Goal: Task Accomplishment & Management: Complete application form

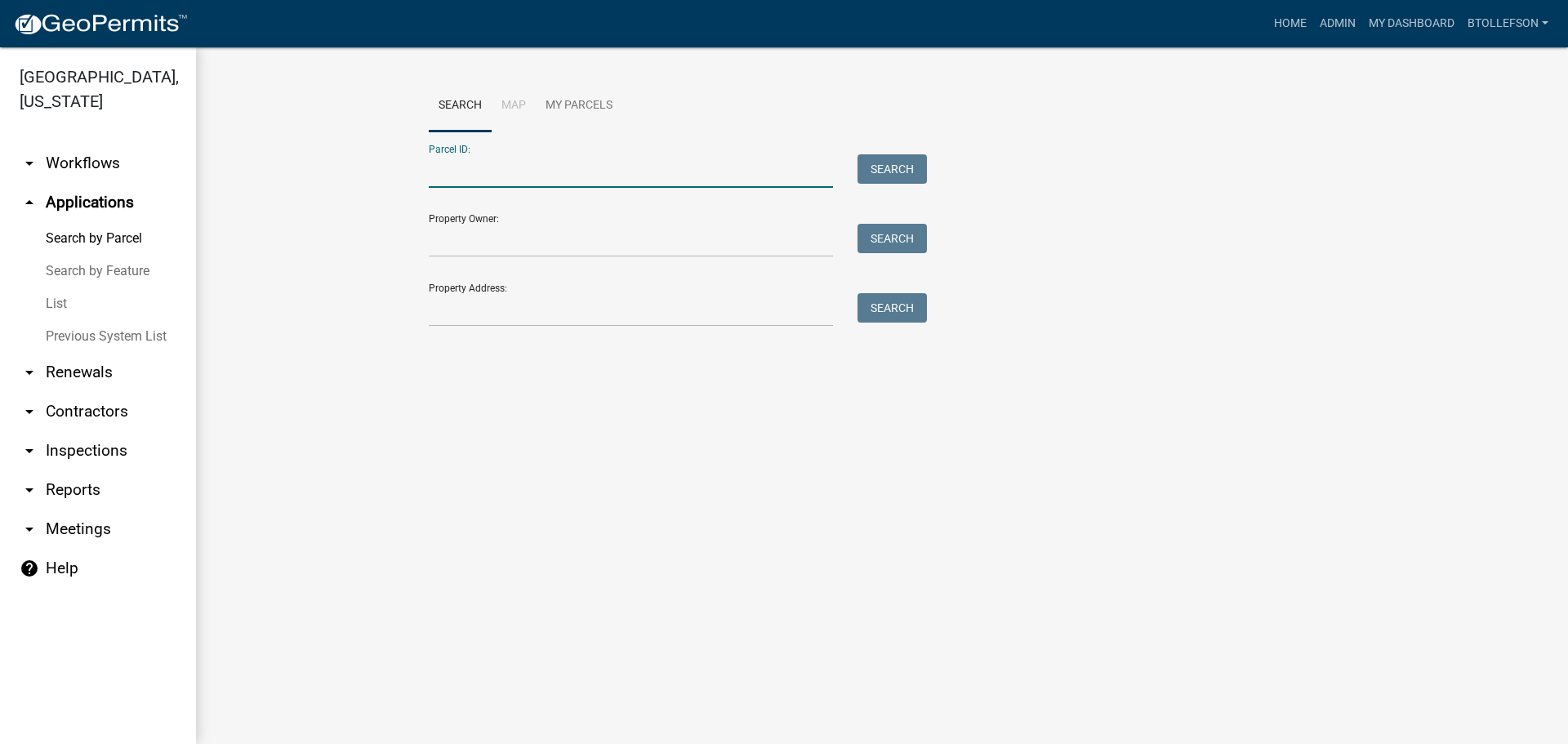
click at [632, 163] on input "Parcel ID:" at bounding box center [631, 171] width 404 height 34
paste input "53000220134005"
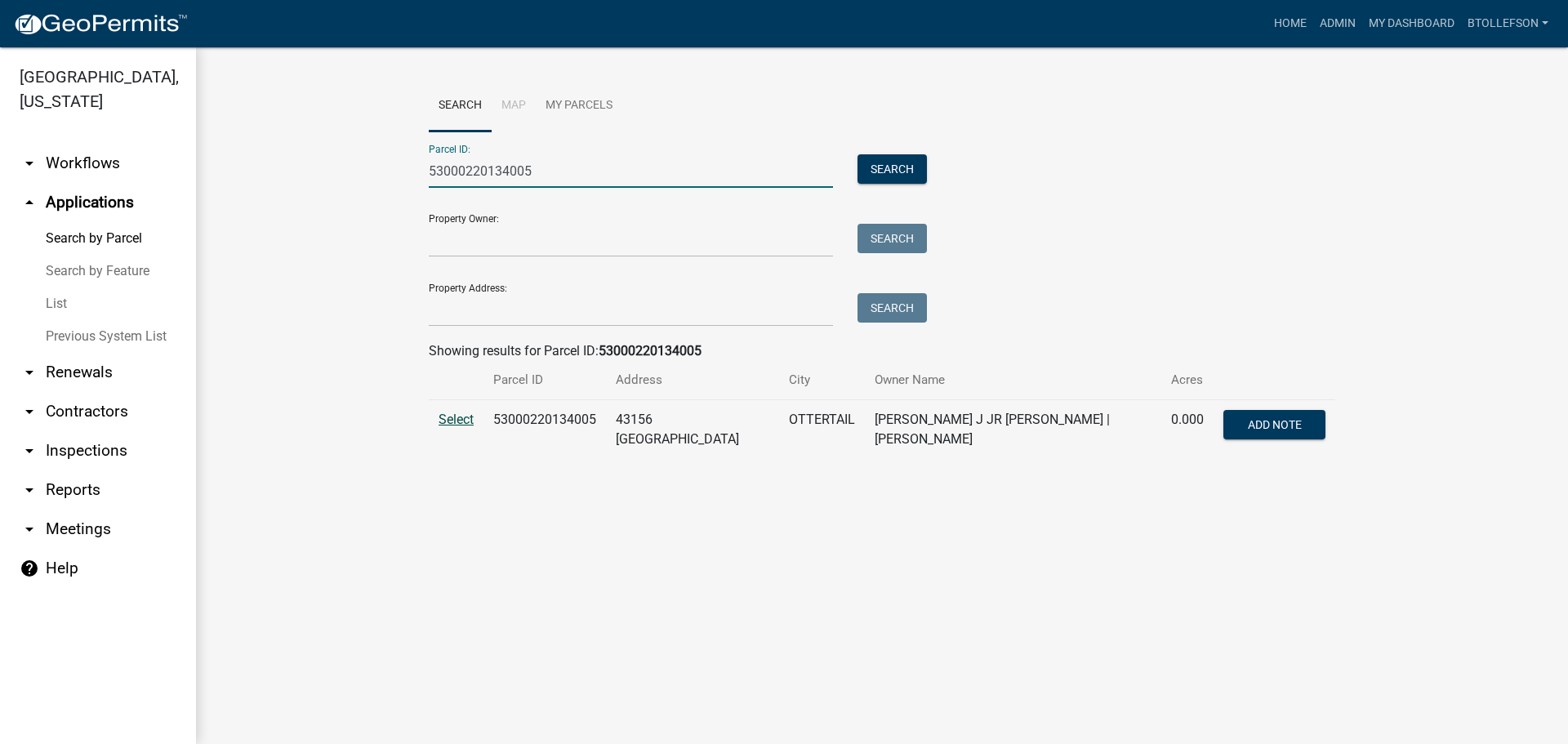
type input "53000220134005"
click at [454, 421] on span "Select" at bounding box center [456, 420] width 35 height 16
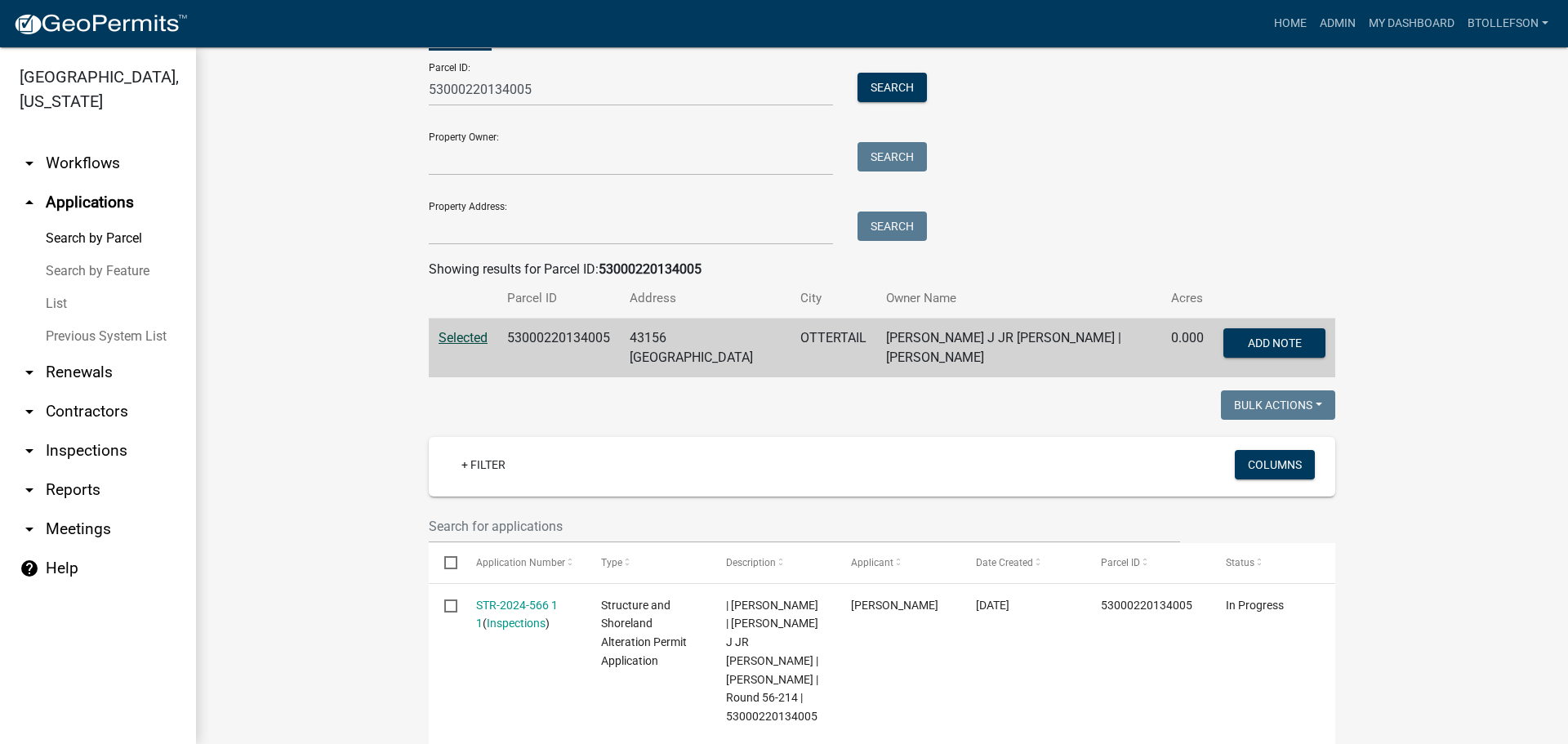
scroll to position [245, 0]
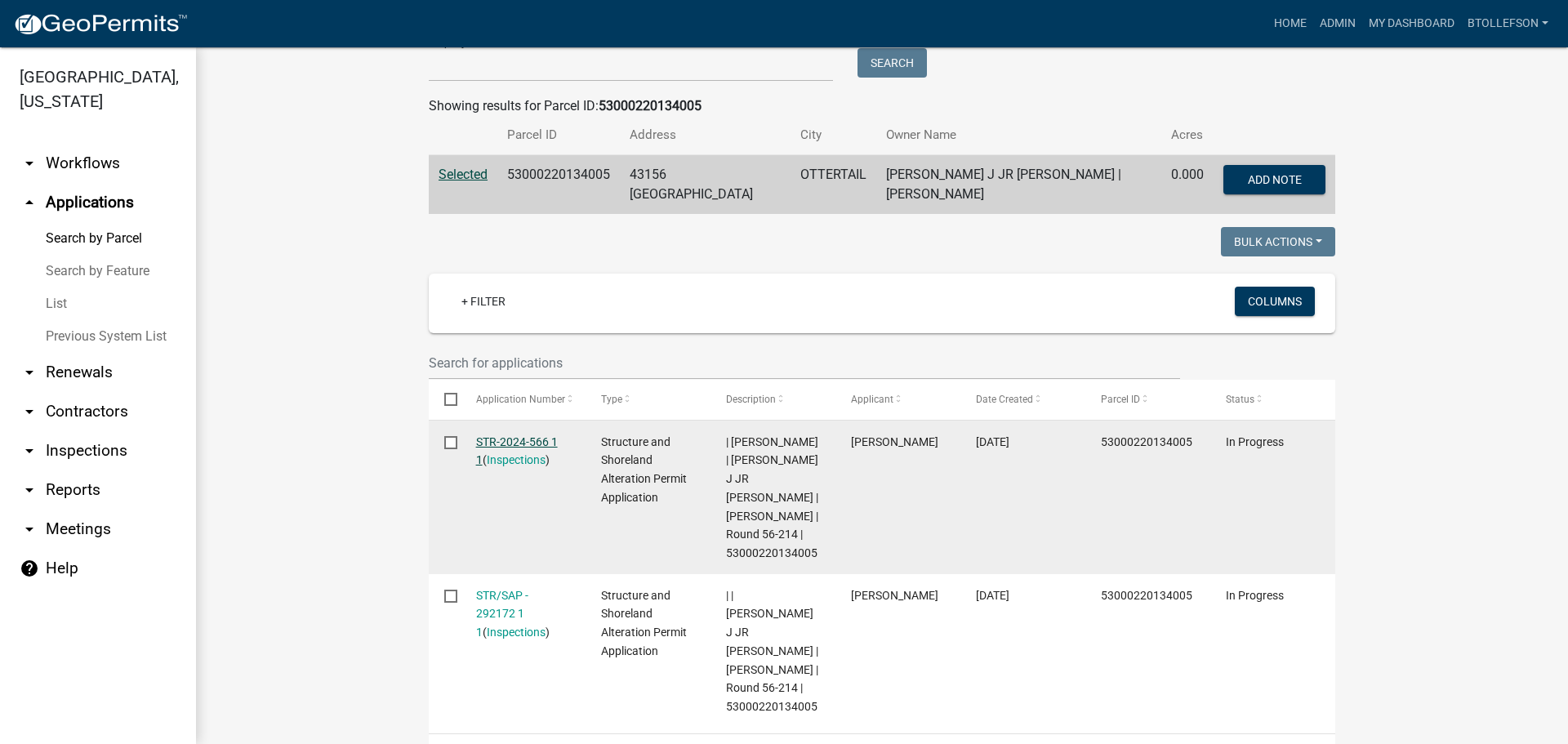
click at [481, 441] on link "STR-2024-566 1 1" at bounding box center [516, 451] width 82 height 32
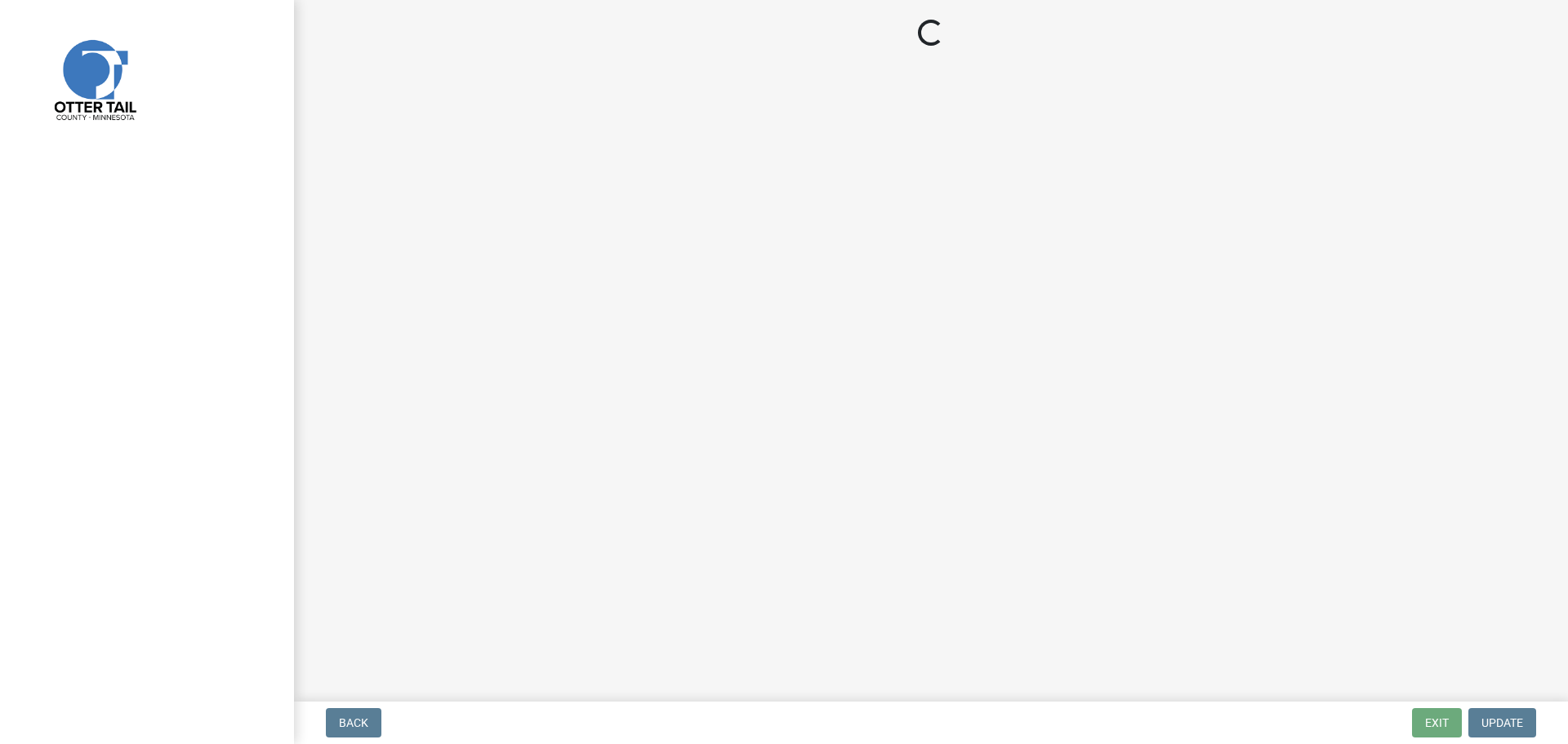
select select "710d5f49-2663-4e73-9718-d0c4e189f5ed"
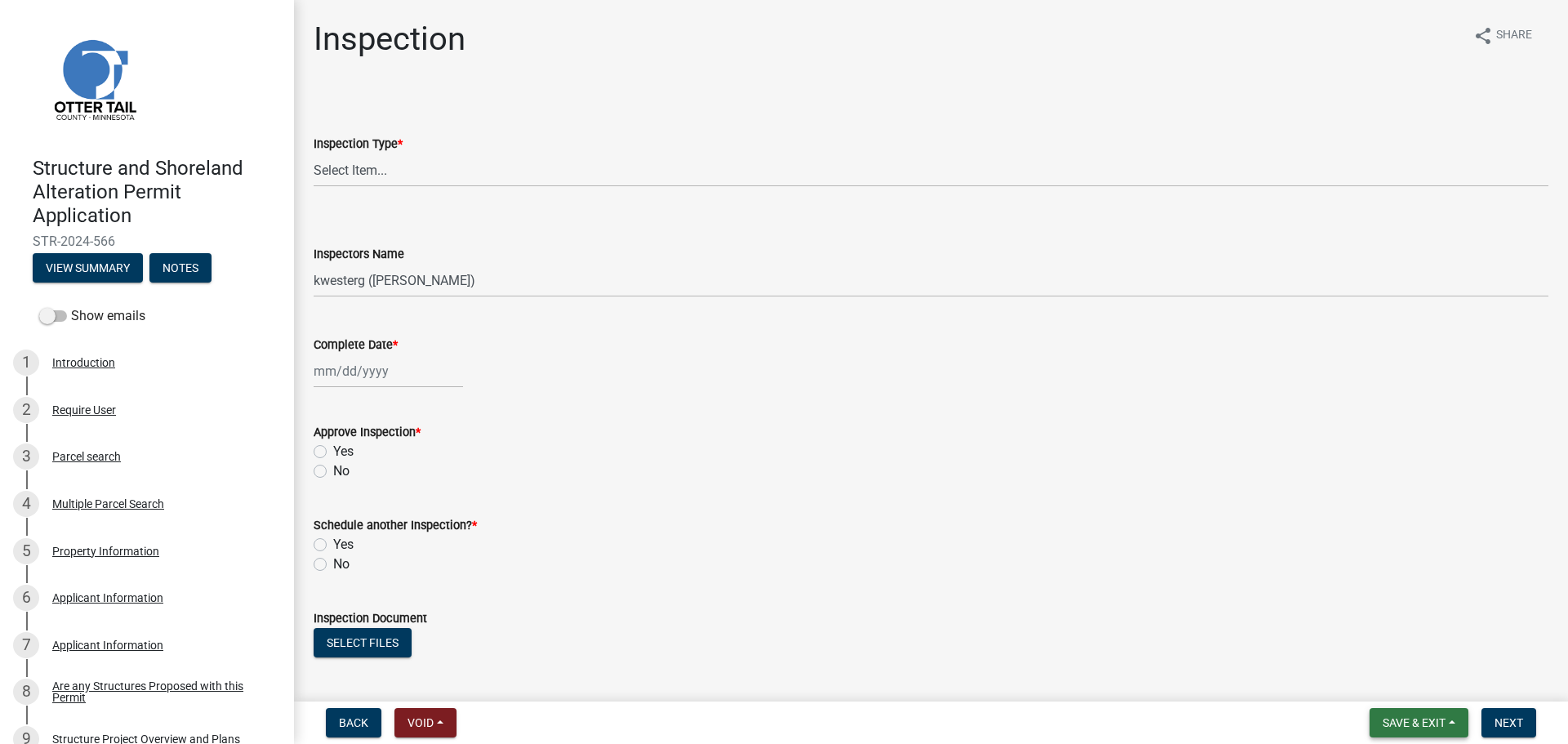
click at [1421, 723] on span "Save & Exit" at bounding box center [1413, 722] width 63 height 13
click at [1402, 682] on button "Save & Exit" at bounding box center [1402, 679] width 130 height 39
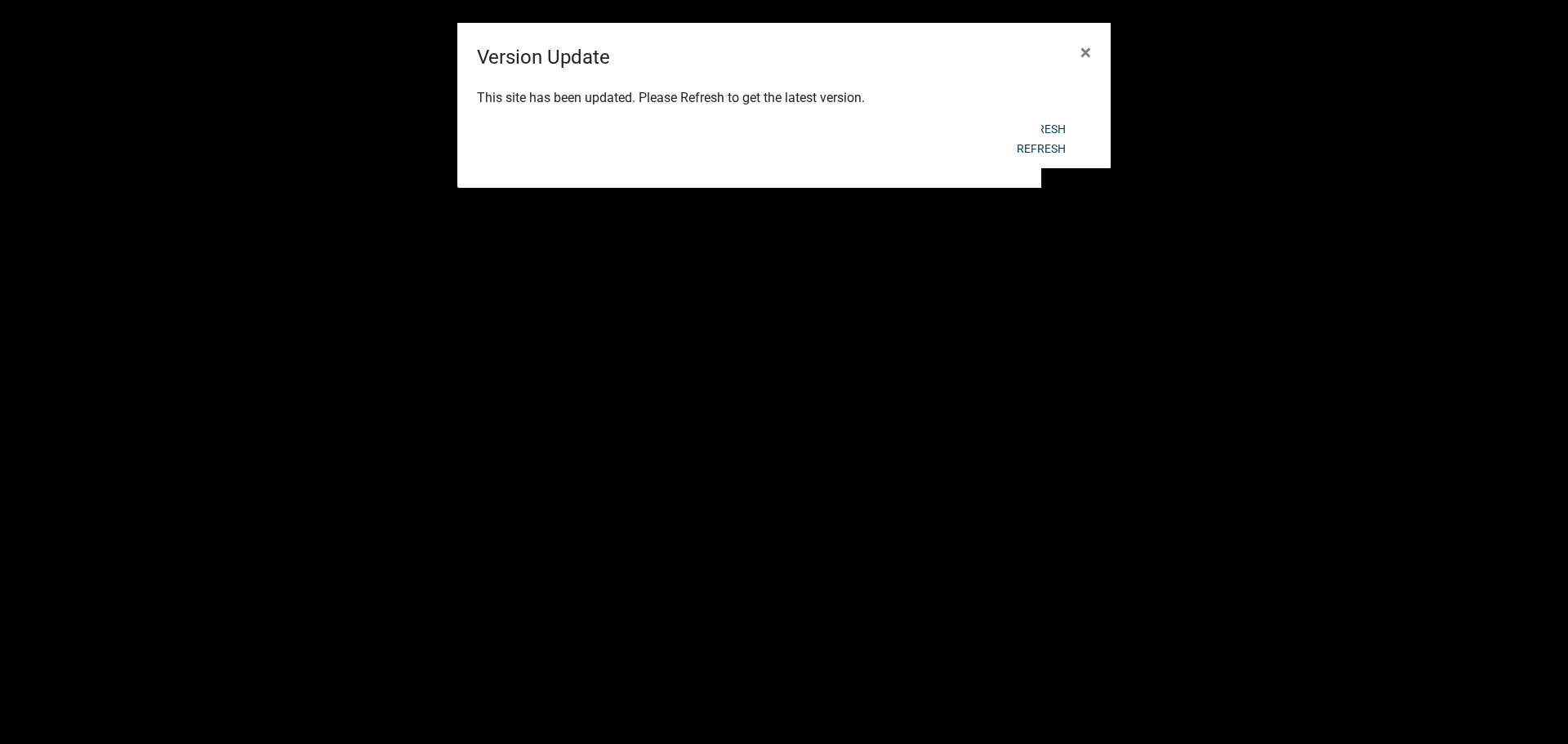
select select "3: 100"
click at [1036, 152] on button "Refresh" at bounding box center [1041, 149] width 75 height 30
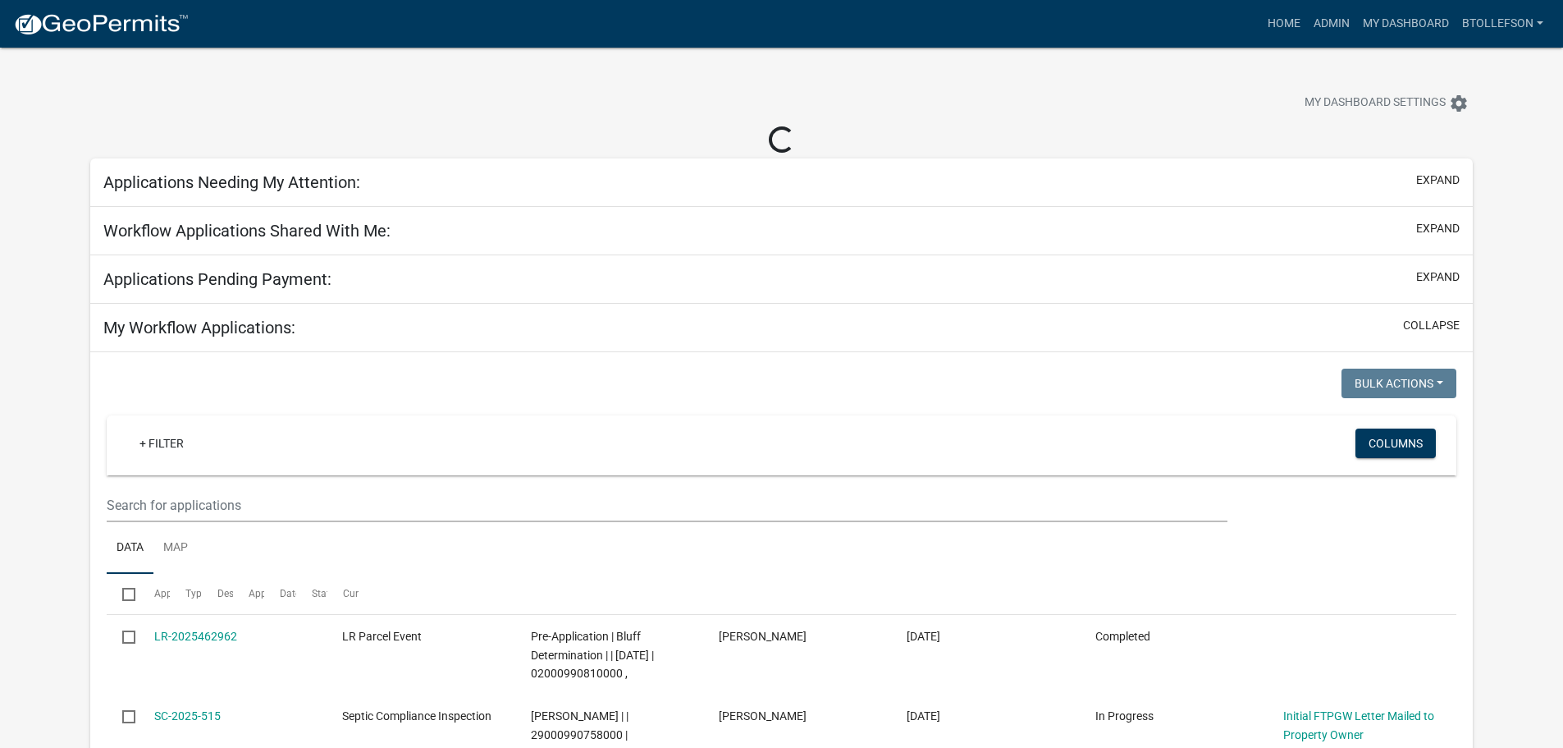
select select "3: 100"
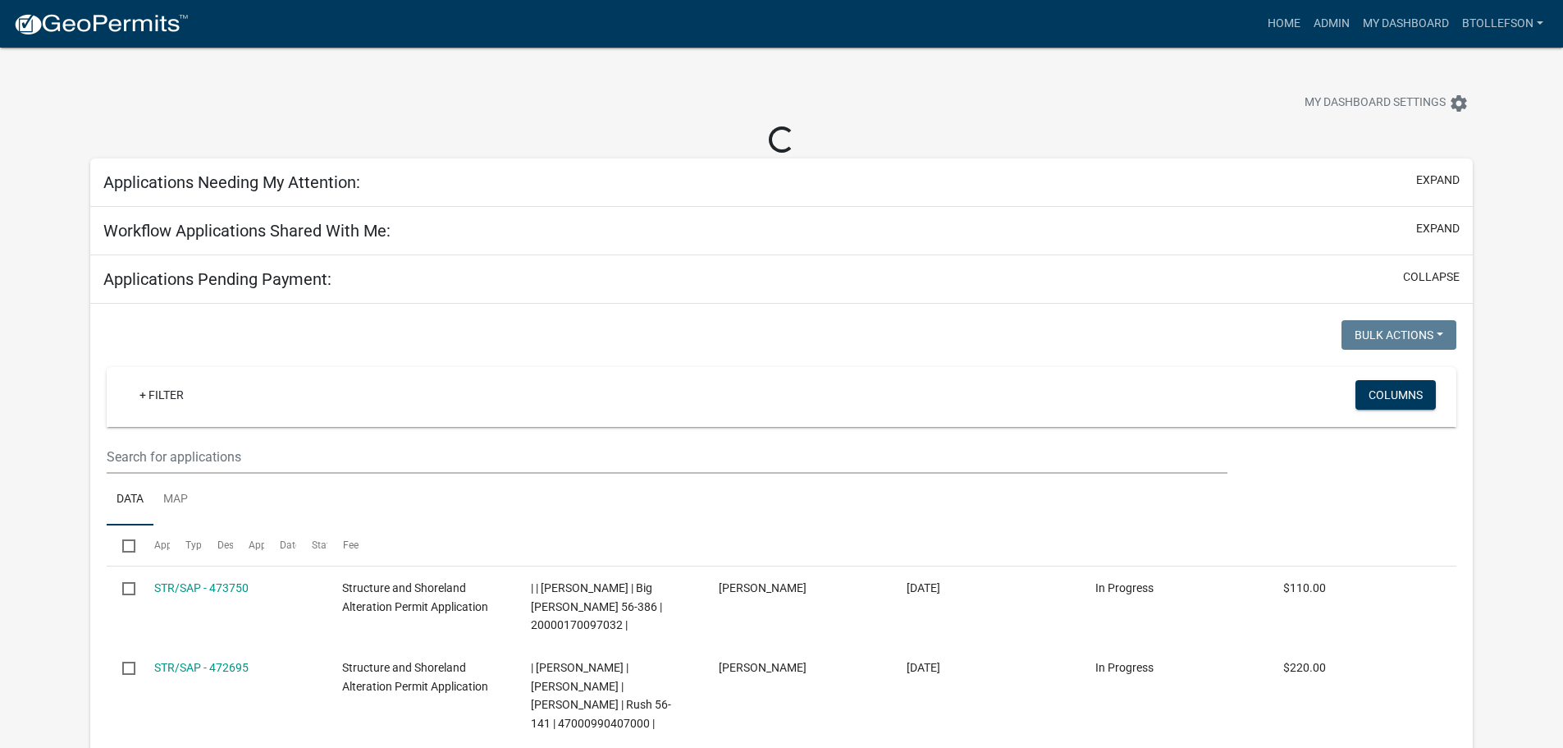
select select "3: 100"
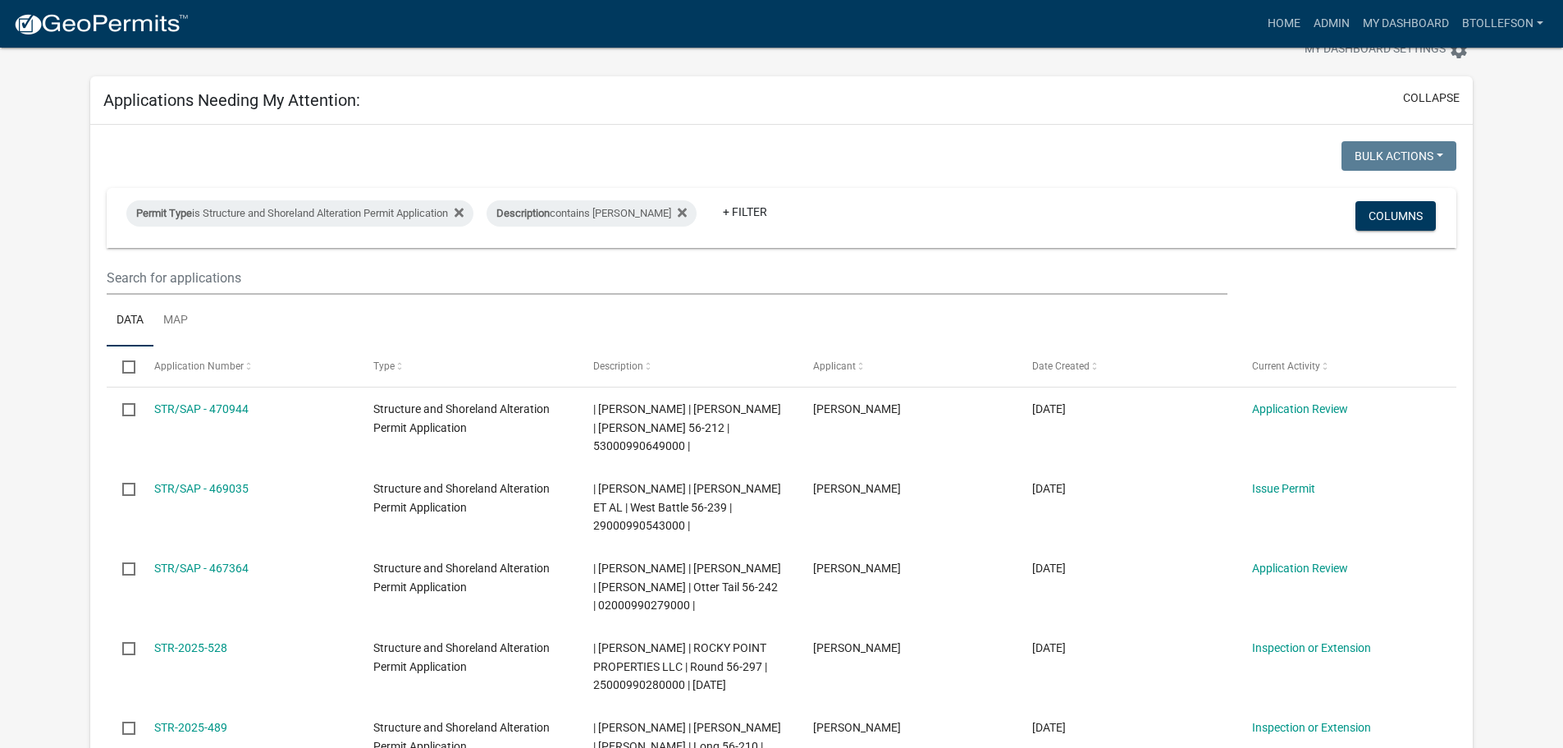
scroll to position [82, 0]
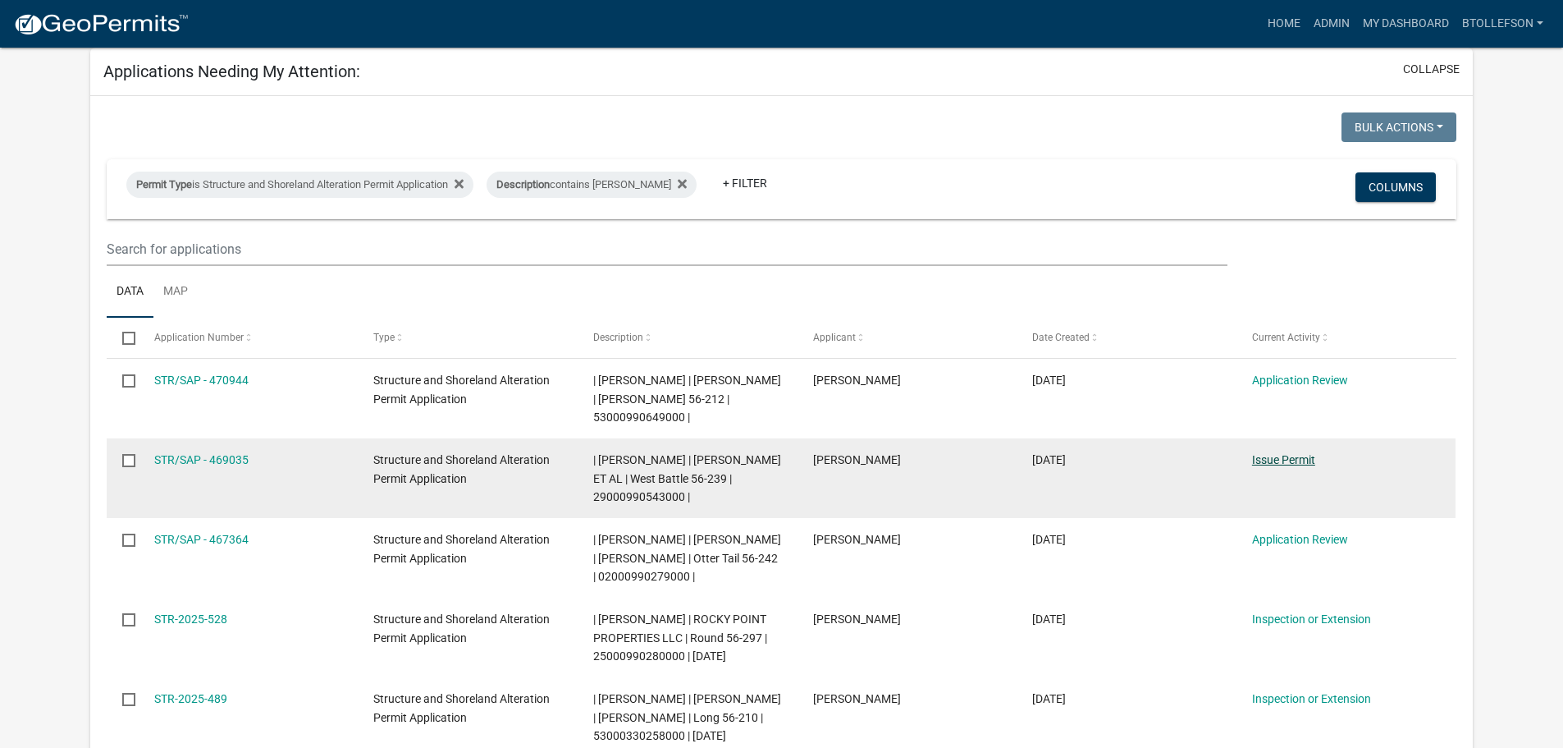
click at [1281, 455] on link "Issue Permit" at bounding box center [1283, 459] width 63 height 13
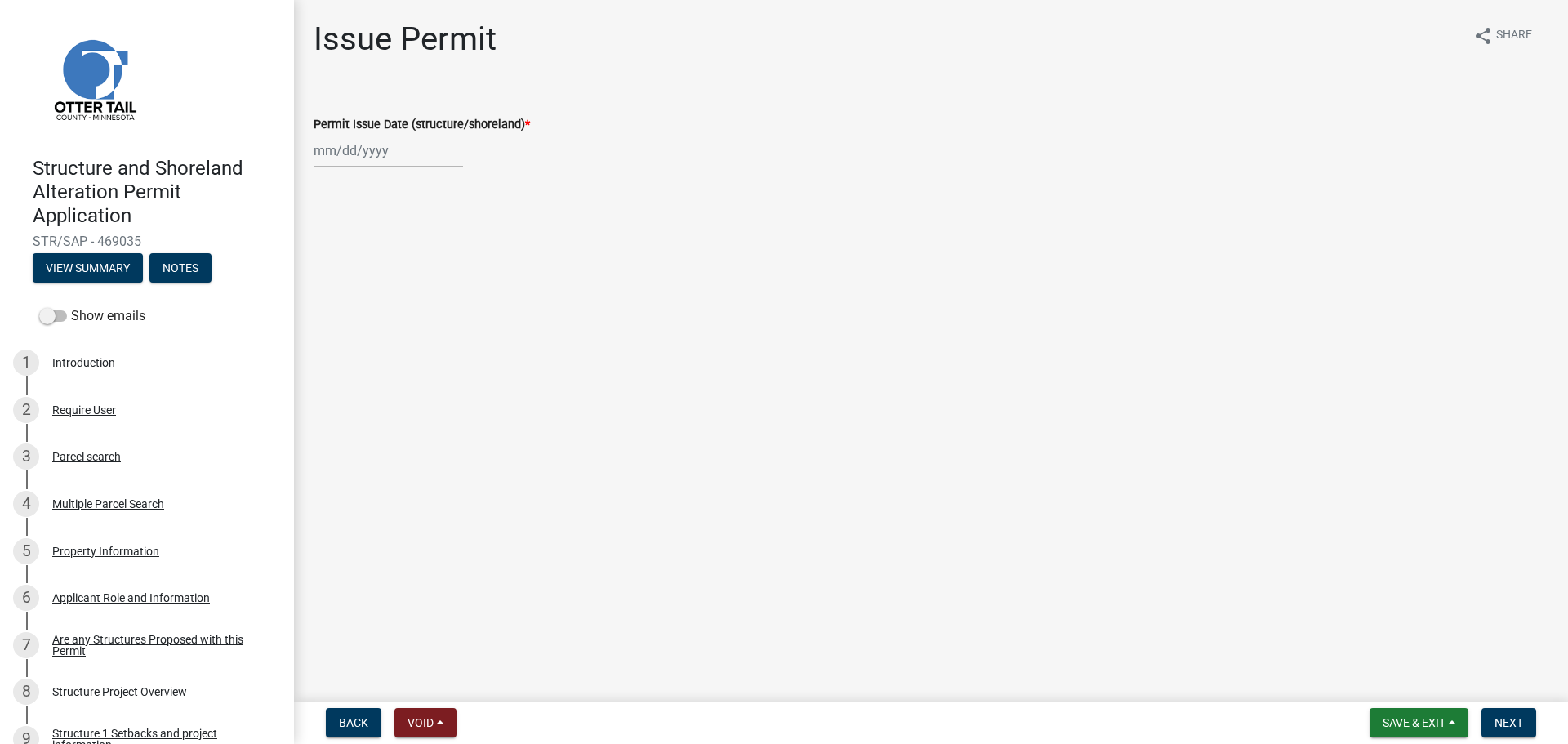
click at [395, 144] on div at bounding box center [388, 151] width 149 height 34
select select "9"
select select "2025"
drag, startPoint x: 439, startPoint y: 240, endPoint x: 581, endPoint y: 298, distance: 153.4
click at [439, 239] on div "5" at bounding box center [434, 238] width 26 height 26
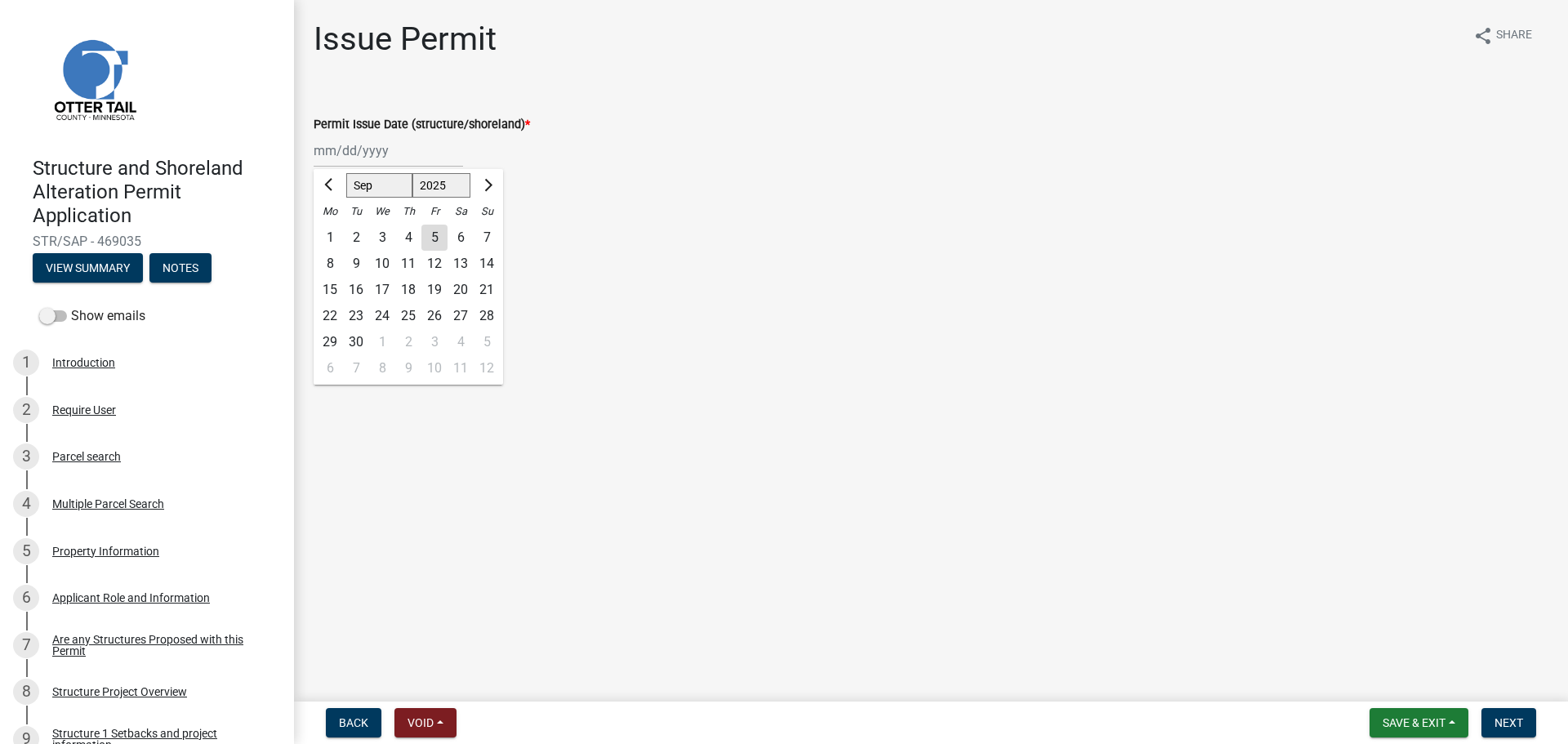
type input "09/05/2025"
click at [1508, 719] on span "Next" at bounding box center [1508, 722] width 29 height 13
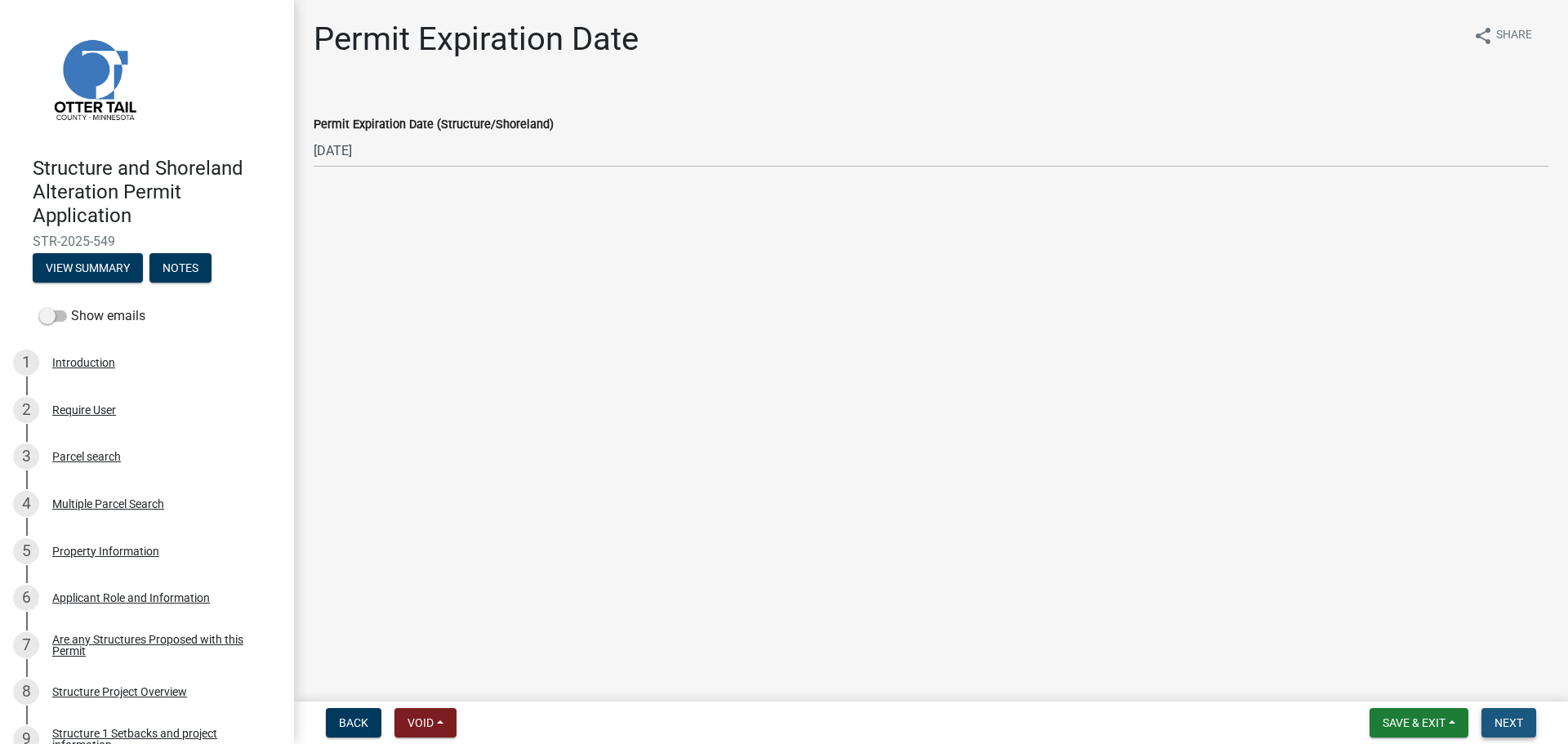
click at [1527, 708] on button "Next" at bounding box center [1508, 722] width 55 height 30
click at [333, 139] on label "Schedule an Inspection" at bounding box center [400, 140] width 134 height 20
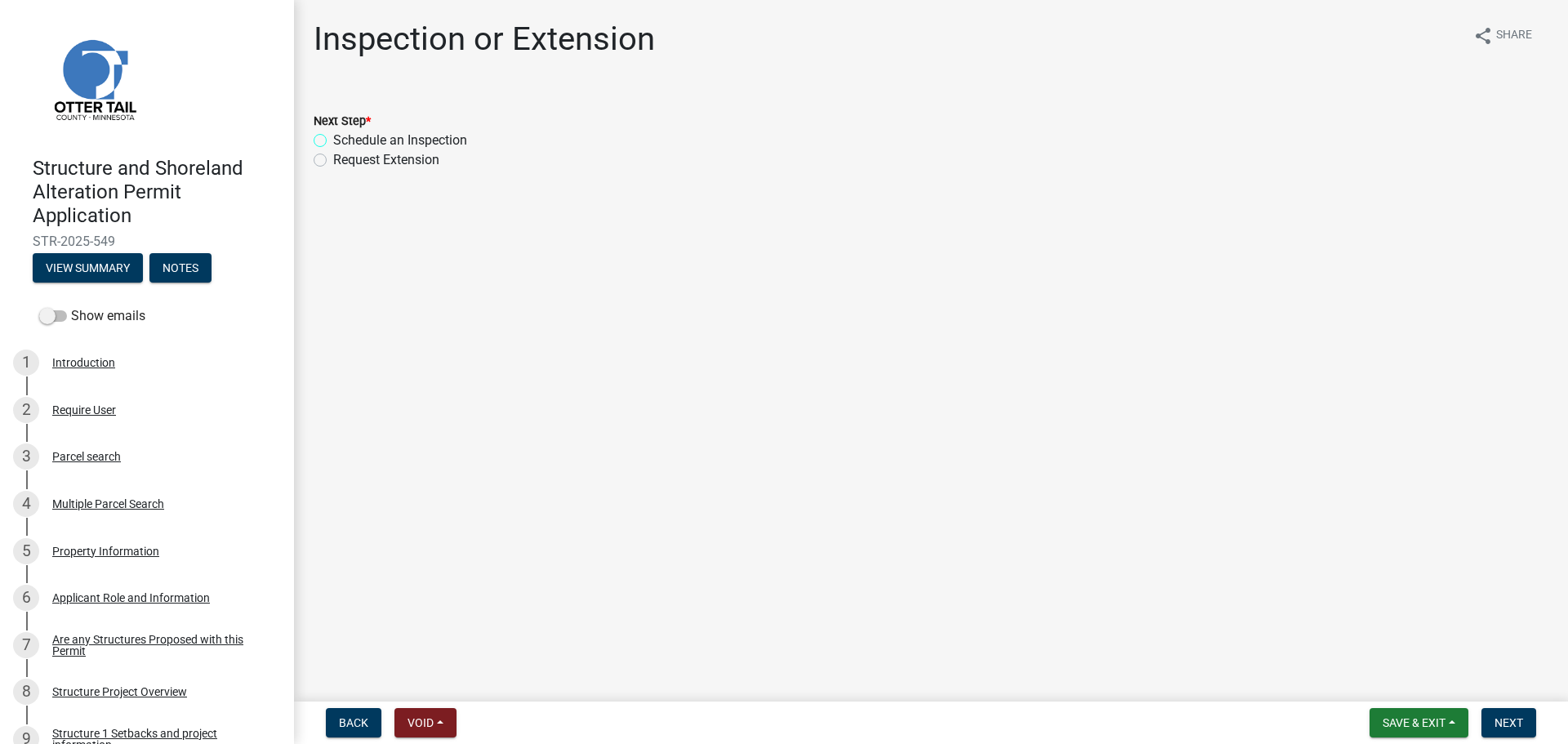
click at [333, 139] on input "Schedule an Inspection" at bounding box center [338, 135] width 11 height 11
radio input "true"
click at [1493, 719] on button "Next" at bounding box center [1508, 722] width 55 height 30
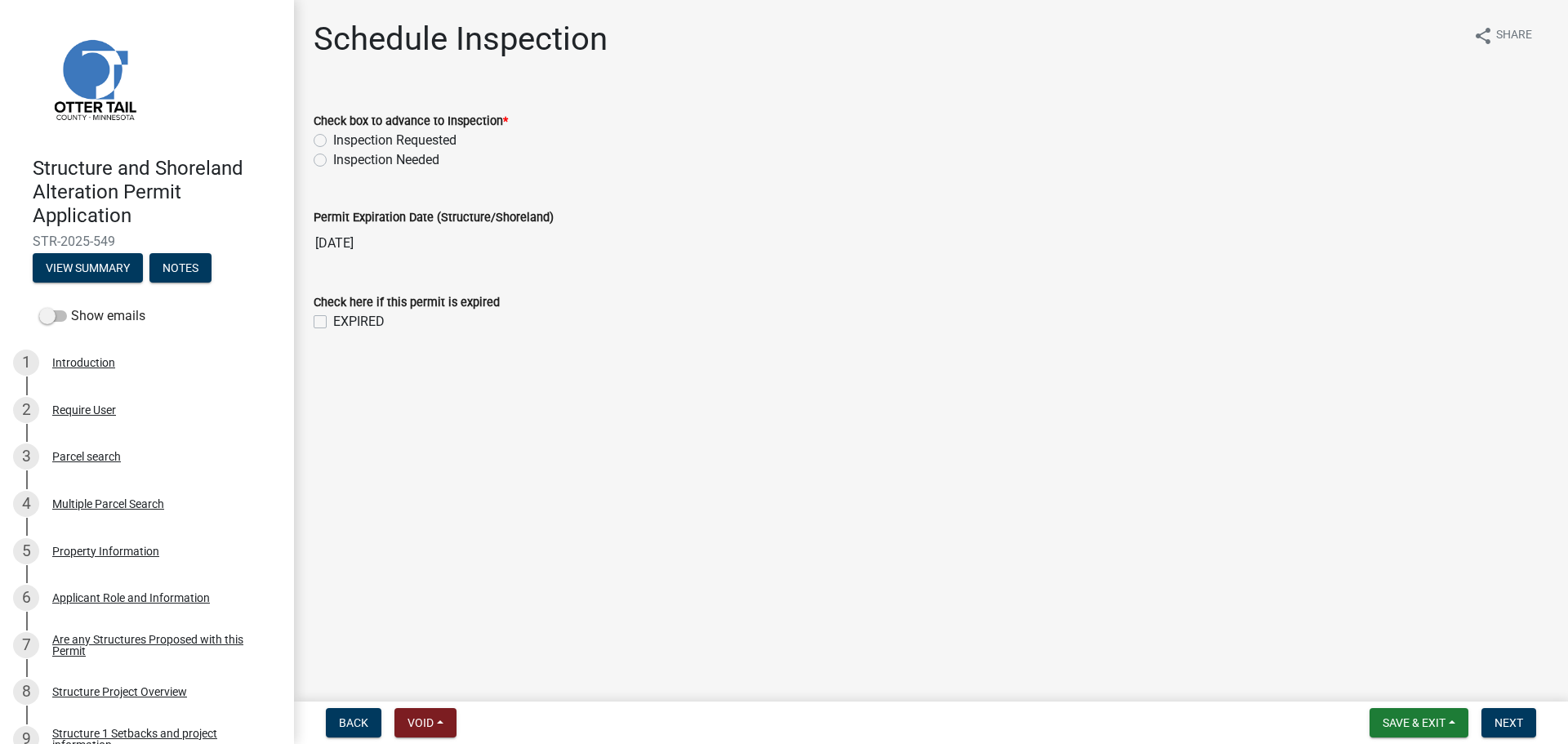
click at [333, 160] on label "Inspection Needed" at bounding box center [386, 160] width 106 height 20
click at [333, 160] on input "Inspection Needed" at bounding box center [338, 155] width 11 height 11
radio input "true"
click at [333, 139] on label "Inspection Requested" at bounding box center [395, 140] width 123 height 20
click at [333, 139] on input "Inspection Requested" at bounding box center [338, 135] width 11 height 11
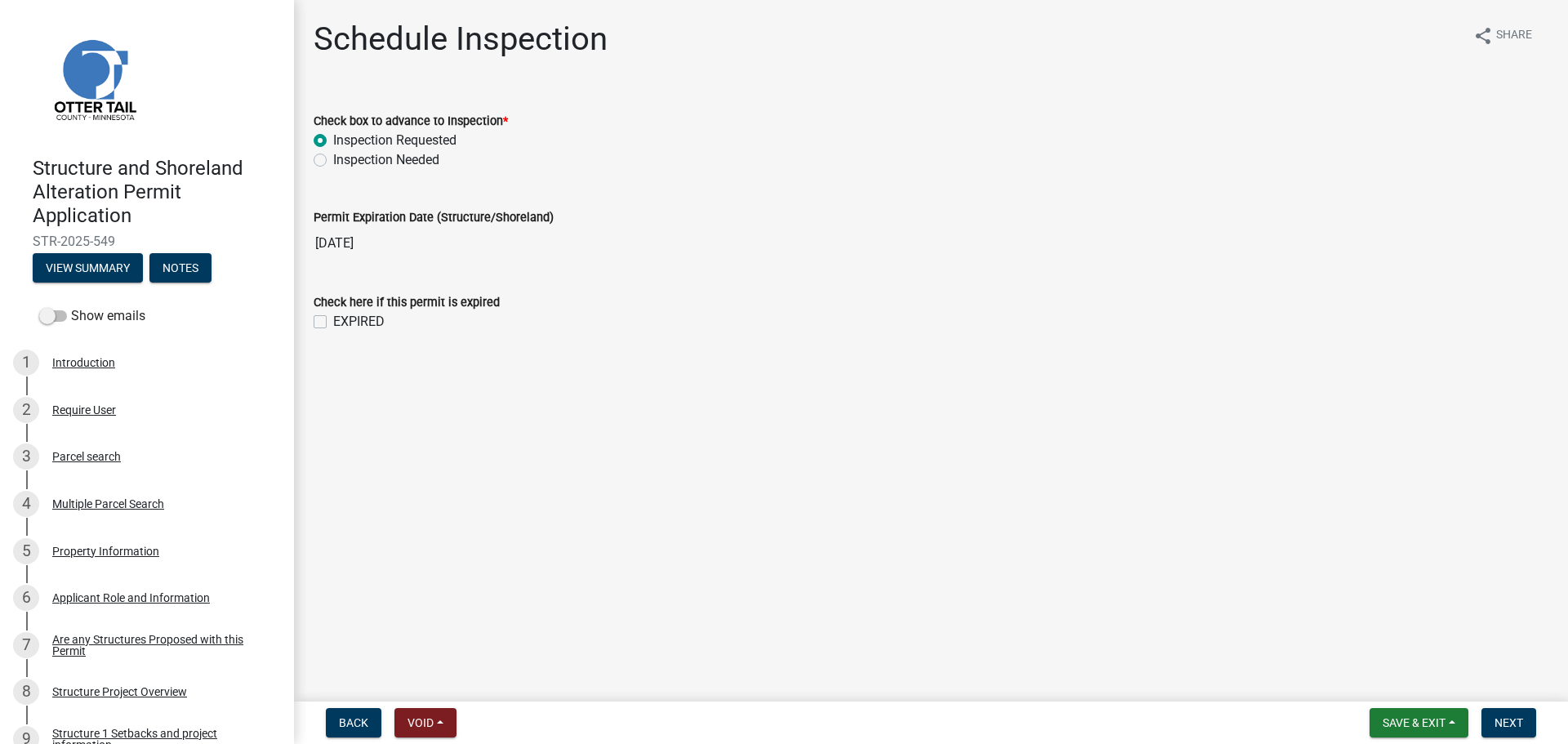
radio input "true"
click at [1509, 724] on span "Next" at bounding box center [1508, 722] width 29 height 13
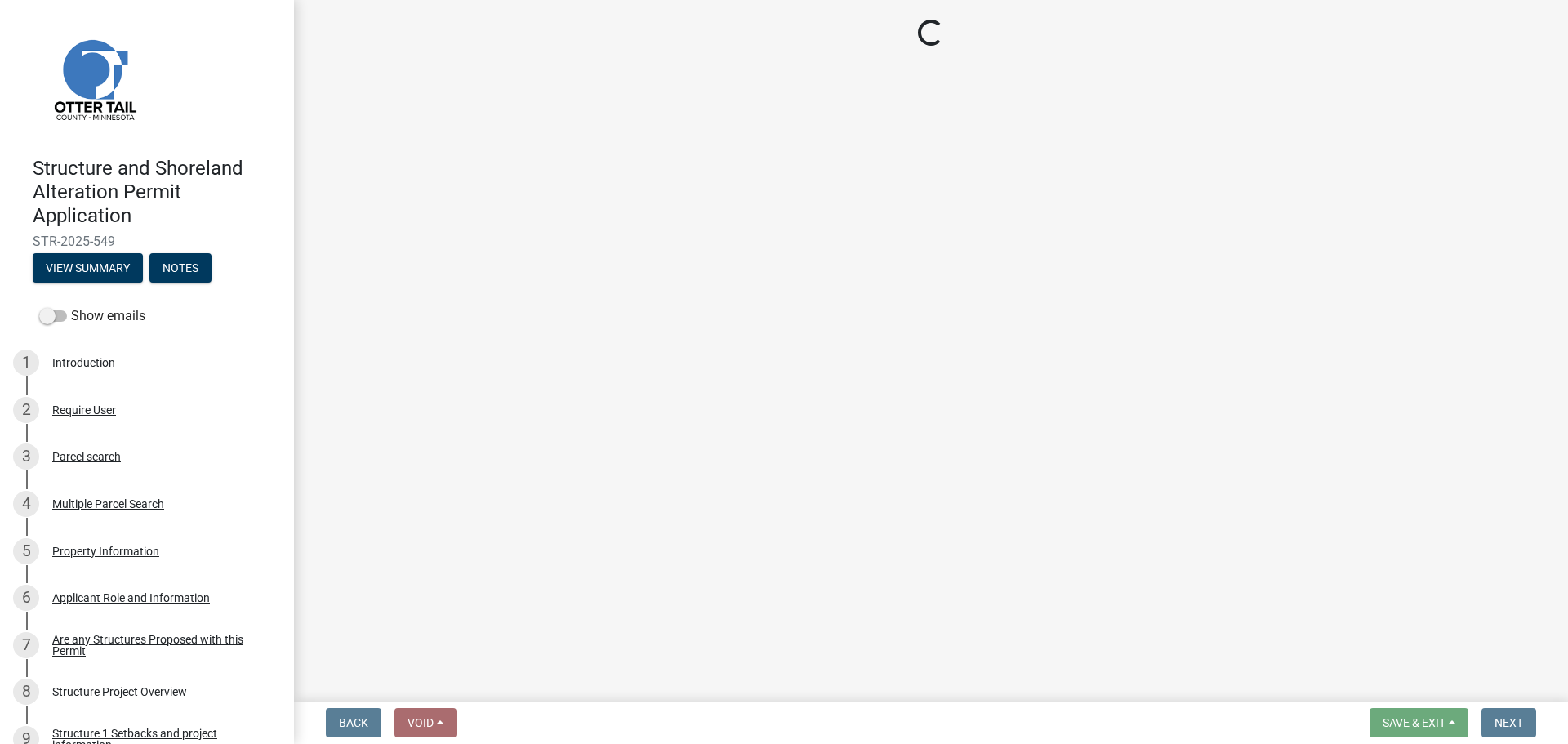
select select "710d5f49-2663-4e73-9718-d0c4e189f5ed"
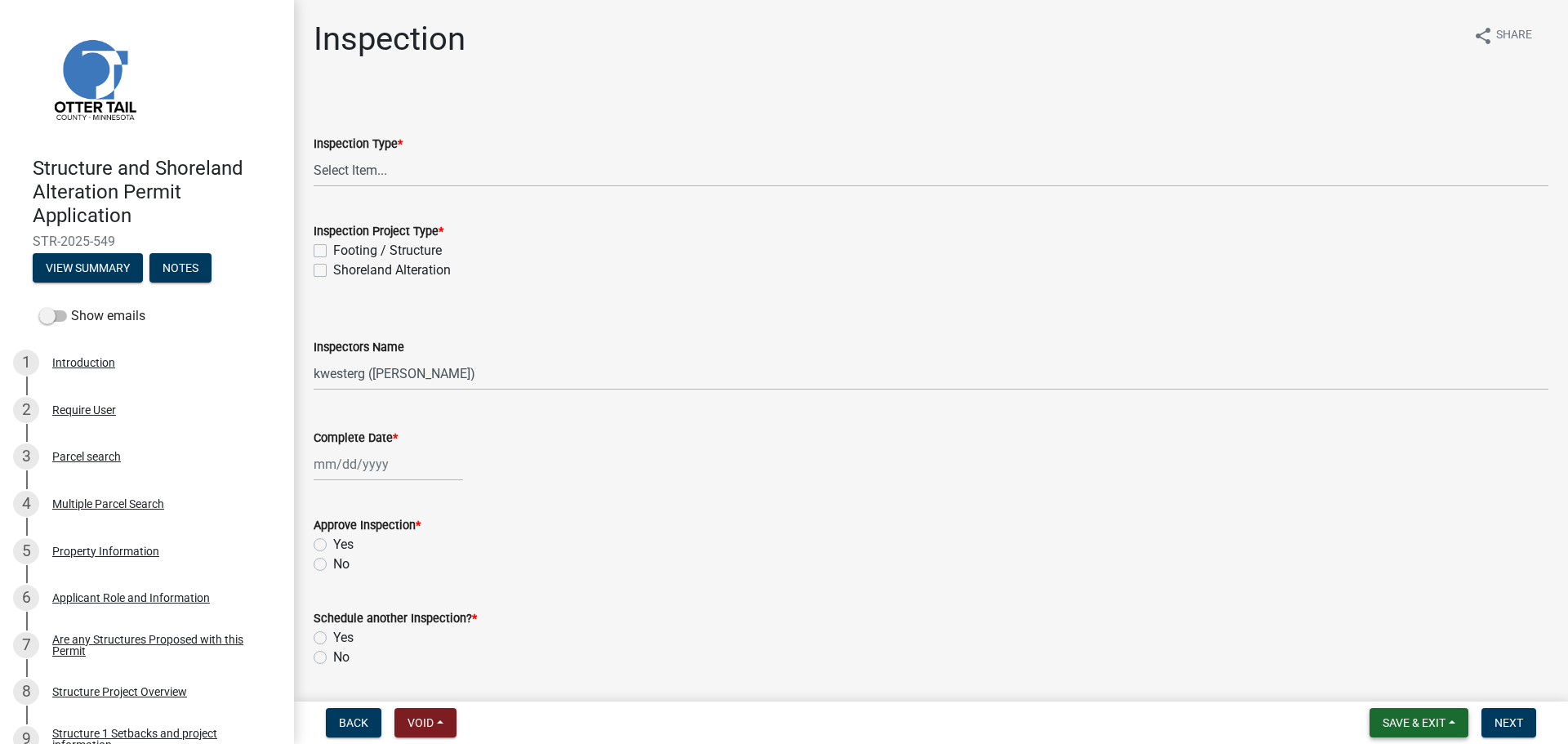
click at [1407, 720] on span "Save & Exit" at bounding box center [1413, 722] width 63 height 13
click at [1399, 689] on button "Save & Exit" at bounding box center [1402, 679] width 130 height 39
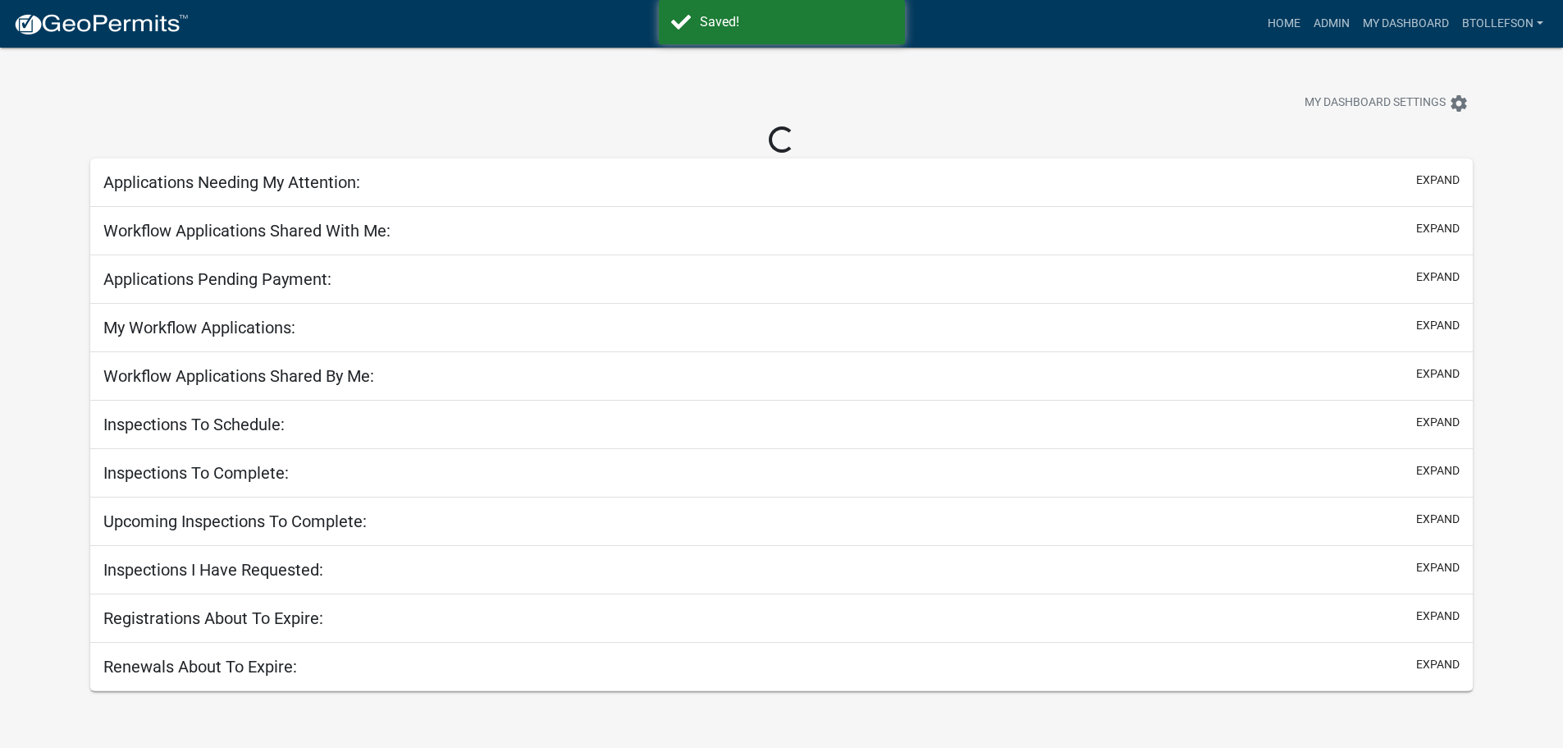
select select "3: 100"
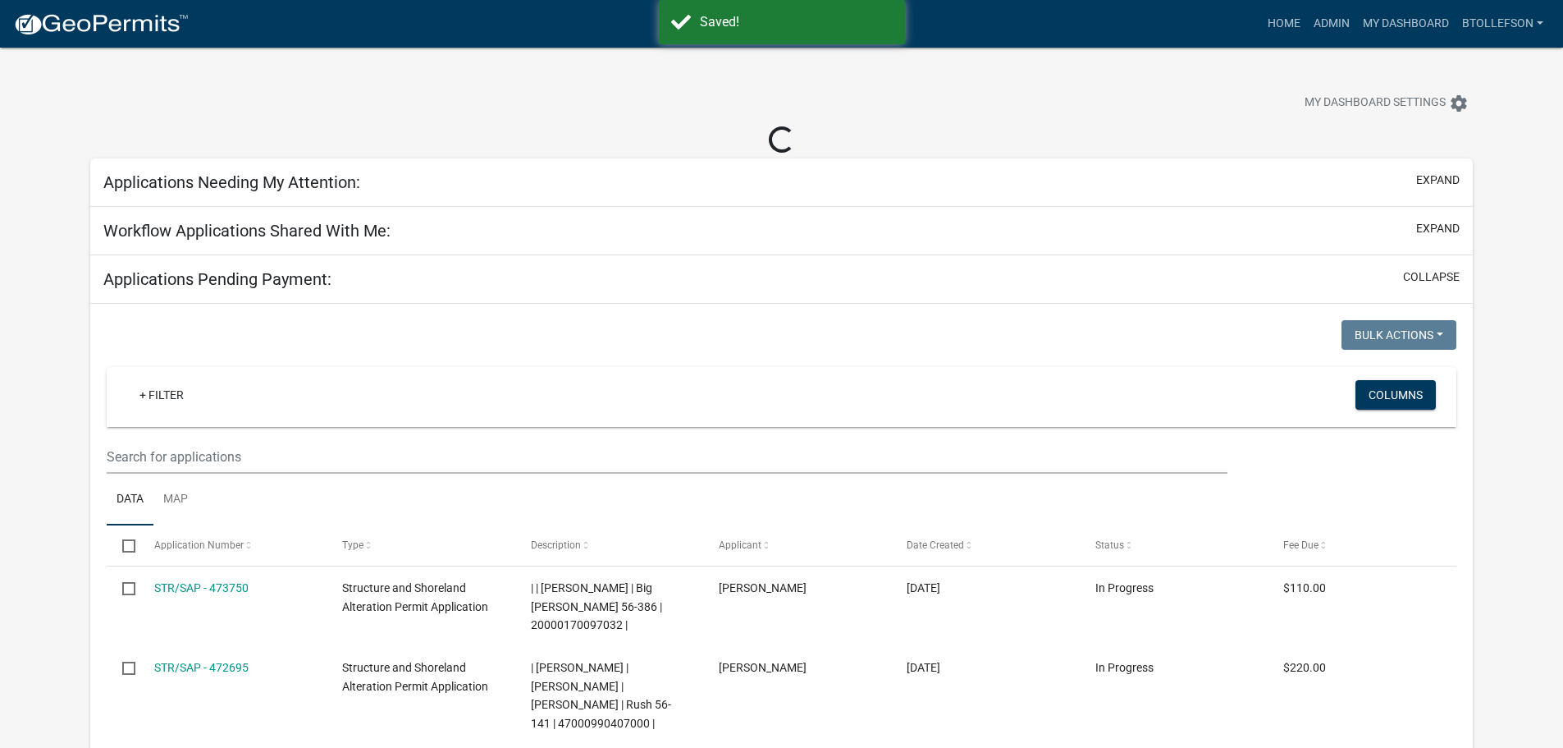
select select "3: 100"
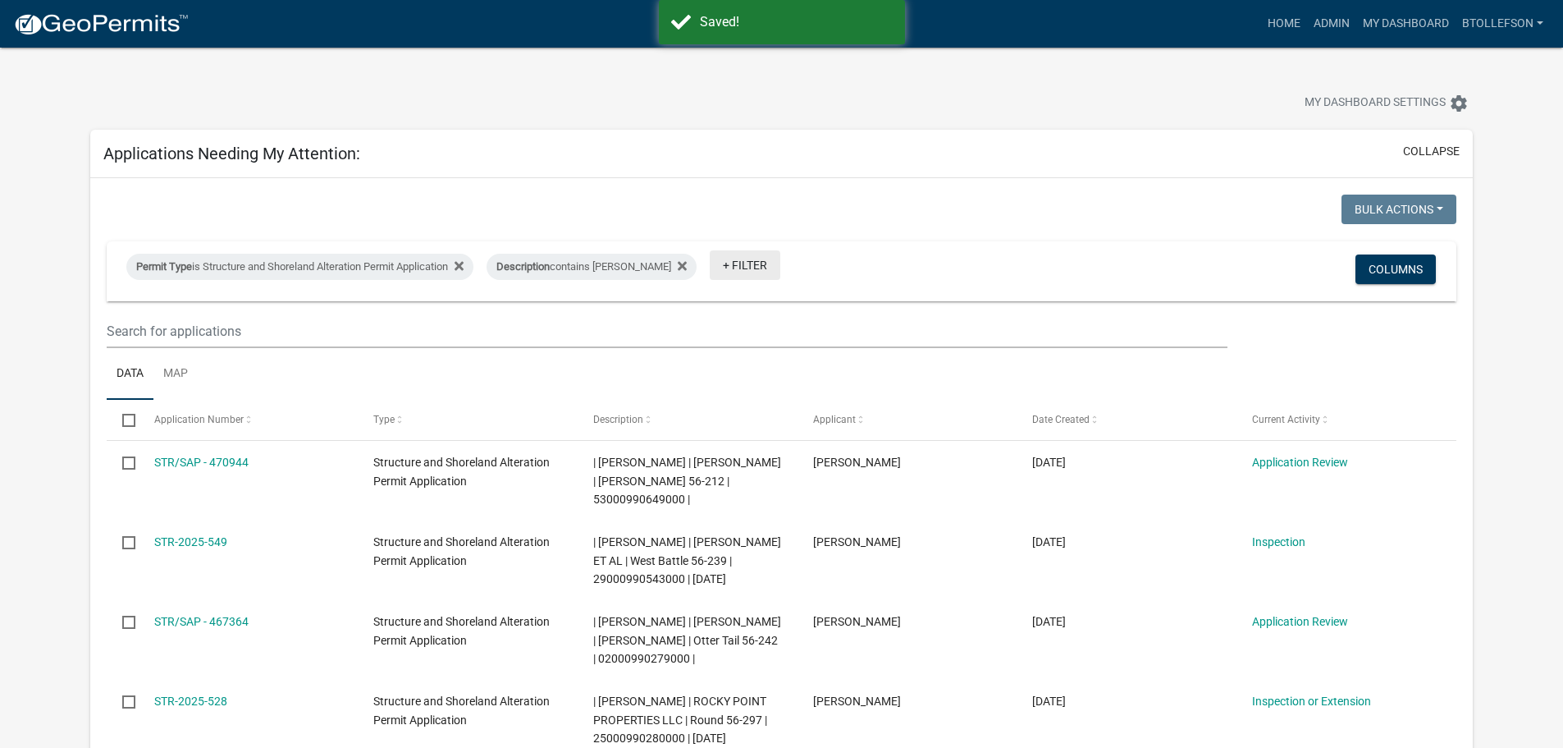
click at [710, 274] on link "+ Filter" at bounding box center [745, 265] width 71 height 30
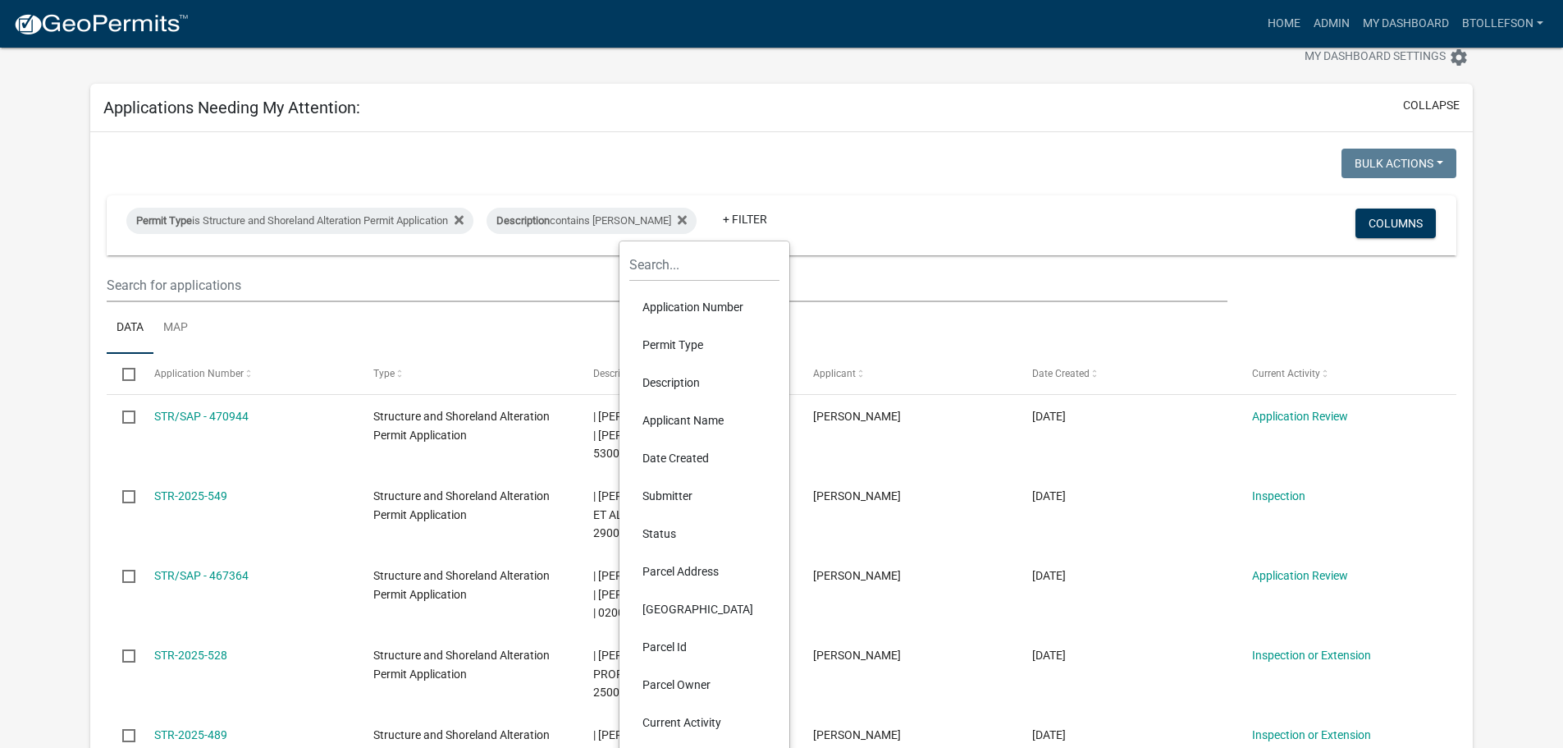
scroll to position [82, 0]
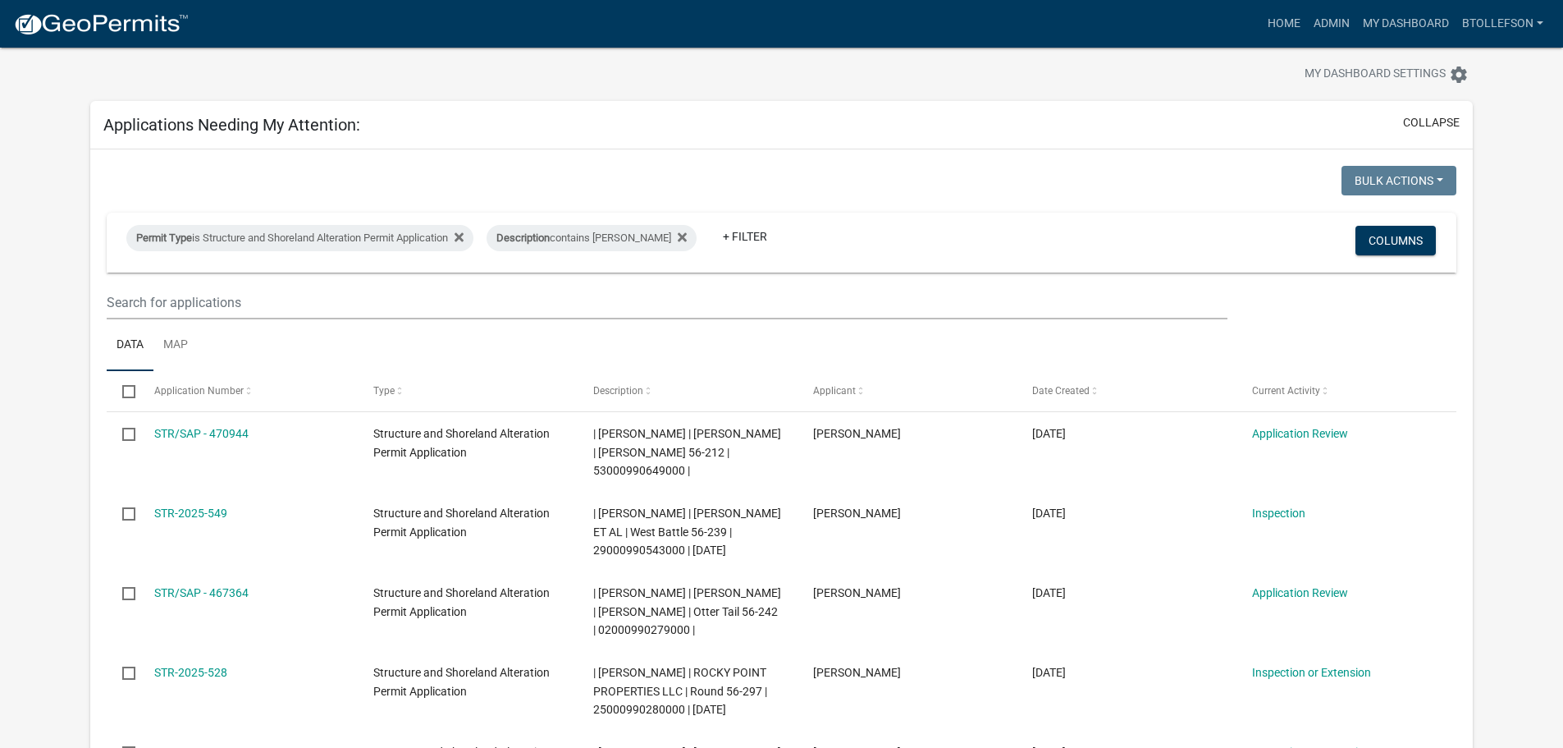
scroll to position [0, 0]
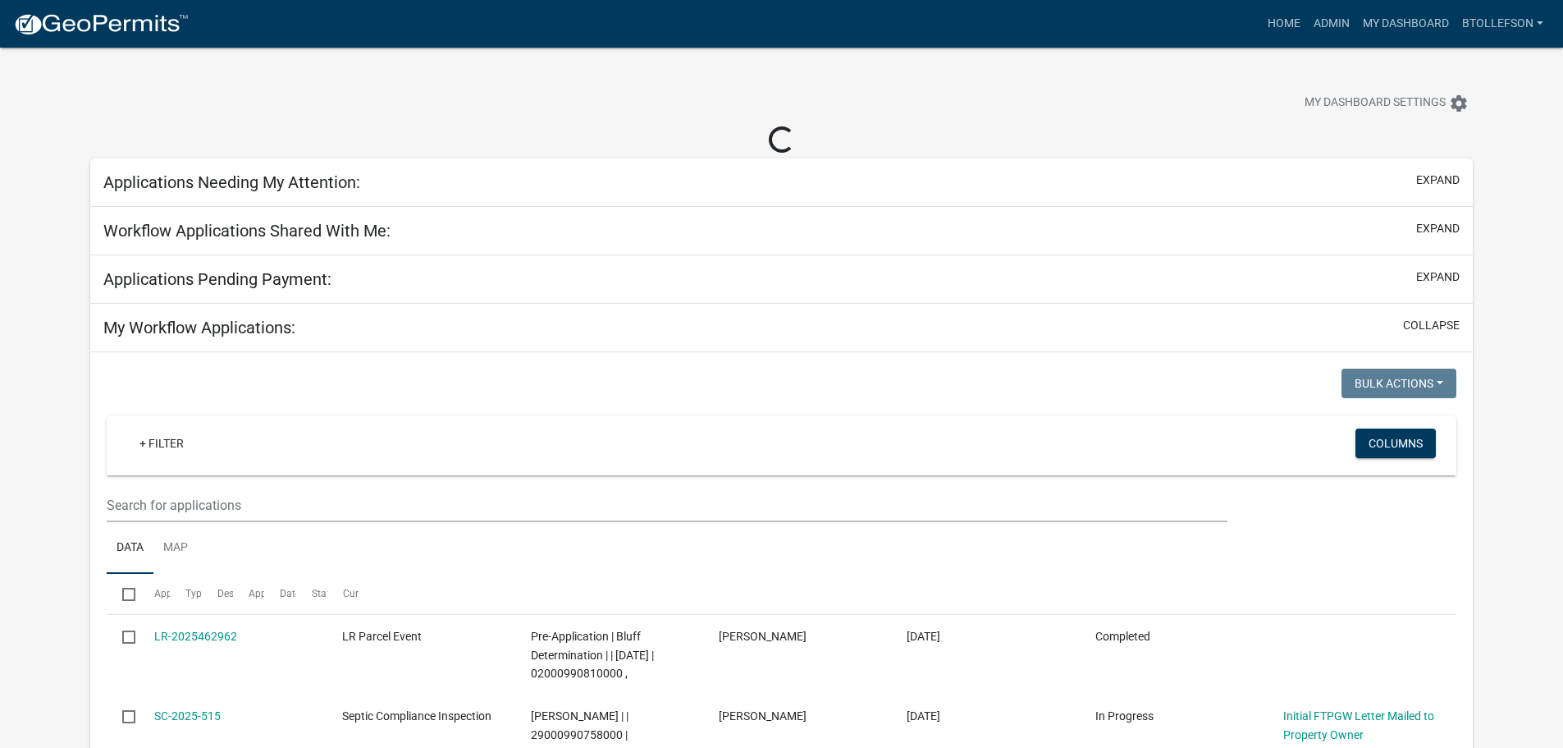
select select "3: 100"
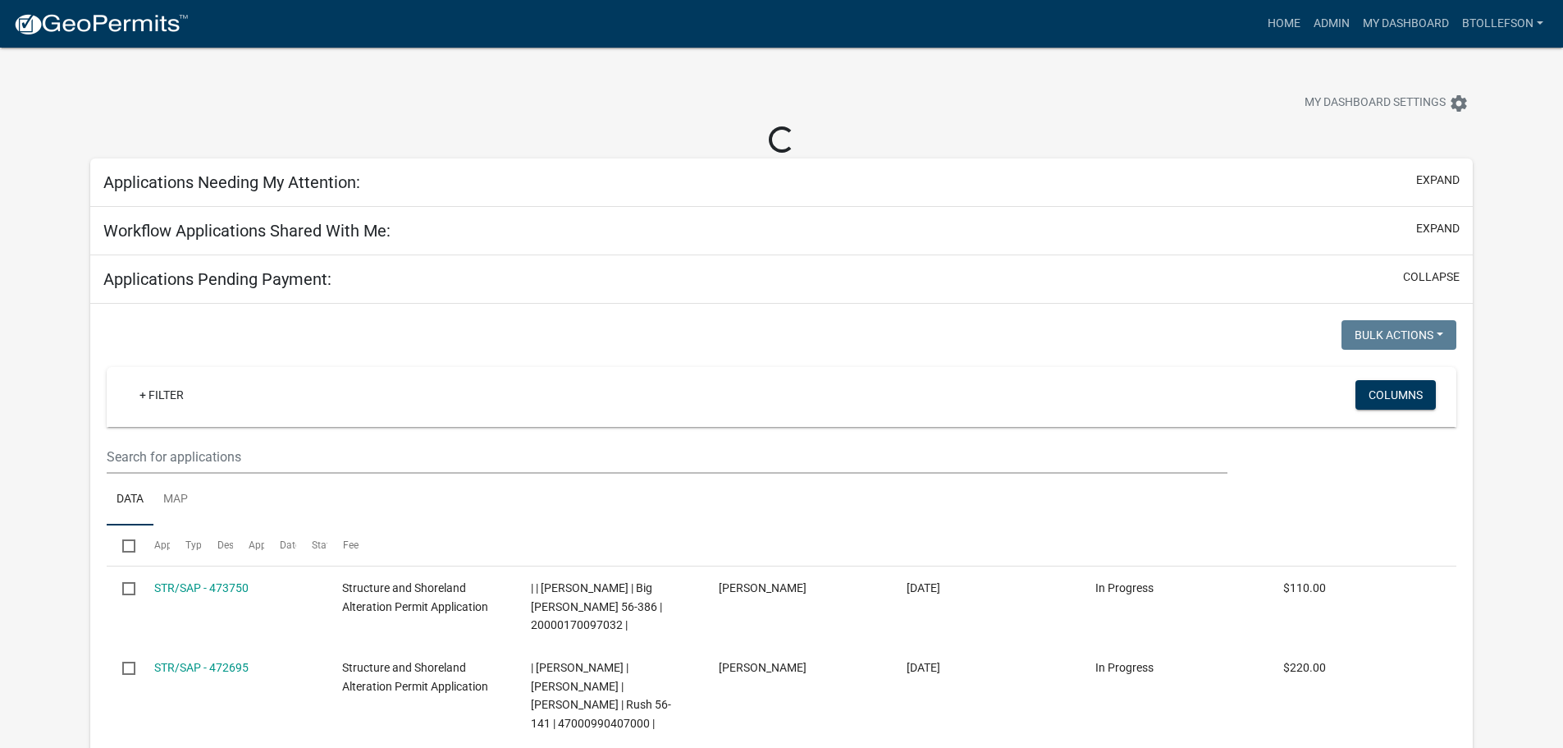
select select "3: 100"
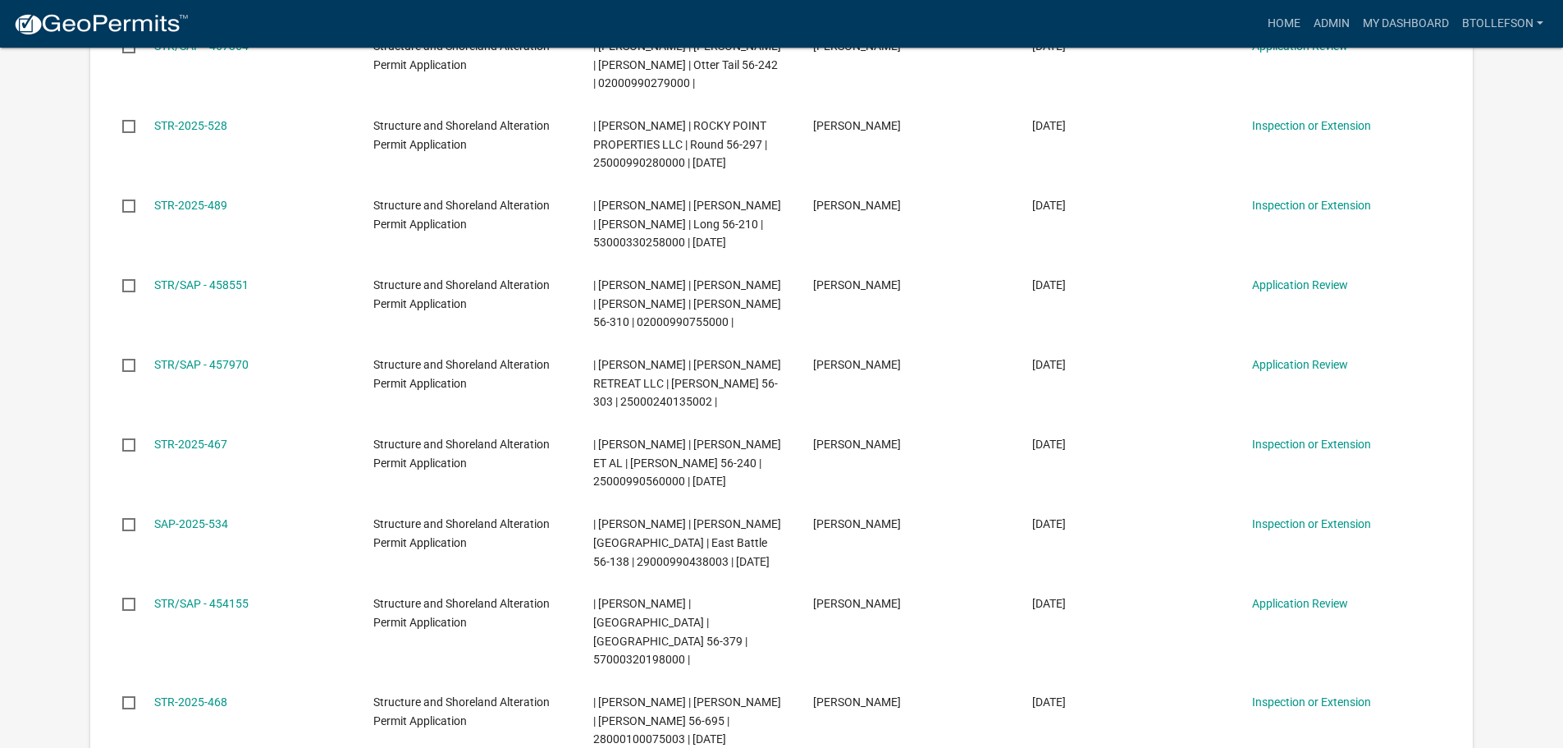
scroll to position [739, 0]
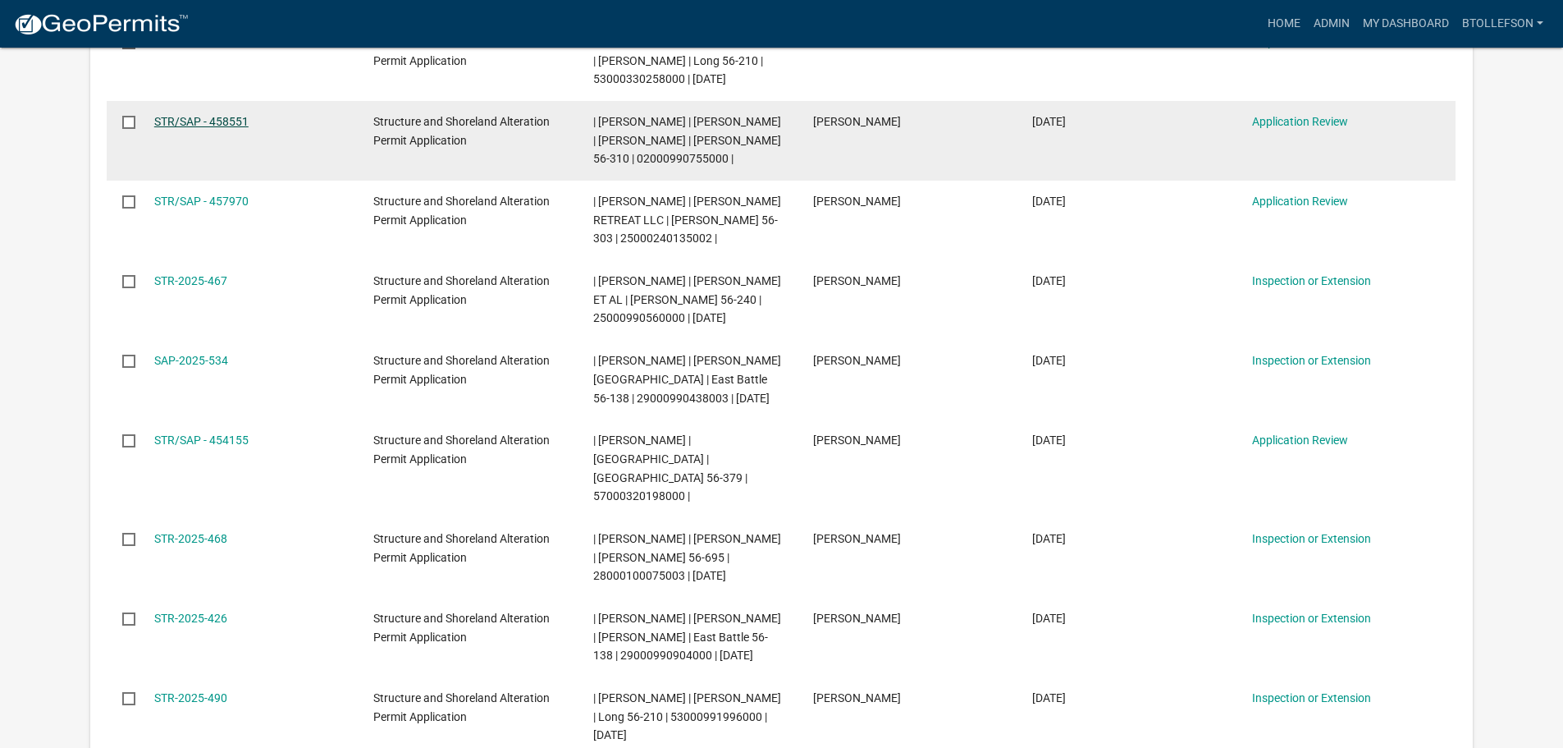
click at [216, 128] on link "STR/SAP - 458551" at bounding box center [201, 121] width 94 height 13
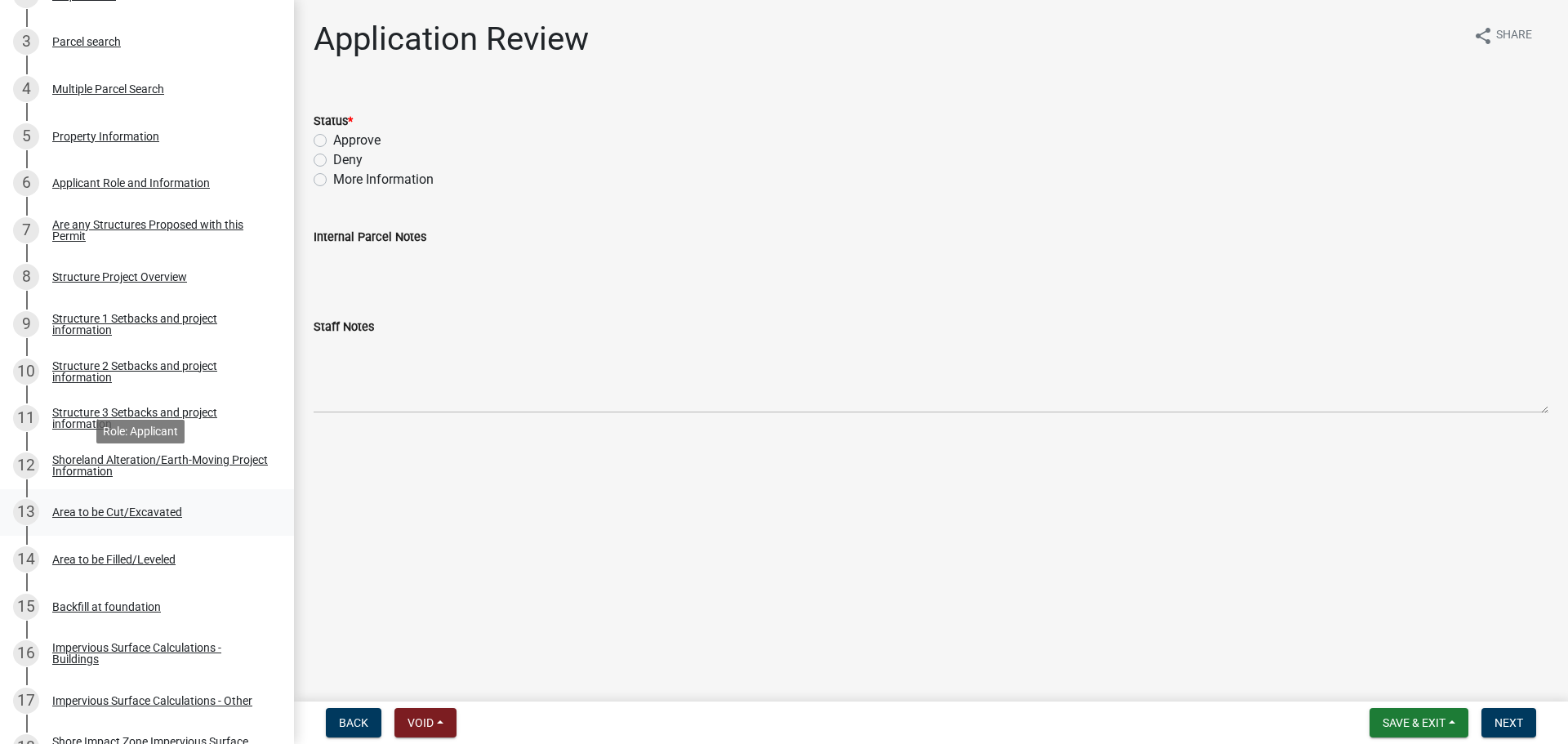
scroll to position [245, 0]
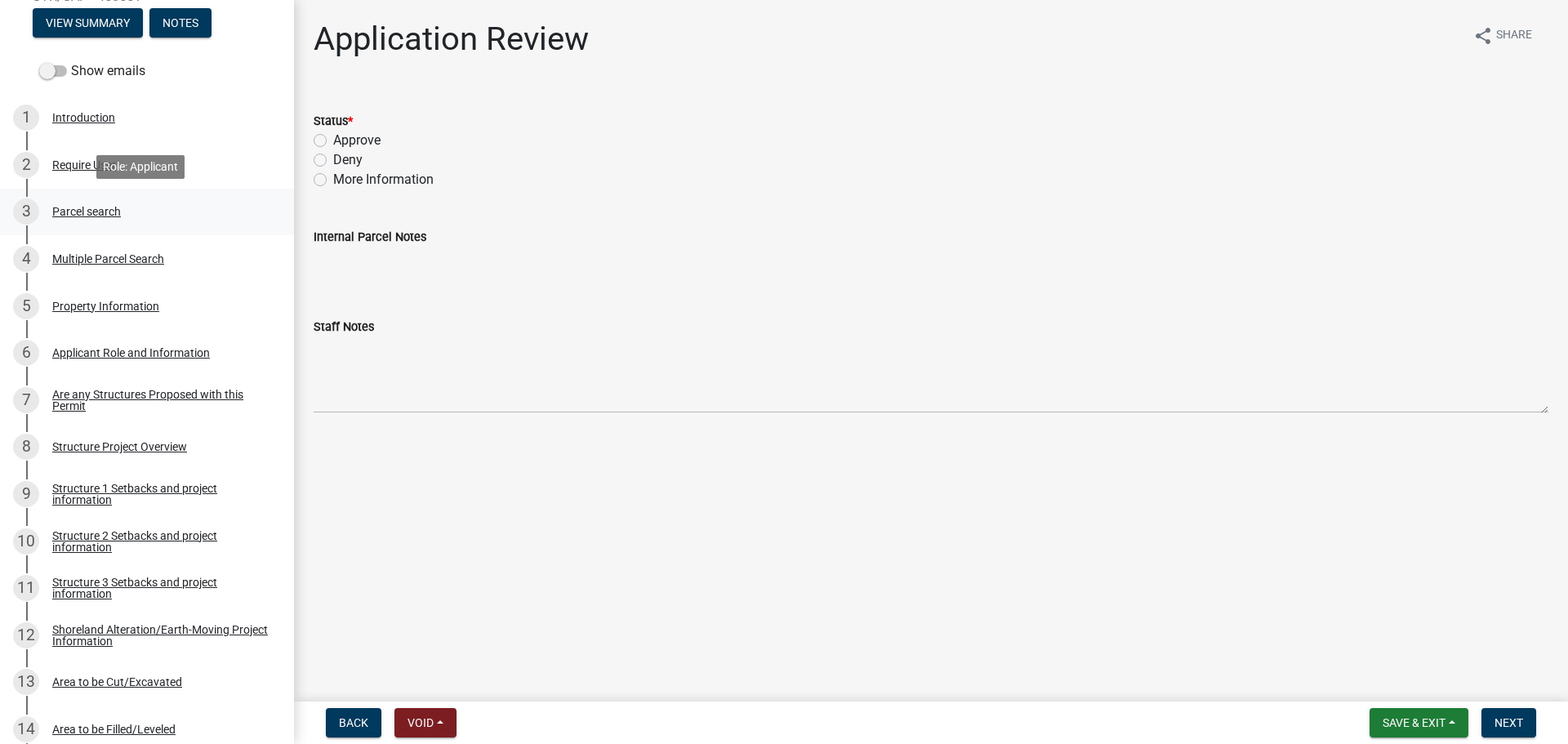
click at [108, 226] on link "3 Parcel search" at bounding box center [146, 213] width 294 height 48
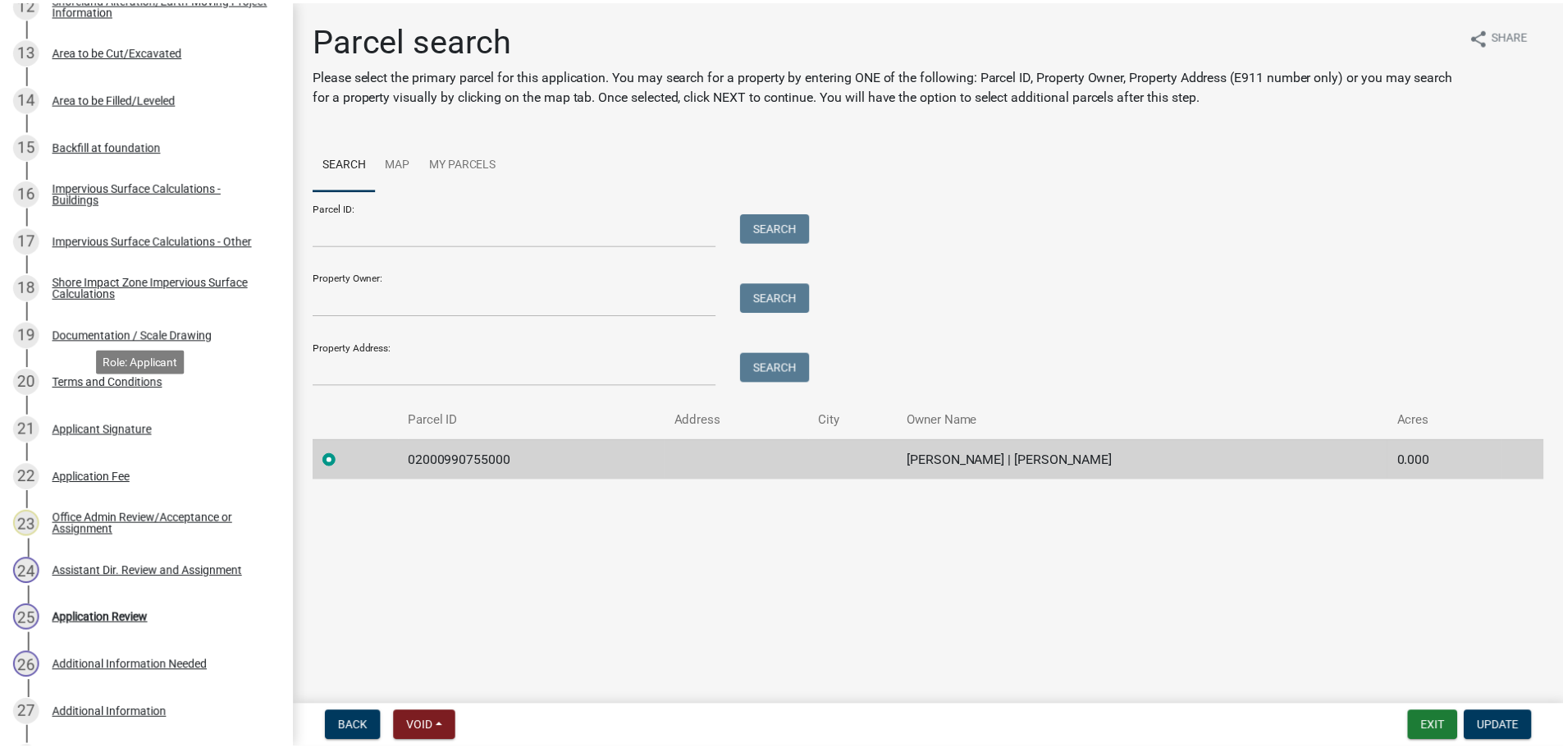
scroll to position [903, 0]
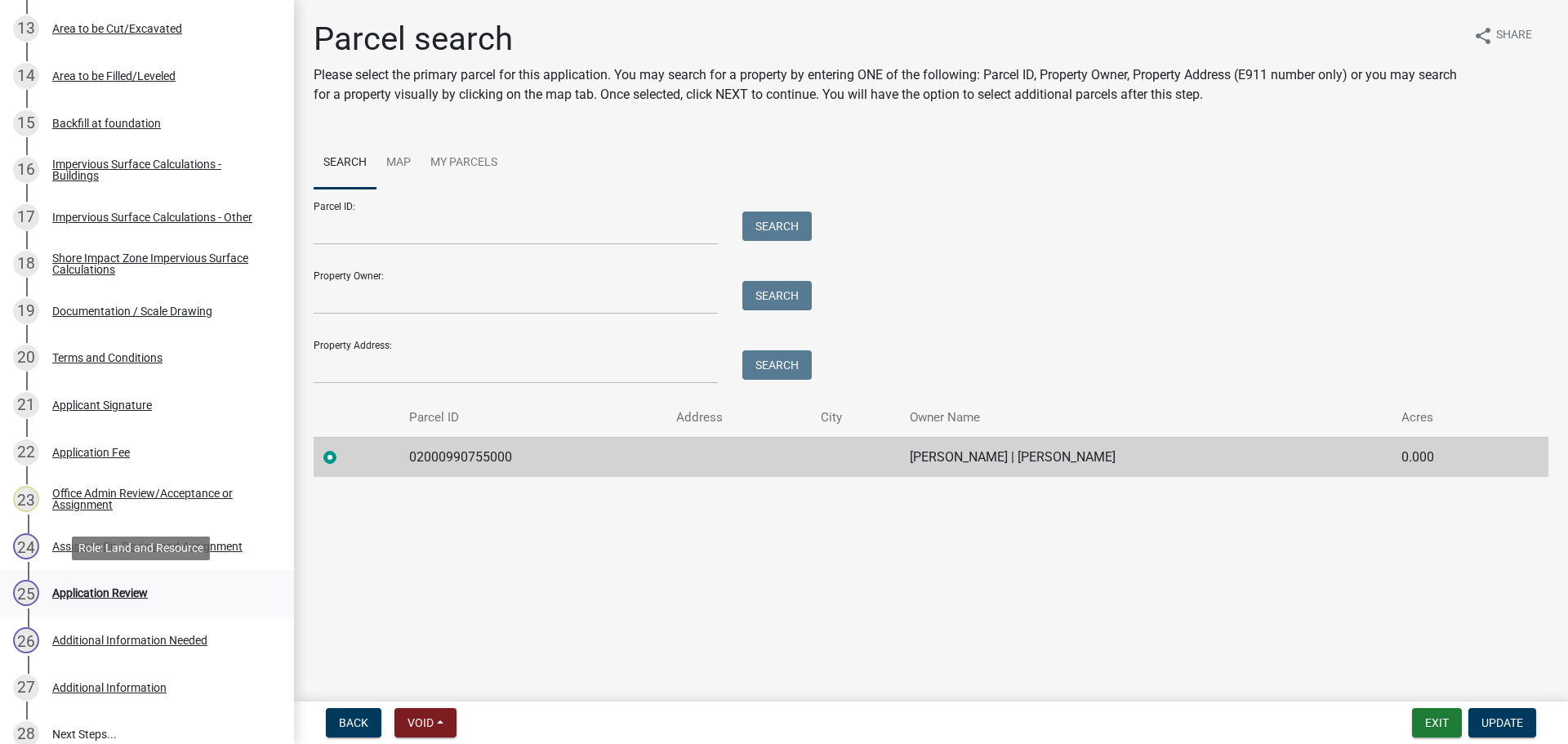
click at [167, 588] on div "25 Application Review" at bounding box center [140, 593] width 255 height 26
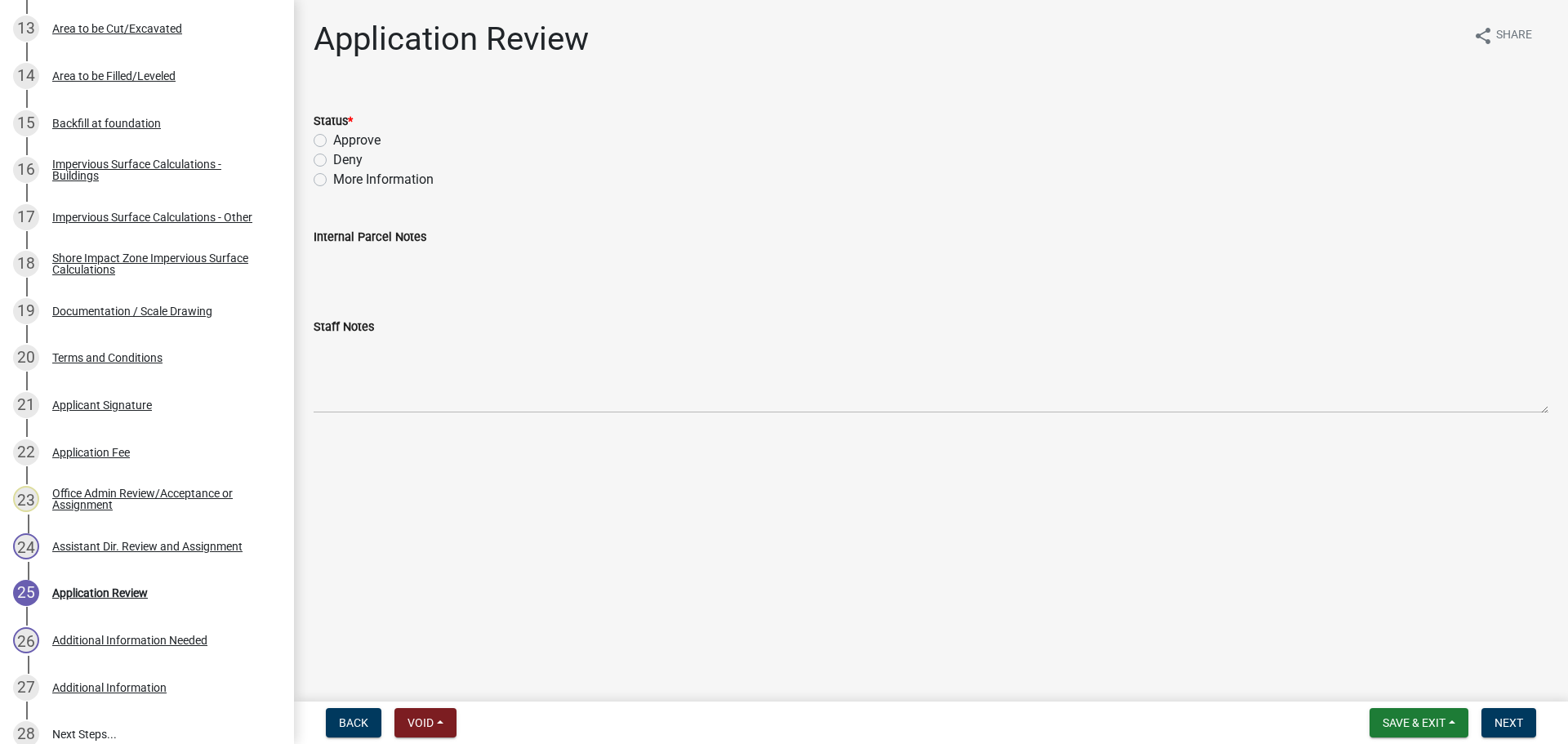
click at [327, 186] on div "More Information" at bounding box center [930, 180] width 1235 height 20
click at [333, 176] on label "More Information" at bounding box center [383, 180] width 100 height 20
click at [333, 176] on input "More Information" at bounding box center [338, 175] width 11 height 11
radio input "true"
click at [1499, 706] on nav "Back Void Withdraw Lock Expire Void Save & Exit Save Save & Exit Next" at bounding box center [930, 722] width 1274 height 43
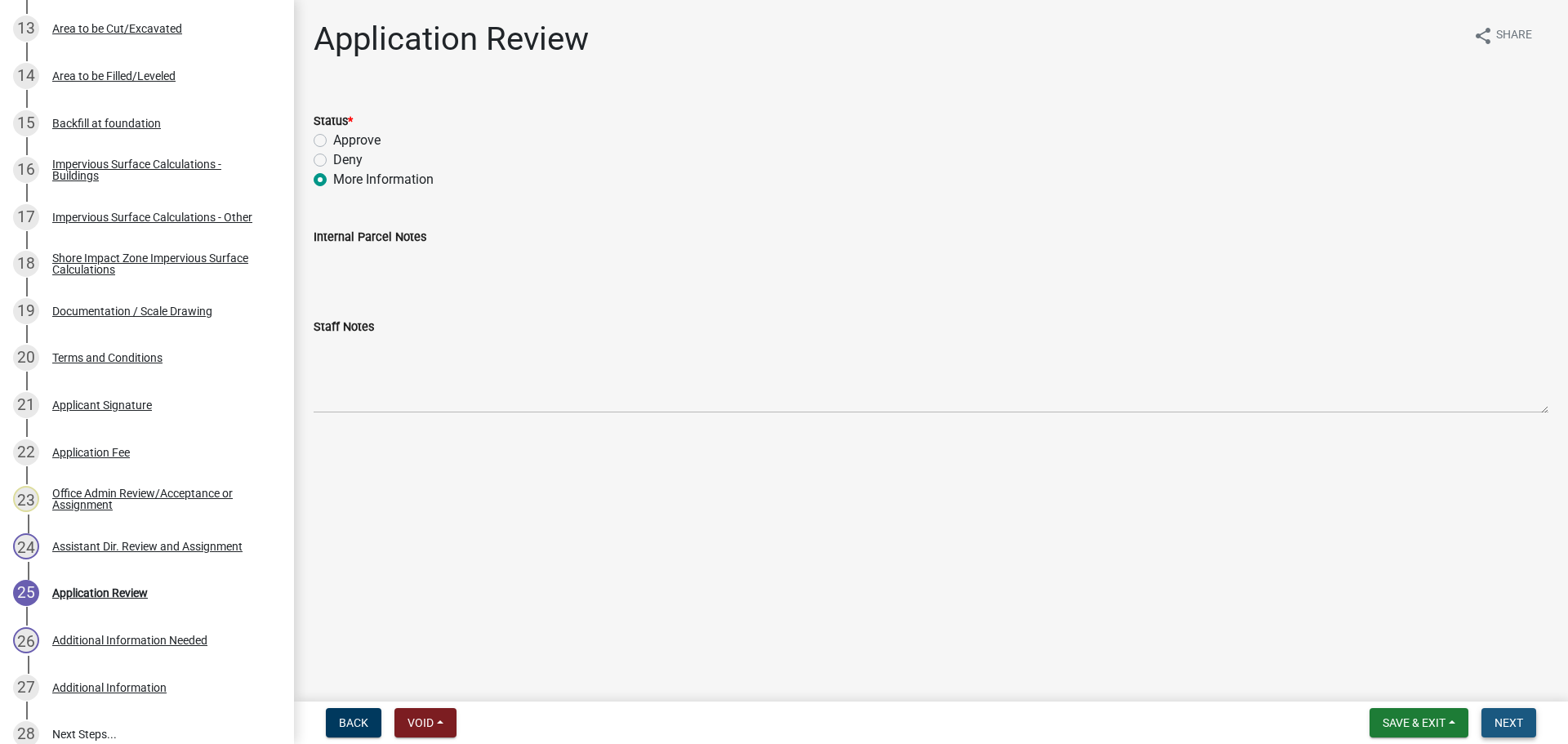
click at [1504, 714] on button "Next" at bounding box center [1508, 722] width 55 height 30
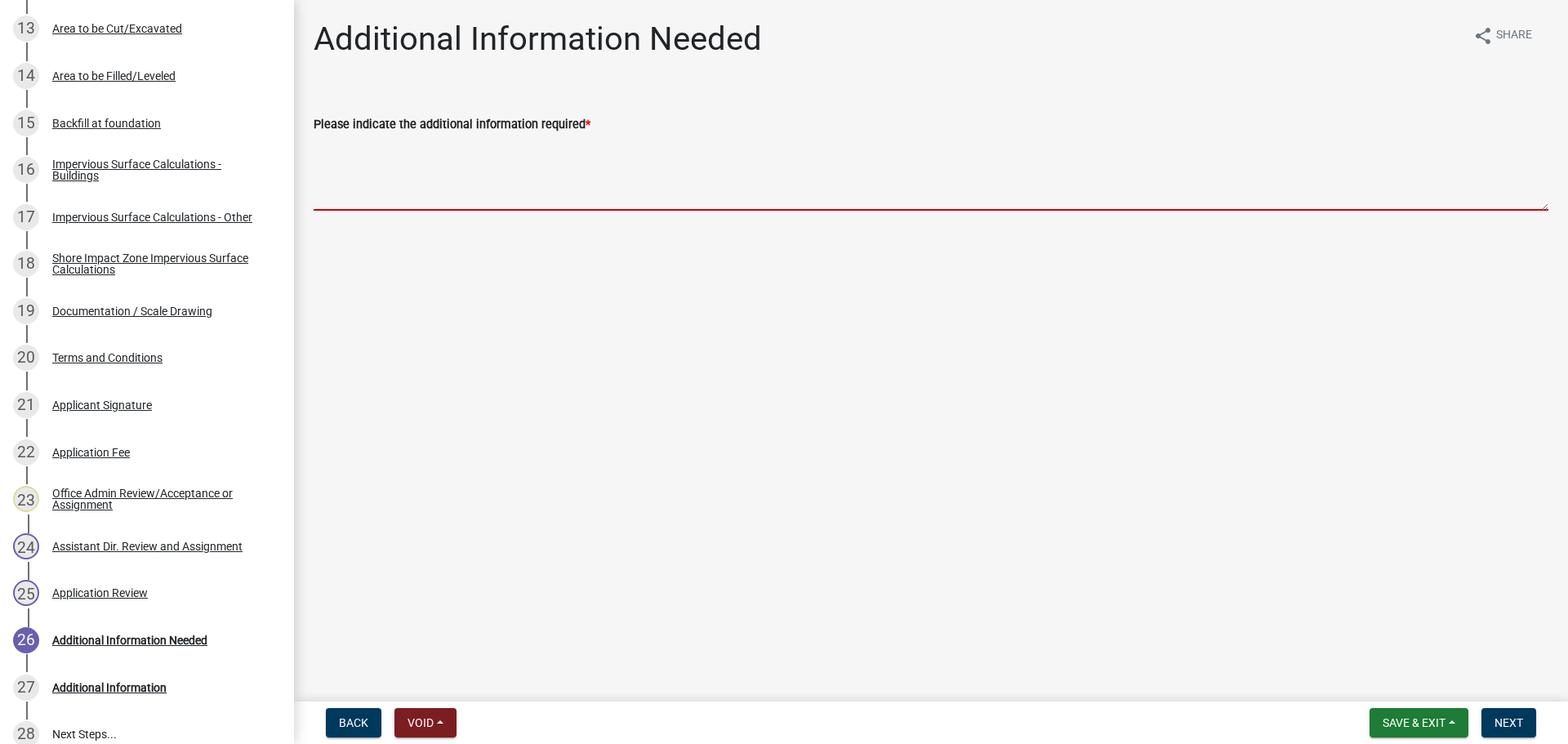
click at [546, 172] on textarea "Please indicate the additional information required *" at bounding box center [930, 172] width 1235 height 77
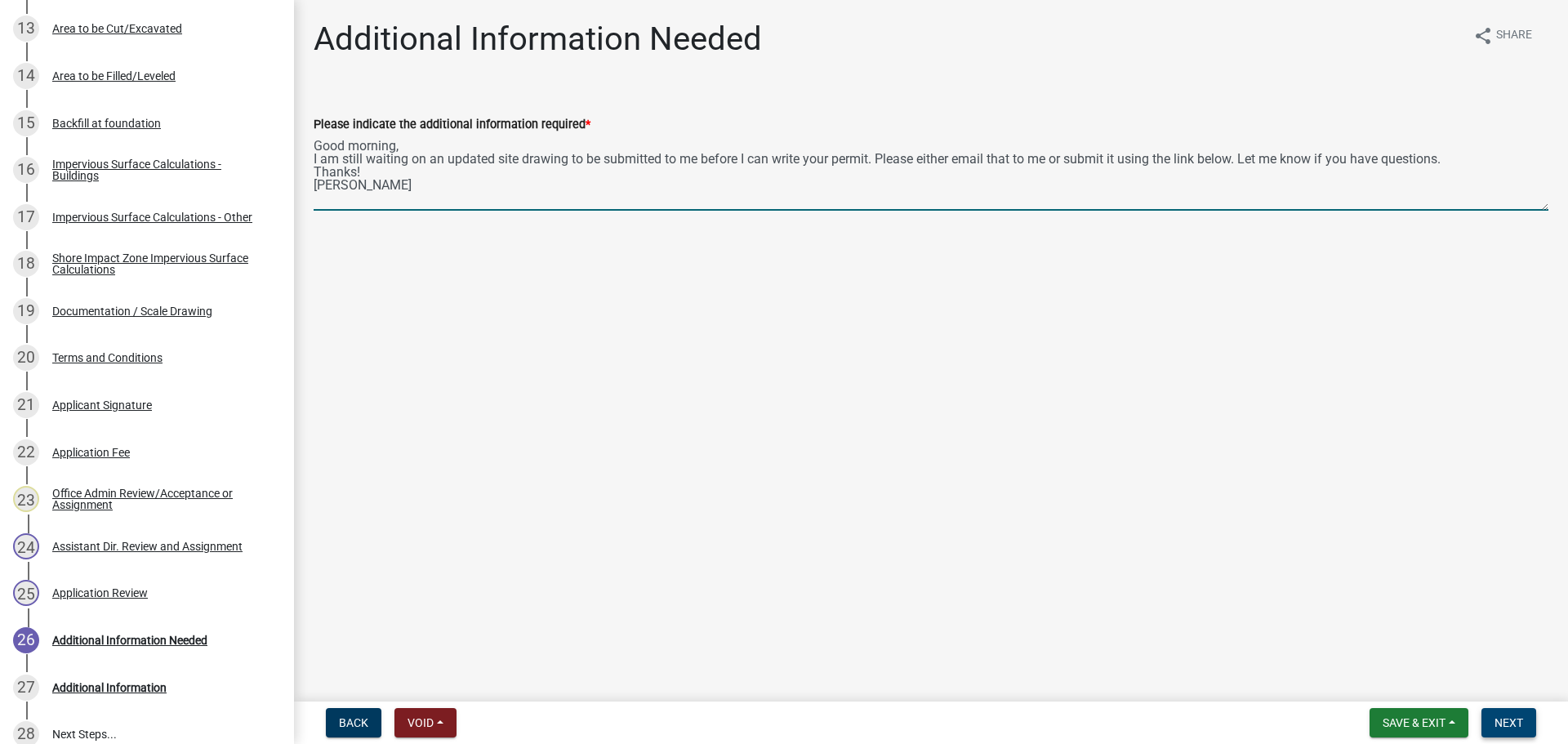
type textarea "Good morning, I am still waiting on an updated site drawing to be submitted to …"
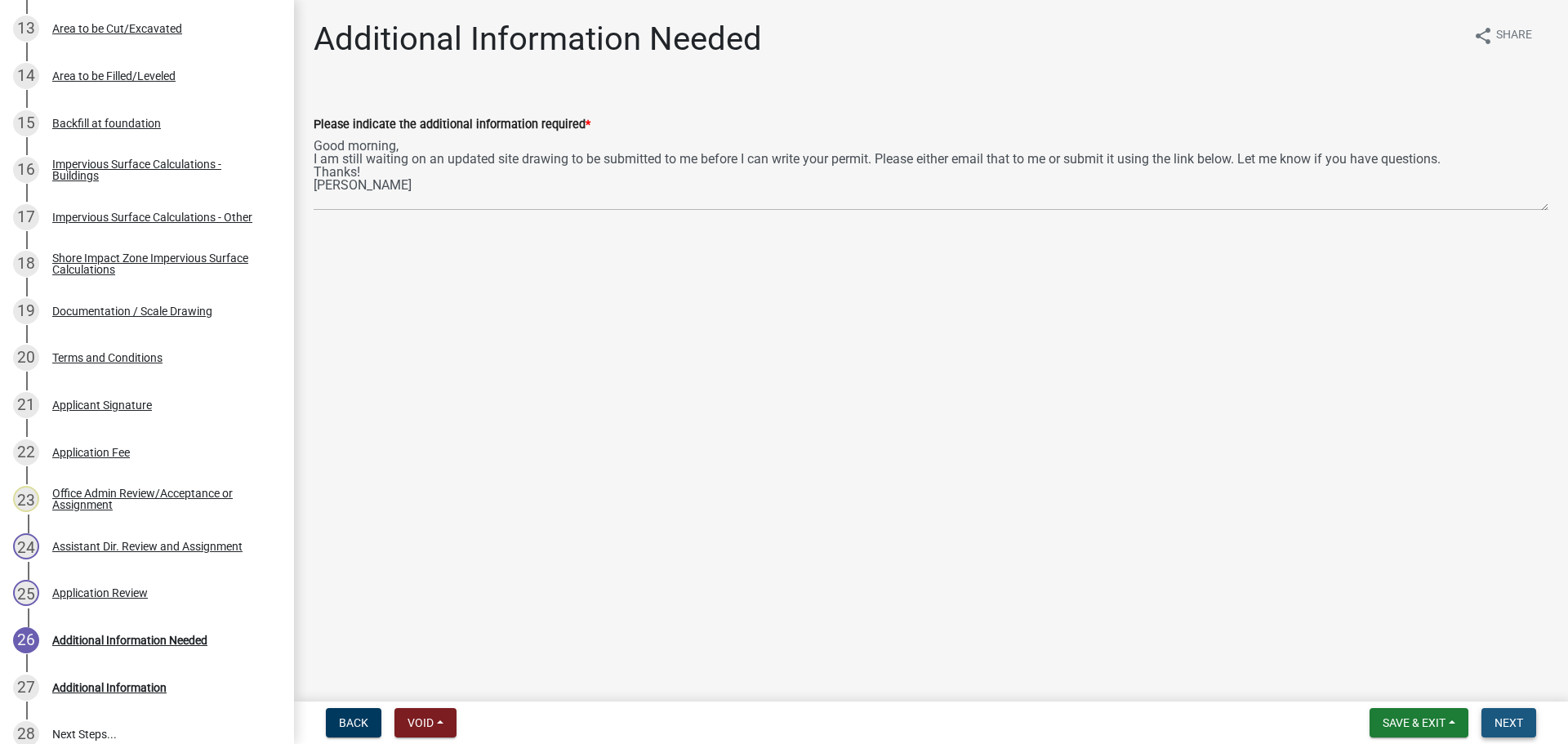
click at [1500, 719] on span "Next" at bounding box center [1508, 722] width 29 height 13
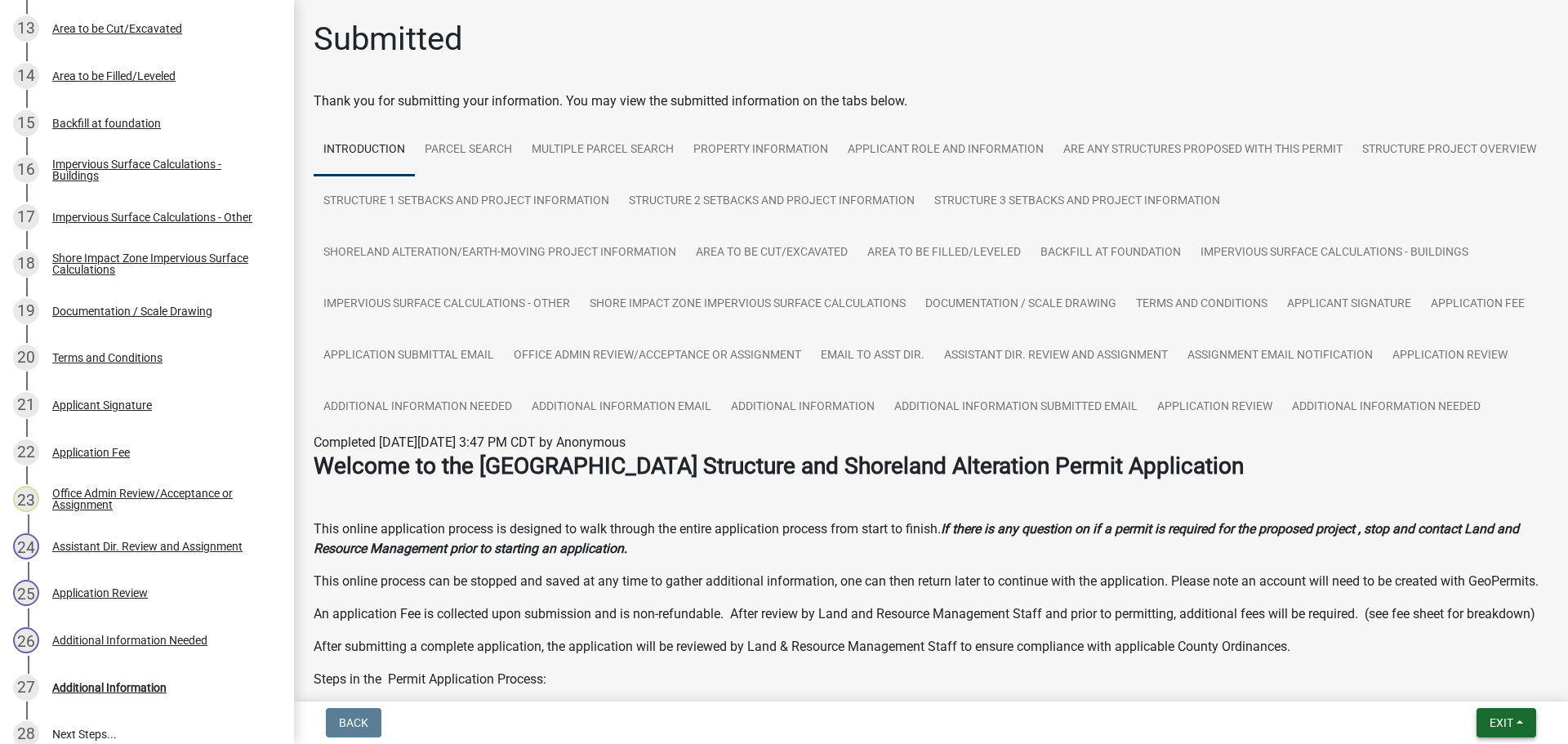
click at [1496, 716] on span "Exit" at bounding box center [1501, 722] width 24 height 13
click at [1476, 683] on button "Save & Exit" at bounding box center [1470, 679] width 130 height 39
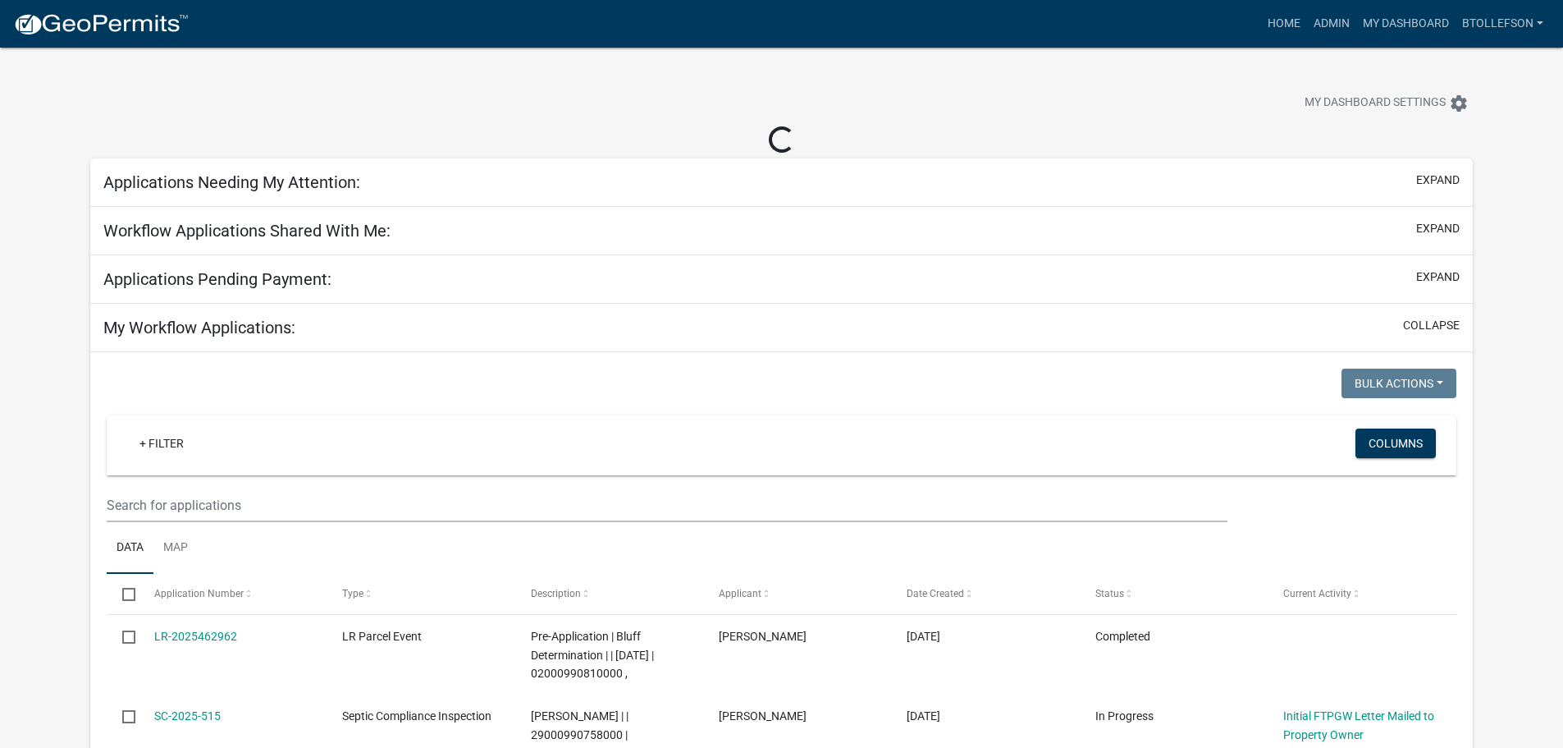
select select "3: 100"
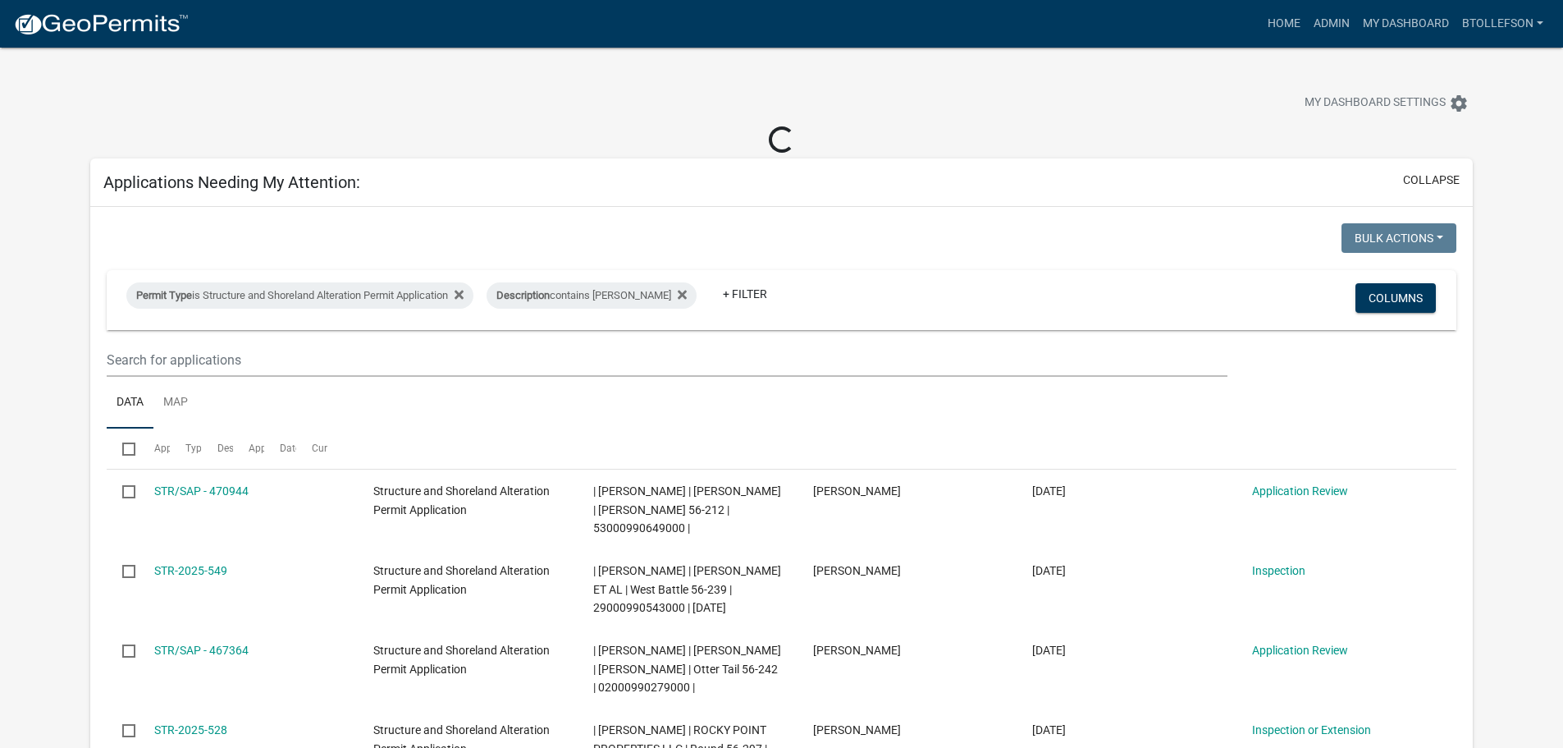
select select "3: 100"
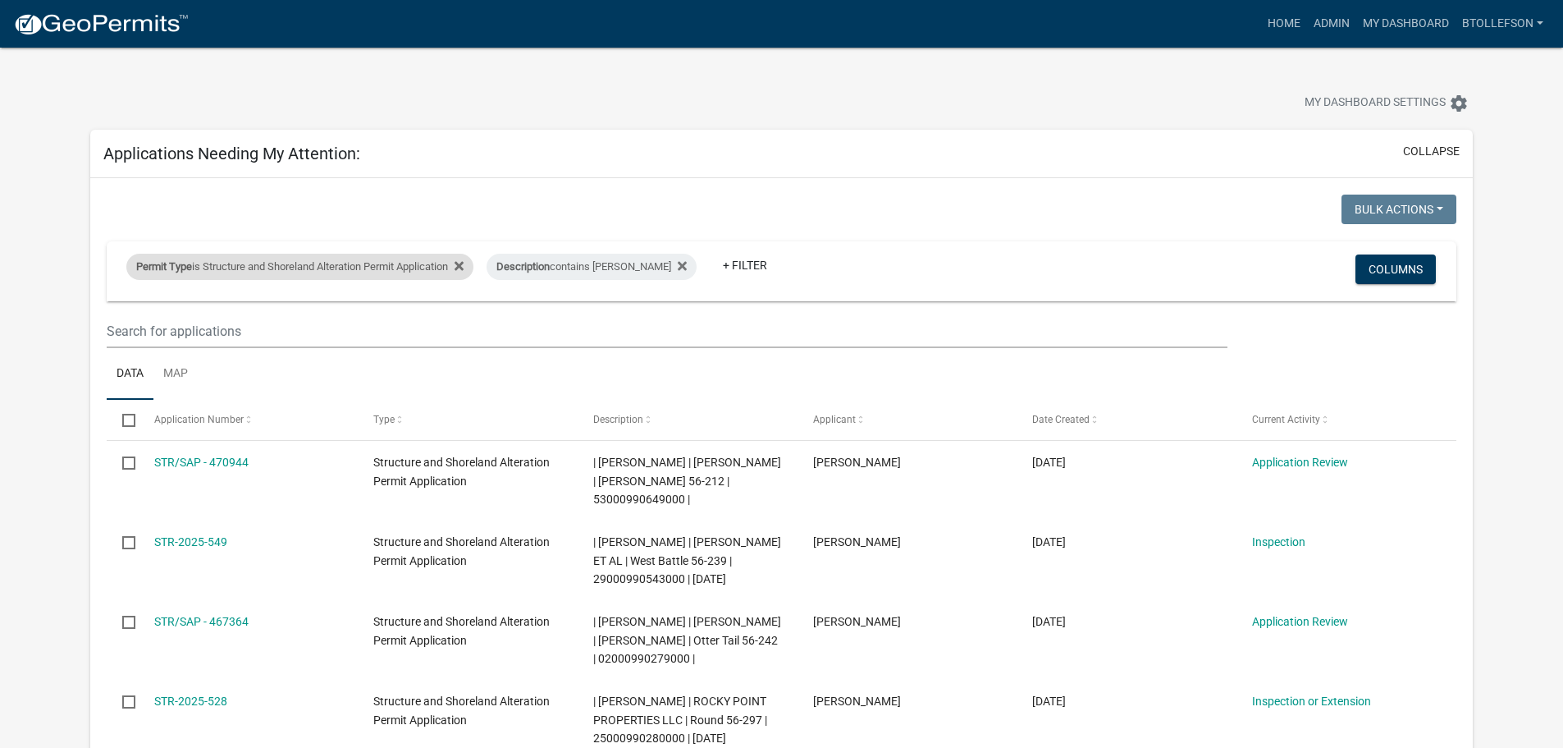
click at [392, 258] on div "Permit Type is Structure and Shoreland Alteration Permit Application" at bounding box center [299, 267] width 347 height 26
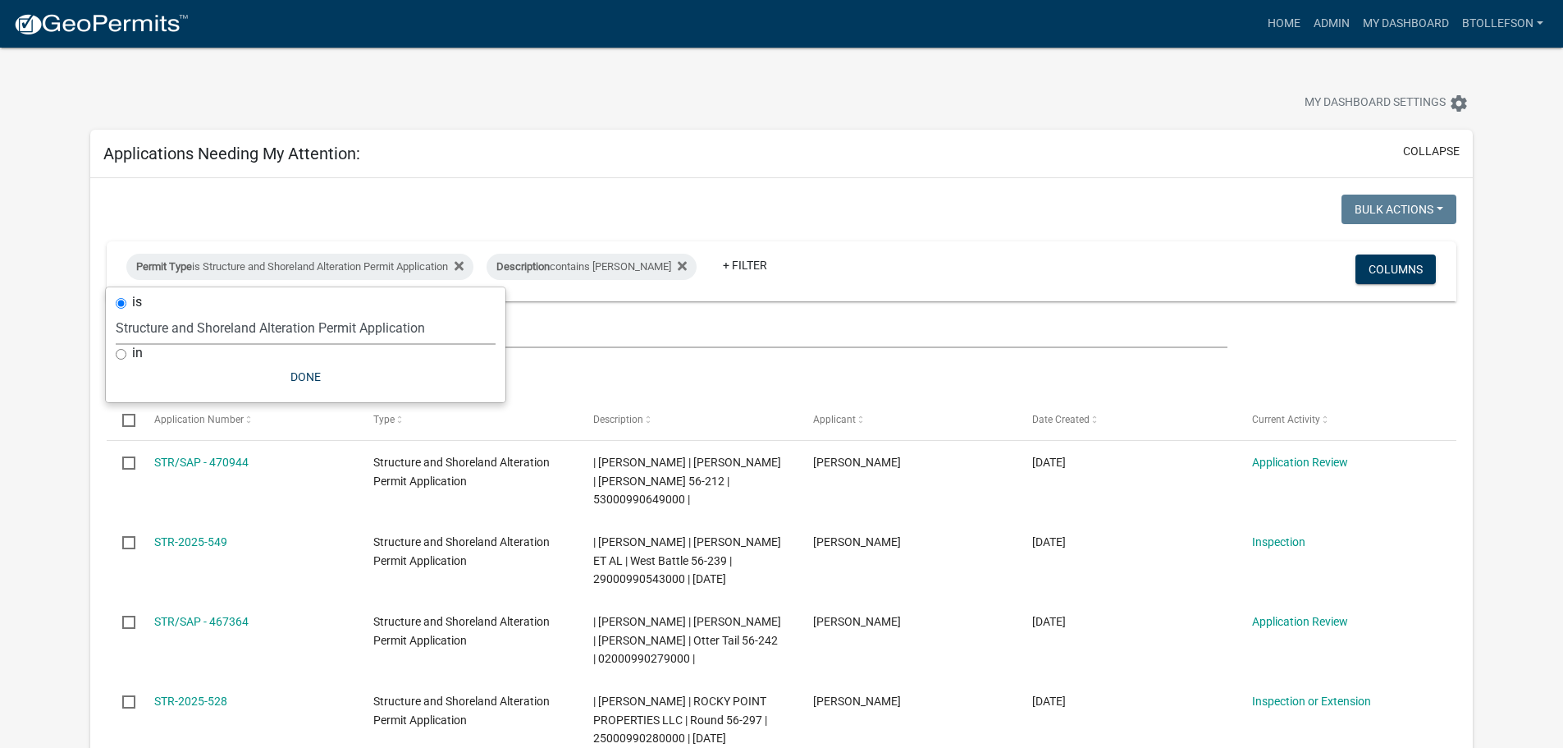
click at [377, 327] on select "Select an option Building Contractor / Excavators (Registration) Building Contr…" at bounding box center [306, 328] width 380 height 34
select select "68d28c81-f724-4f90-9ad3-bed34bf6fb80"
click at [144, 311] on select "Select an option Building Contractor / Excavators (Registration) Building Contr…" at bounding box center [306, 328] width 380 height 34
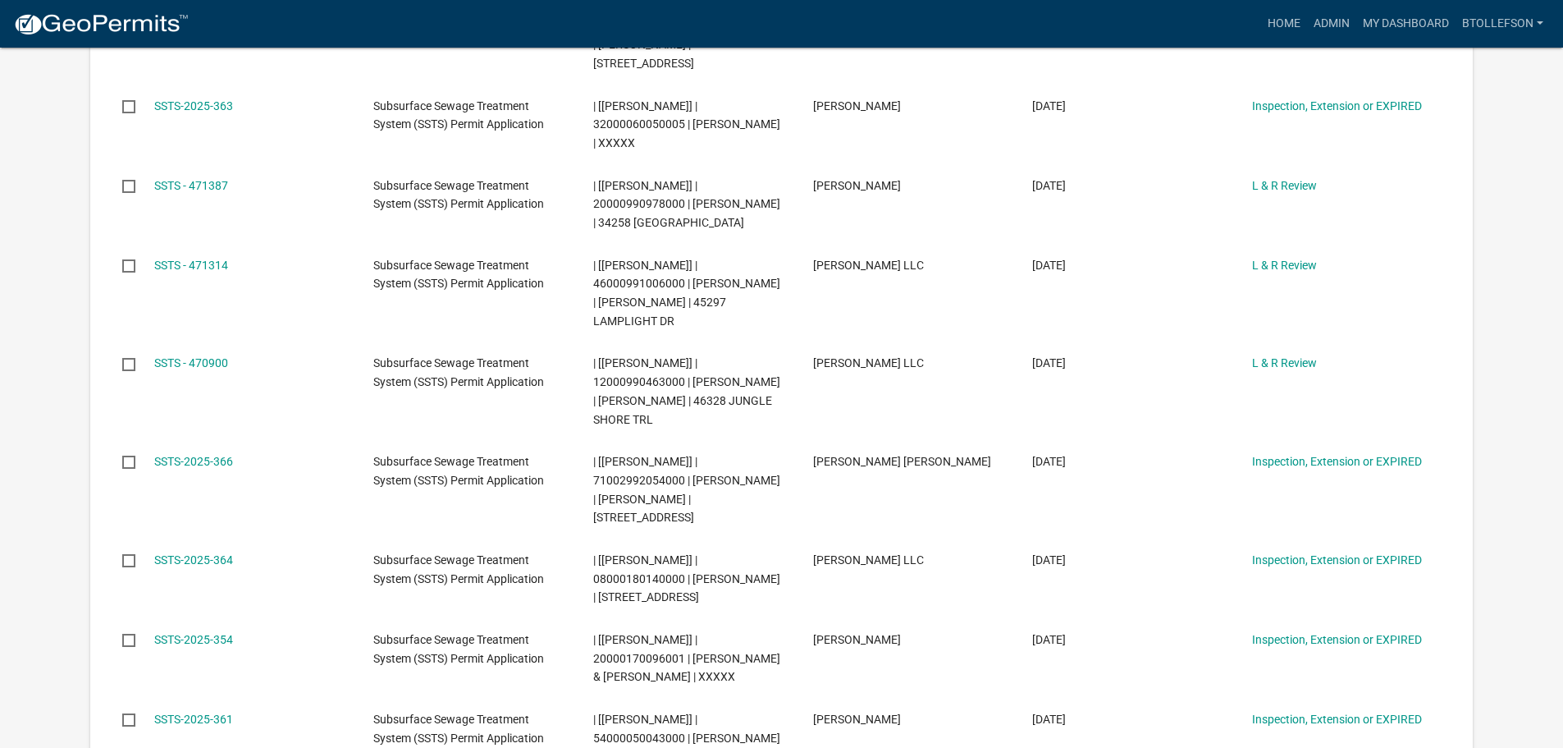
scroll to position [410, 0]
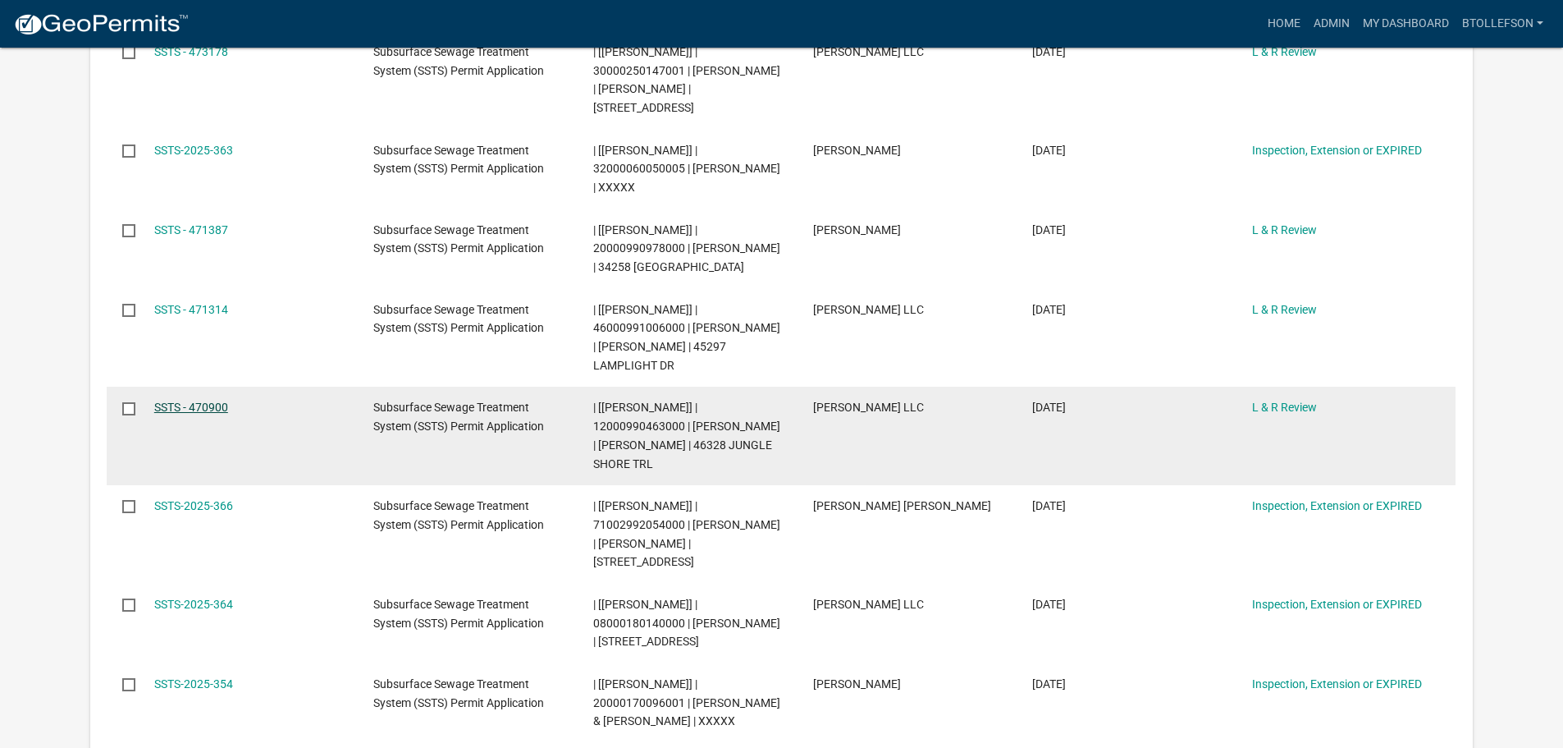
click at [190, 404] on link "SSTS - 470900" at bounding box center [191, 406] width 74 height 13
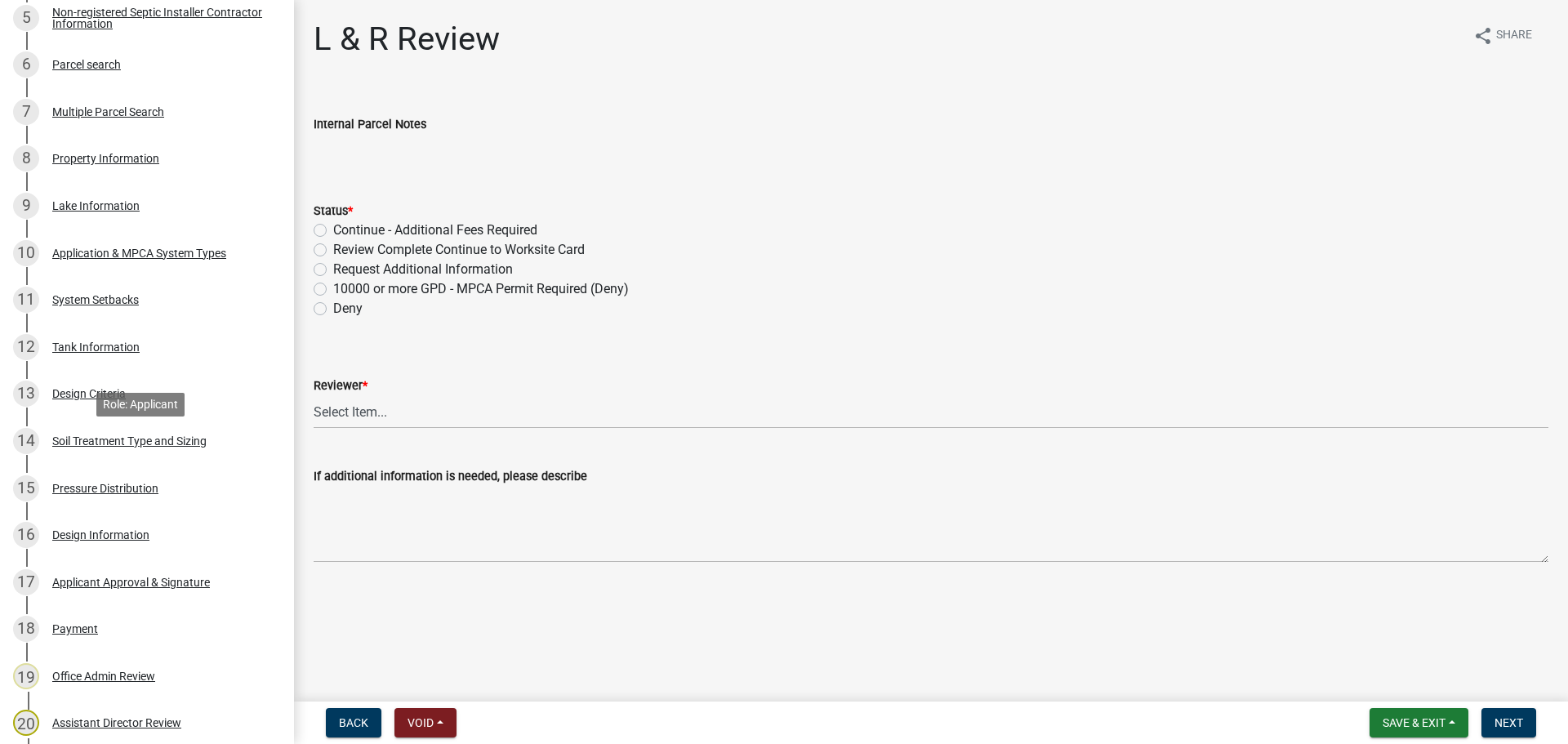
scroll to position [571, 0]
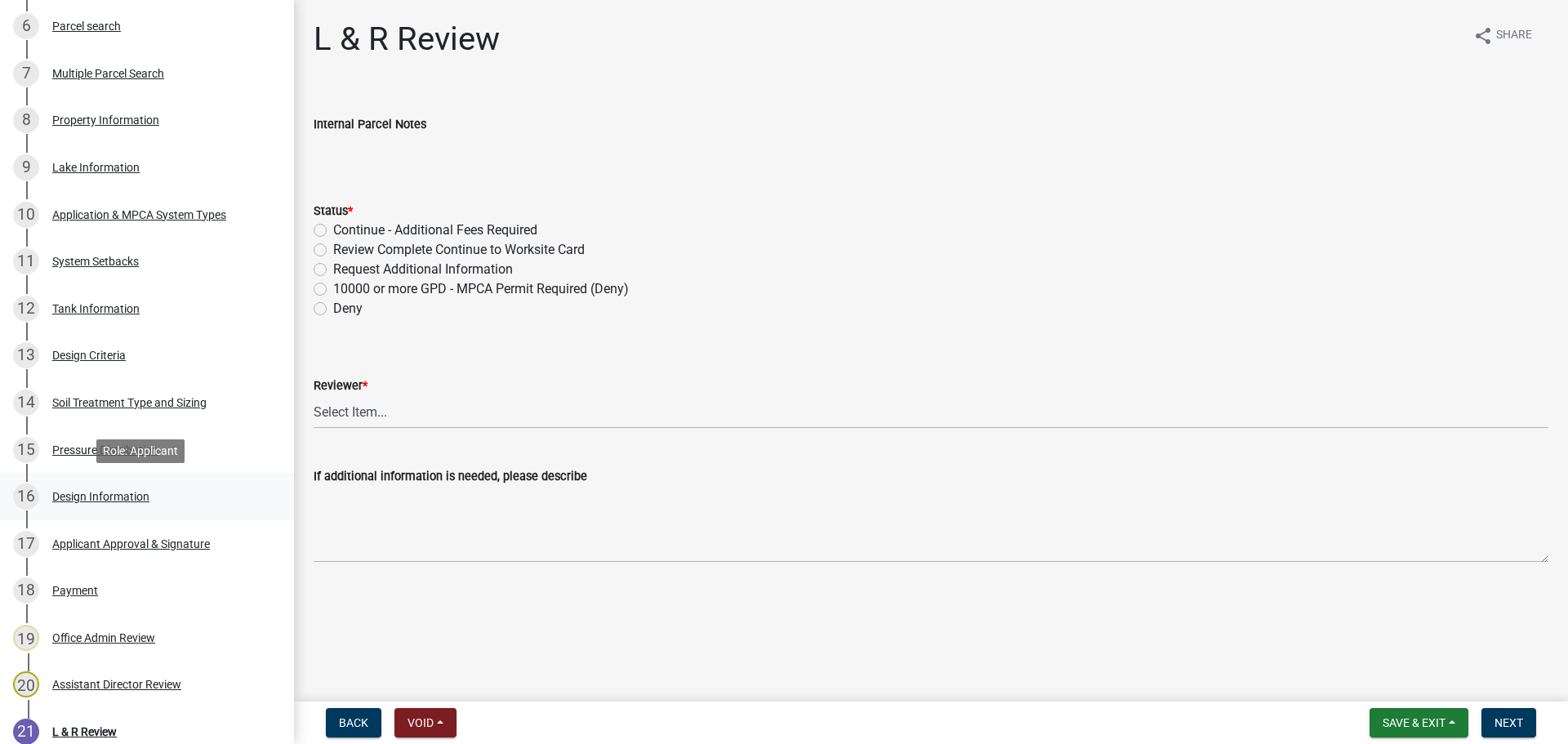
click at [129, 507] on div "16 Design Information" at bounding box center [140, 496] width 255 height 26
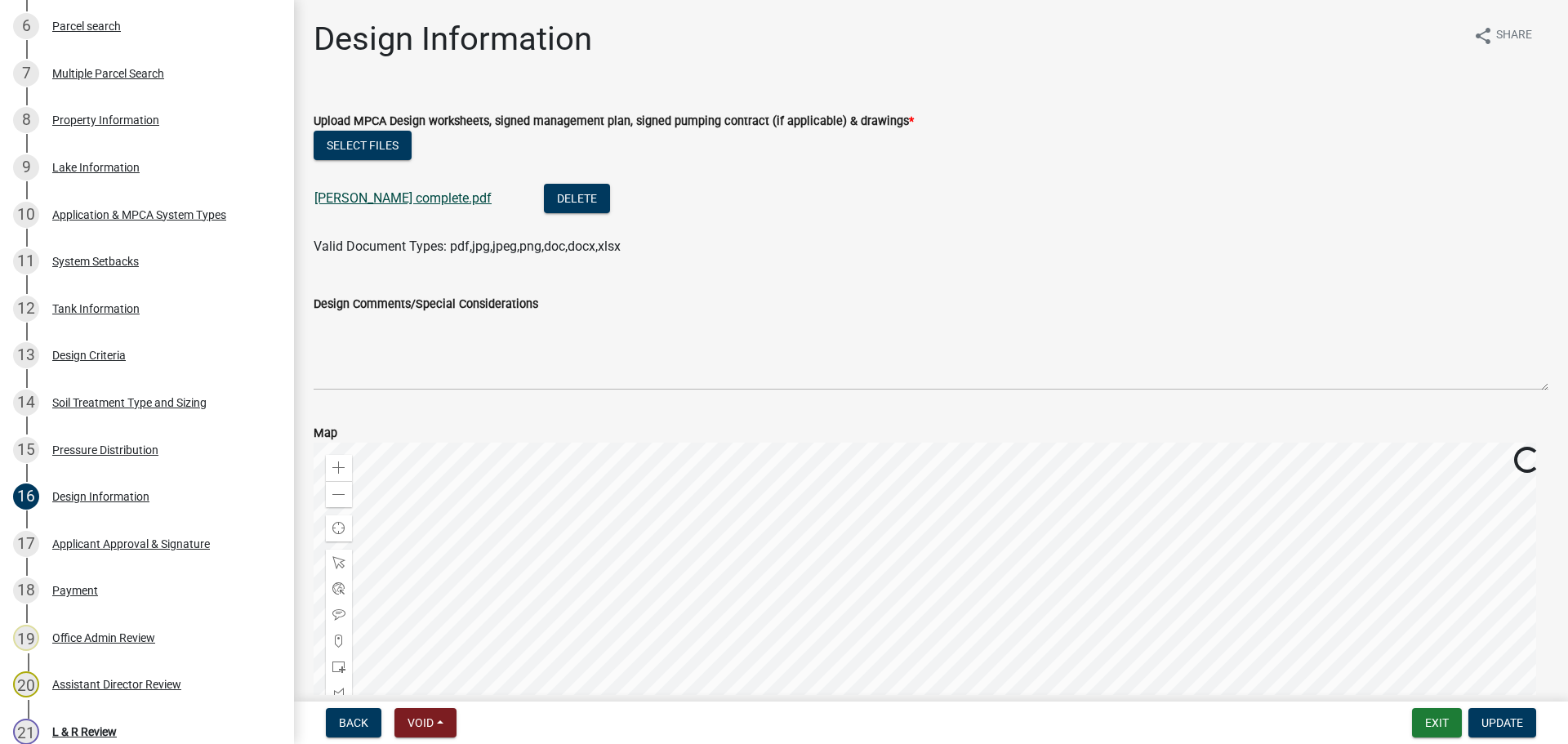
click at [360, 193] on link "Swenson complete.pdf" at bounding box center [403, 198] width 177 height 16
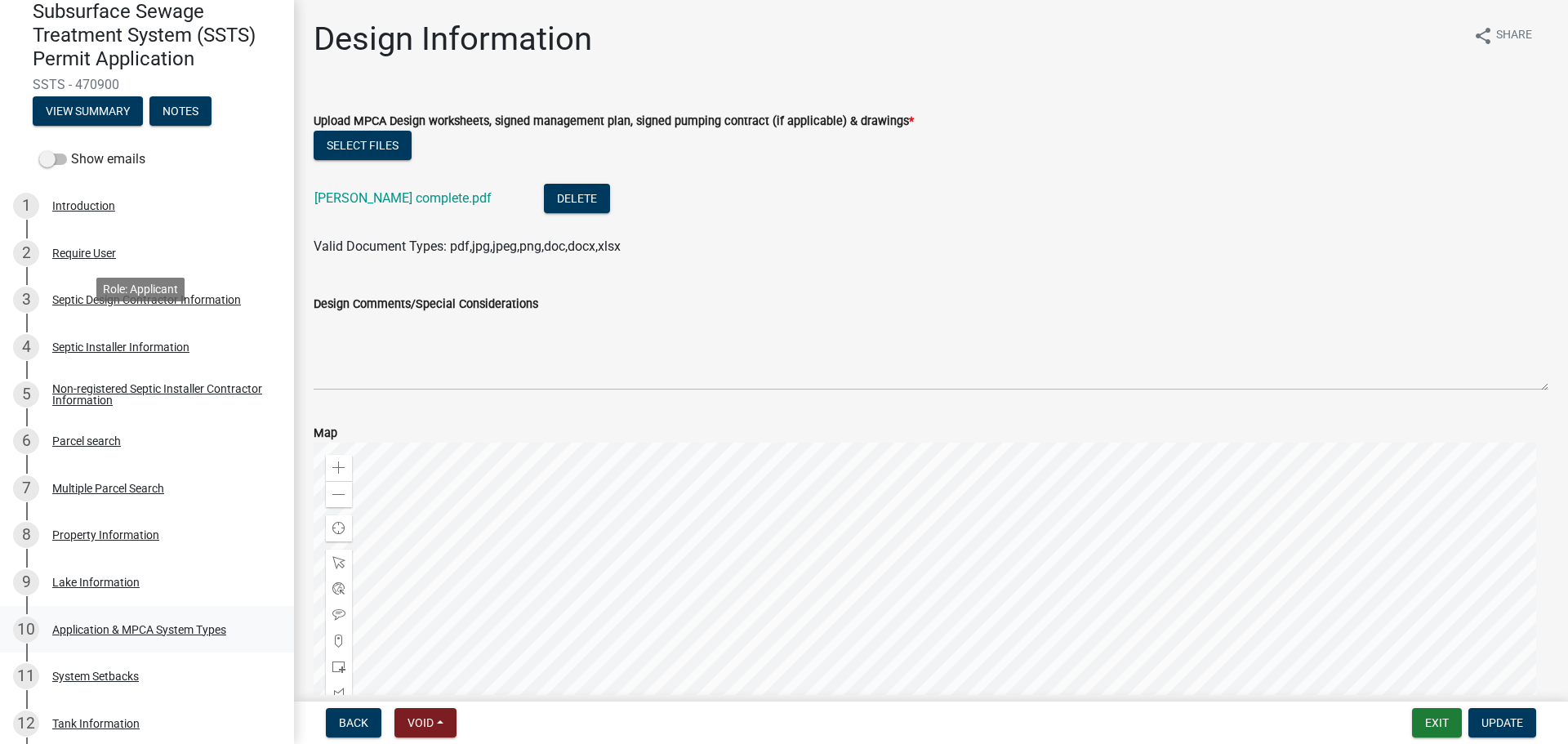
scroll to position [163, 0]
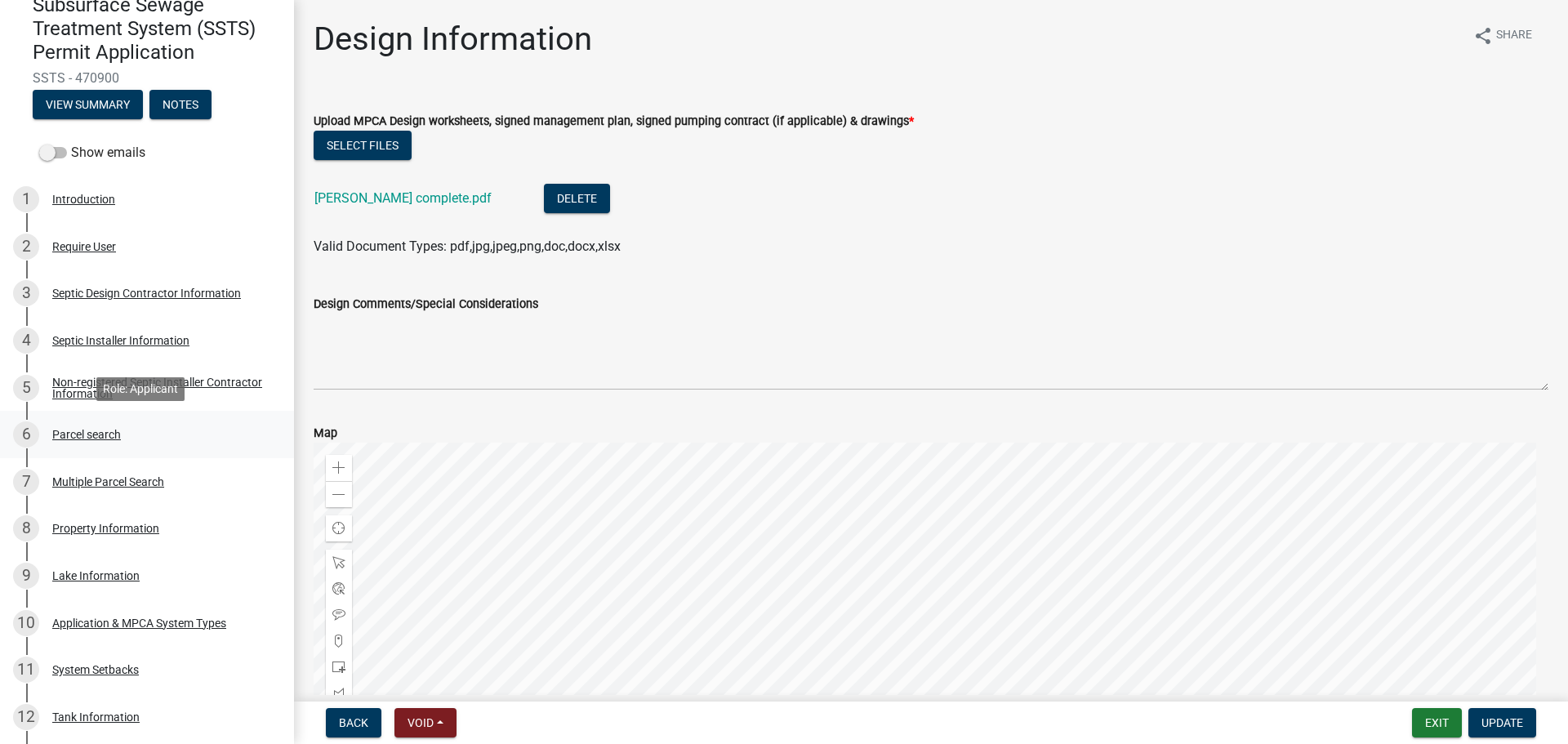
click at [94, 433] on div "Parcel search" at bounding box center [87, 434] width 69 height 11
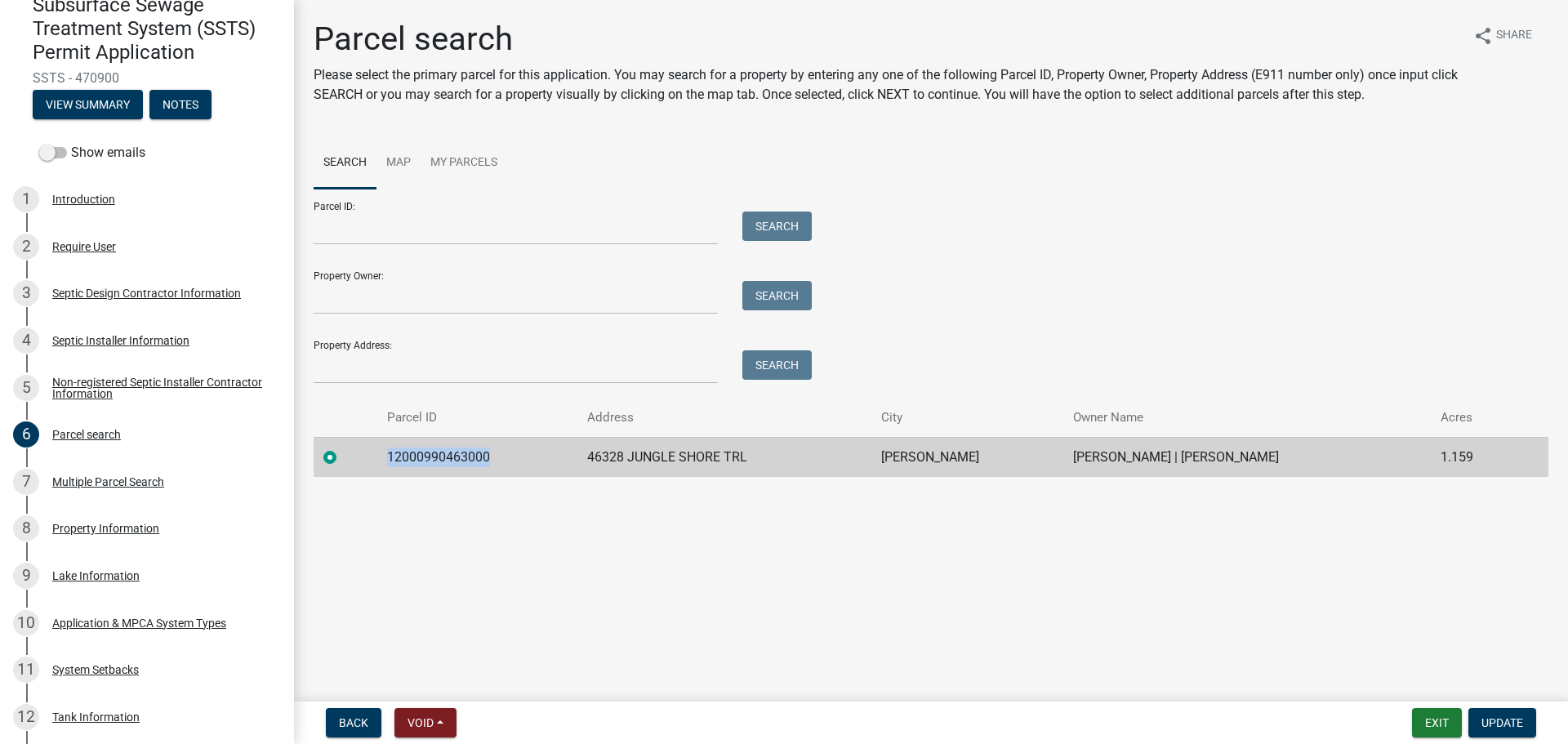
drag, startPoint x: 389, startPoint y: 457, endPoint x: 490, endPoint y: 458, distance: 101.0
click at [490, 458] on td "12000990463000" at bounding box center [477, 457] width 200 height 40
copy td "12000990463000"
click at [191, 391] on div "Non-registered Septic Installer Contractor Information" at bounding box center [160, 387] width 216 height 23
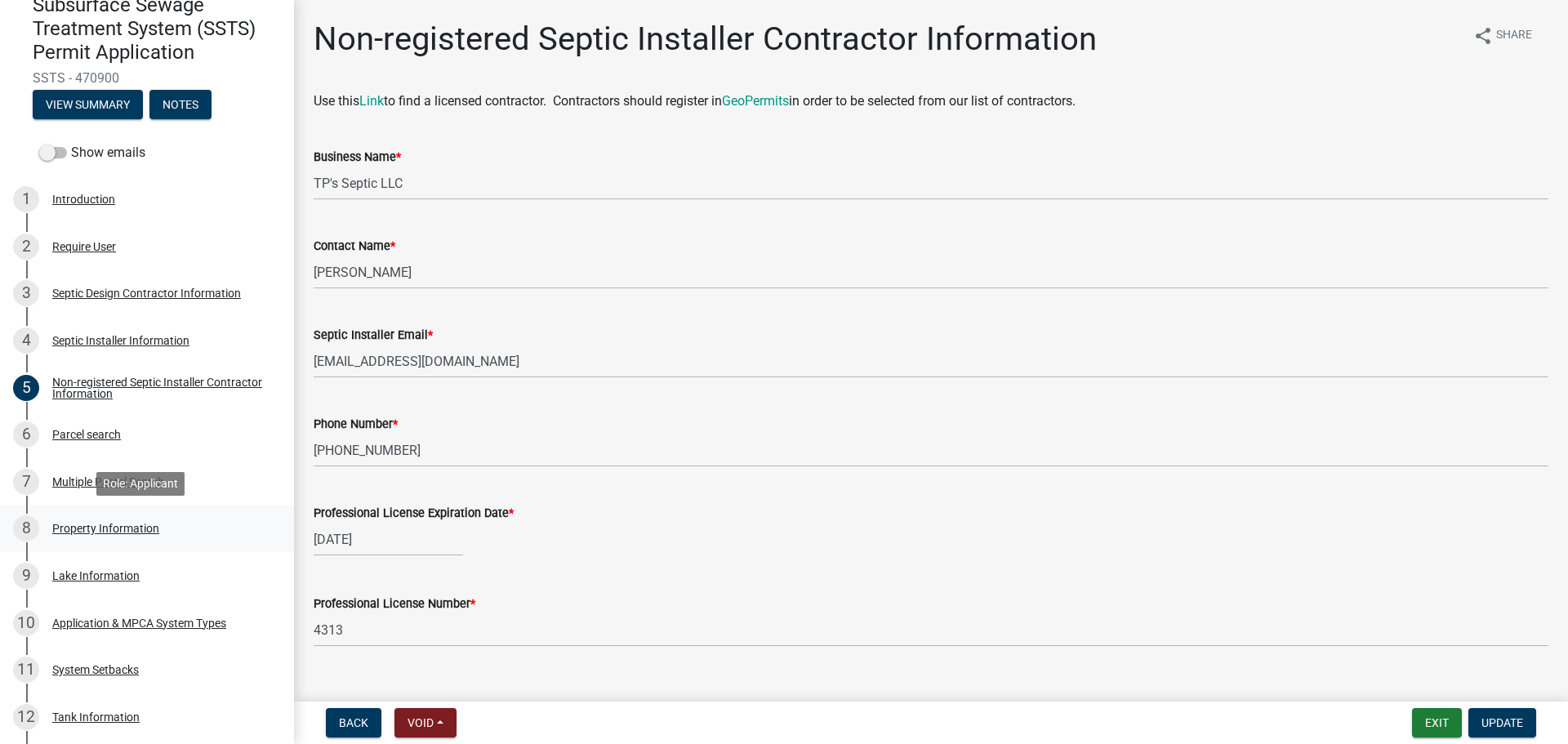
click at [134, 530] on div "Property Information" at bounding box center [105, 527] width 106 height 11
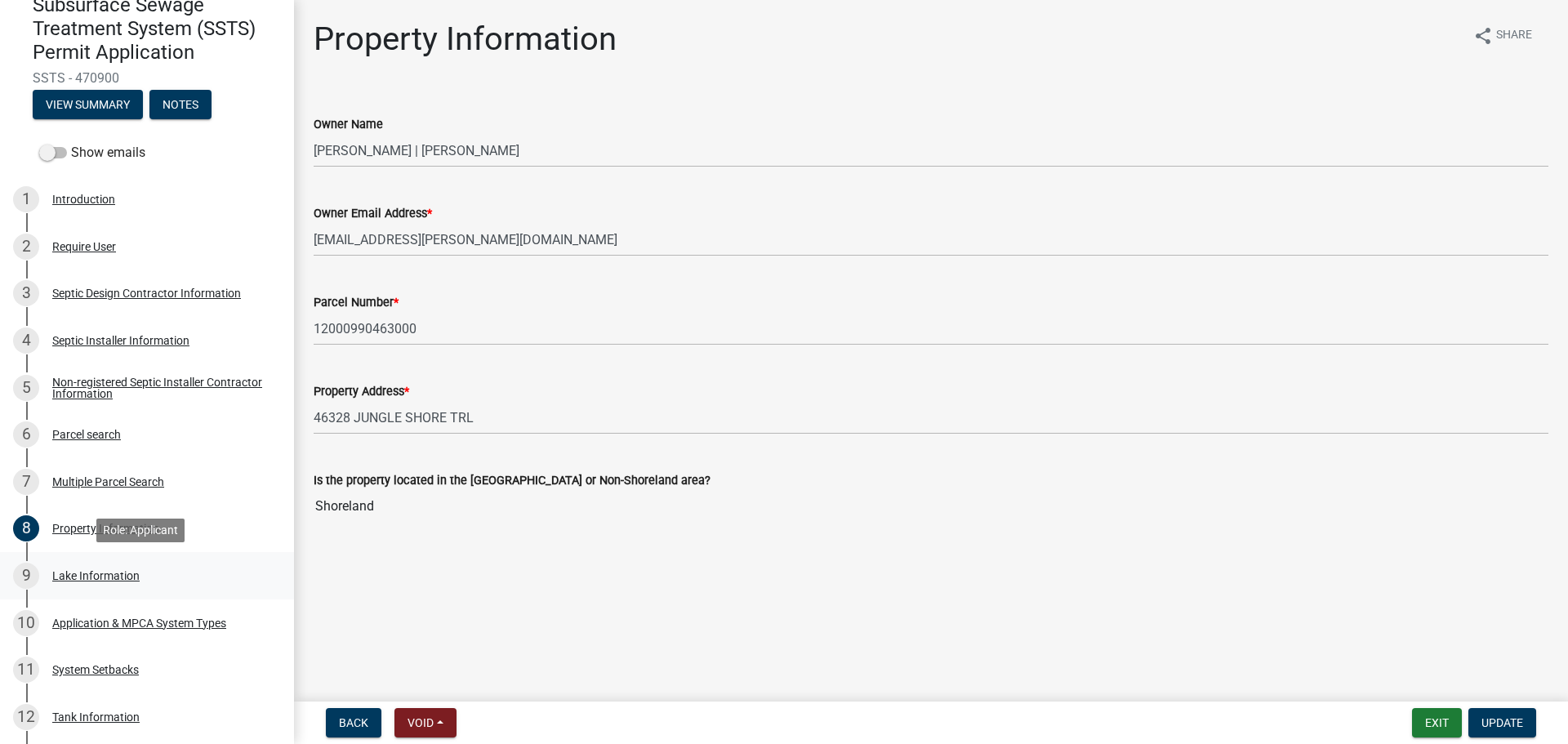
click at [118, 574] on div "Lake Information" at bounding box center [97, 575] width 88 height 11
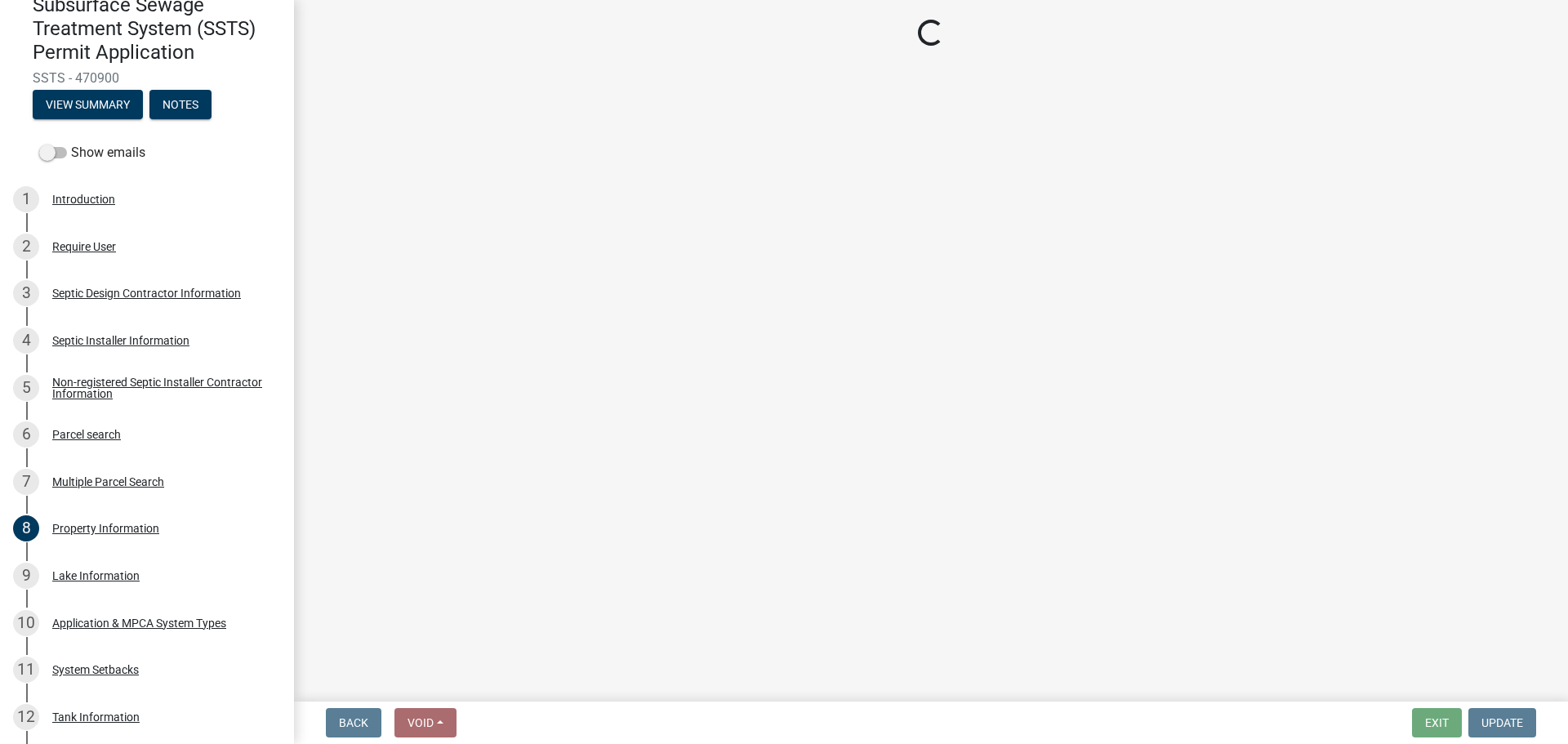
select select "7a383bc9-1ab3-45d1-a8e2-10abd99d8c01"
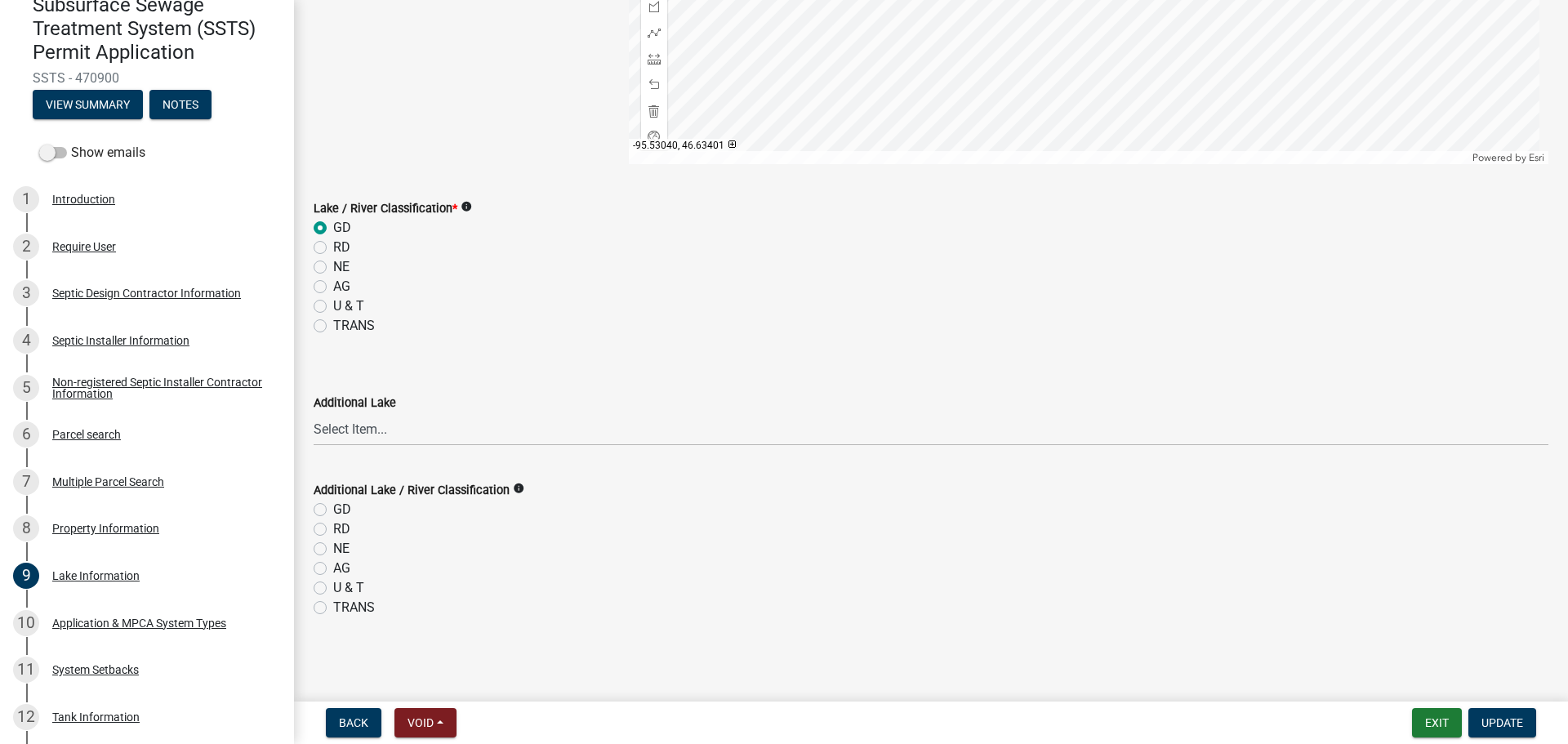
scroll to position [485, 0]
click at [158, 633] on div "10 Application & MPCA System Types" at bounding box center [140, 623] width 255 height 26
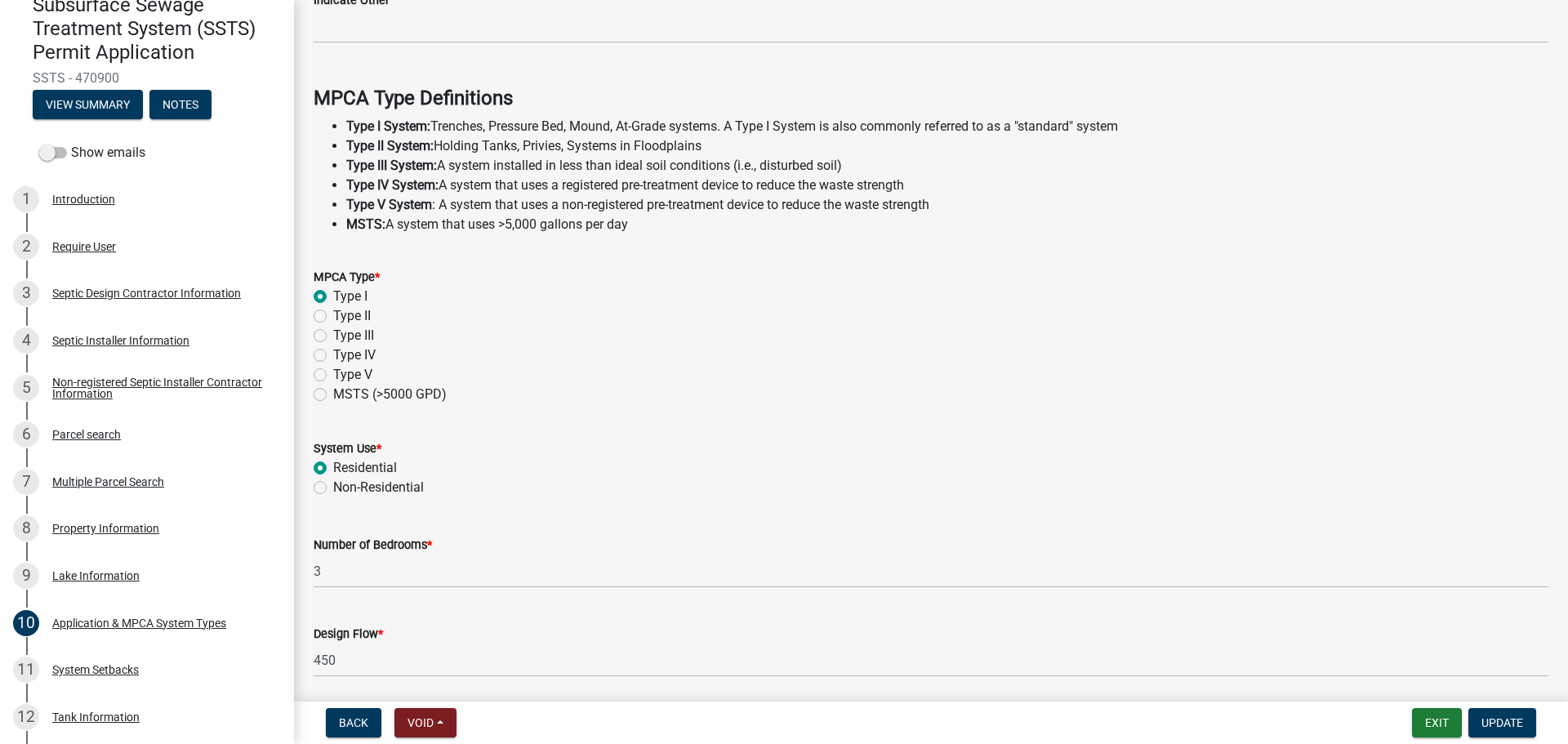
scroll to position [466, 0]
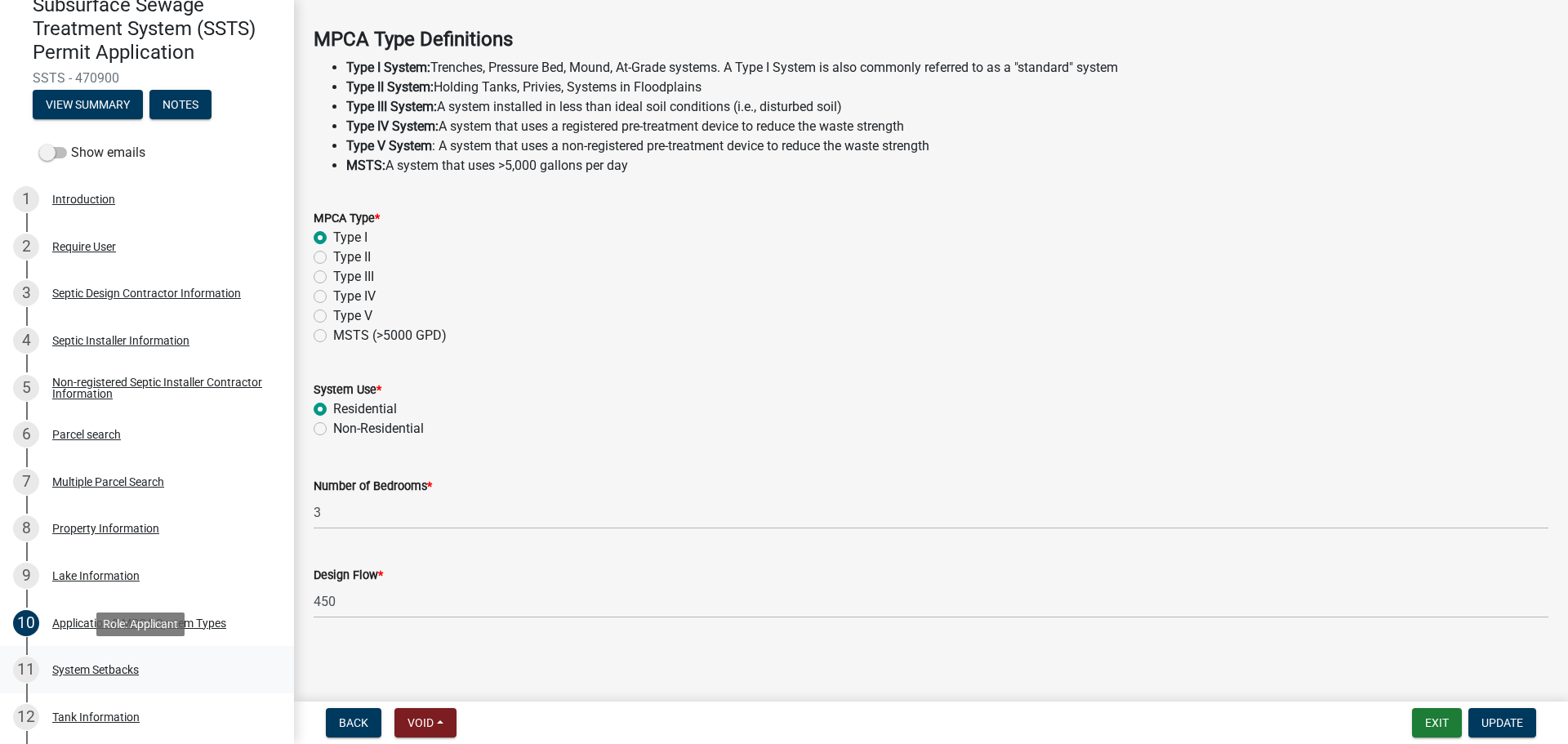
click at [150, 662] on div "11 System Setbacks" at bounding box center [140, 669] width 255 height 26
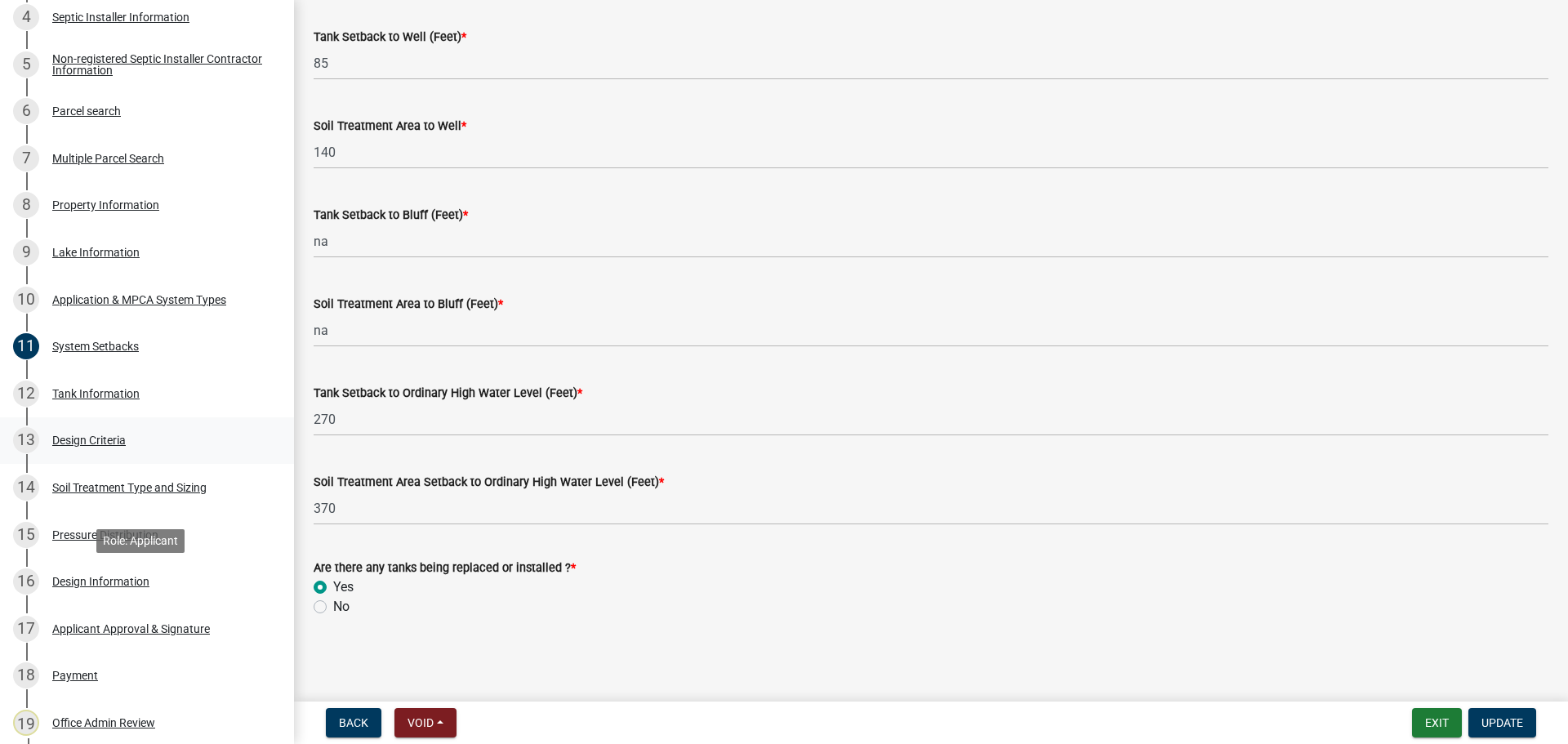
scroll to position [489, 0]
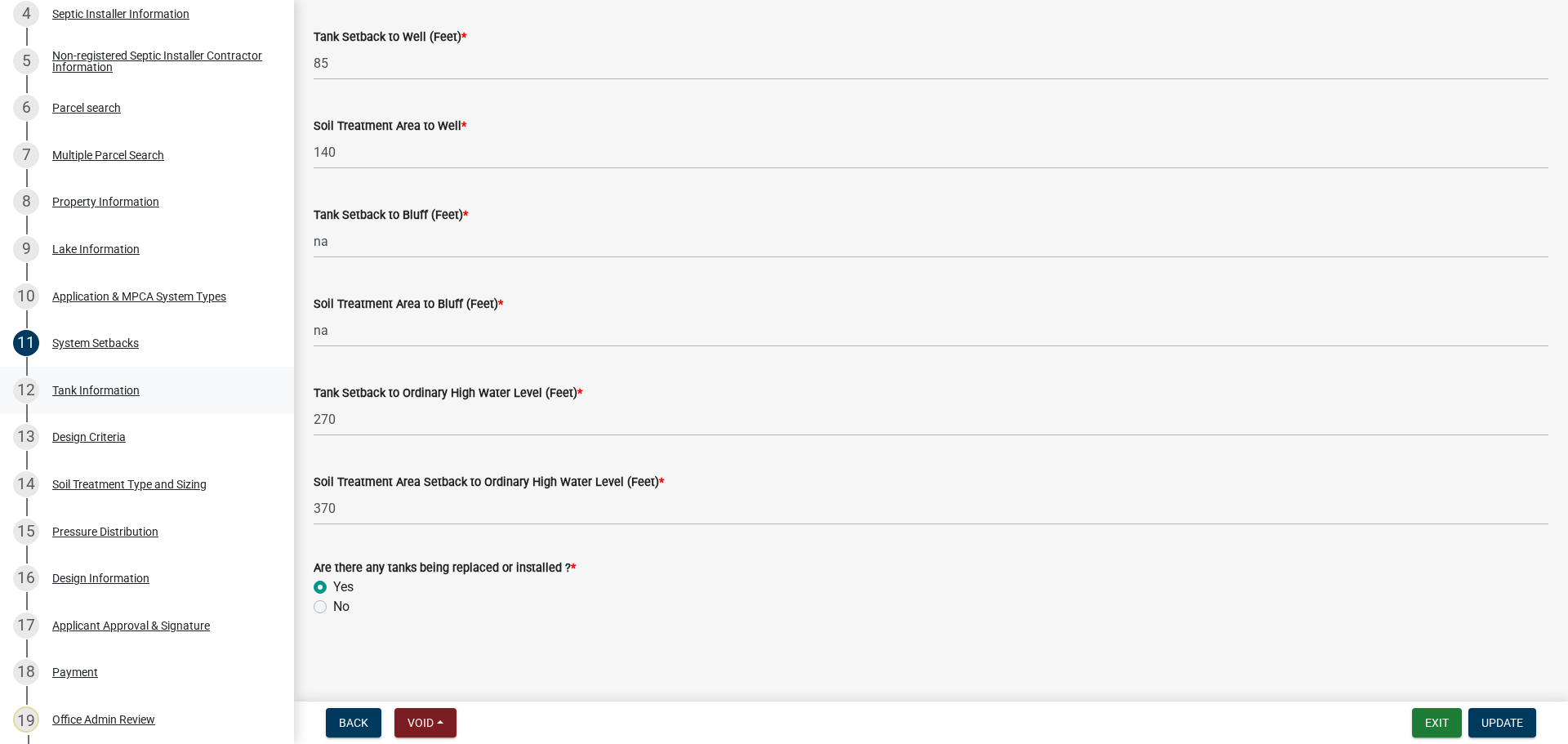
click at [105, 379] on div "12 Tank Information" at bounding box center [140, 390] width 255 height 26
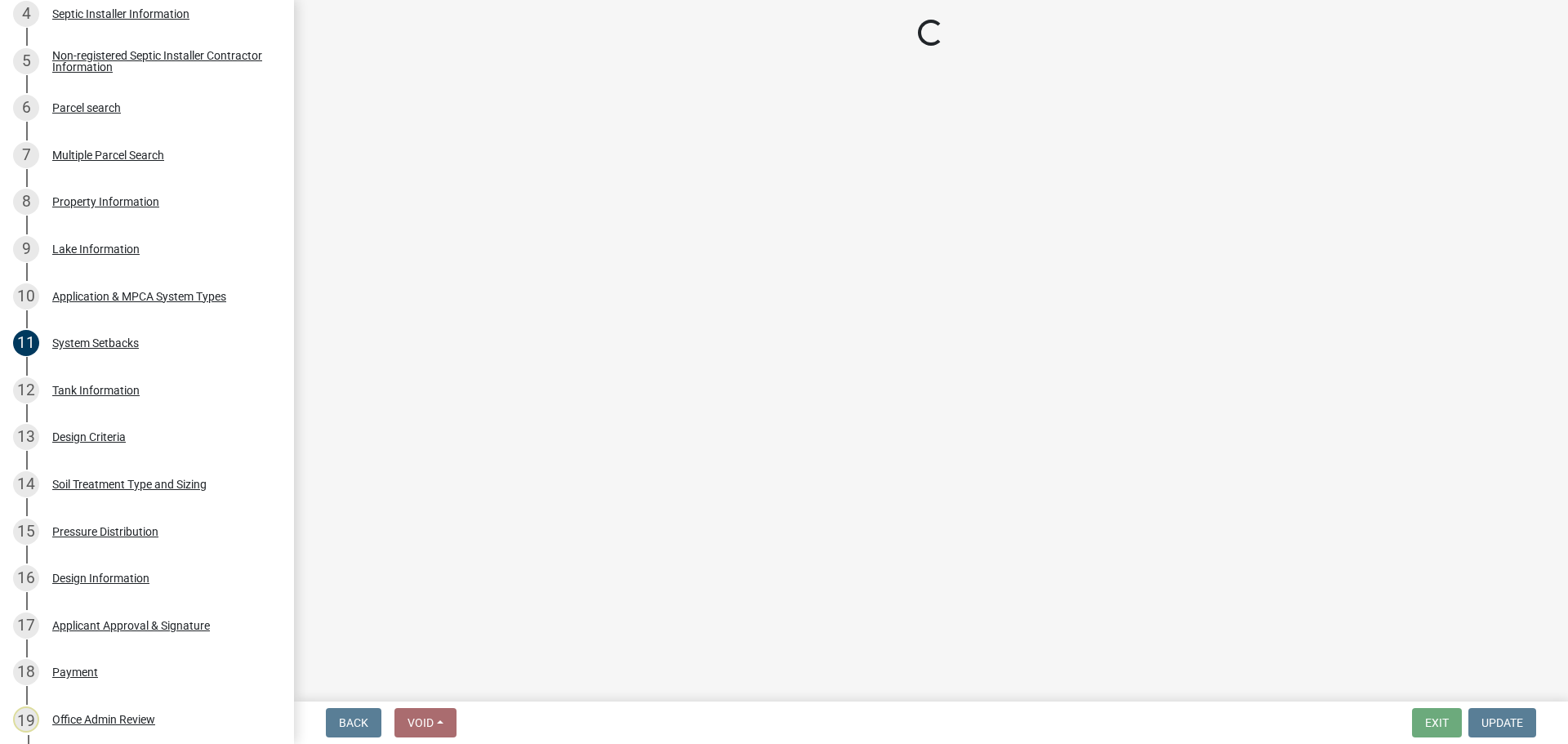
scroll to position [0, 0]
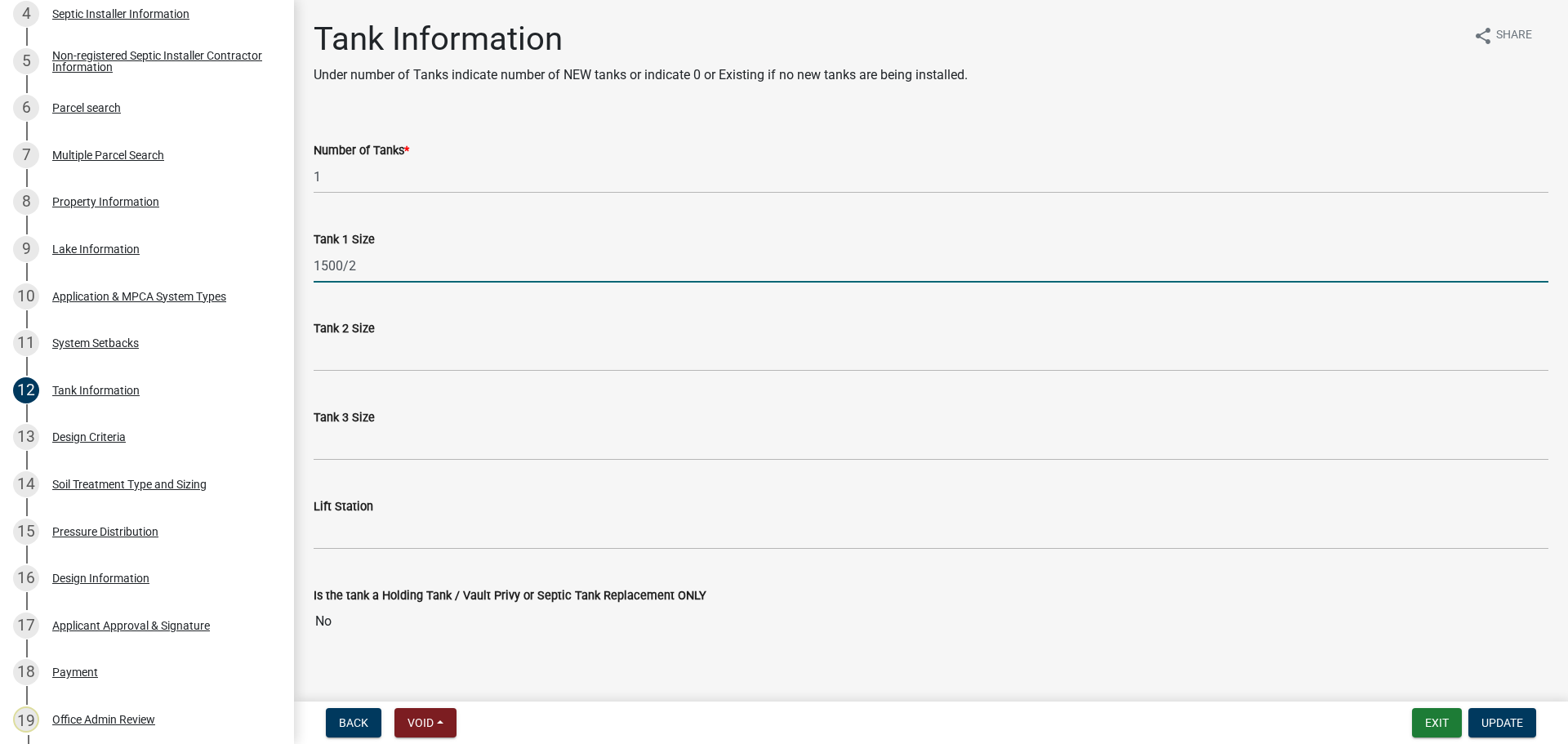
drag, startPoint x: 402, startPoint y: 278, endPoint x: 294, endPoint y: 279, distance: 108.0
click at [294, 279] on div "Tank Information Under number of Tanks indicate number of NEW tanks or indicate…" at bounding box center [930, 342] width 1274 height 646
type input "1000 existing"
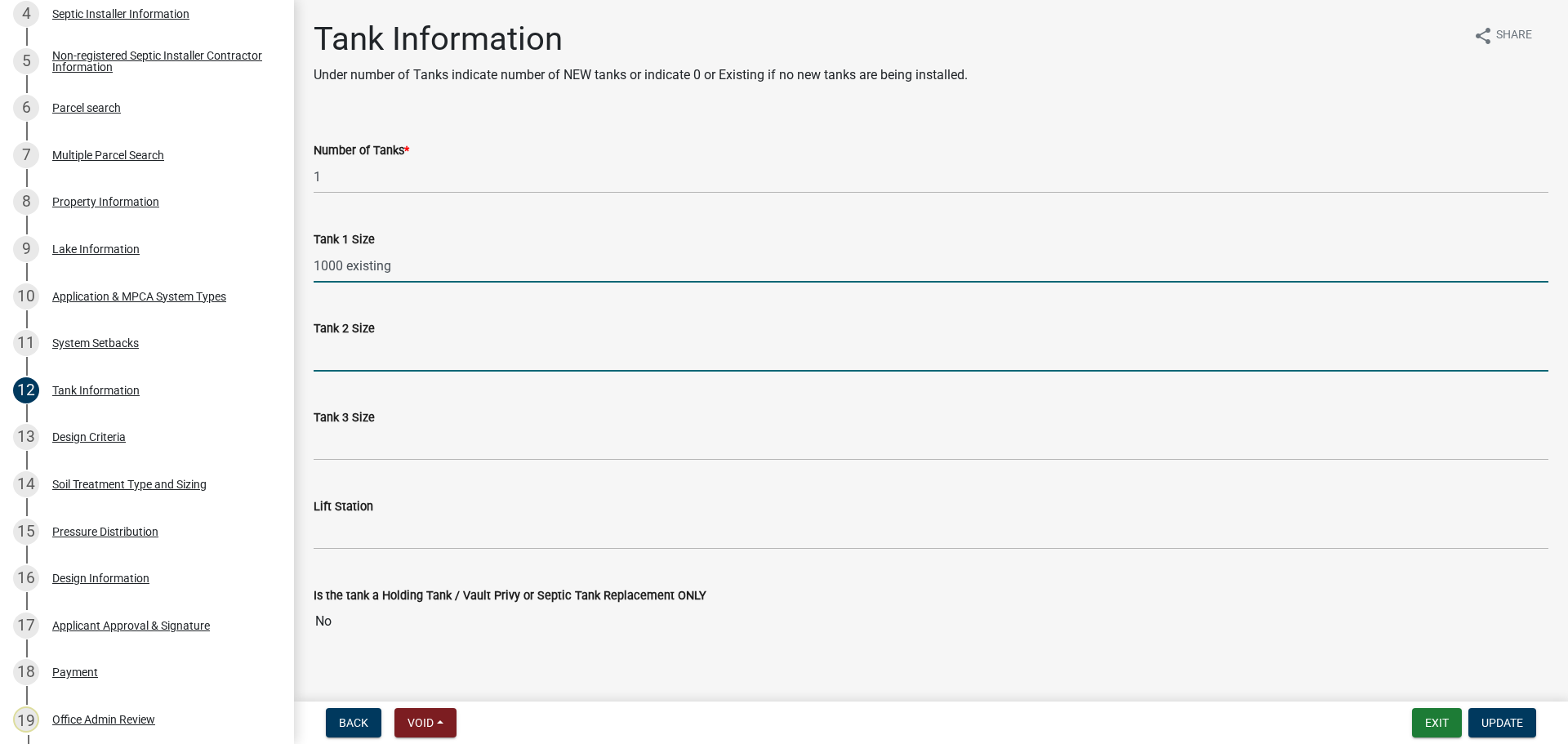
click at [343, 361] on input "Tank 2 Size" at bounding box center [930, 355] width 1235 height 34
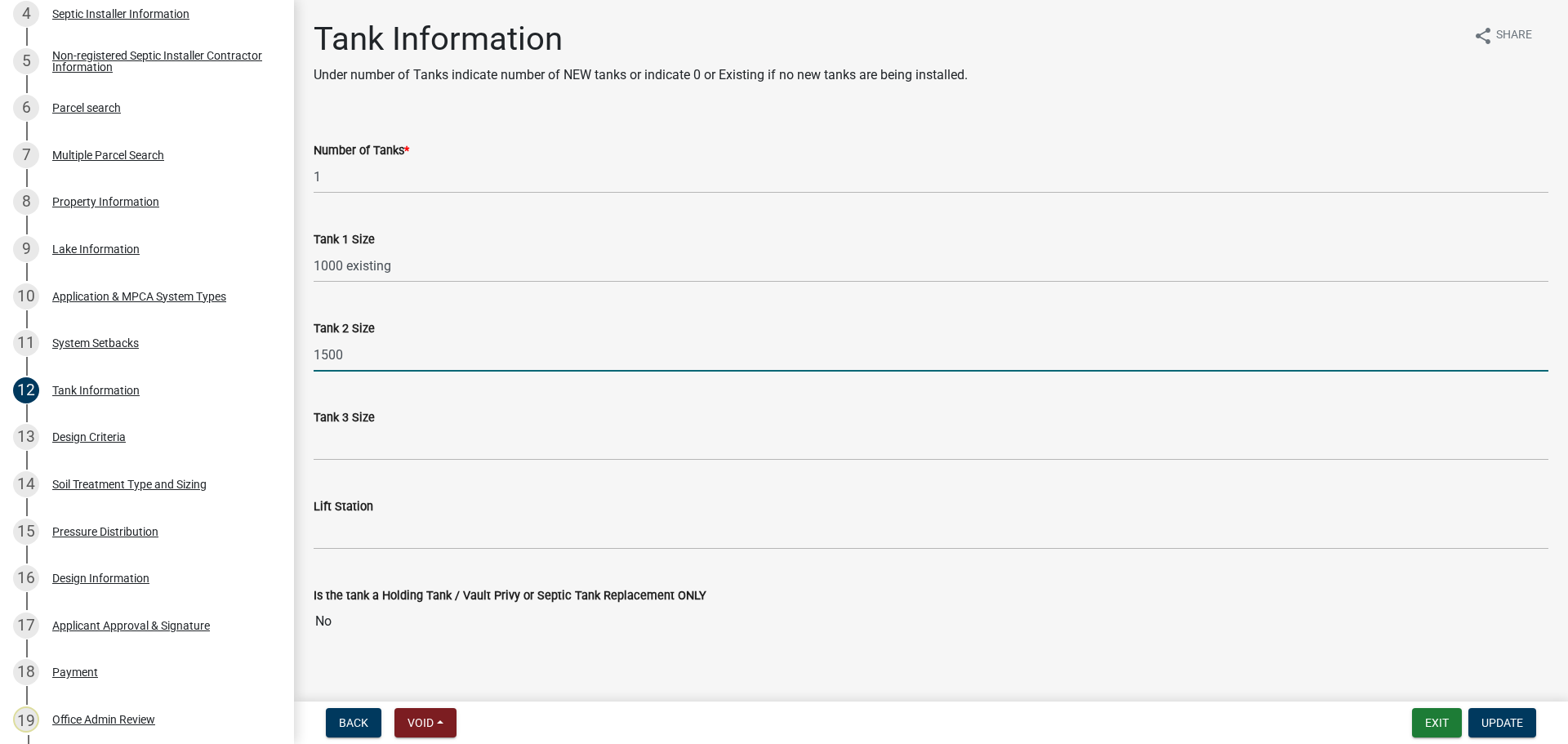
type input "1500-2 new"
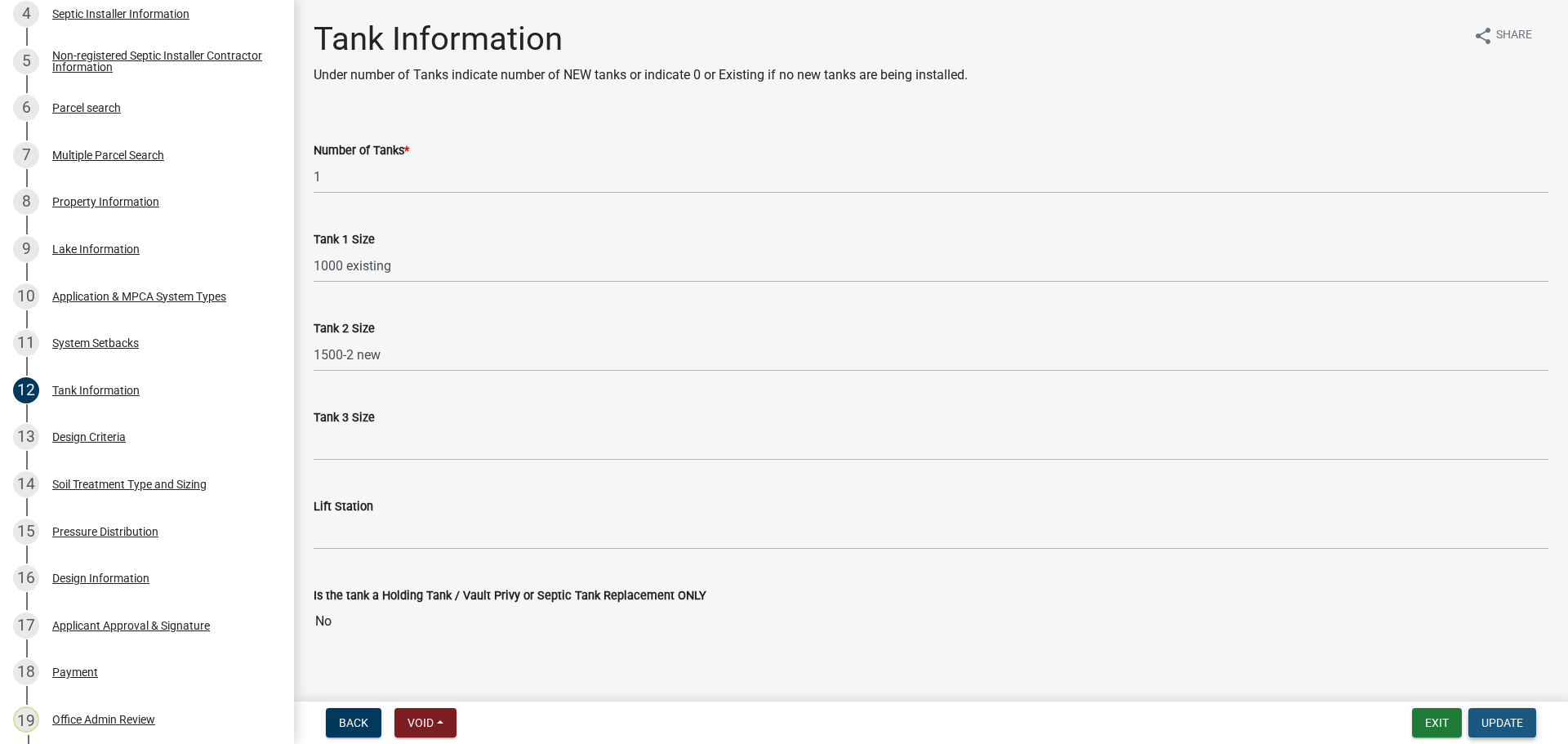
drag, startPoint x: 1505, startPoint y: 724, endPoint x: 1450, endPoint y: 737, distance: 56.5
click at [1505, 723] on span "Update" at bounding box center [1502, 722] width 42 height 13
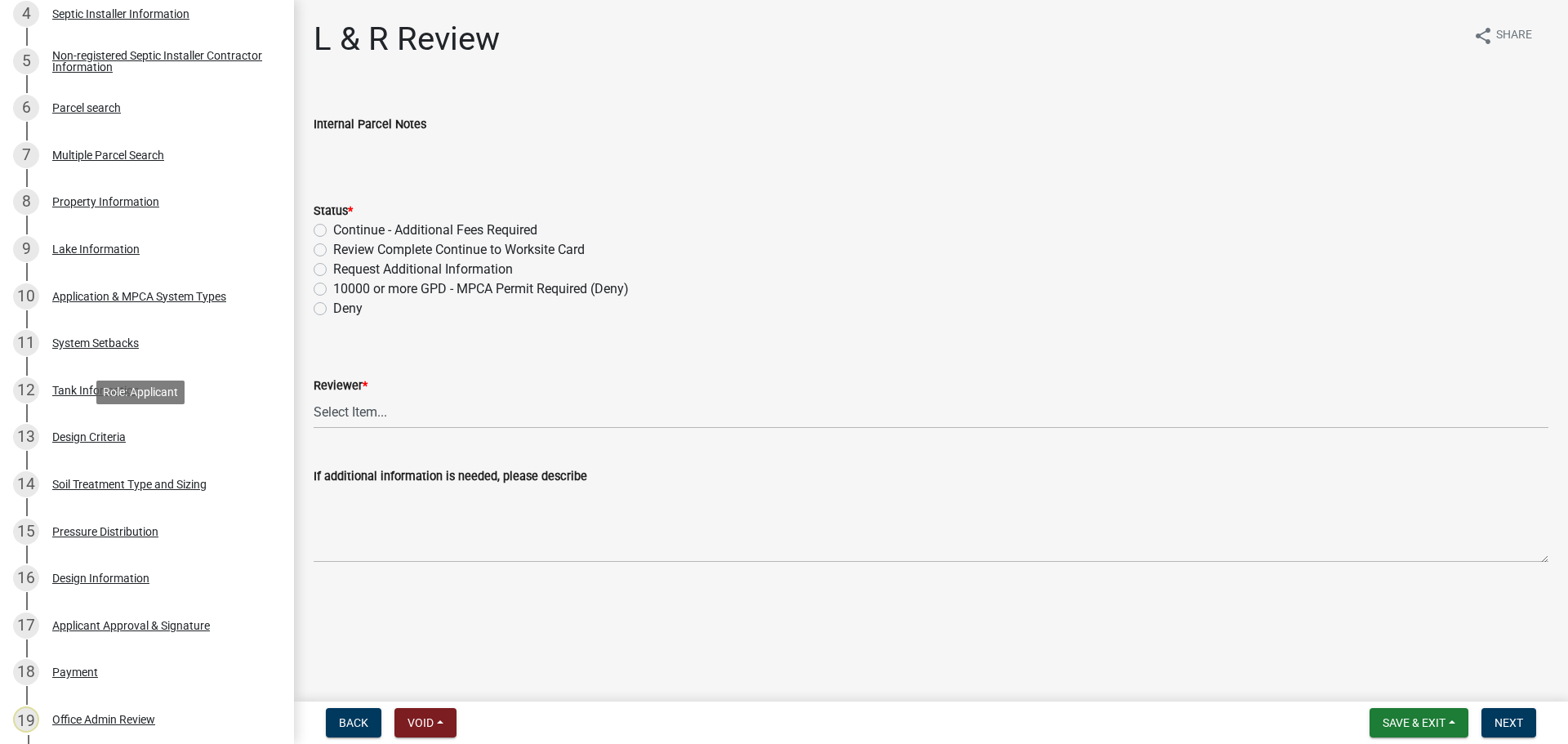
click at [105, 439] on div "Design Criteria" at bounding box center [90, 436] width 74 height 11
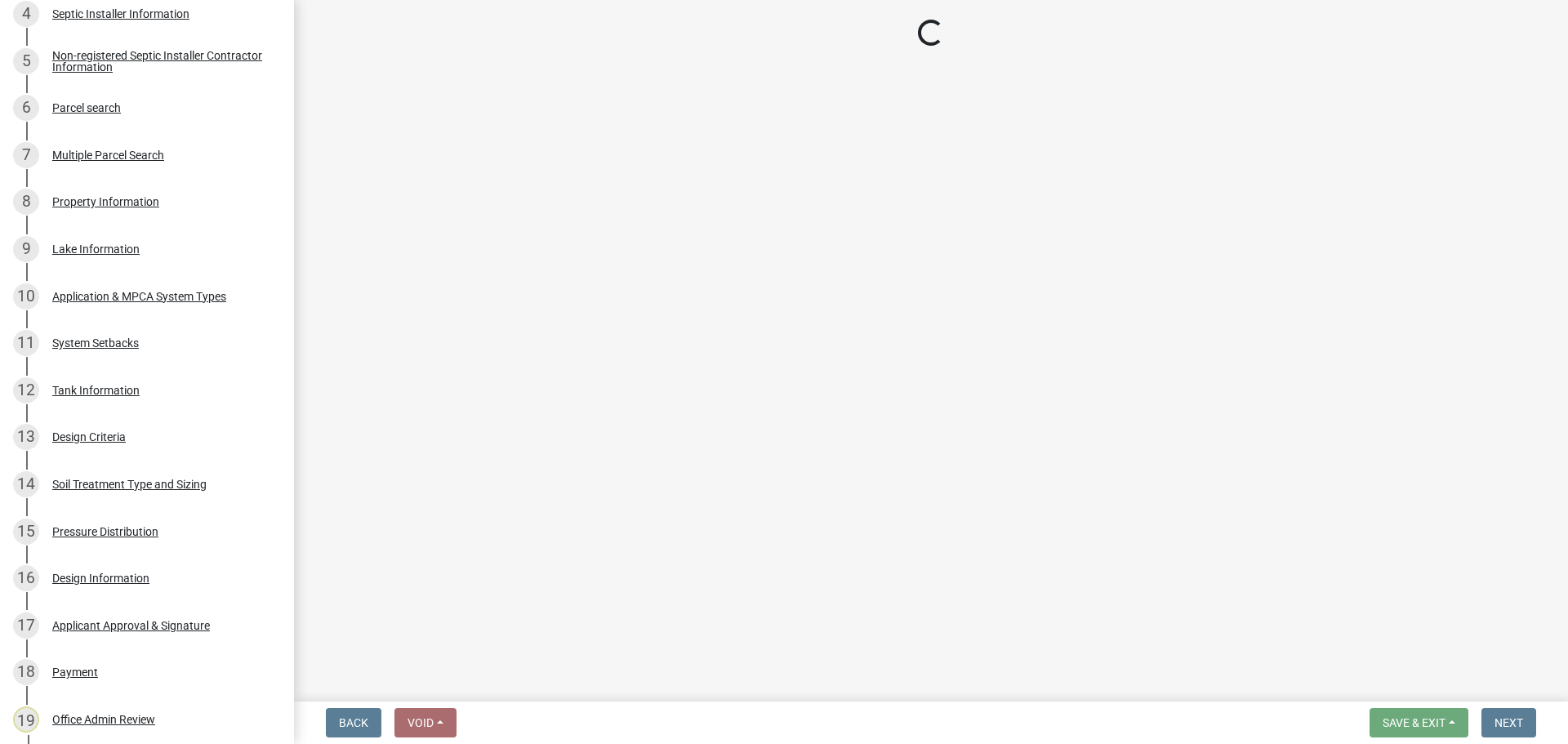
select select "eaa6e4cf-be76-4366-bfe5-e87acfaaf3f4"
select select "48b77c43-c0ca-4757-a1b1-e2e69db0f822"
select select "45db2b75-262a-4f3c-9010-aae25997cba1"
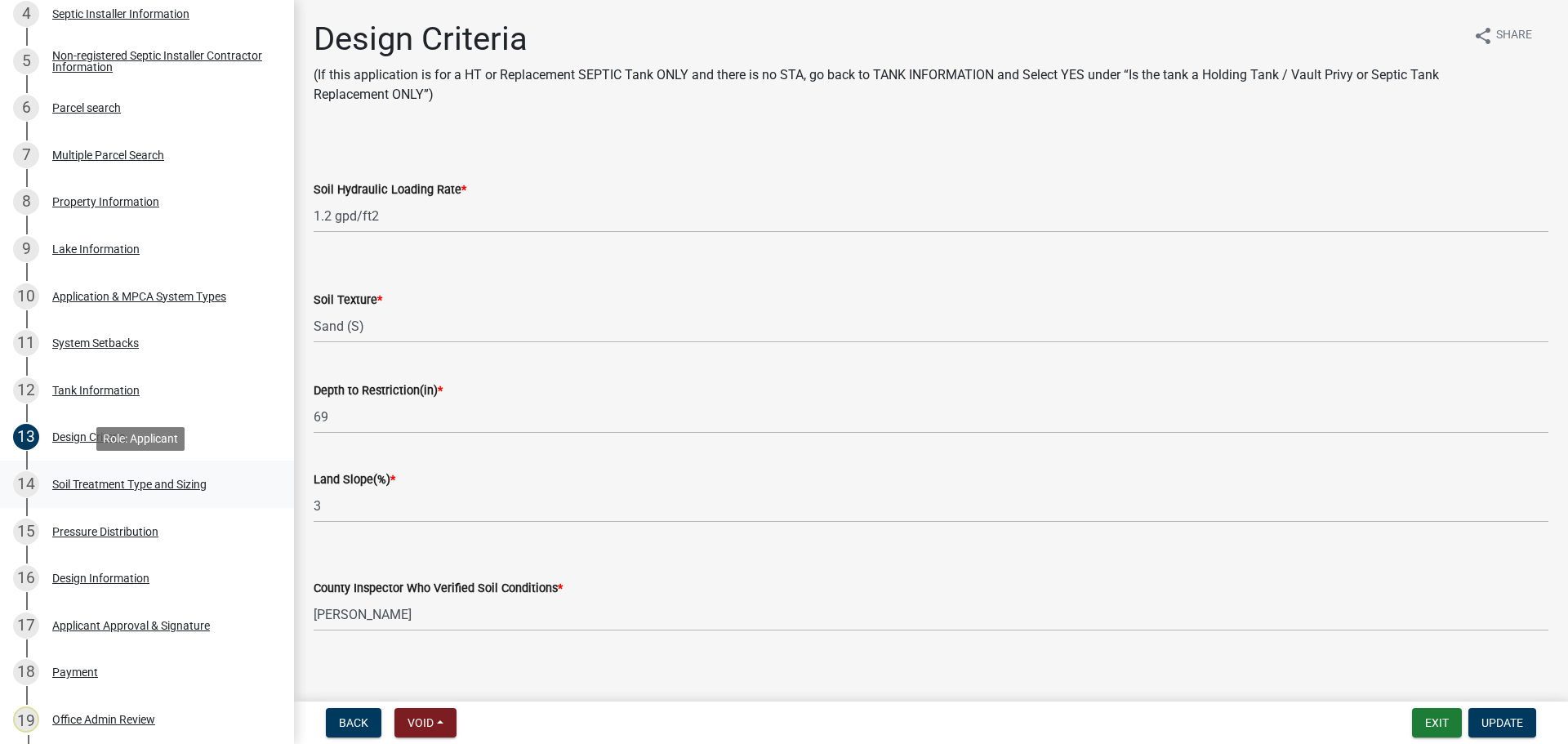
drag, startPoint x: 184, startPoint y: 484, endPoint x: 273, endPoint y: 487, distance: 89.1
click at [184, 484] on div "Soil Treatment Type and Sizing" at bounding box center [129, 483] width 154 height 11
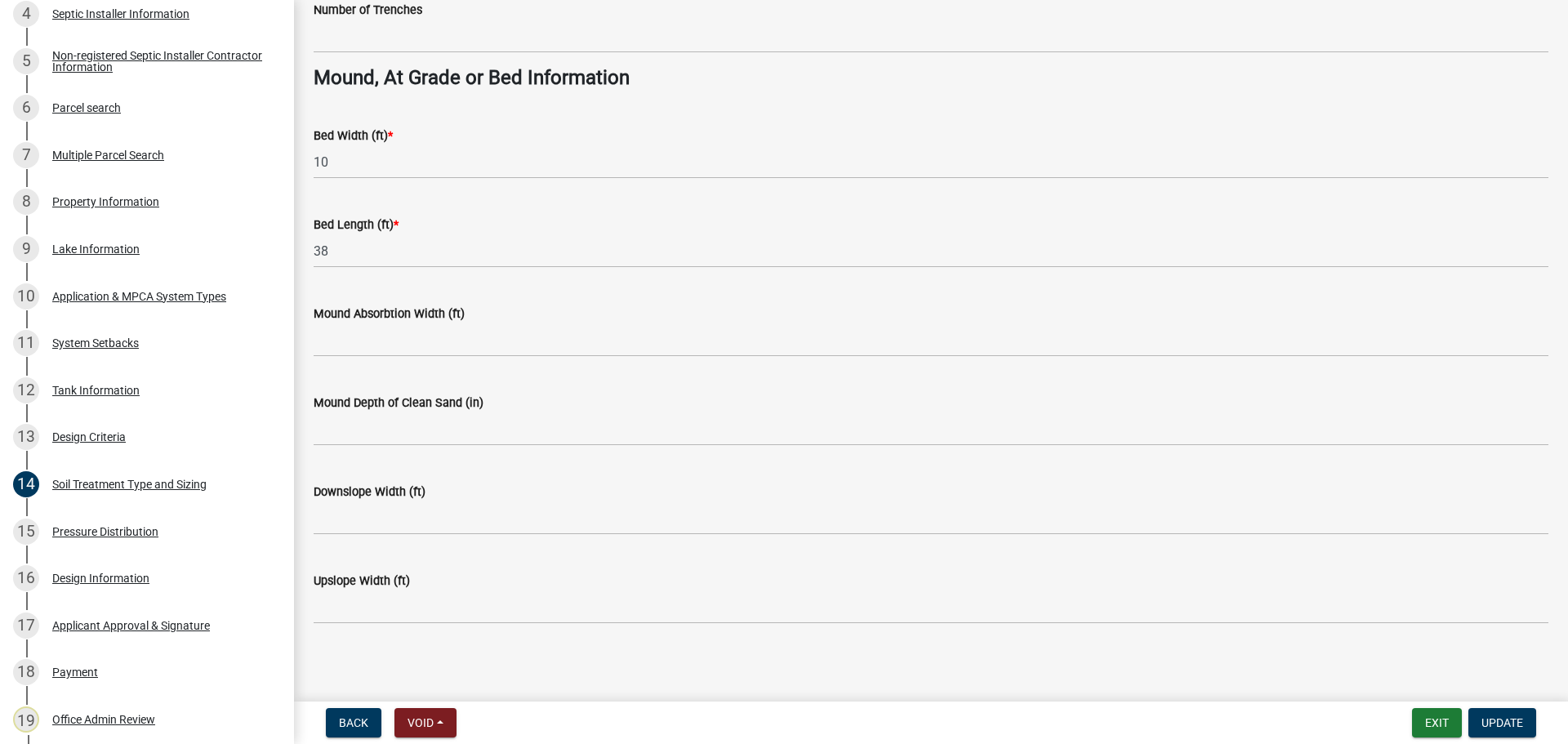
scroll to position [1184, 0]
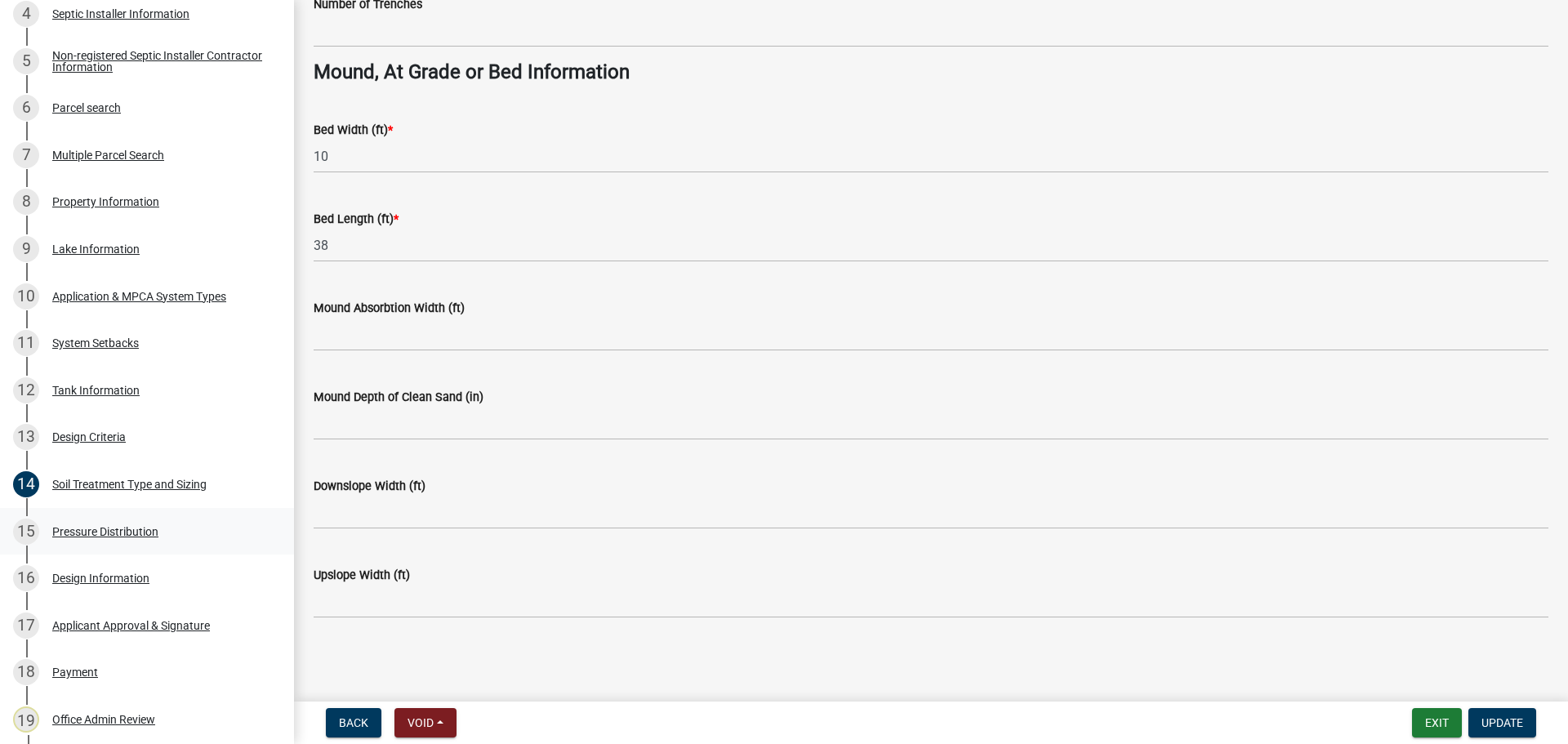
click at [125, 526] on div "Pressure Distribution" at bounding box center [105, 530] width 106 height 11
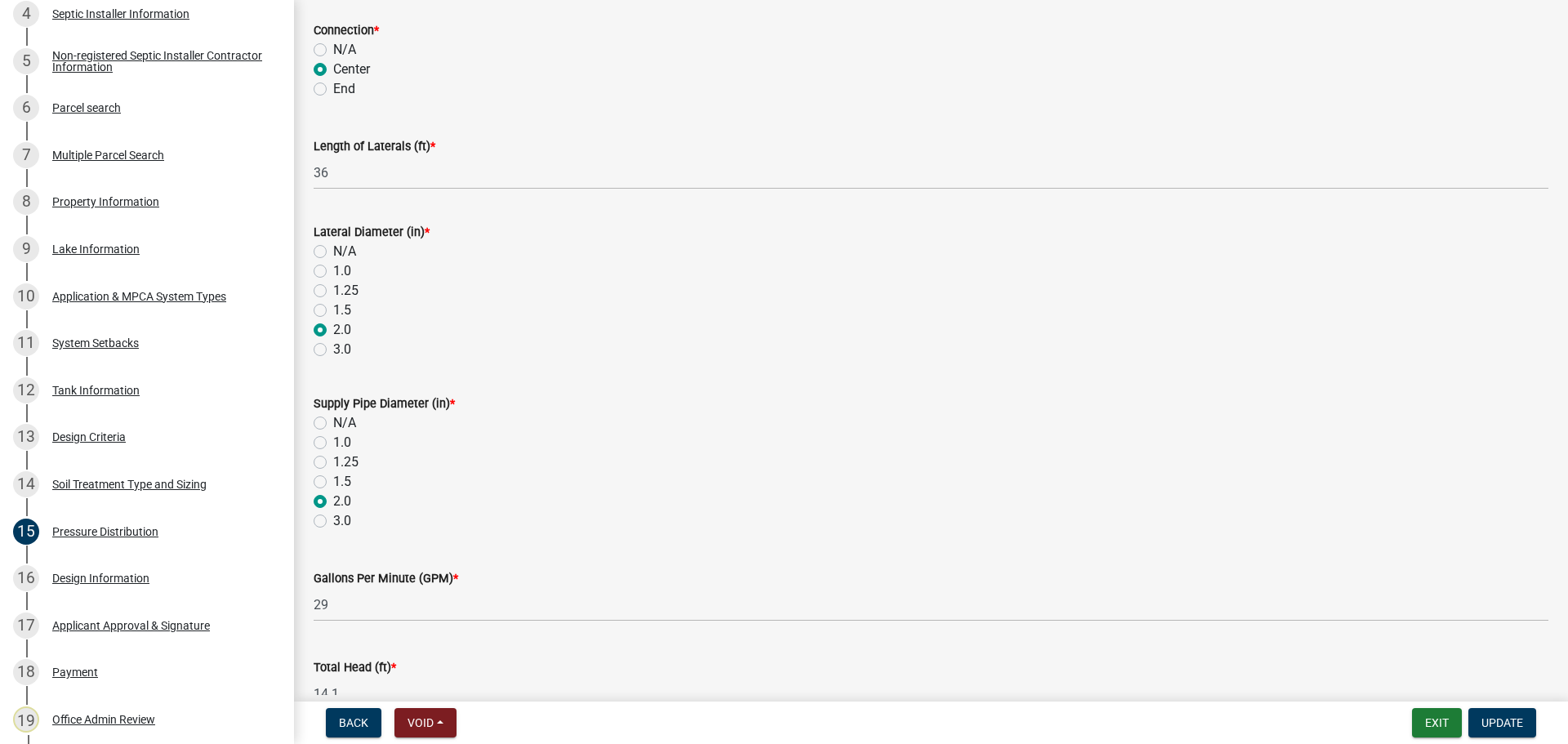
scroll to position [582, 0]
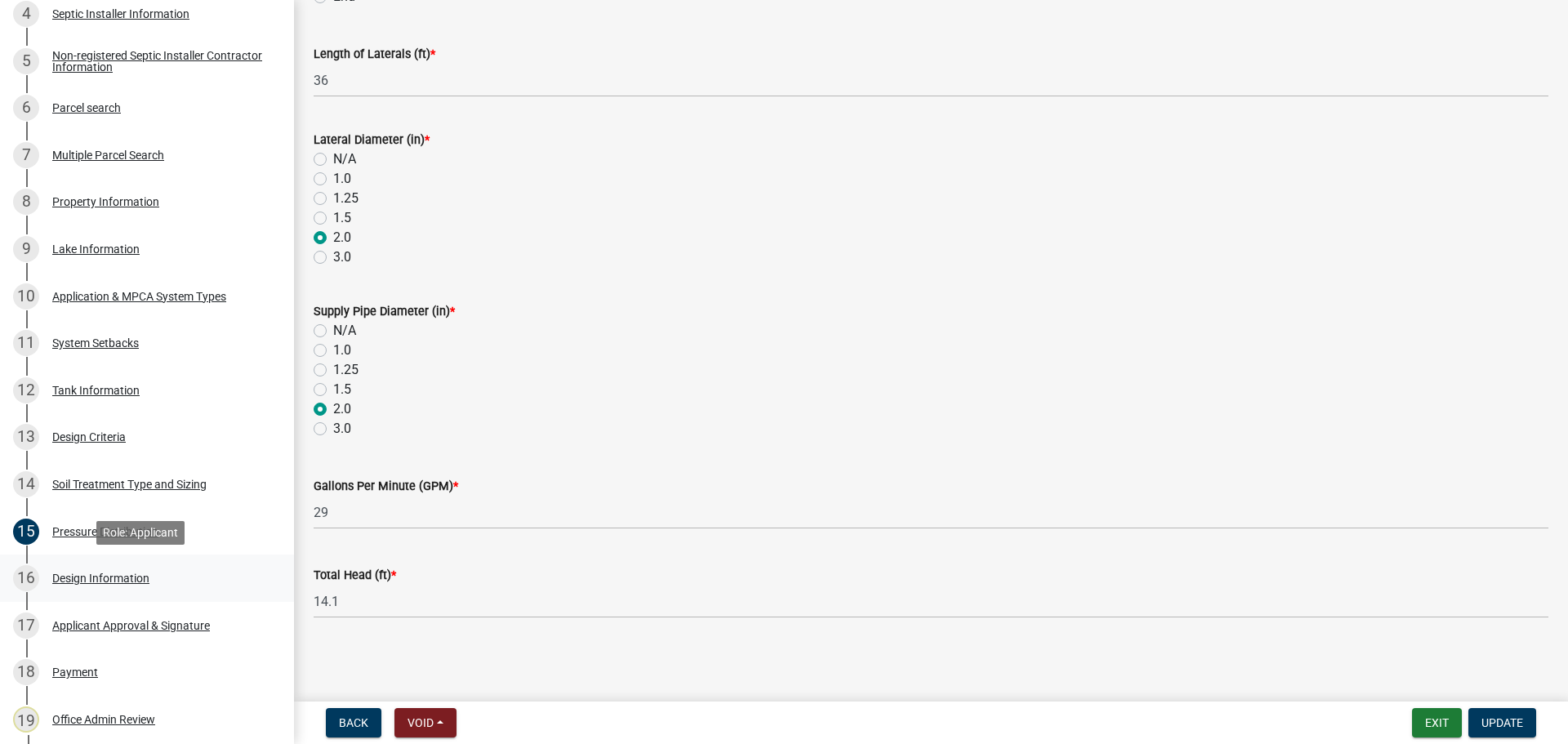
click at [91, 567] on div "16 Design Information" at bounding box center [140, 578] width 255 height 26
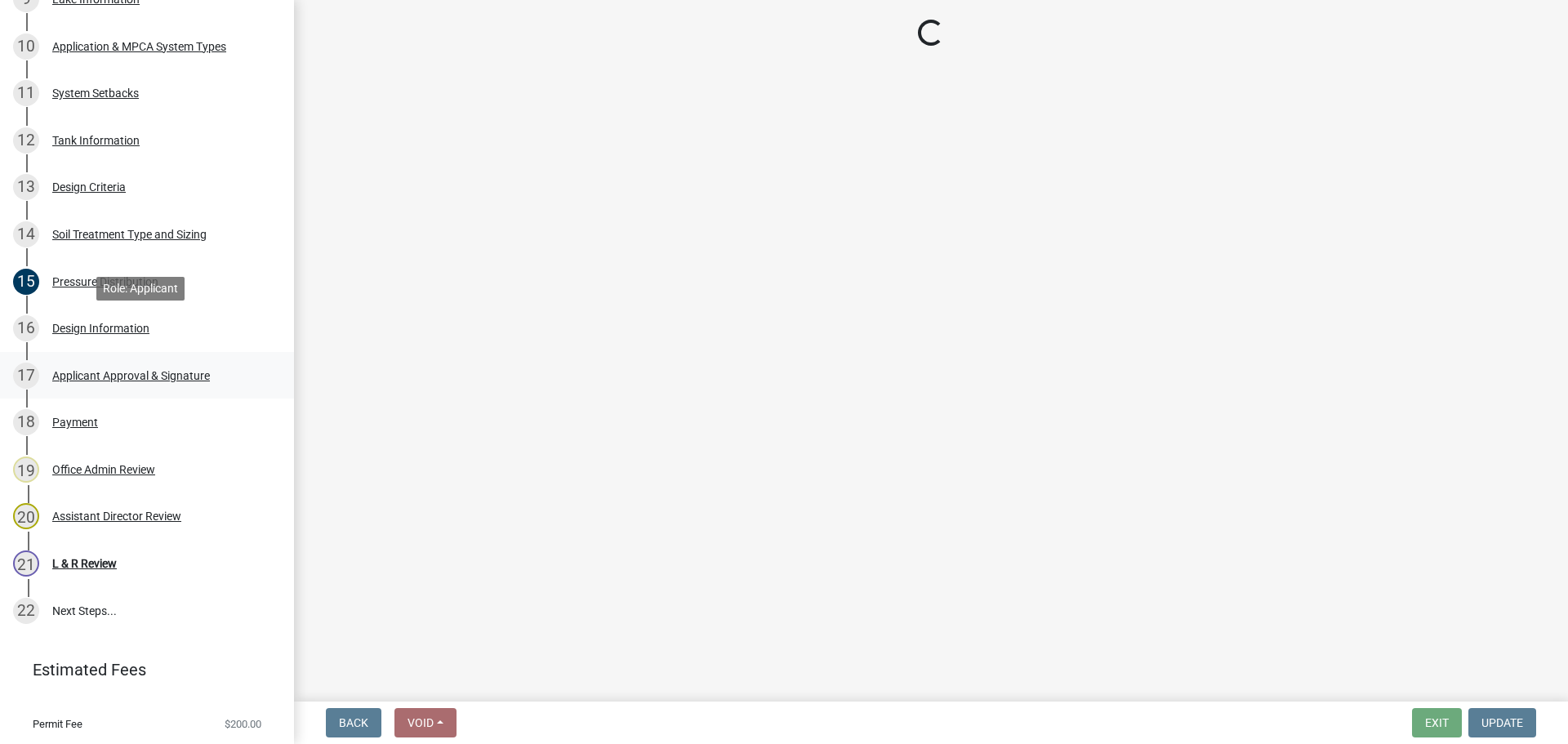
scroll to position [781, 0]
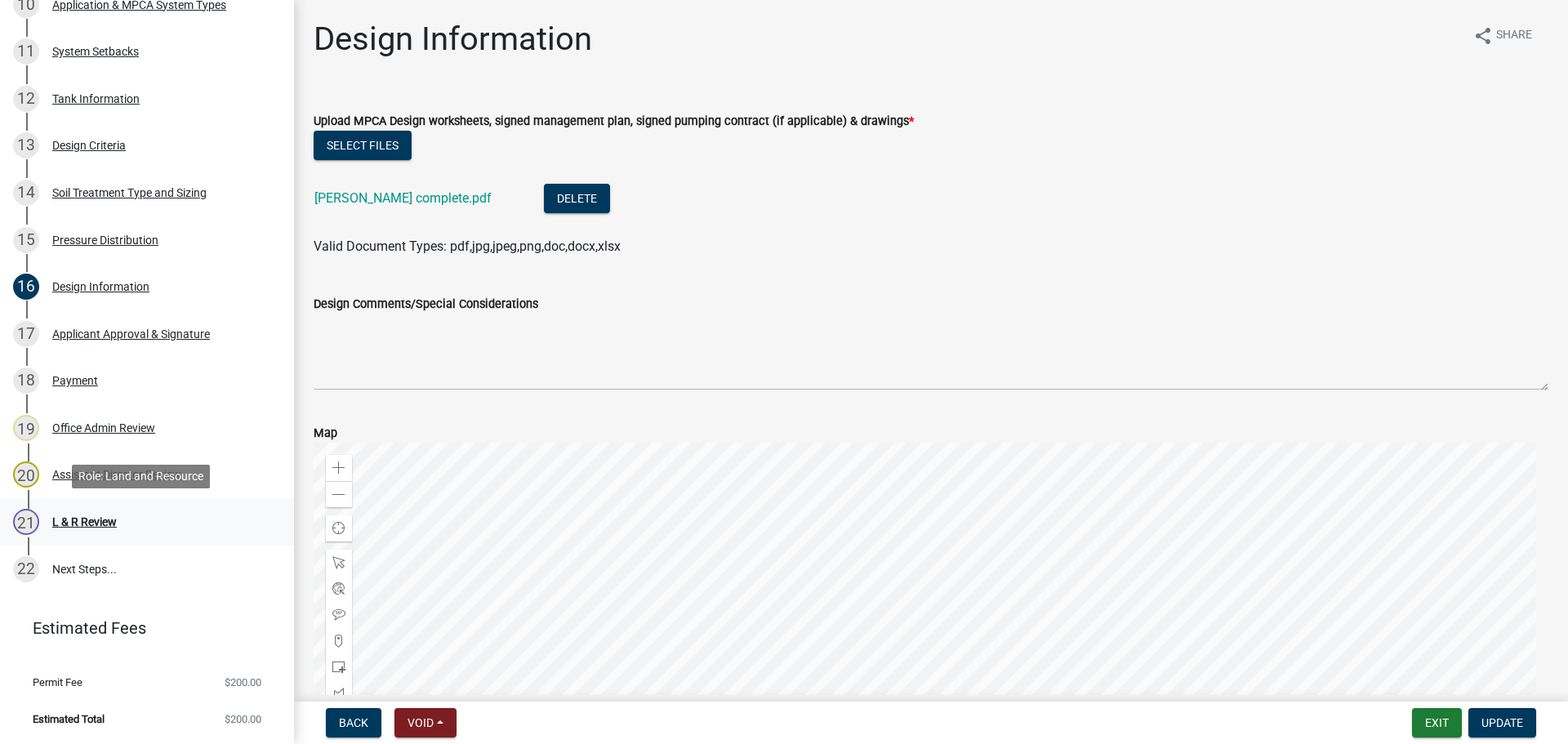
click at [104, 527] on div "L & R Review" at bounding box center [85, 521] width 65 height 11
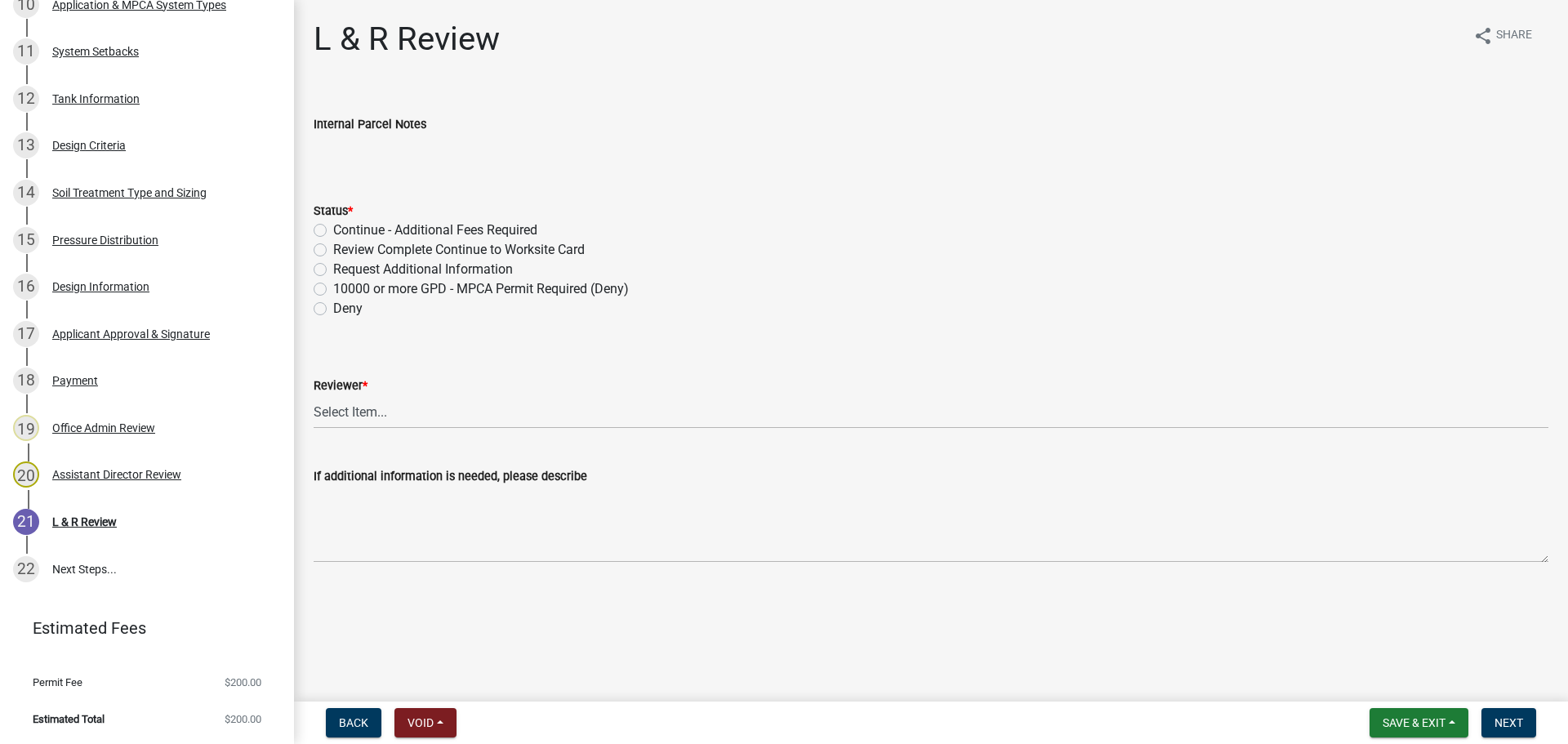
click at [333, 253] on label "Review Complete Continue to Worksite Card" at bounding box center [459, 250] width 252 height 20
click at [333, 251] on input "Review Complete Continue to Worksite Card" at bounding box center [338, 245] width 11 height 11
radio input "true"
click at [405, 421] on select "Select Item... Alexis Newark Andrea Perales Brittany Tollefson Elizabeth Plaste…" at bounding box center [930, 412] width 1235 height 34
click at [313, 395] on select "Select Item... Alexis Newark Andrea Perales Brittany Tollefson Elizabeth Plaste…" at bounding box center [930, 412] width 1235 height 34
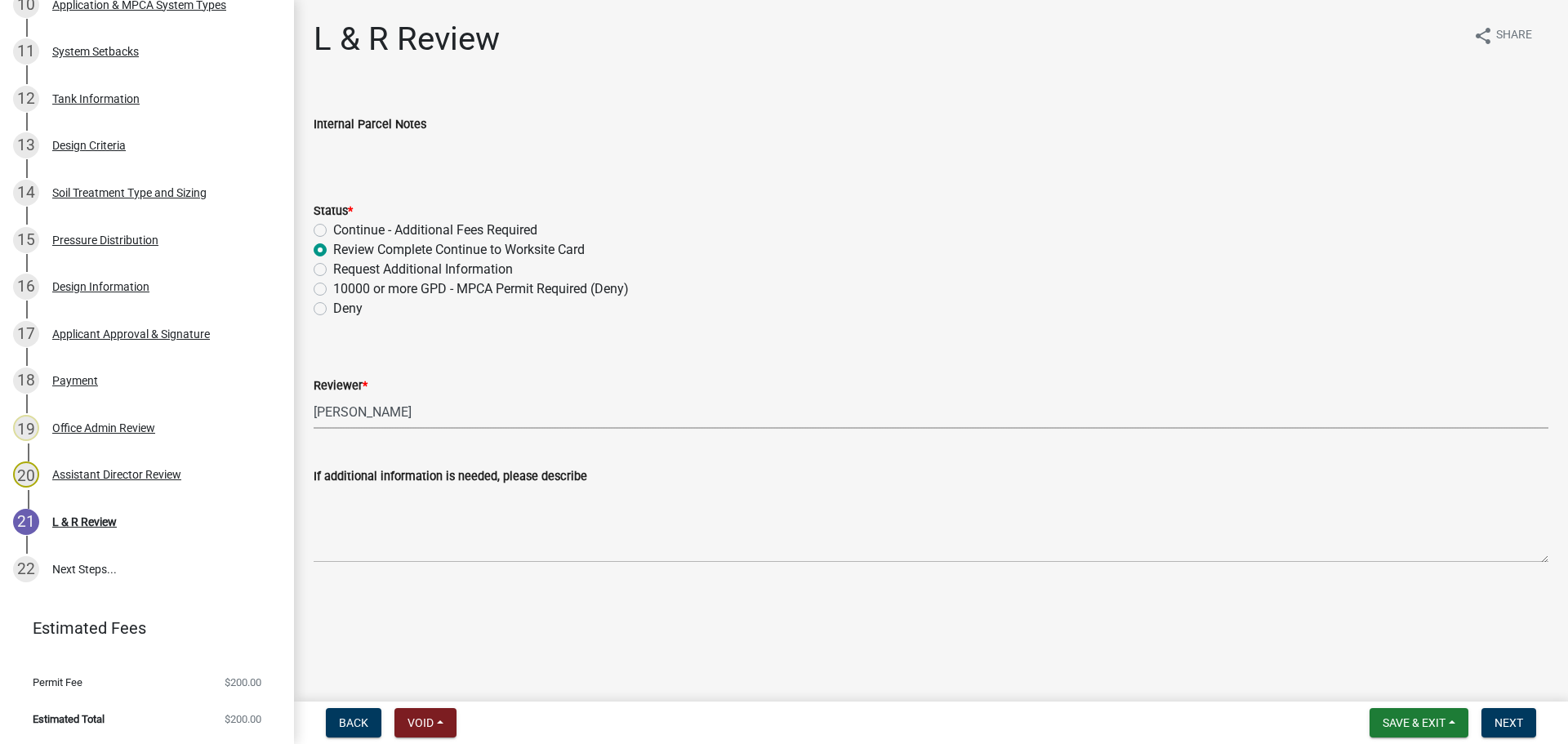
select select "0a311807-450c-48b8-9321-97c7e4f11950"
click at [426, 419] on select "Select Item... Alexis Newark Andrea Perales Brittany Tollefson Elizabeth Plaste…" at bounding box center [930, 412] width 1235 height 34
click at [1503, 714] on button "Next" at bounding box center [1508, 722] width 55 height 30
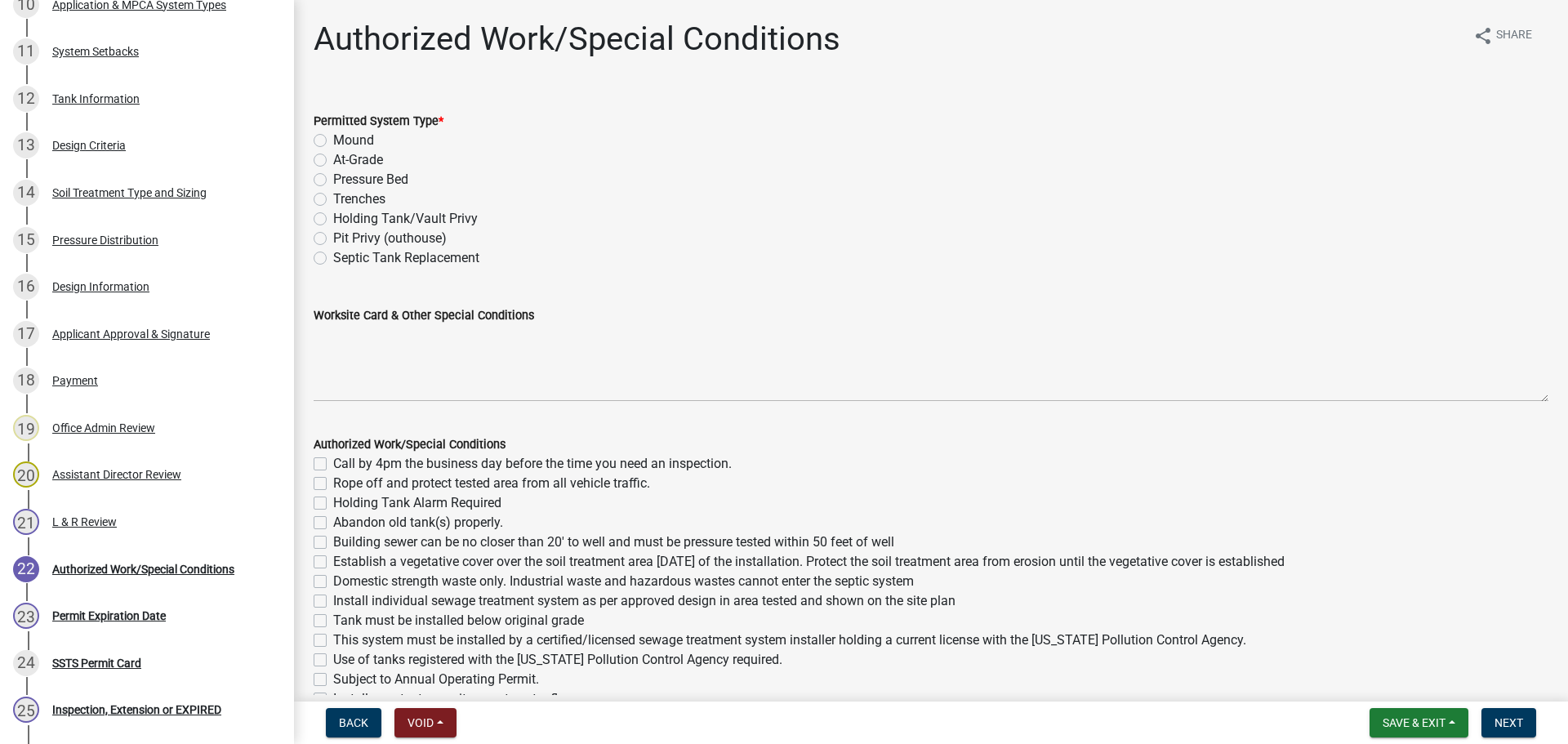
scroll to position [969, 0]
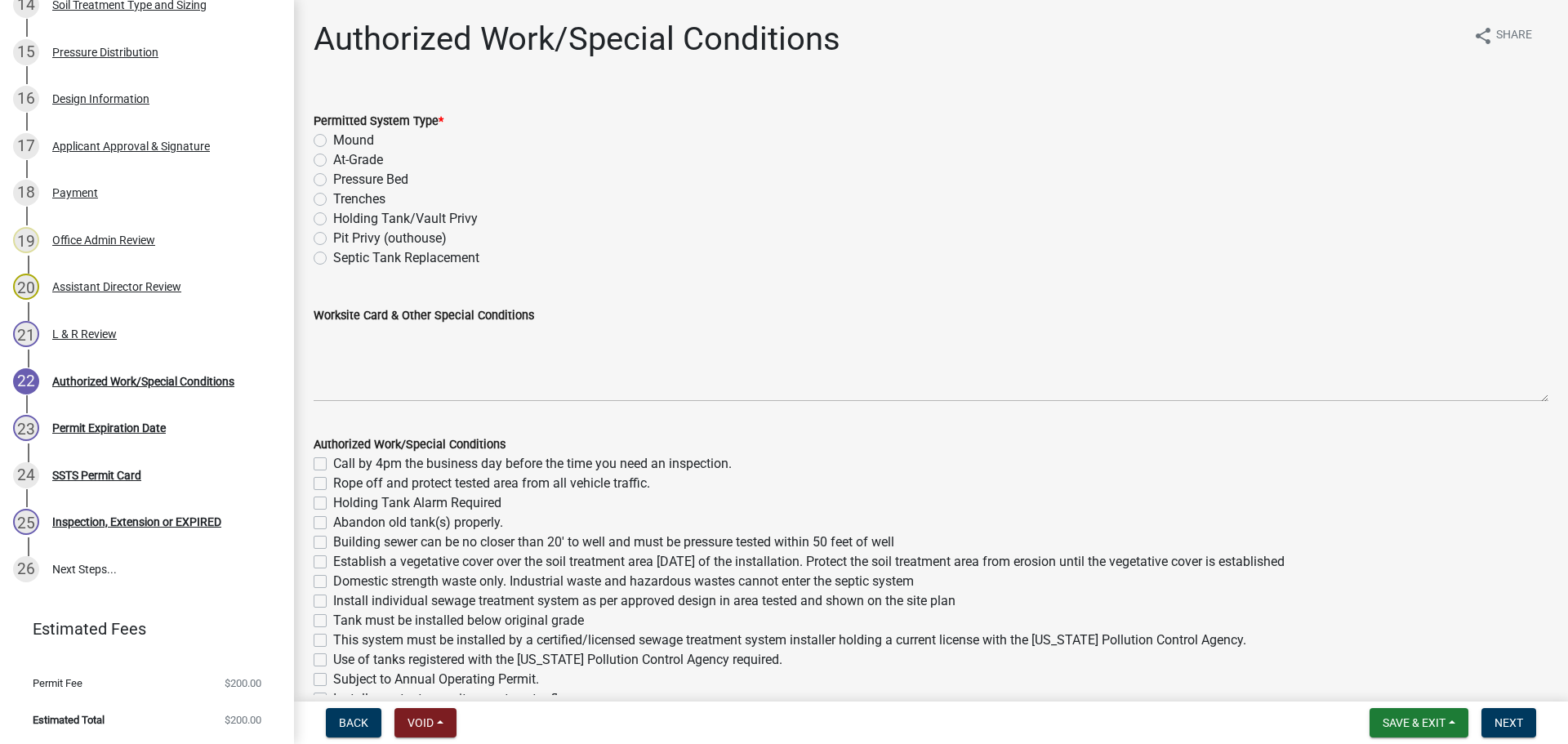
click at [333, 180] on label "Pressure Bed" at bounding box center [370, 180] width 75 height 20
click at [333, 180] on input "Pressure Bed" at bounding box center [338, 175] width 11 height 11
radio input "true"
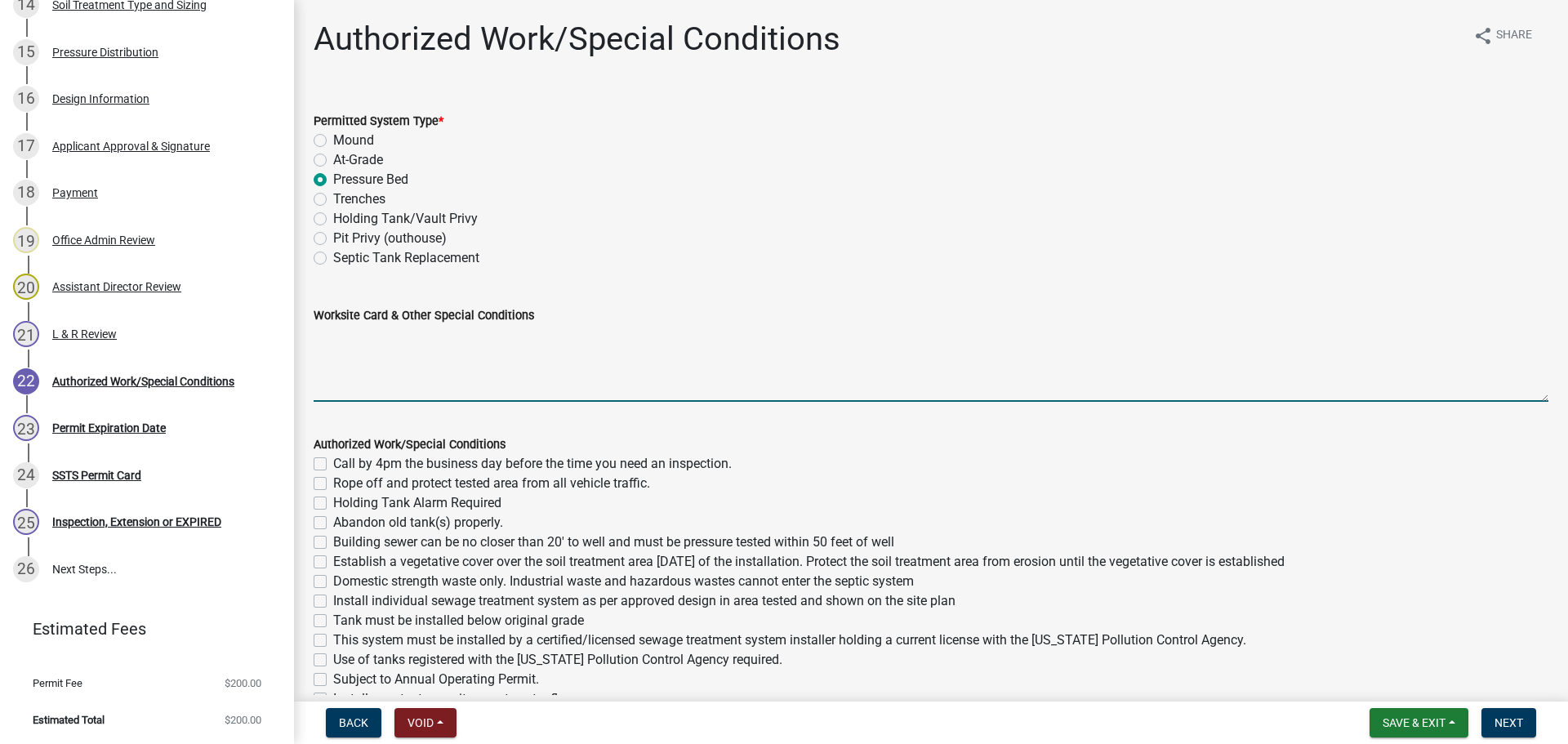
click at [404, 339] on textarea "Worksite Card & Other Special Conditions" at bounding box center [930, 363] width 1235 height 77
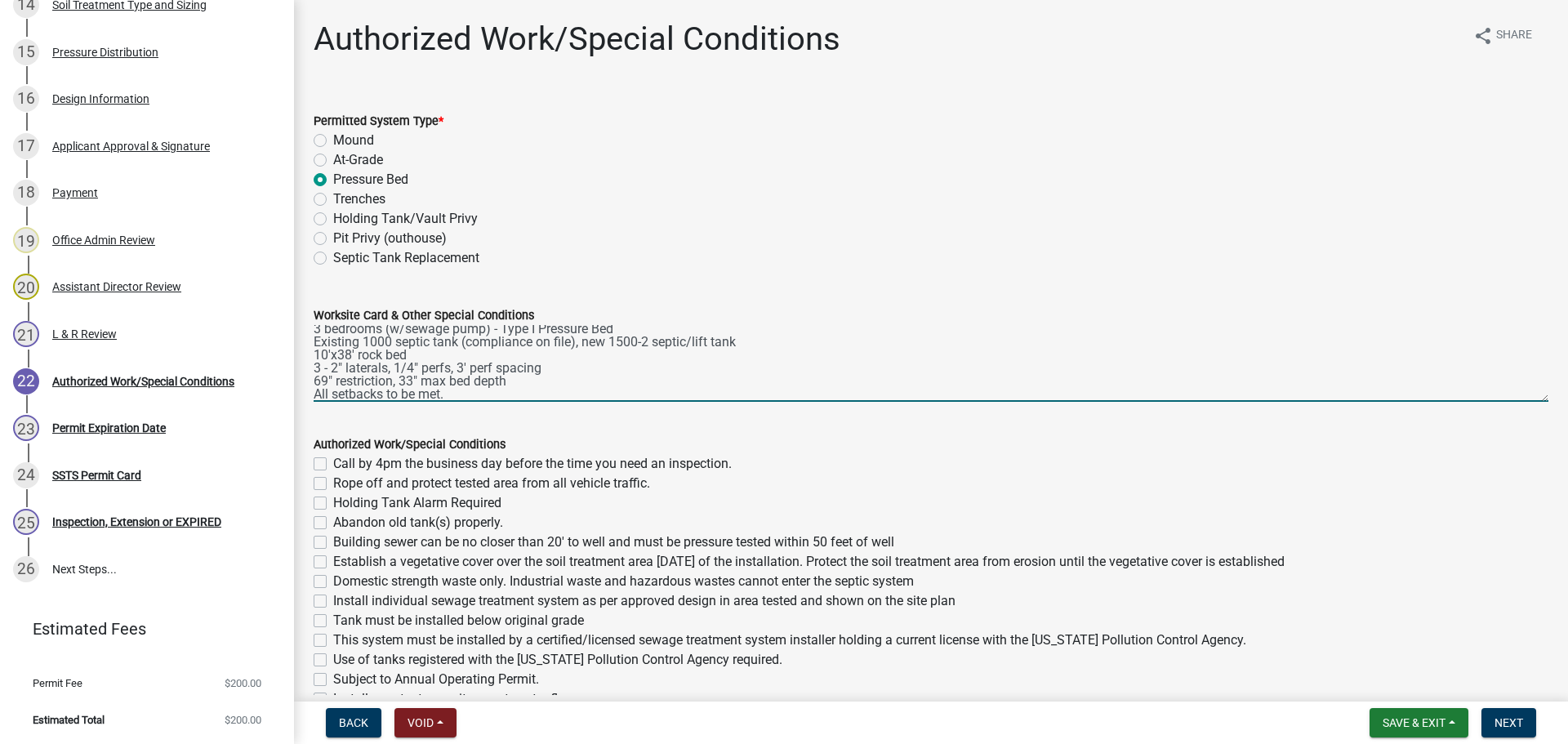
scroll to position [0, 0]
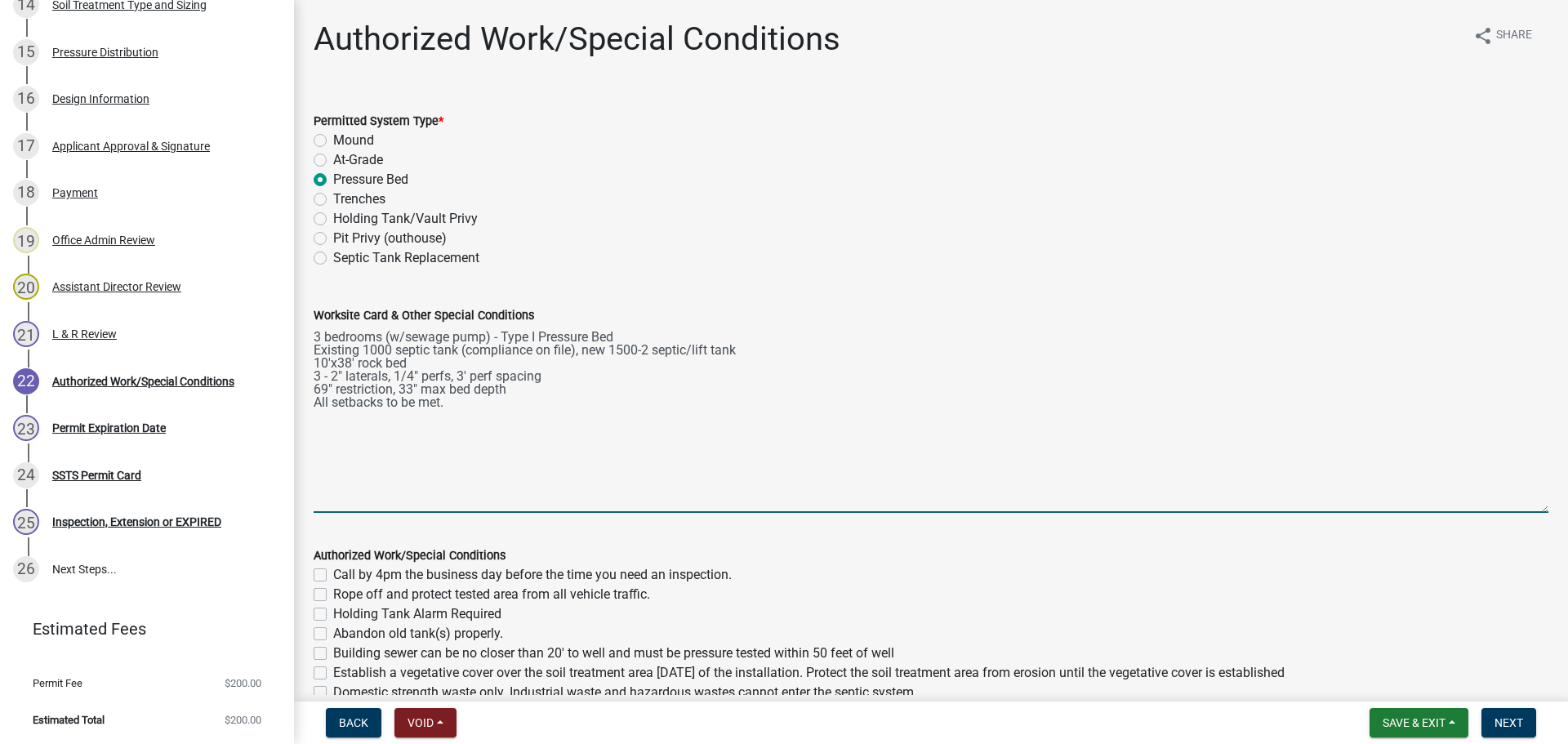
drag, startPoint x: 1528, startPoint y: 401, endPoint x: 1540, endPoint y: 512, distance: 111.6
click at [1540, 512] on div "Worksite Card & Other Special Conditions 3 bedrooms (w/sewage pump) - Type I Pr…" at bounding box center [930, 397] width 1259 height 230
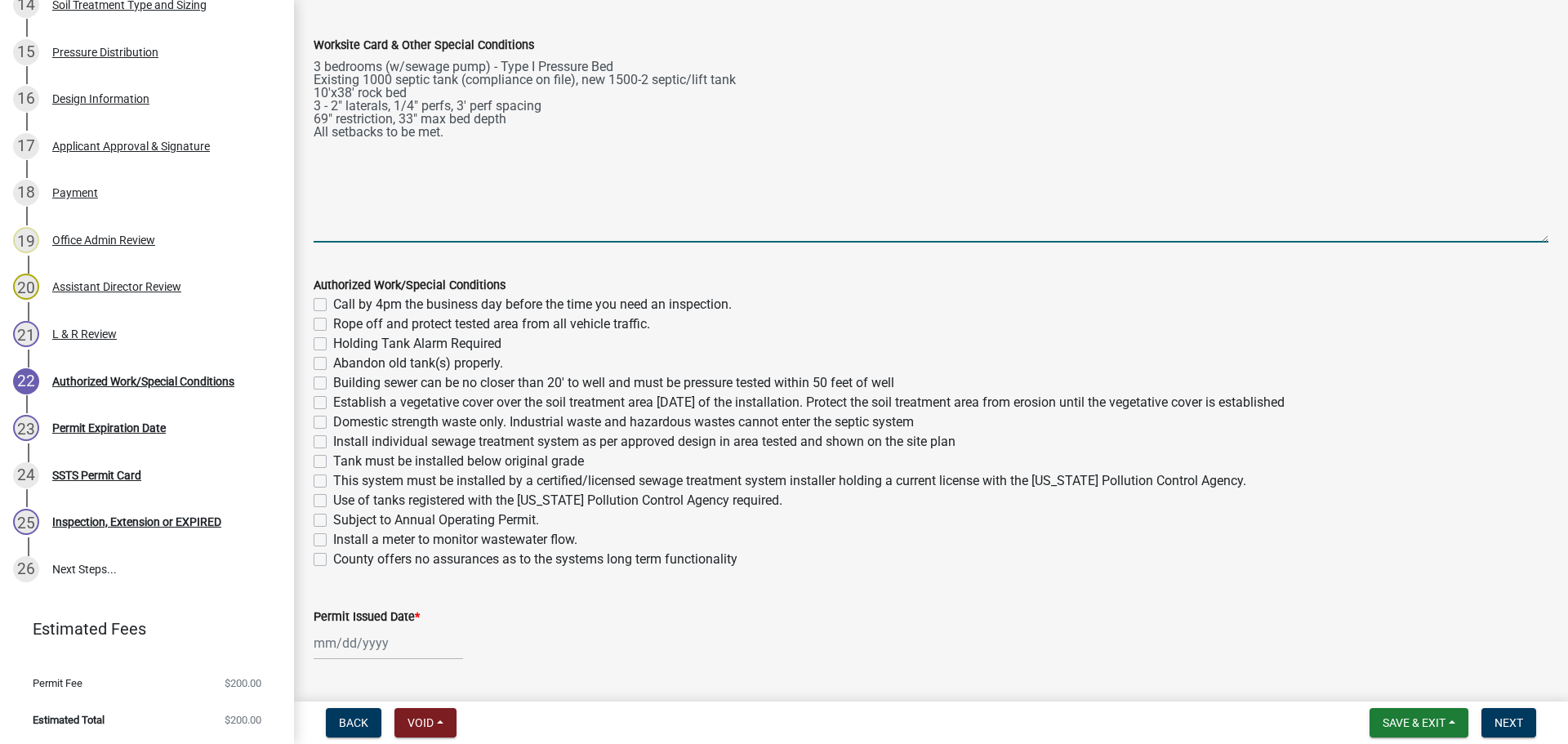
scroll to position [313, 0]
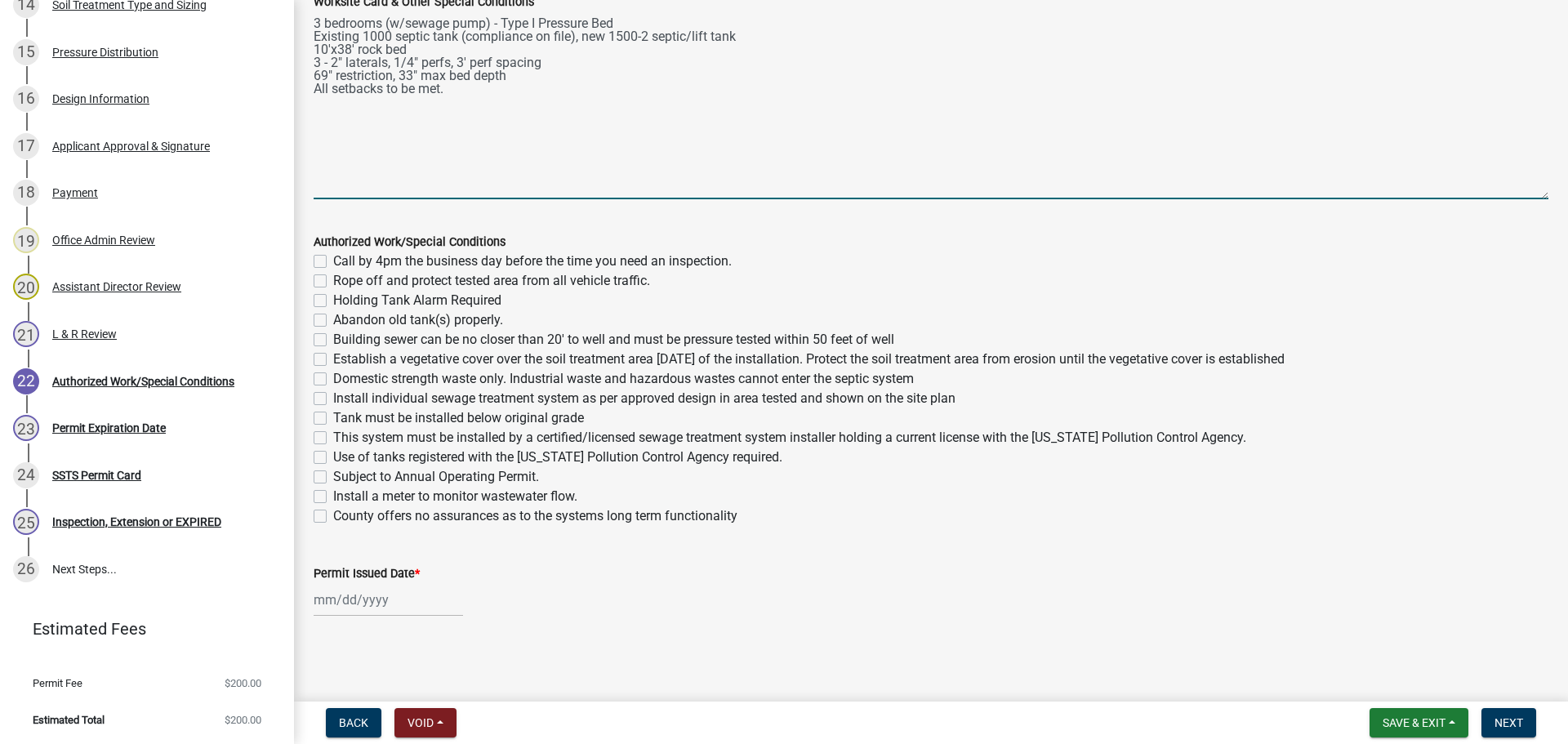
type textarea "3 bedrooms (w/sewage pump) - Type I Pressure Bed Existing 1000 septic tank (com…"
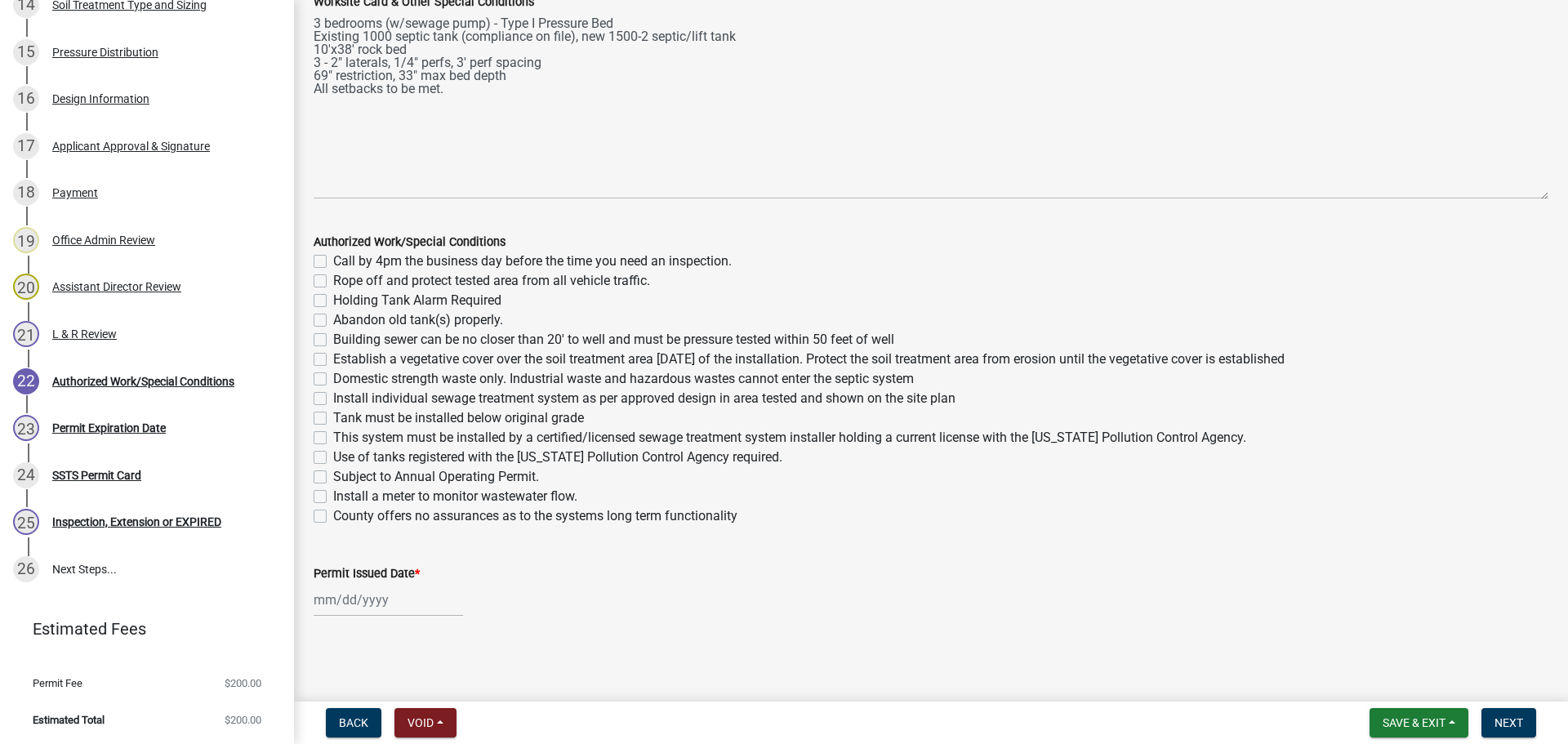
click at [333, 257] on label "Call by 4pm the business day before the time you need an inspection." at bounding box center [532, 262] width 398 height 20
click at [333, 257] on input "Call by 4pm the business day before the time you need an inspection." at bounding box center [338, 257] width 11 height 11
checkbox input "true"
checkbox input "false"
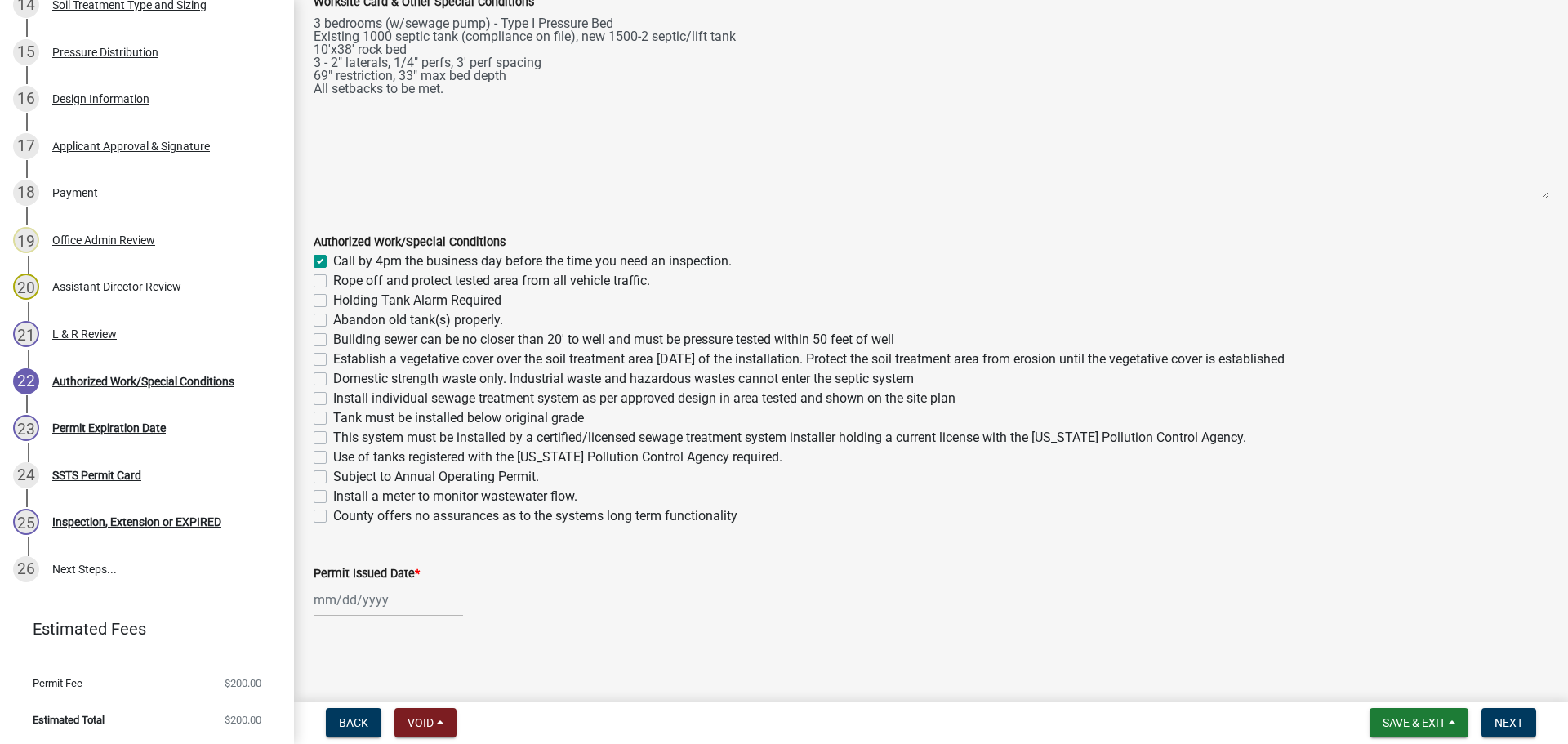
checkbox input "false"
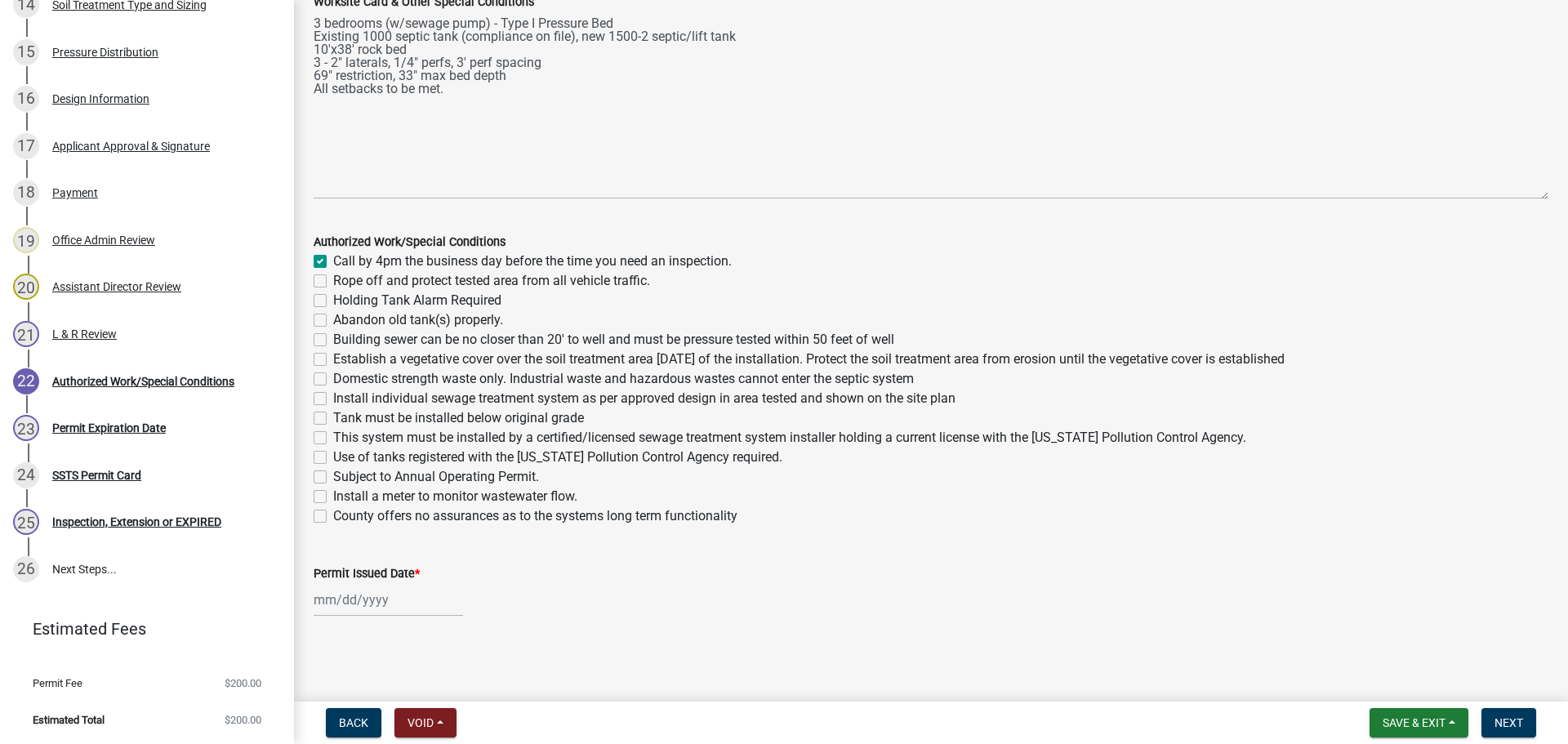
checkbox input "false"
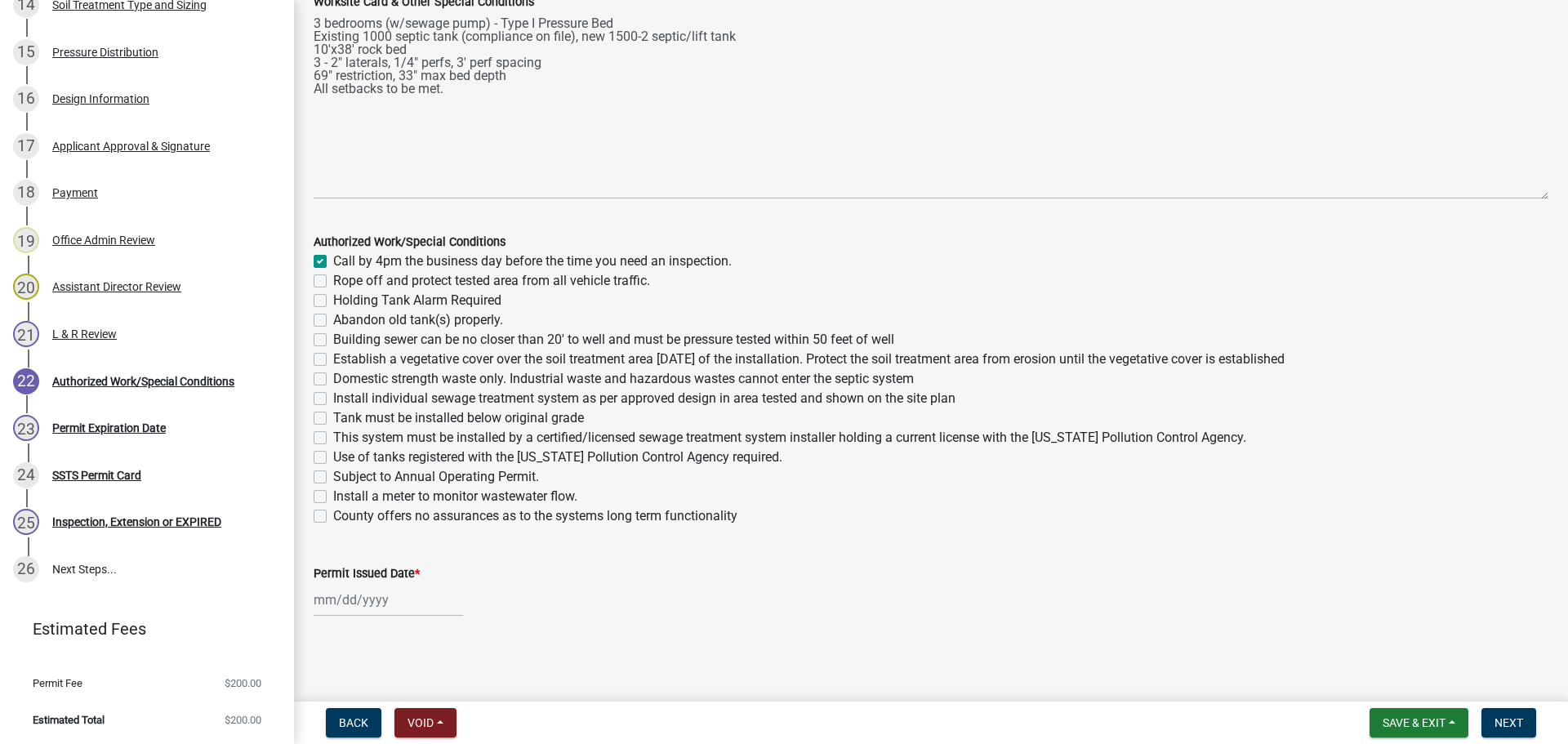
checkbox input "false"
click at [333, 279] on label "Rope off and protect tested area from all vehicle traffic." at bounding box center [491, 280] width 316 height 20
click at [333, 279] on input "Rope off and protect tested area from all vehicle traffic." at bounding box center [338, 276] width 11 height 11
checkbox input "true"
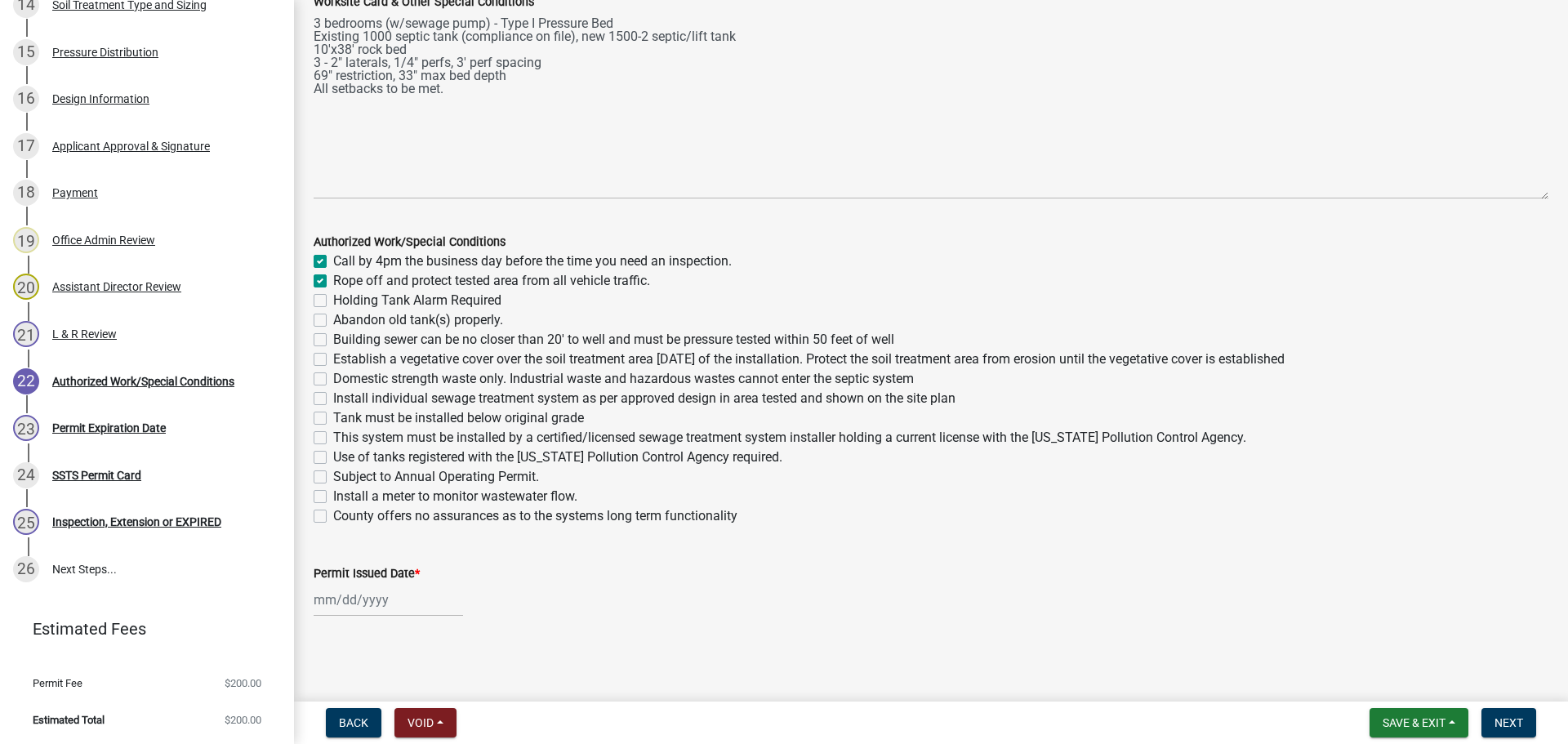
checkbox input "true"
checkbox input "false"
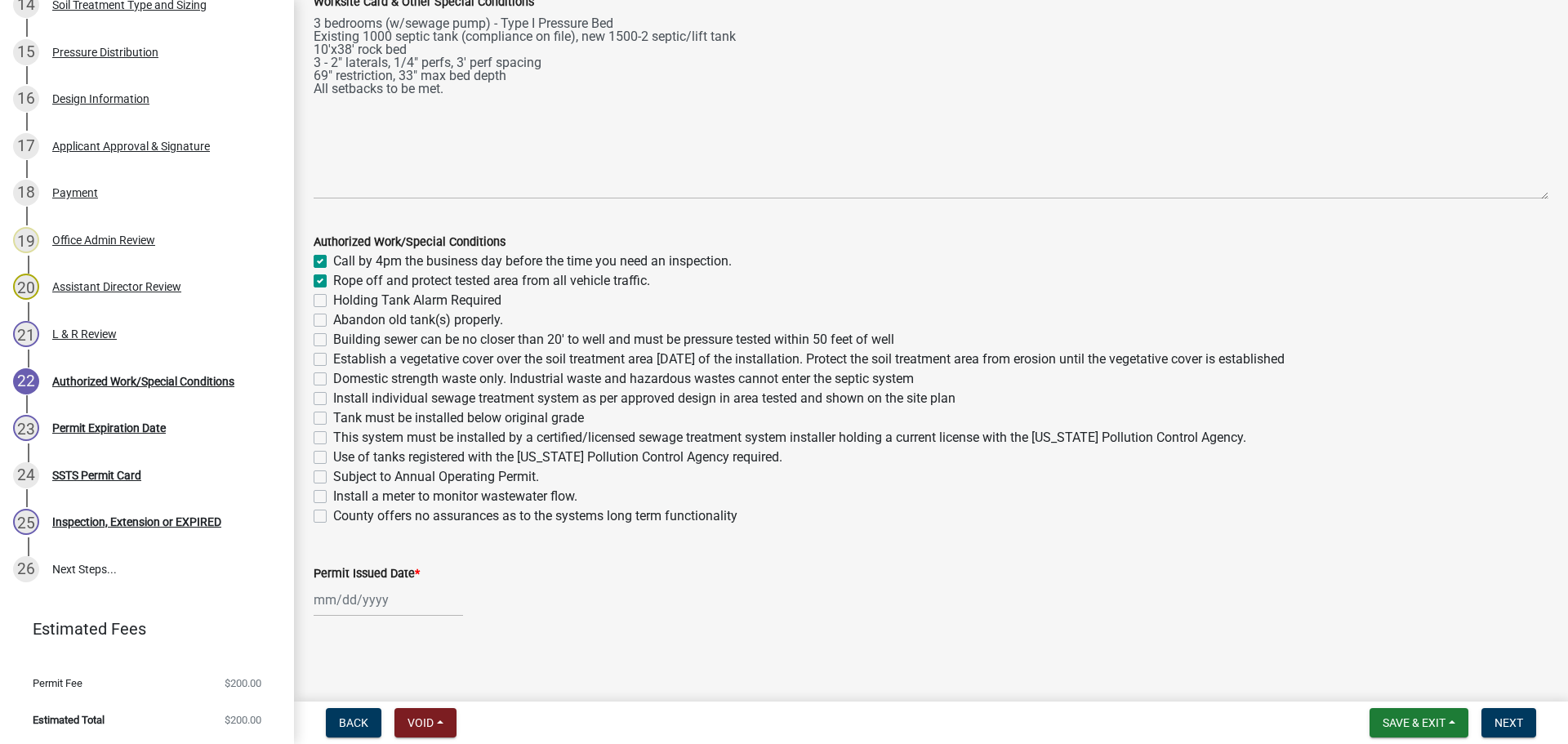
checkbox input "false"
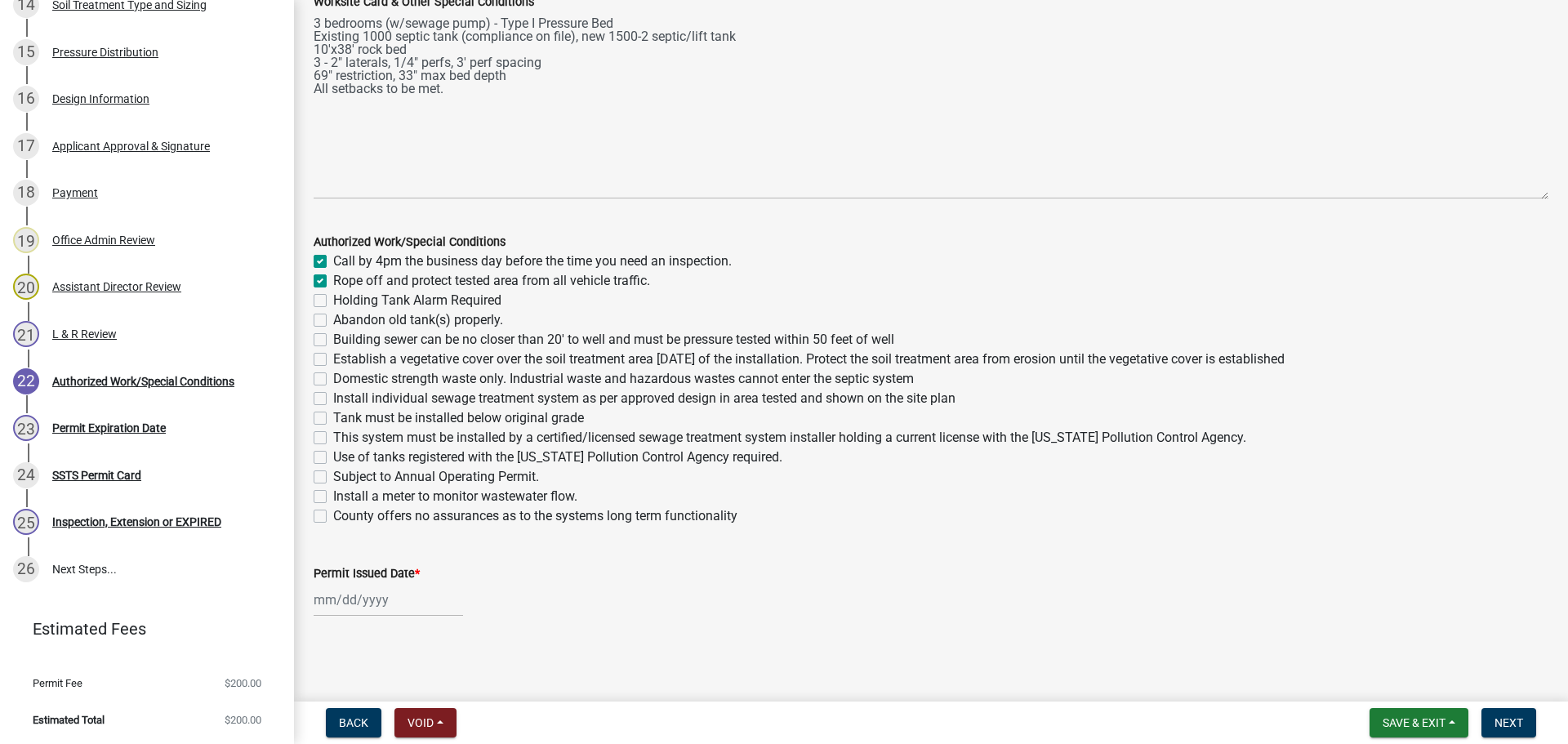
checkbox input "false"
click at [333, 339] on label "Building sewer can be no closer than 20' to well and must be pressure tested wi…" at bounding box center [614, 340] width 561 height 20
click at [333, 339] on input "Building sewer can be no closer than 20' to well and must be pressure tested wi…" at bounding box center [338, 335] width 11 height 11
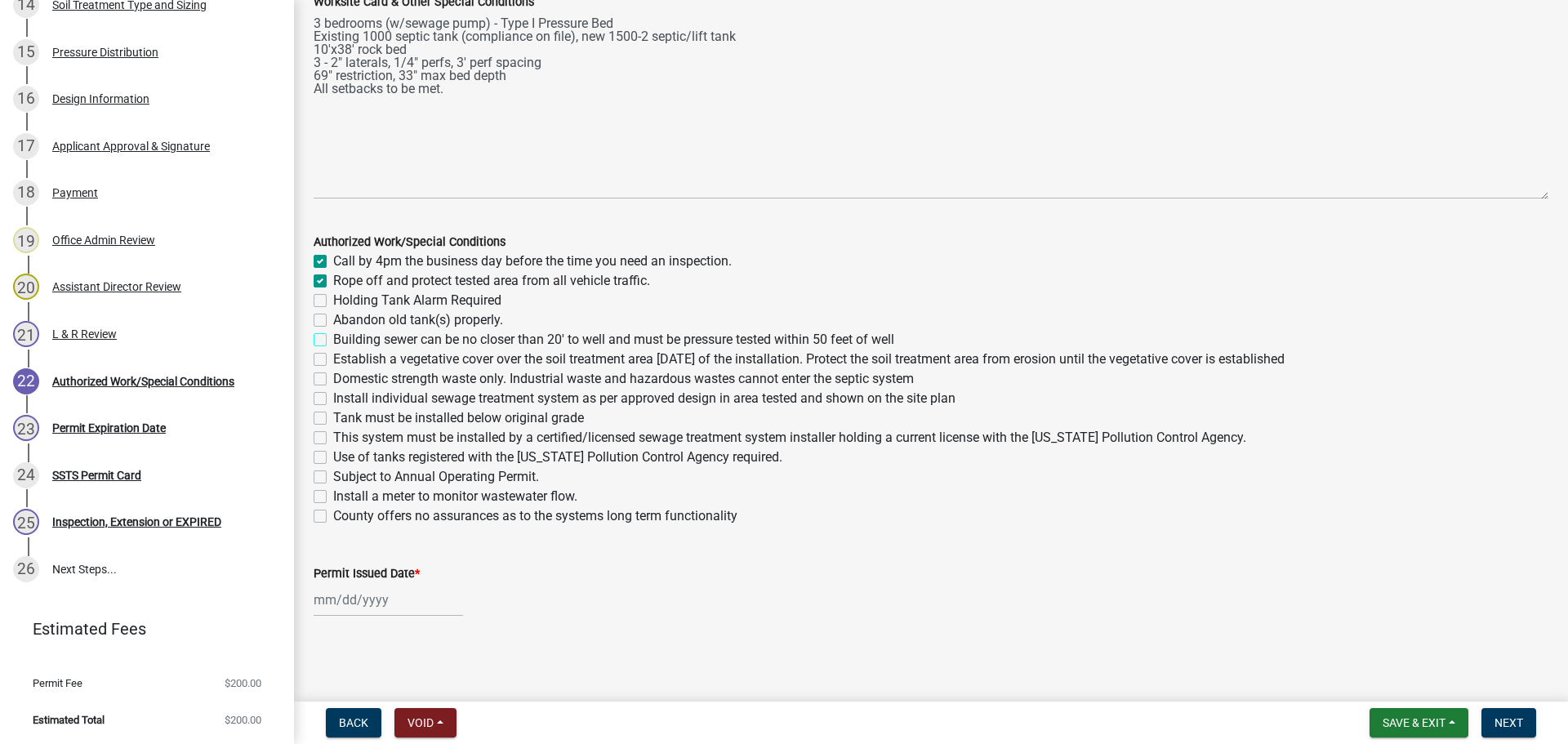
checkbox input "true"
checkbox input "false"
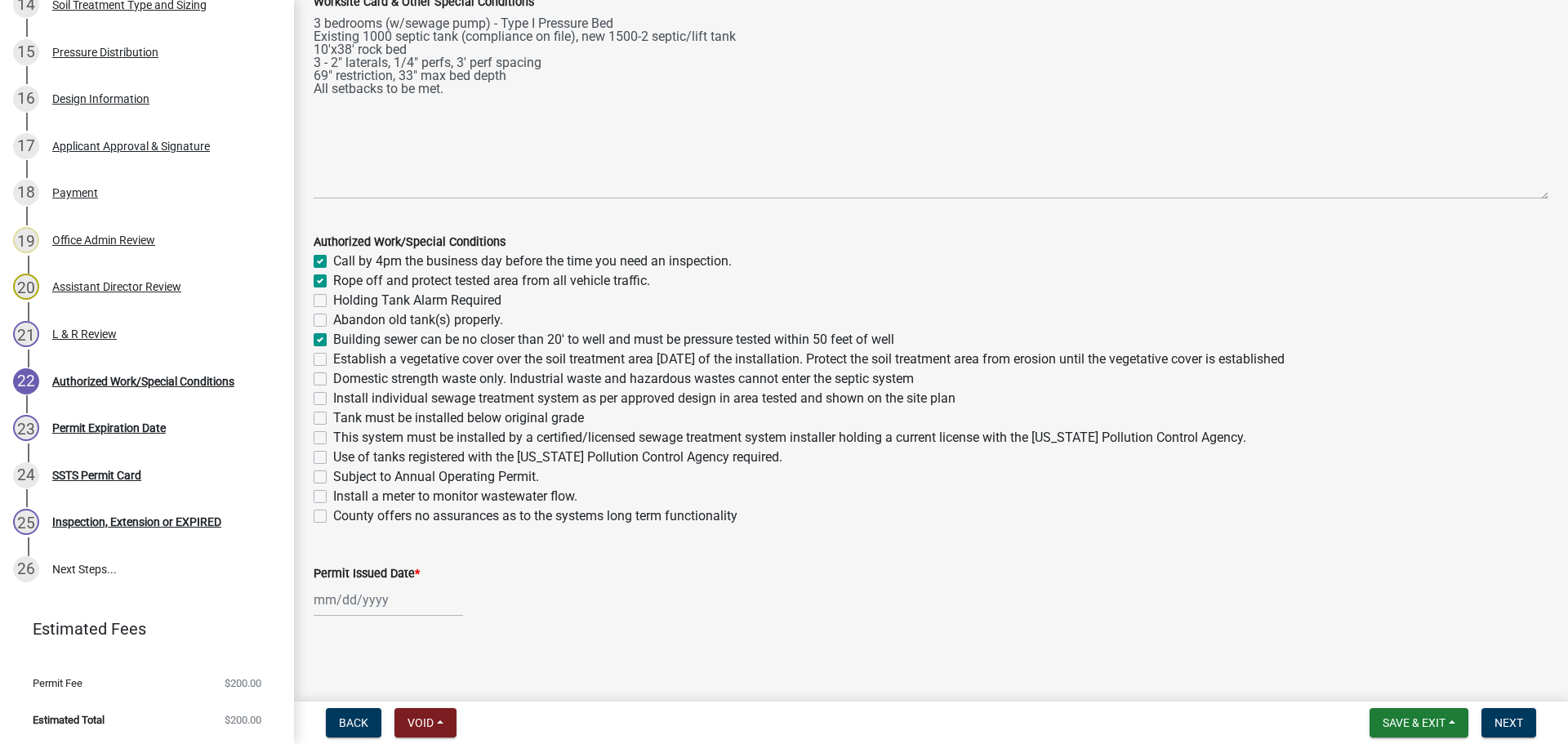
checkbox input "true"
checkbox input "false"
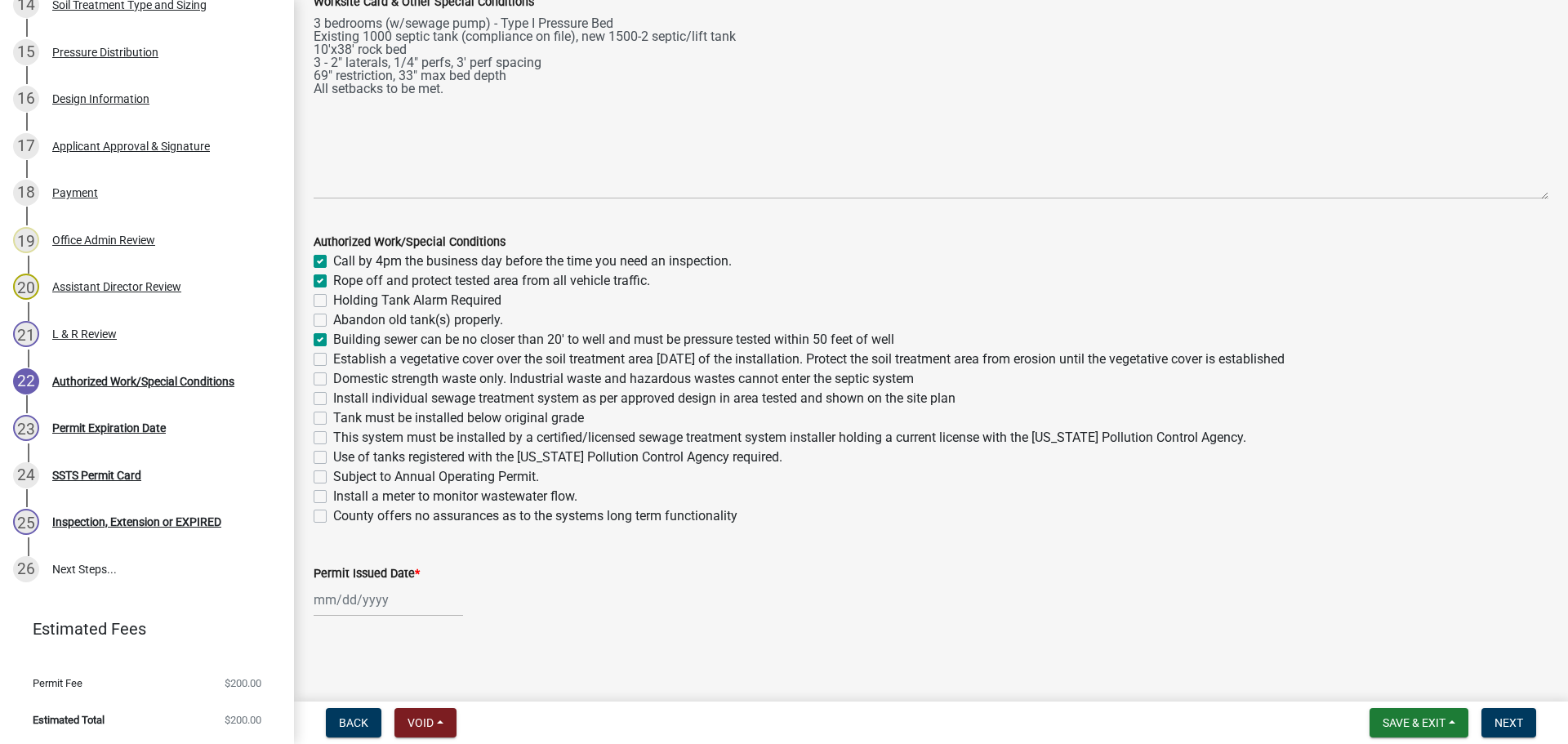
checkbox input "false"
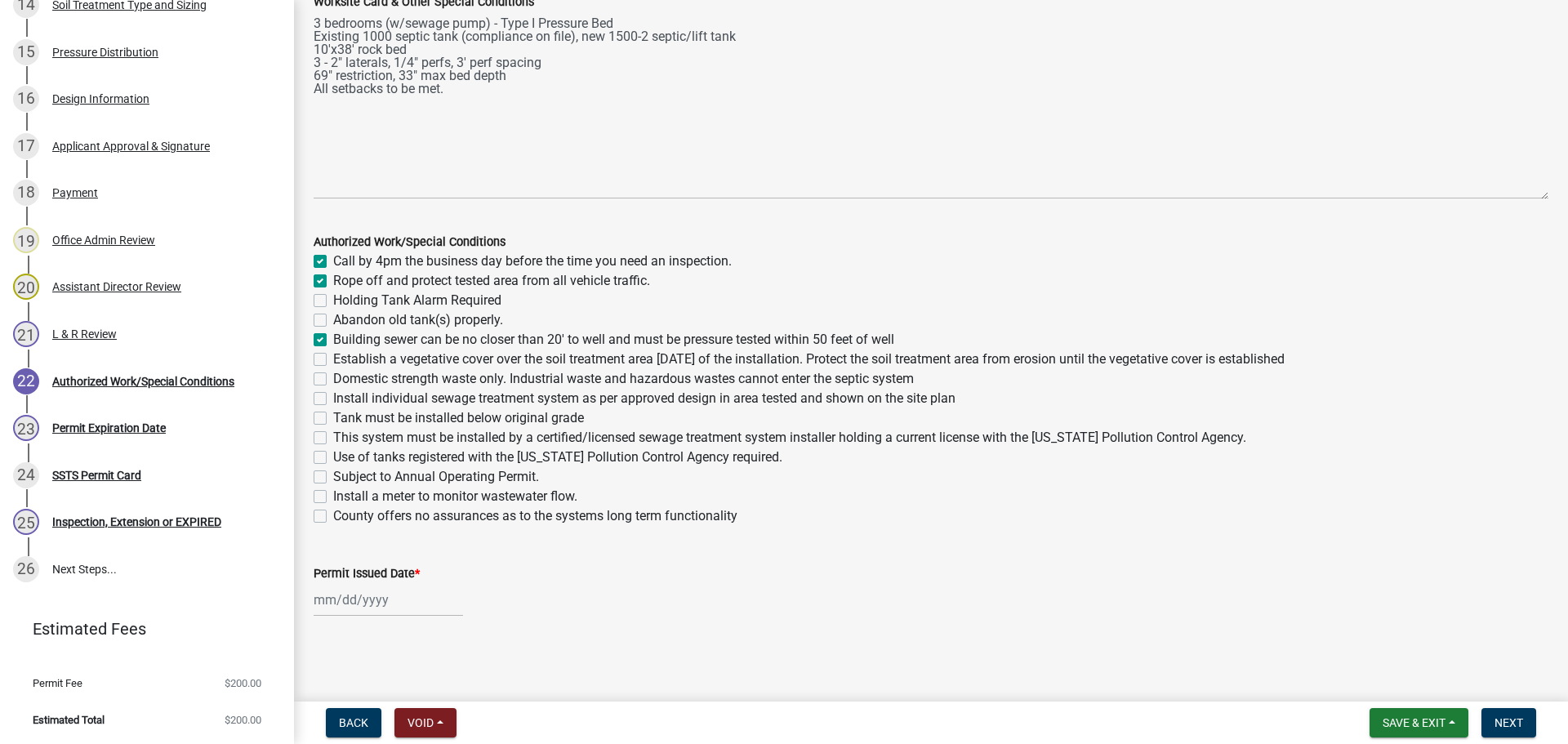
click at [333, 352] on label "Establish a vegetative cover over the soil treatment area within 30 days of the…" at bounding box center [809, 359] width 951 height 20
click at [333, 352] on input "Establish a vegetative cover over the soil treatment area within 30 days of the…" at bounding box center [338, 354] width 11 height 11
checkbox input "true"
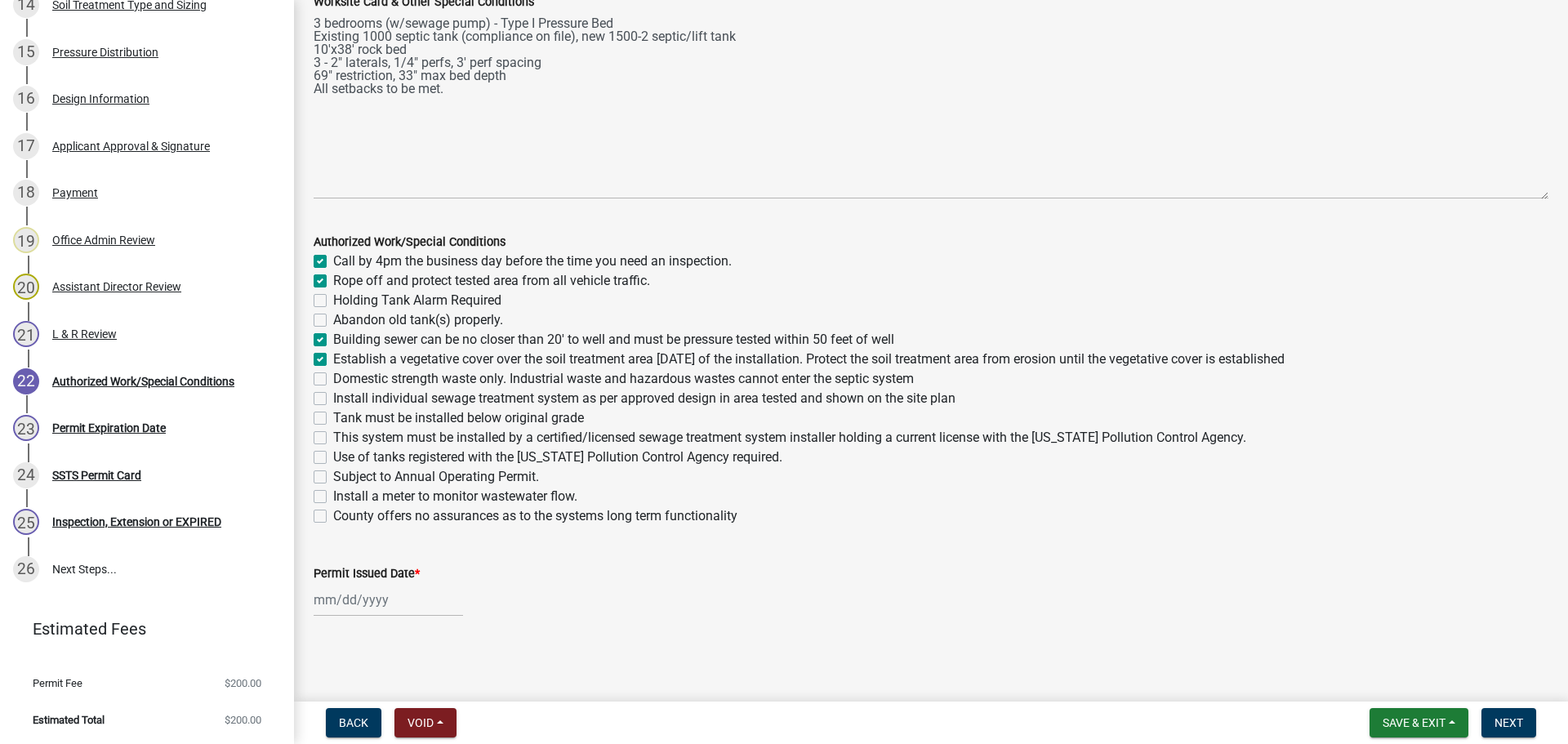
checkbox input "false"
checkbox input "true"
checkbox input "false"
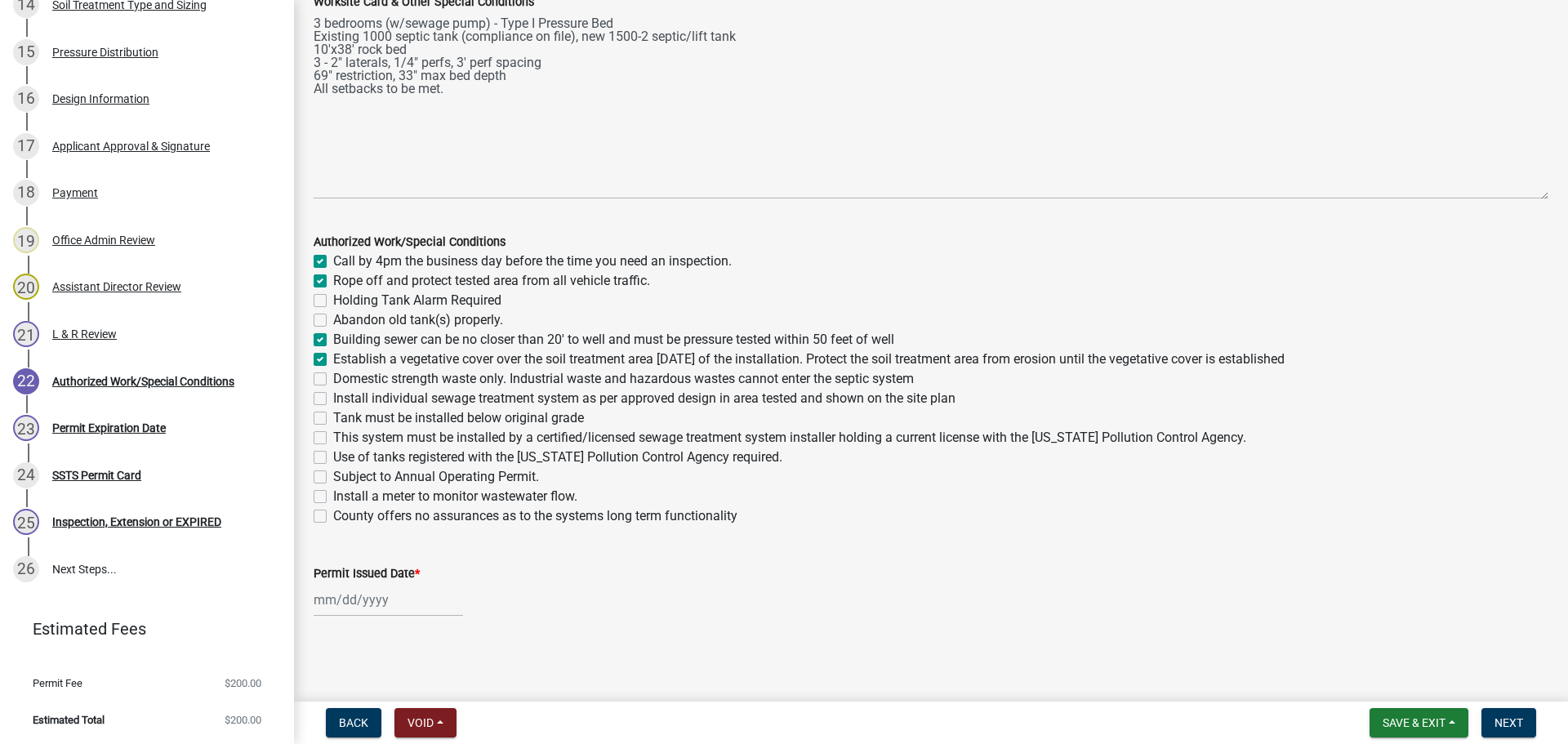
checkbox input "false"
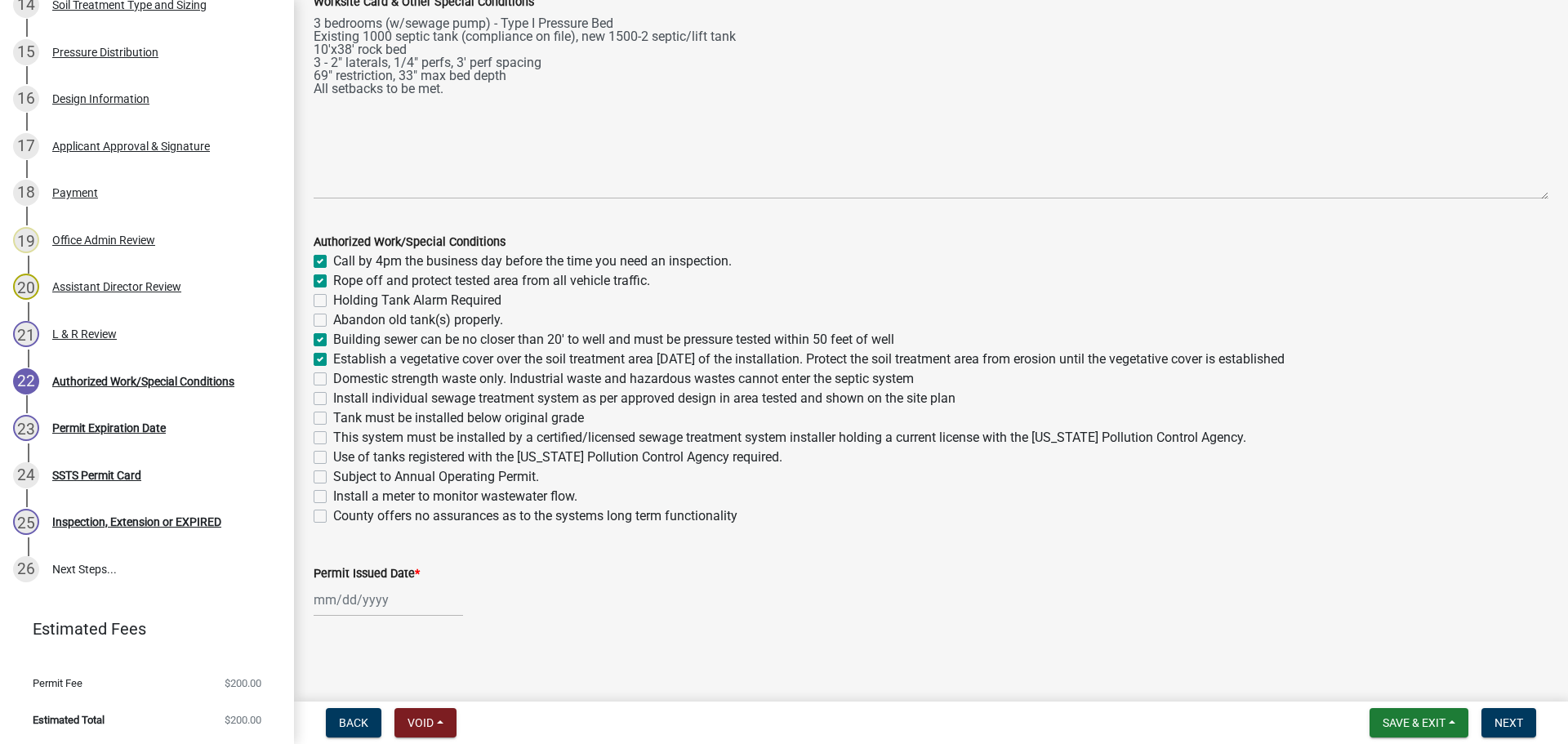
checkbox input "false"
click at [333, 375] on label "Domestic strength waste only. Industrial waste and hazardous wastes cannot ente…" at bounding box center [623, 379] width 580 height 20
click at [333, 375] on input "Domestic strength waste only. Industrial waste and hazardous wastes cannot ente…" at bounding box center [338, 374] width 11 height 11
checkbox input "true"
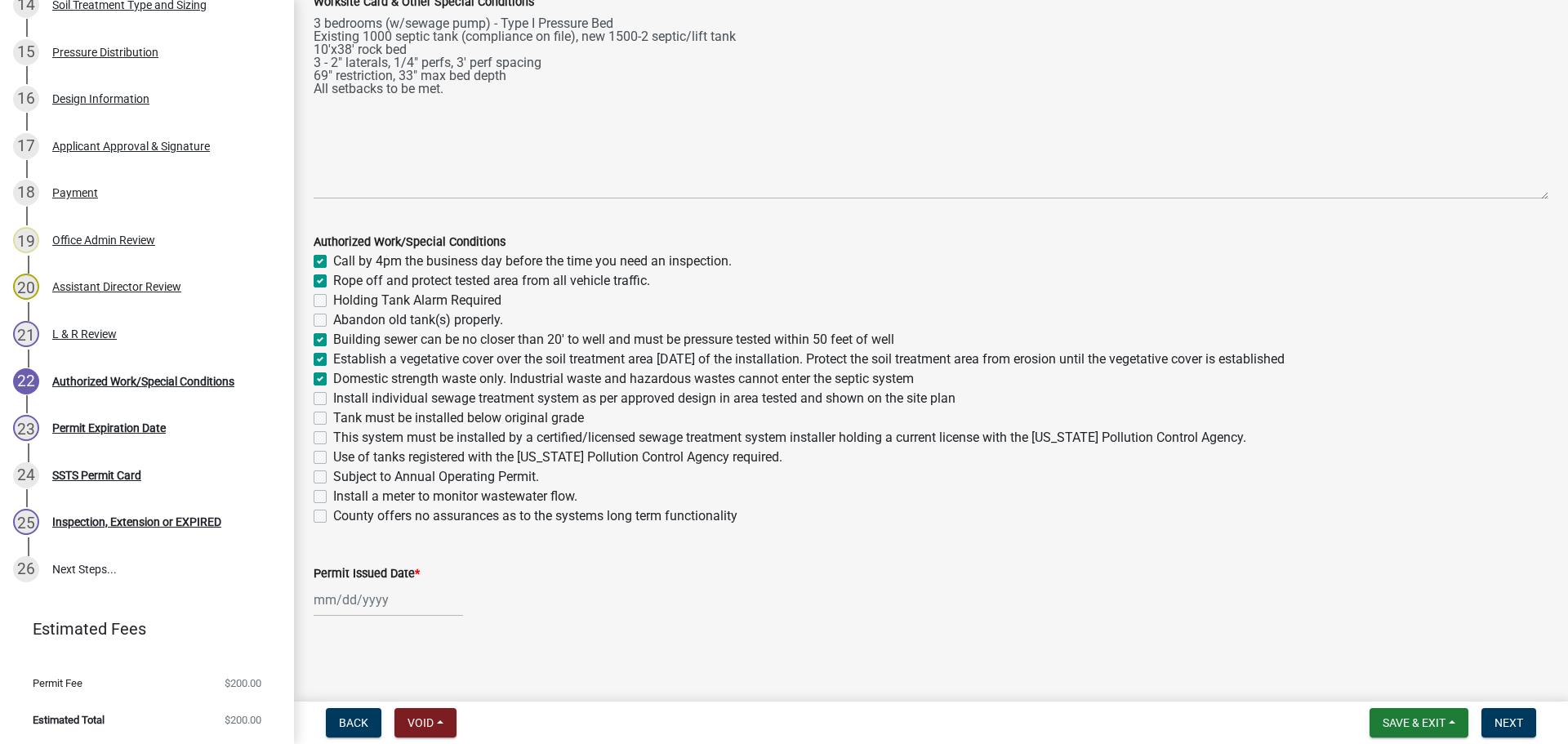
checkbox input "true"
checkbox input "false"
checkbox input "true"
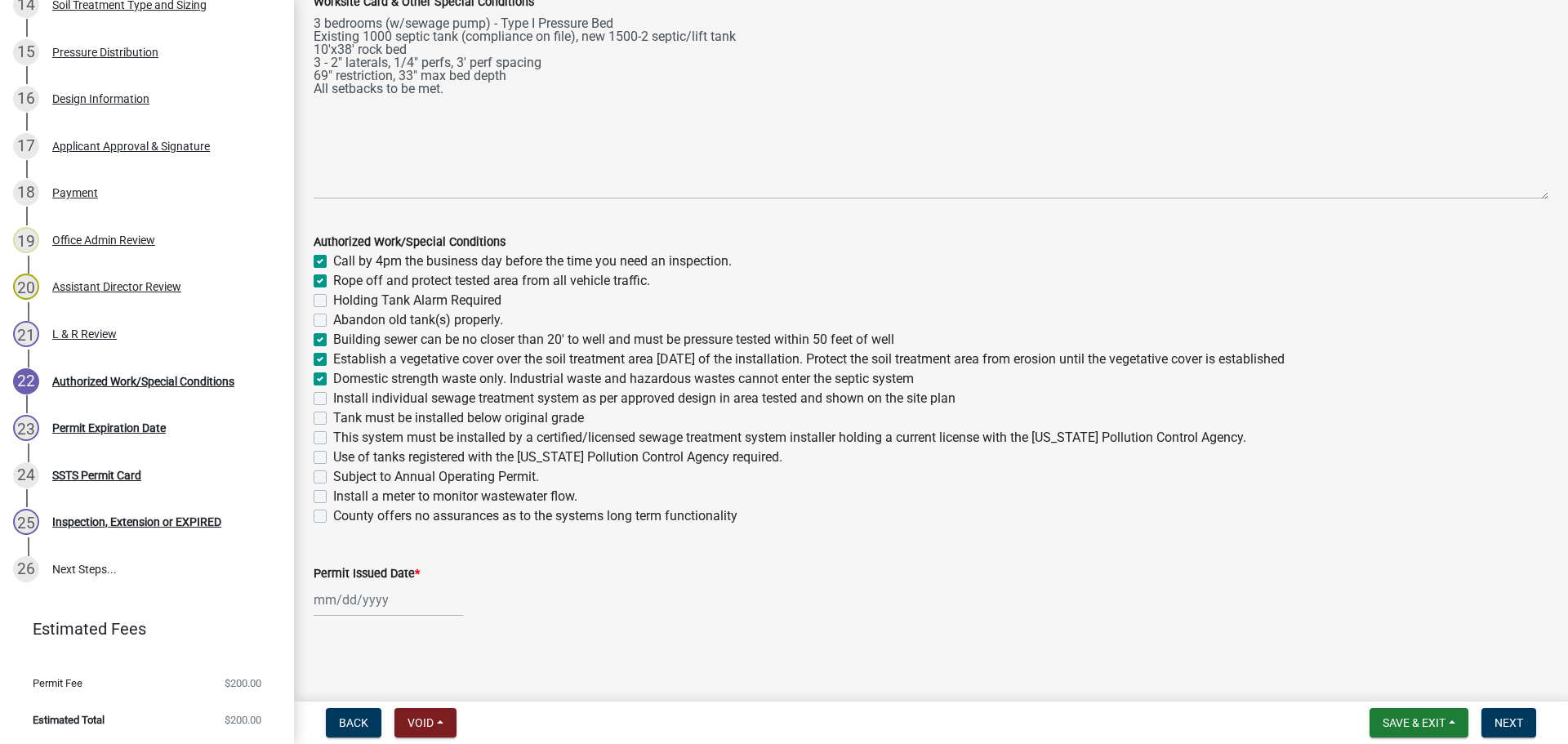
checkbox input "true"
checkbox input "false"
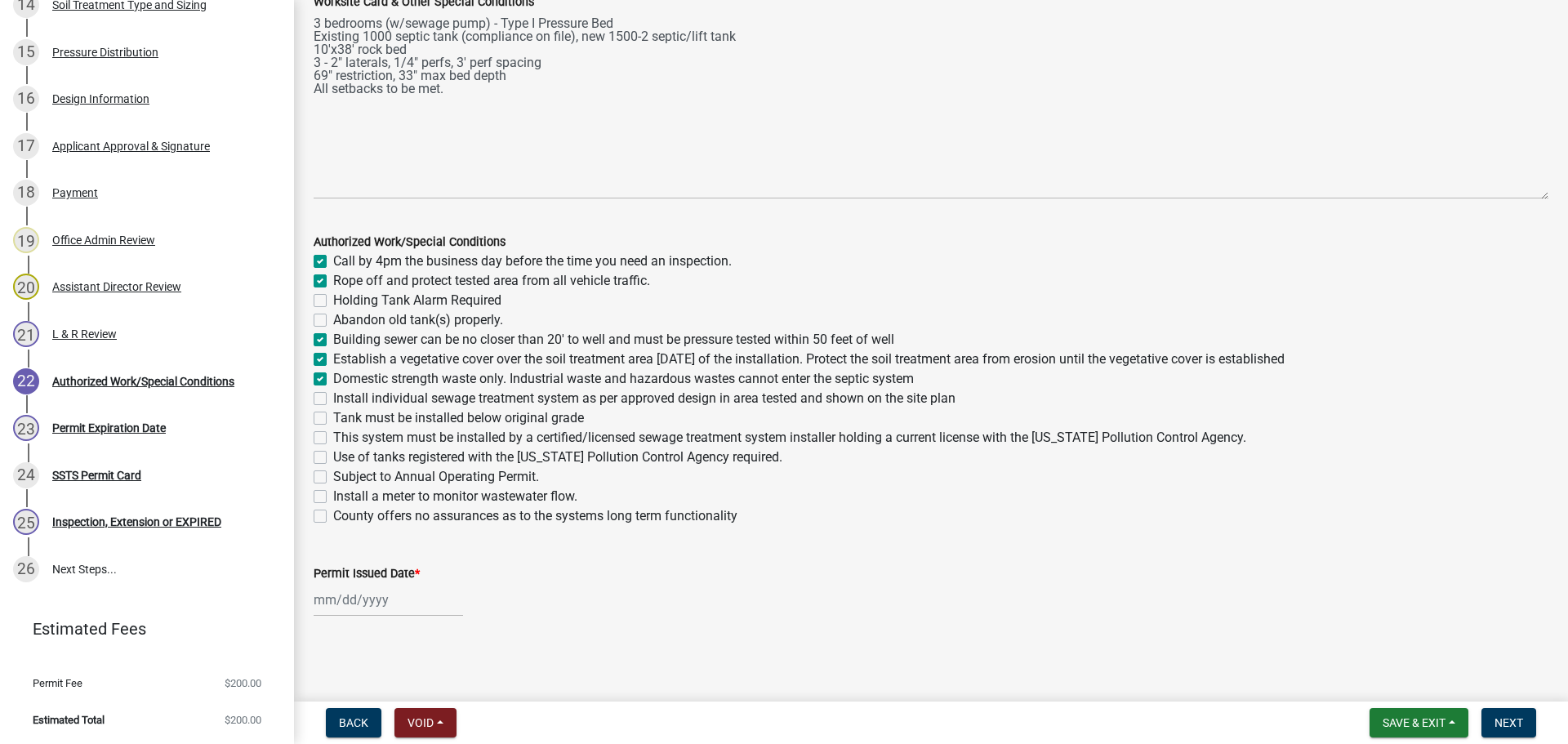
checkbox input "false"
click at [333, 396] on label "Install individual sewage treatment system as per approved design in area teste…" at bounding box center [644, 399] width 622 height 20
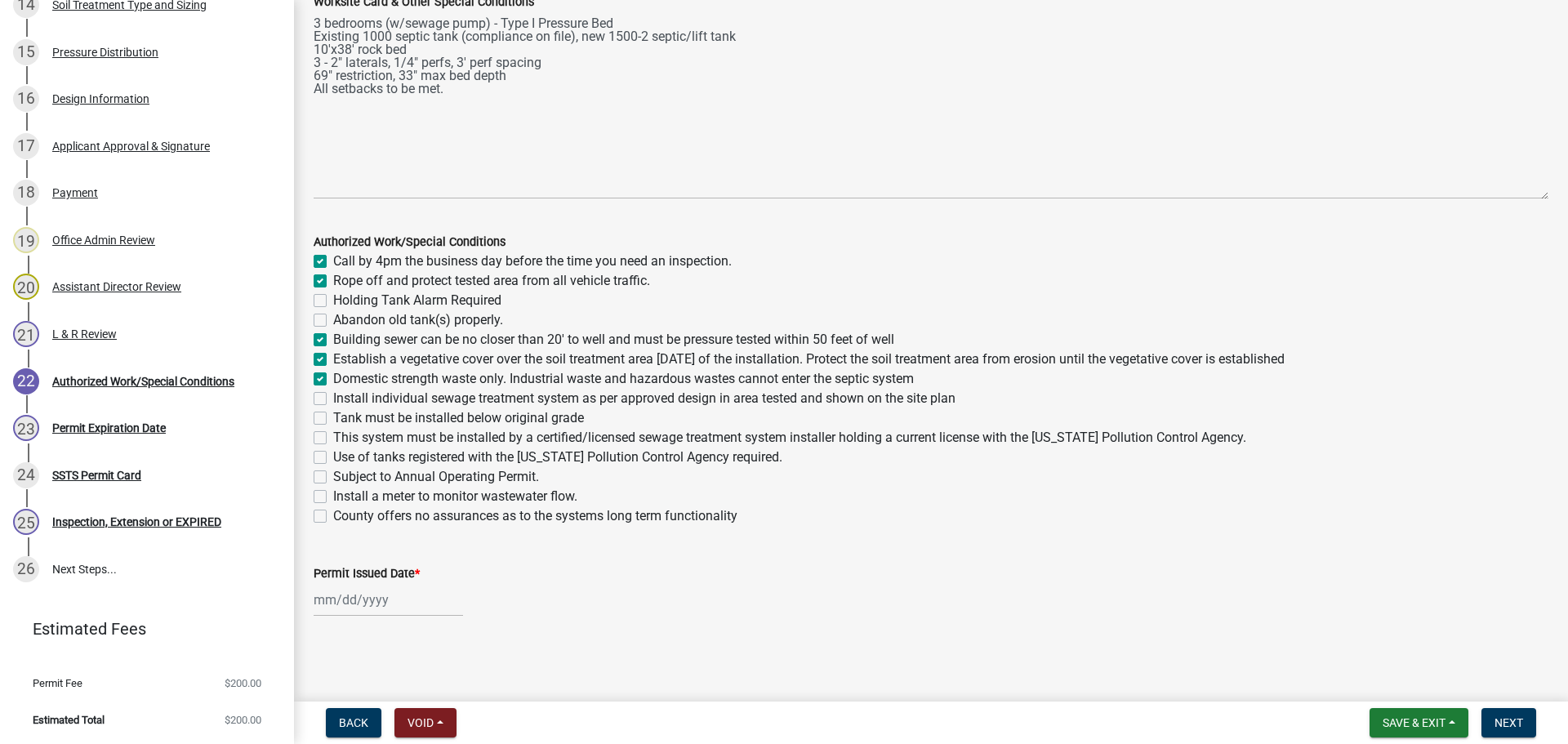
click at [333, 396] on input "Install individual sewage treatment system as per approved design in area teste…" at bounding box center [338, 394] width 11 height 11
checkbox input "true"
checkbox input "false"
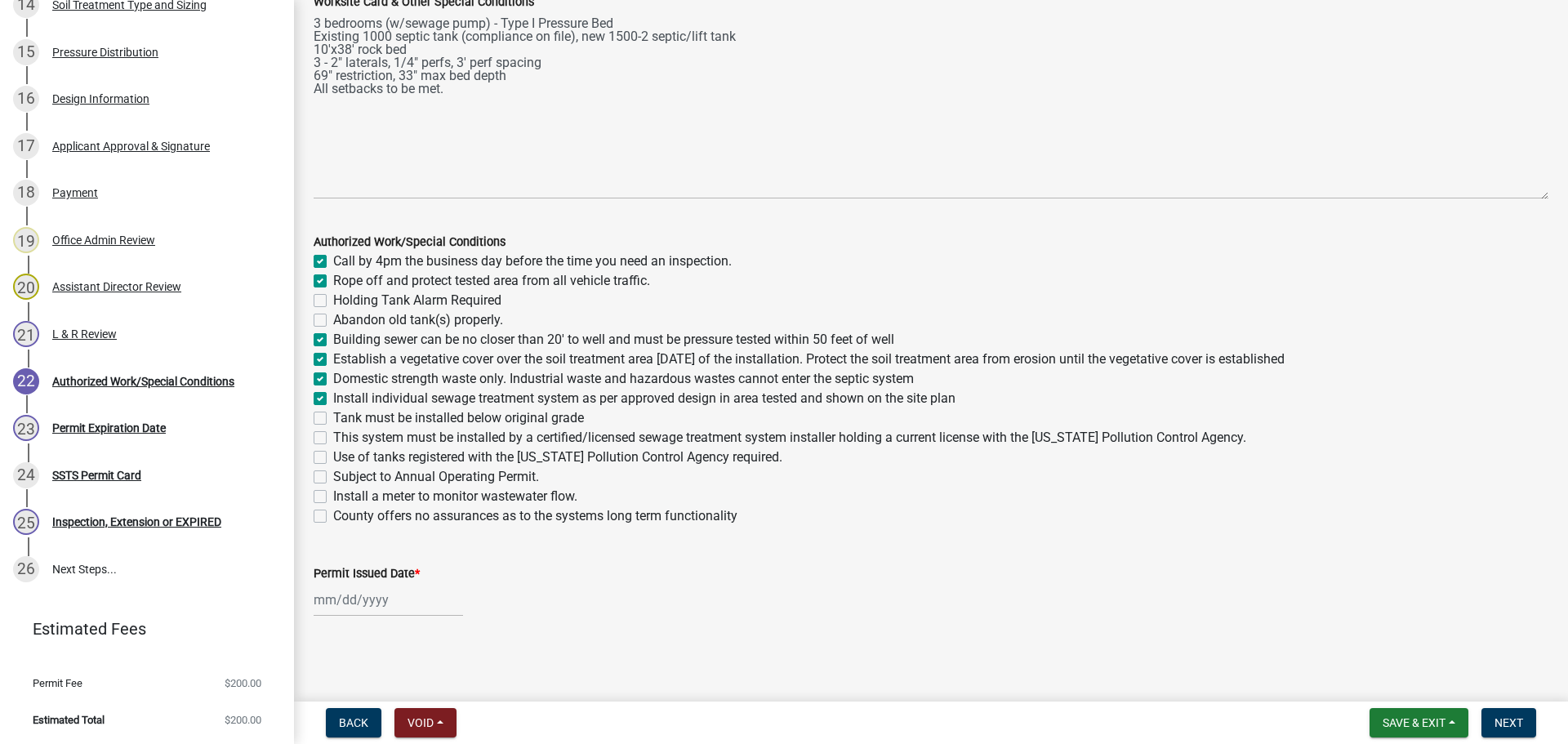
checkbox input "false"
checkbox input "true"
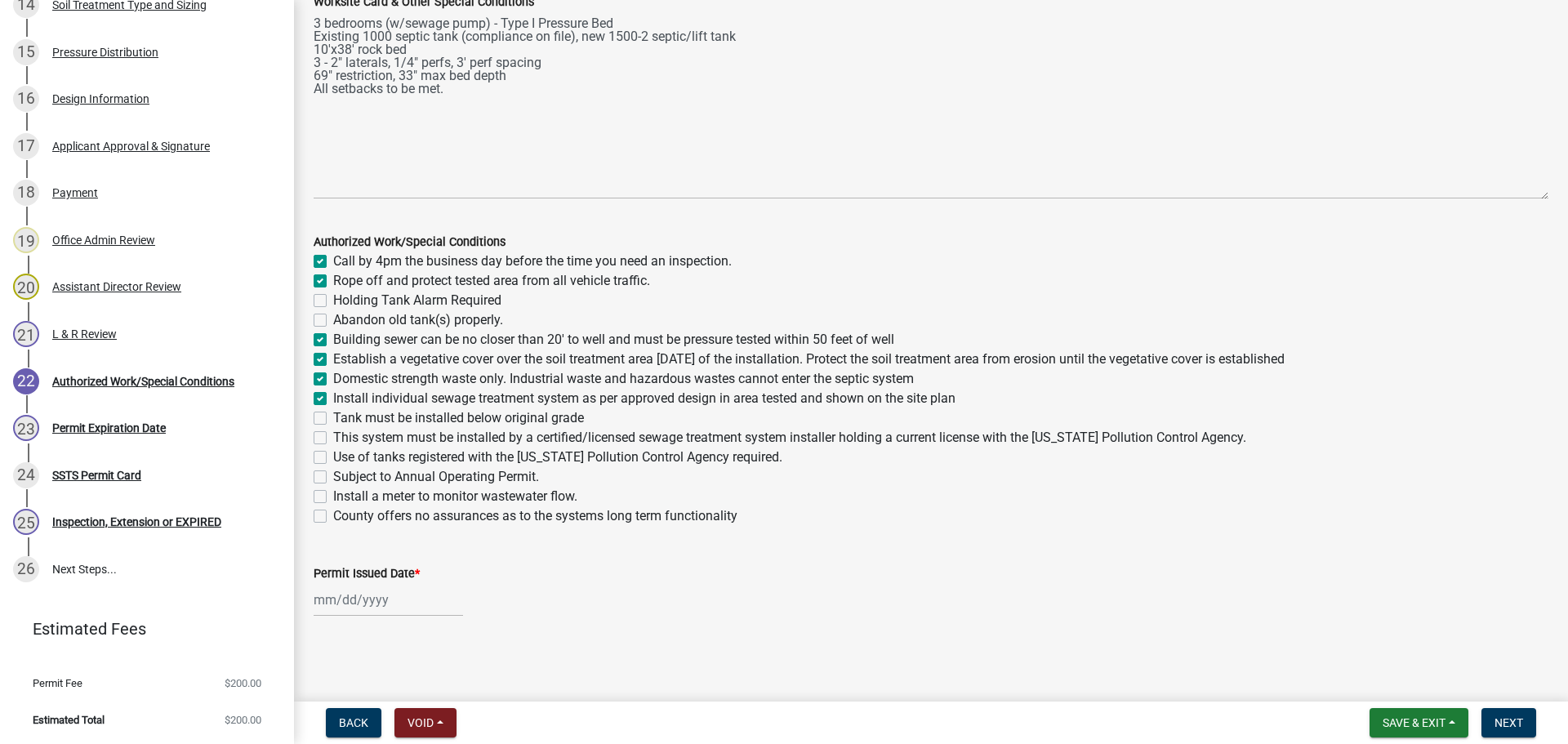
checkbox input "false"
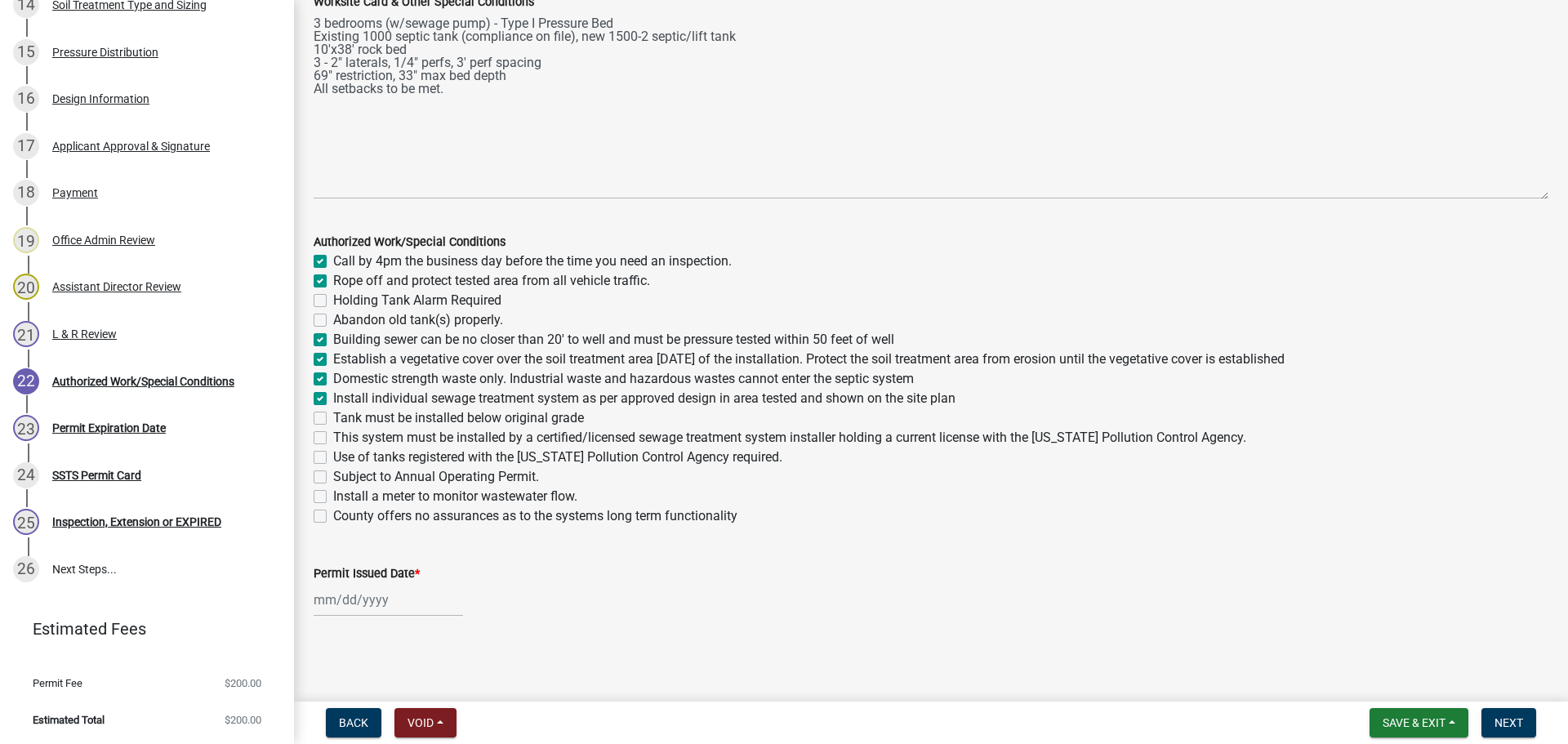
checkbox input "false"
click at [333, 414] on label "Tank must be installed below original grade" at bounding box center [459, 418] width 251 height 20
click at [333, 414] on input "Tank must be installed below original grade" at bounding box center [338, 413] width 11 height 11
checkbox input "true"
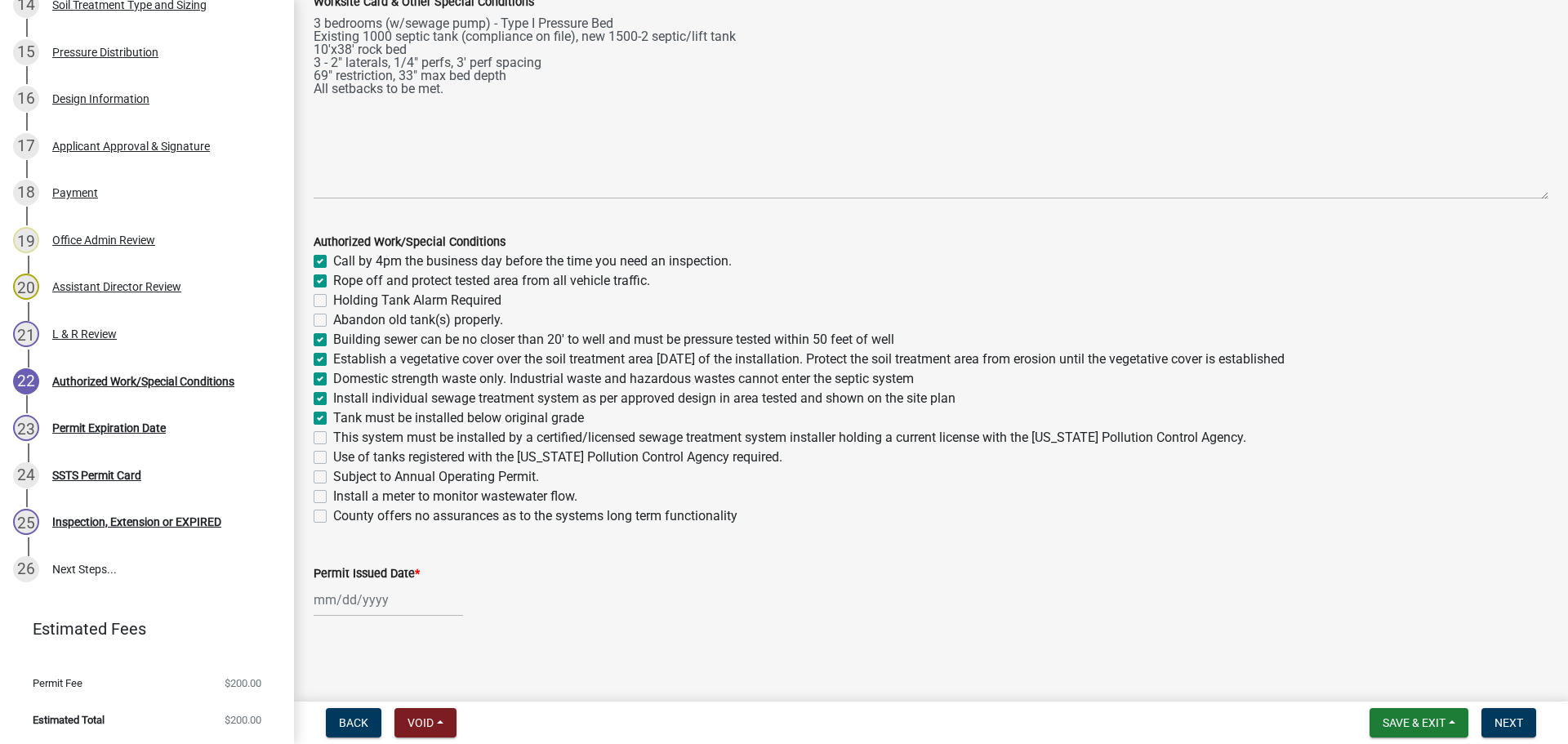
checkbox input "true"
checkbox input "false"
checkbox input "true"
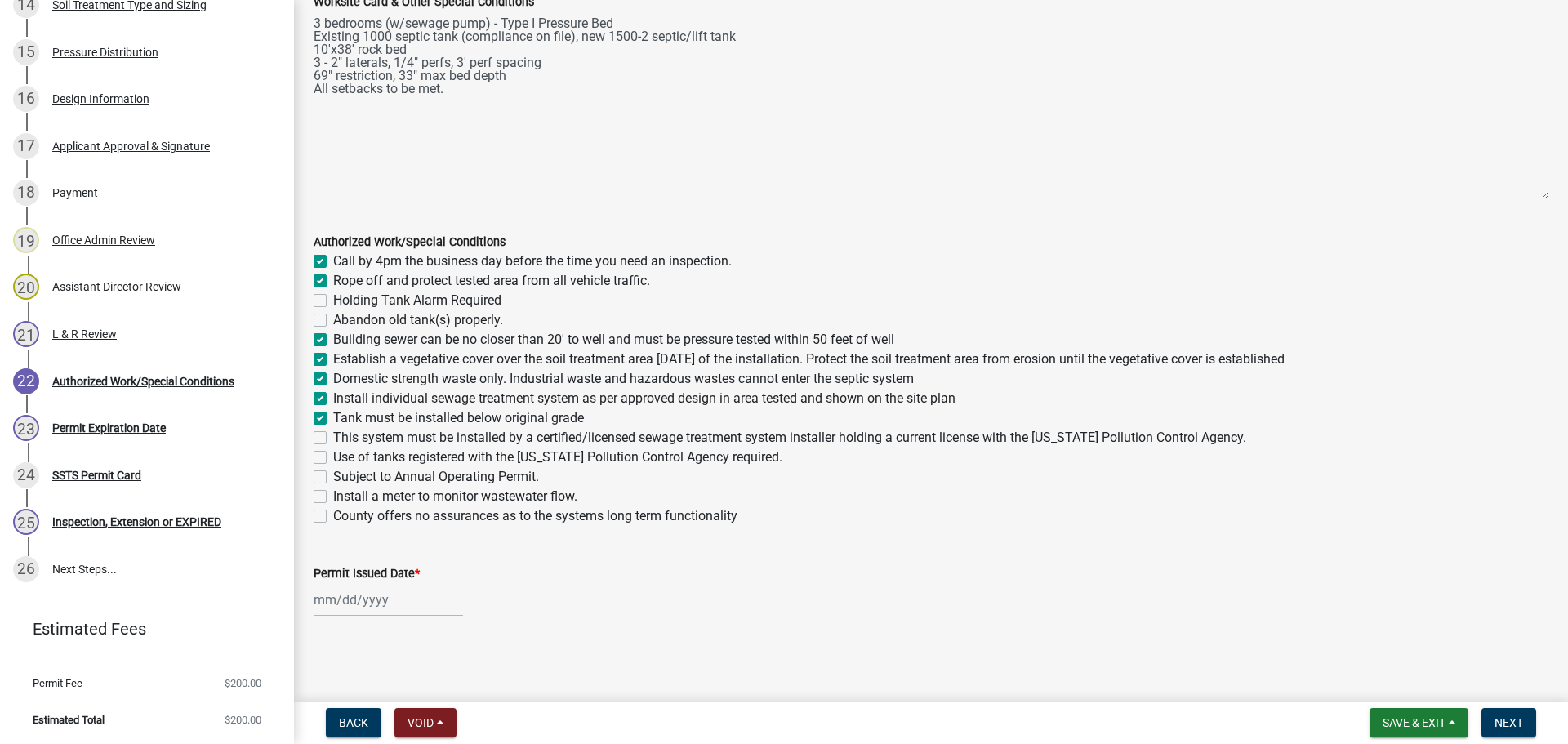
checkbox input "true"
checkbox input "false"
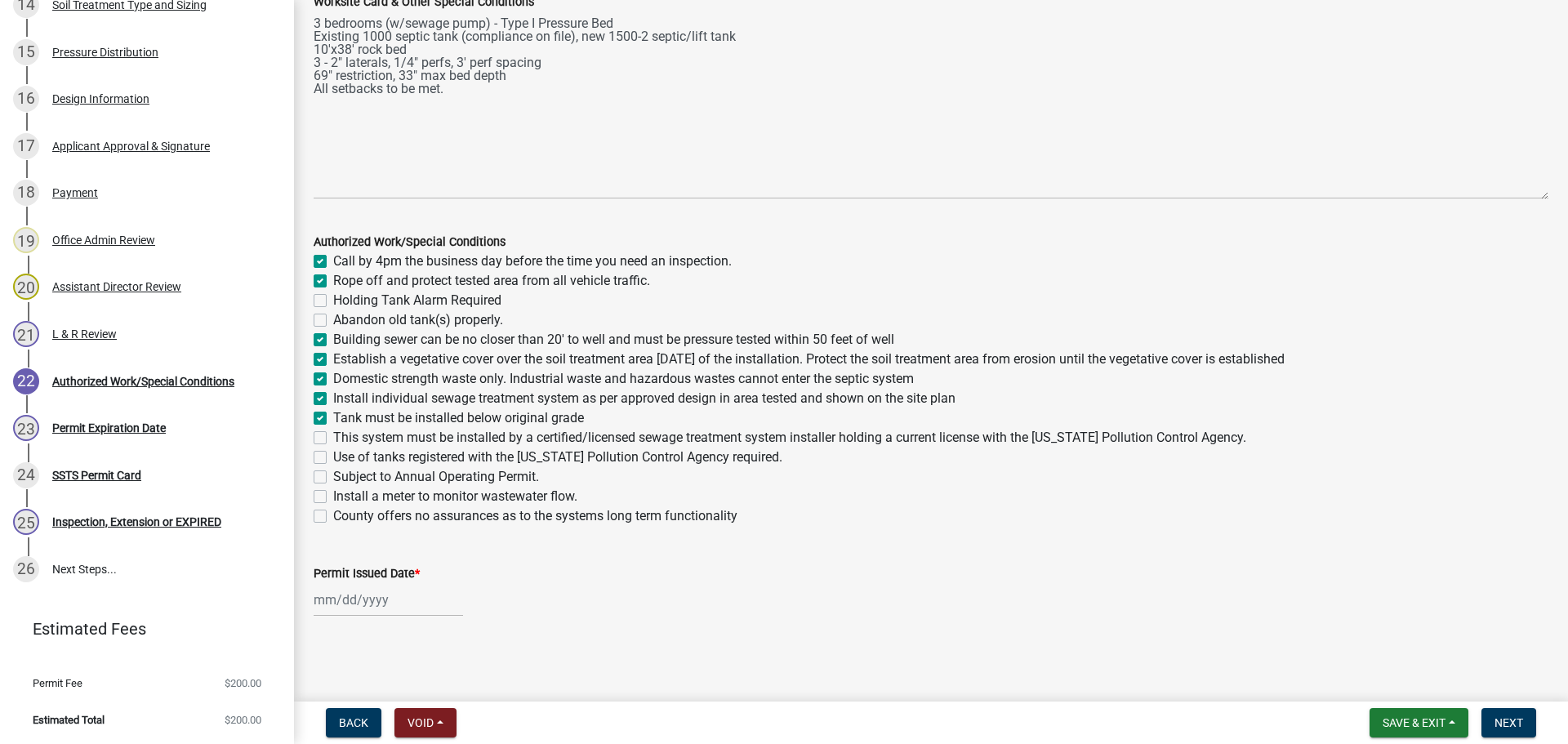
checkbox input "false"
click at [333, 434] on label "This system must be installed by a certified/licensed sewage treatment system i…" at bounding box center [789, 438] width 912 height 20
click at [333, 434] on input "This system must be installed by a certified/licensed sewage treatment system i…" at bounding box center [338, 433] width 11 height 11
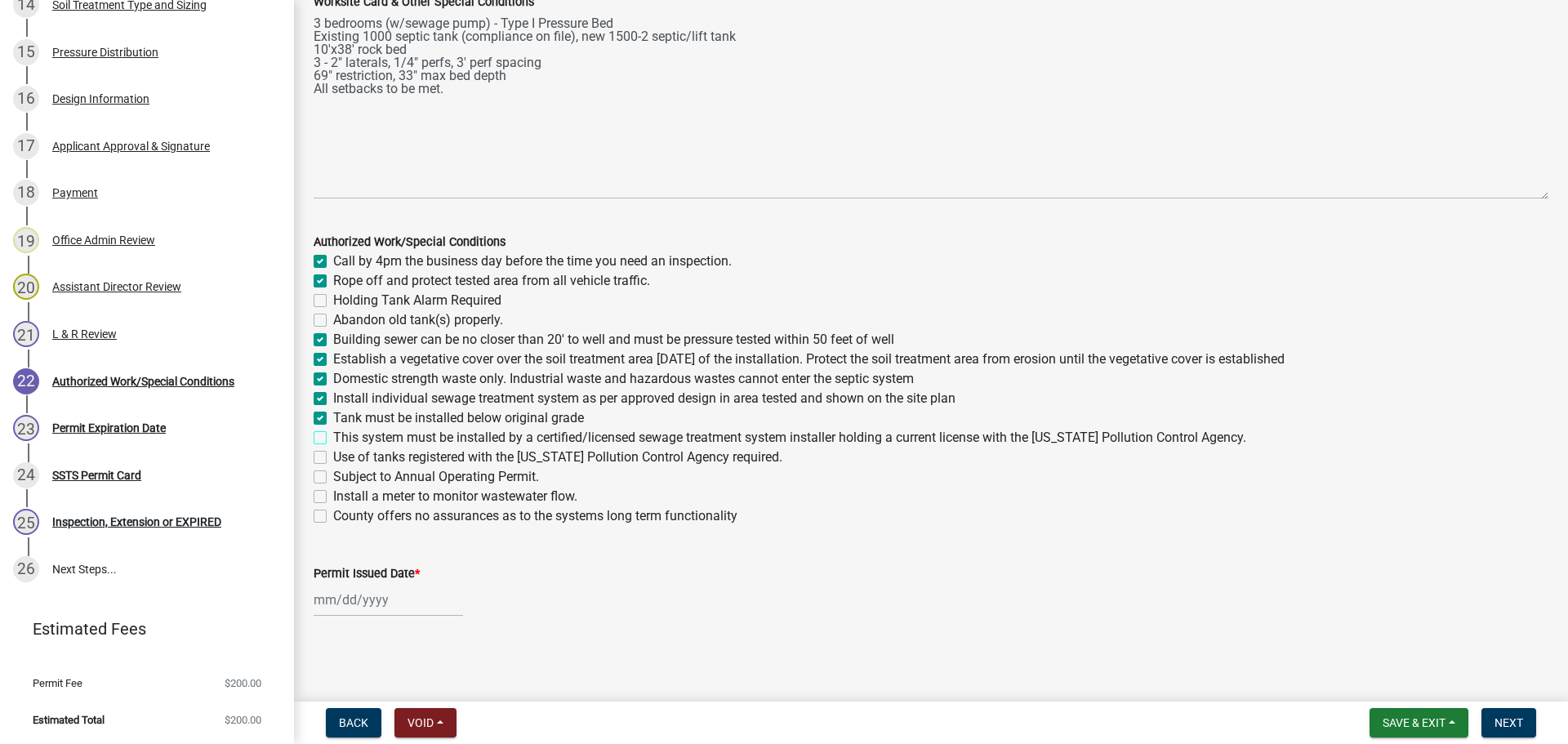
checkbox input "true"
checkbox input "false"
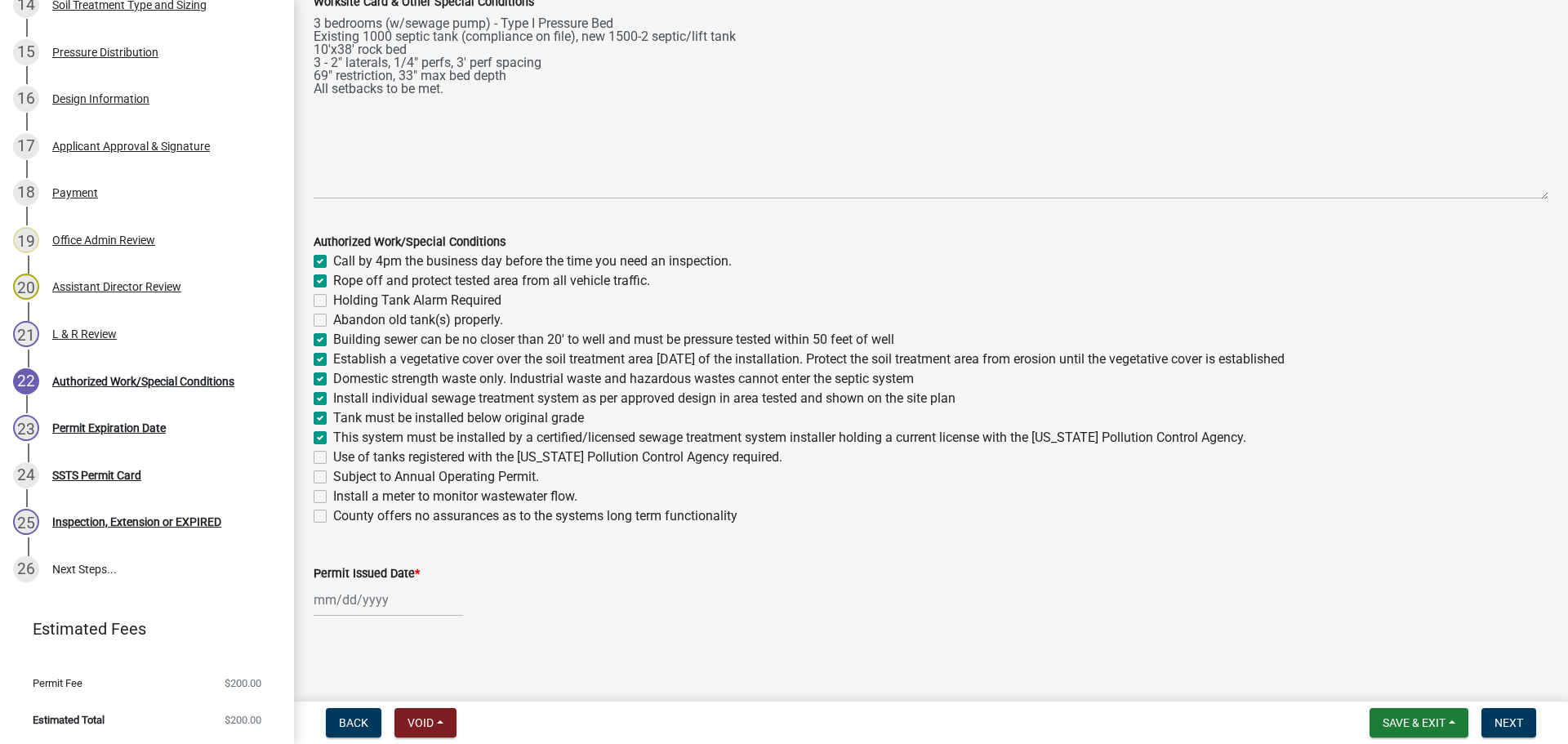
checkbox input "true"
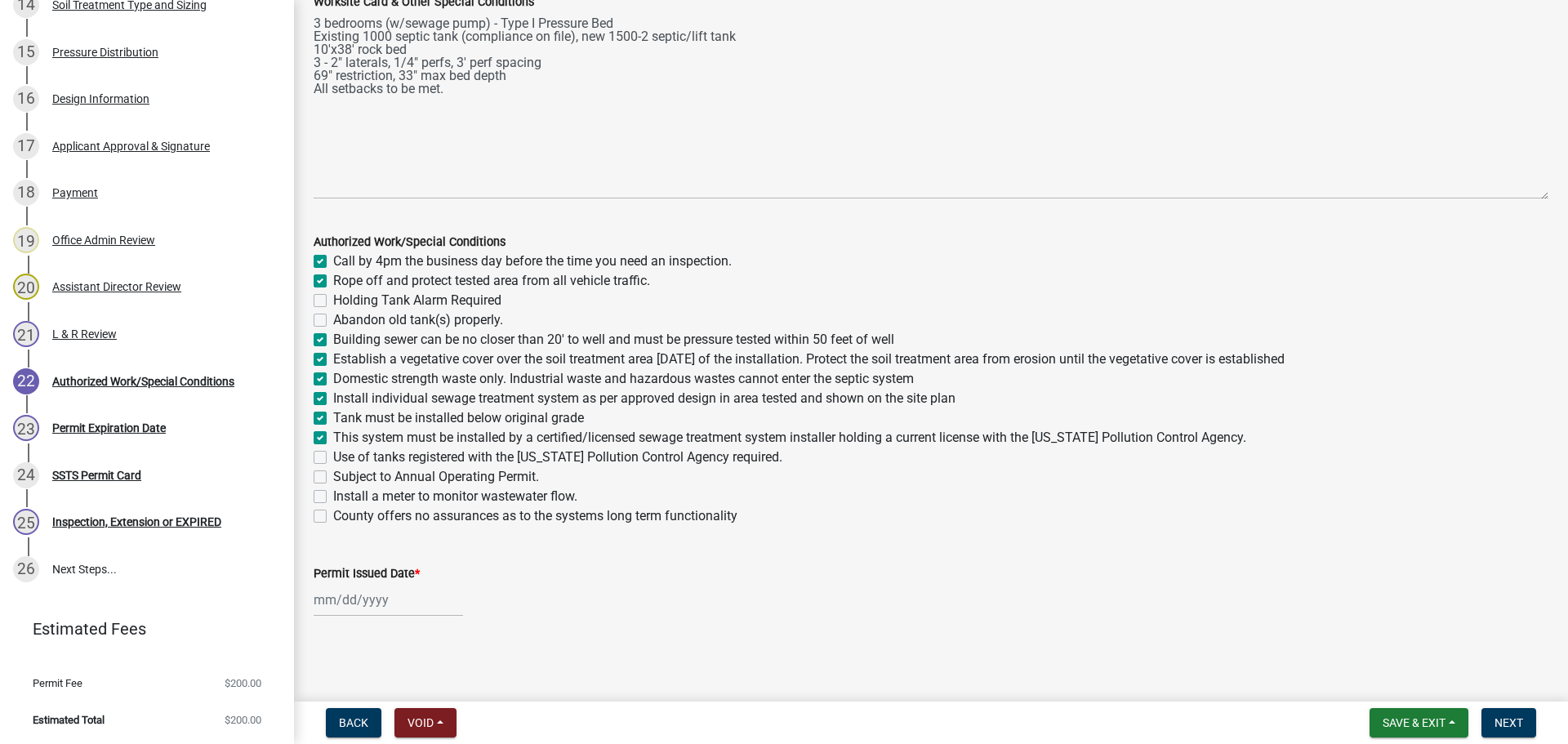
checkbox input "true"
checkbox input "false"
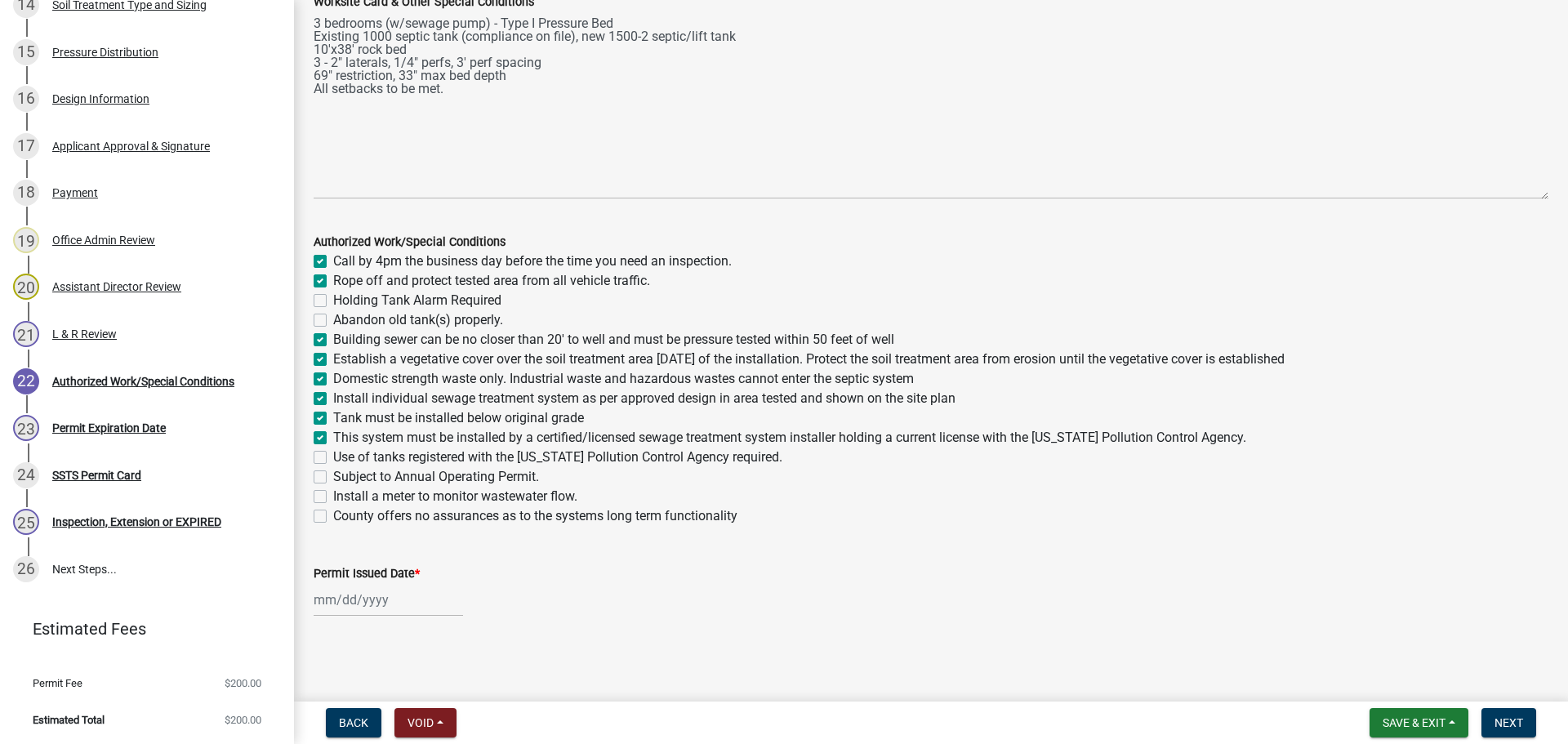
click at [333, 456] on label "Use of tanks registered with the Minnesota Pollution Control Agency required." at bounding box center [557, 458] width 449 height 20
click at [333, 456] on input "Use of tanks registered with the Minnesota Pollution Control Agency required." at bounding box center [338, 453] width 11 height 11
checkbox input "true"
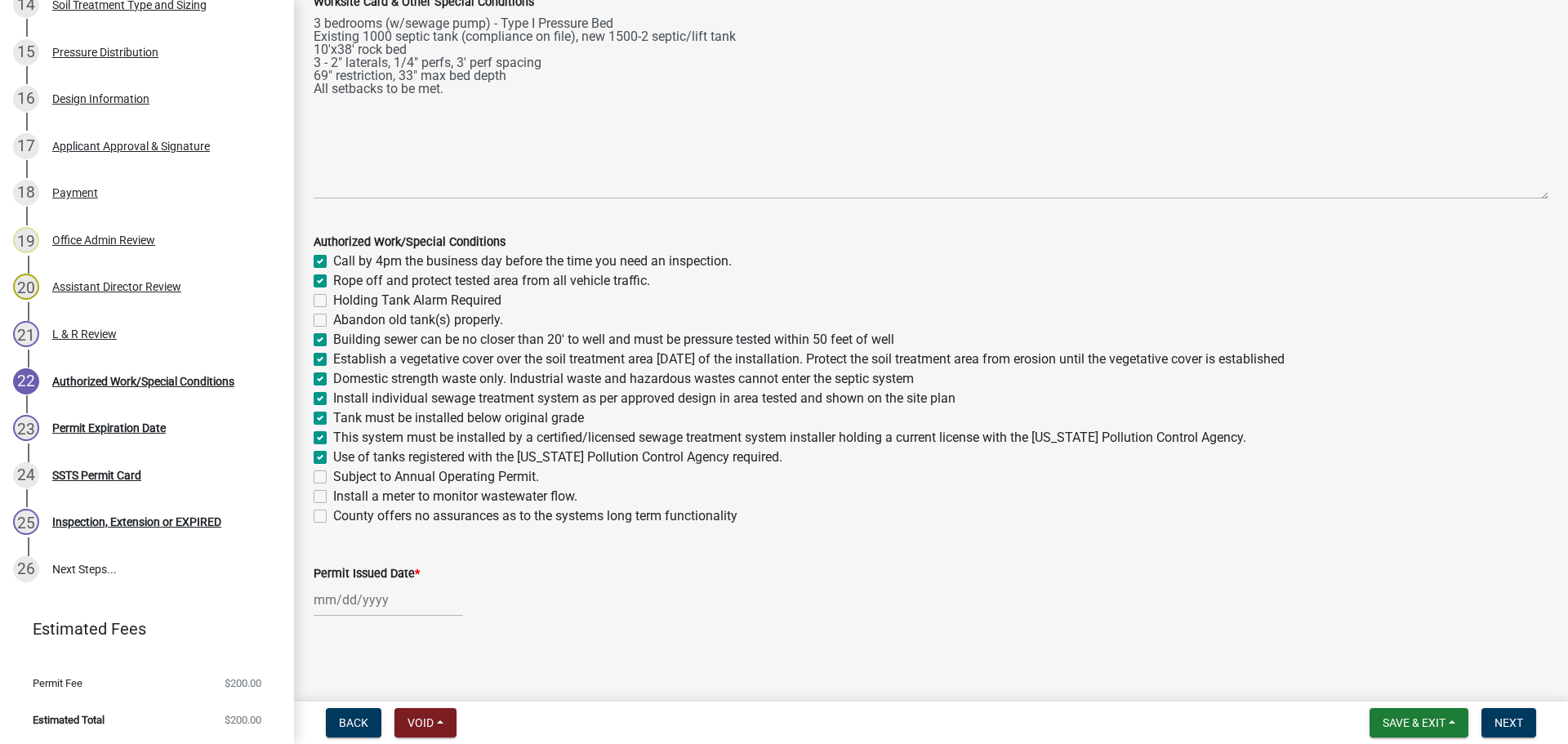
checkbox input "false"
checkbox input "true"
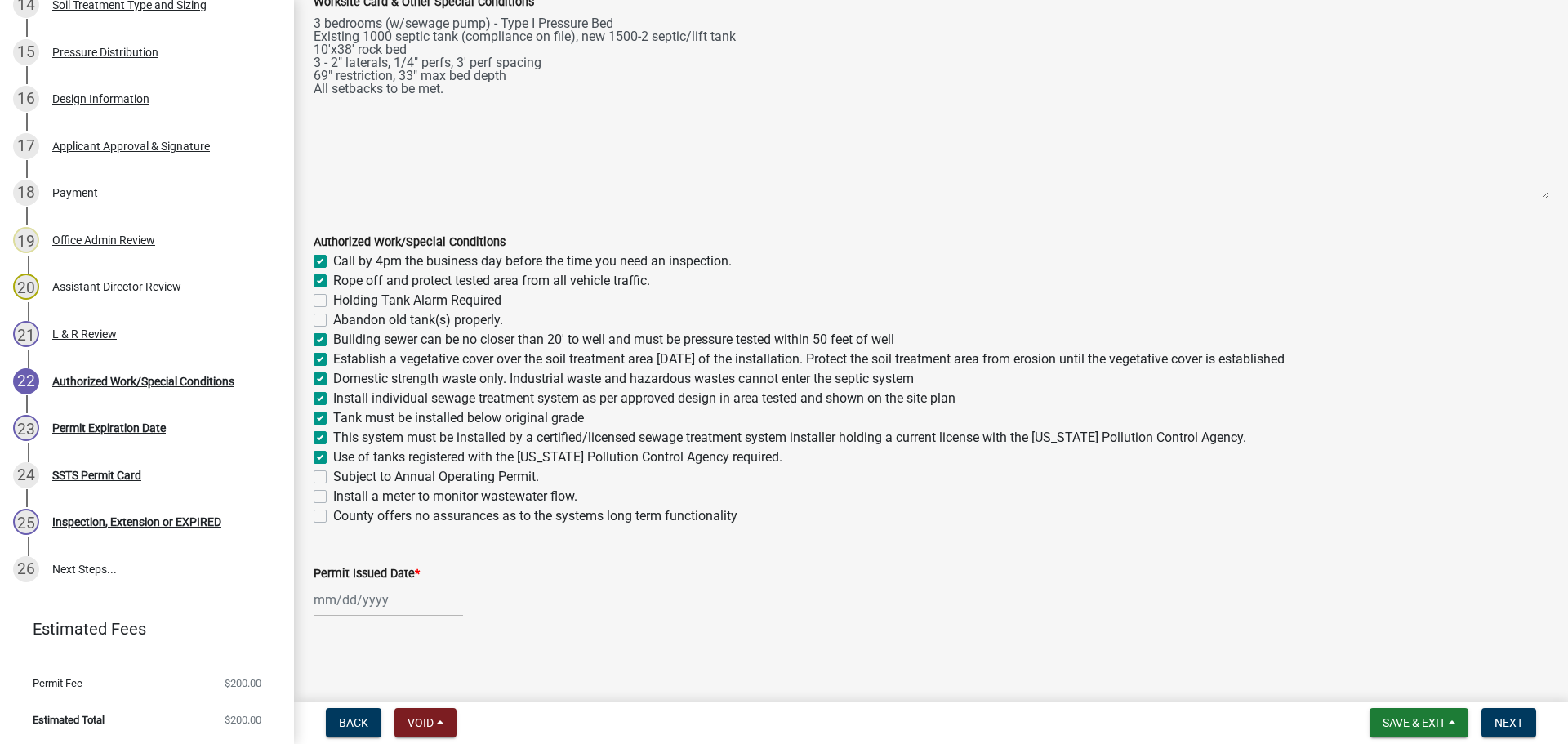
checkbox input "true"
checkbox input "false"
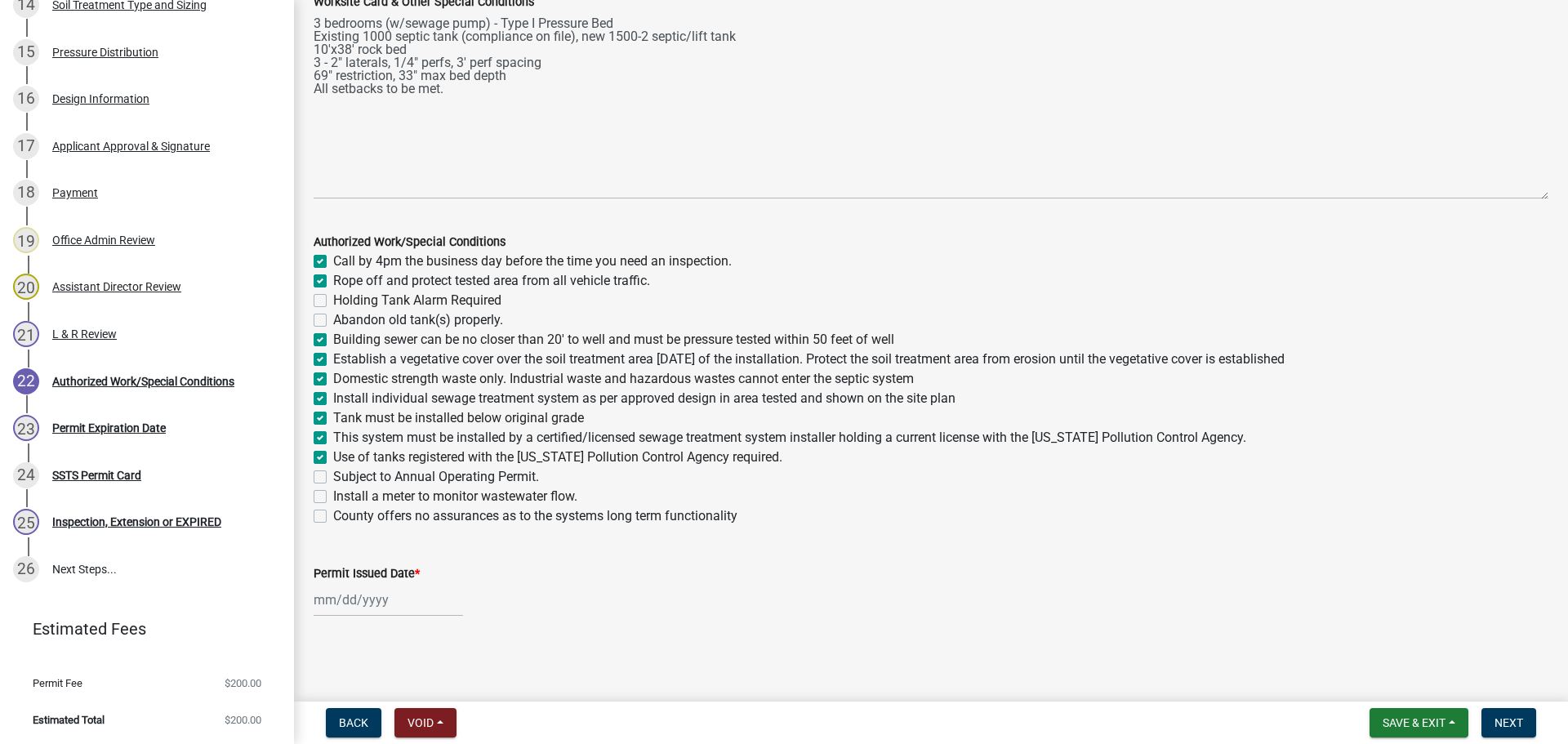
checkbox input "false"
click at [333, 501] on label "Install a meter to monitor wastewater flow." at bounding box center [455, 496] width 244 height 20
click at [333, 497] on input "Install a meter to monitor wastewater flow." at bounding box center [338, 491] width 11 height 11
checkbox input "true"
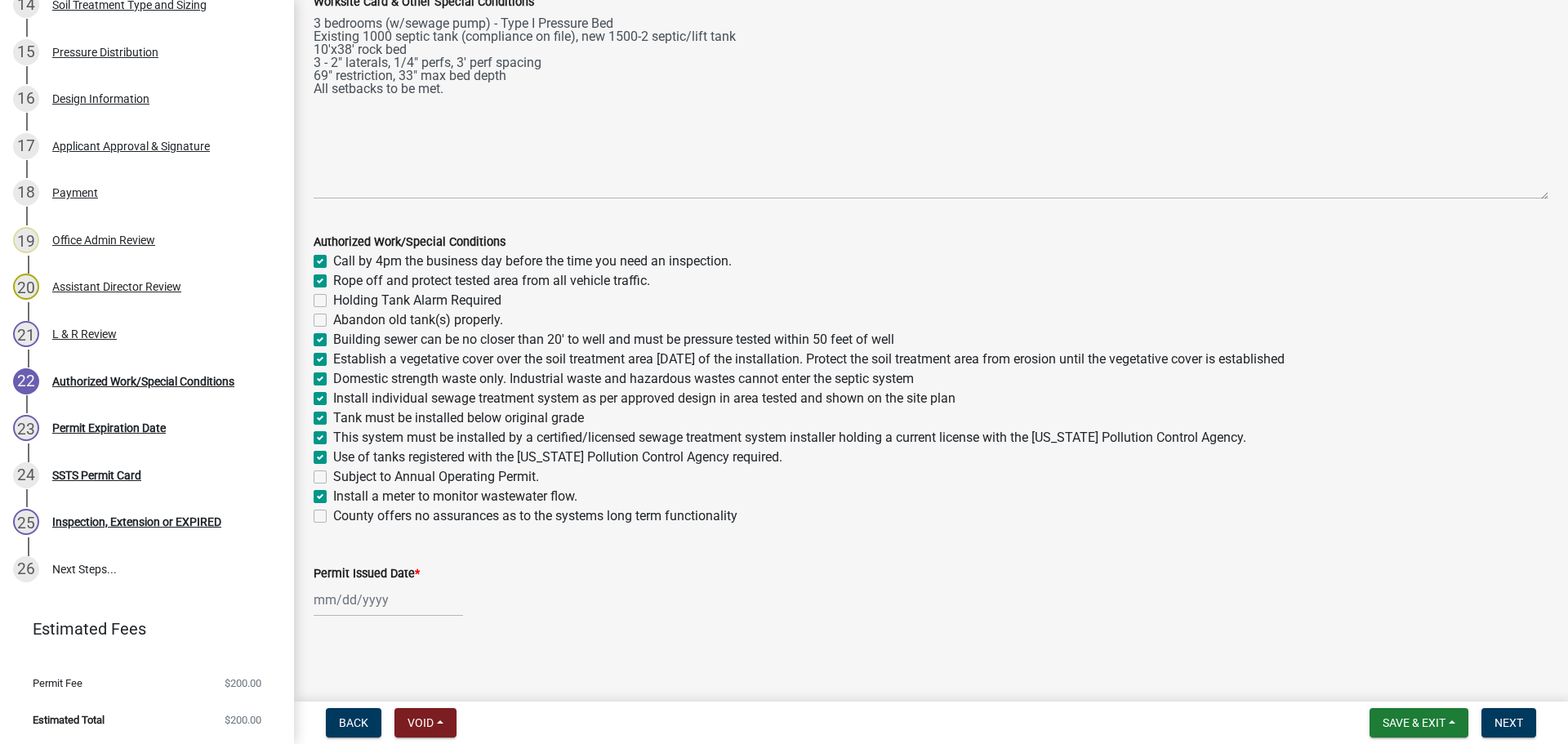
checkbox input "true"
checkbox input "false"
checkbox input "true"
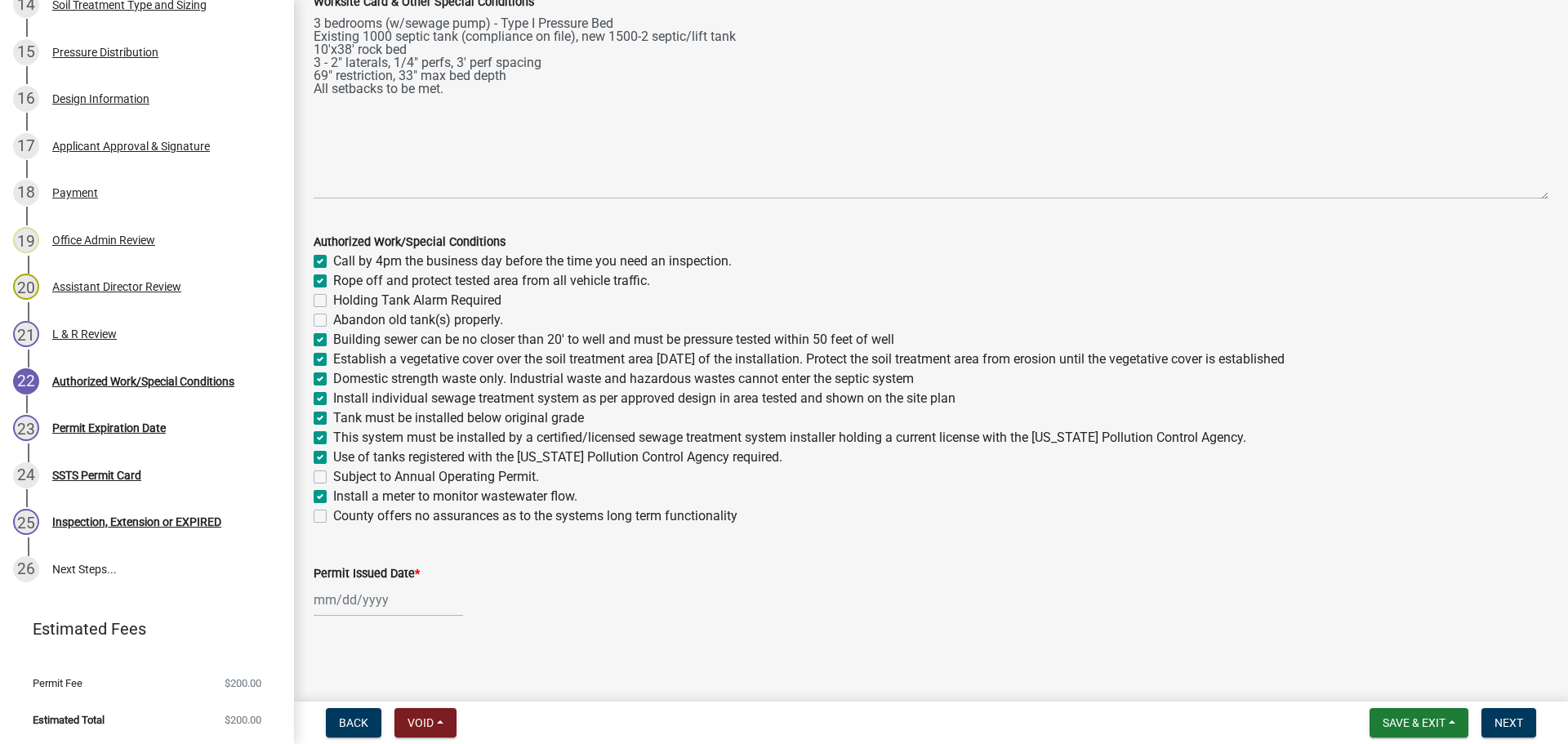
checkbox input "true"
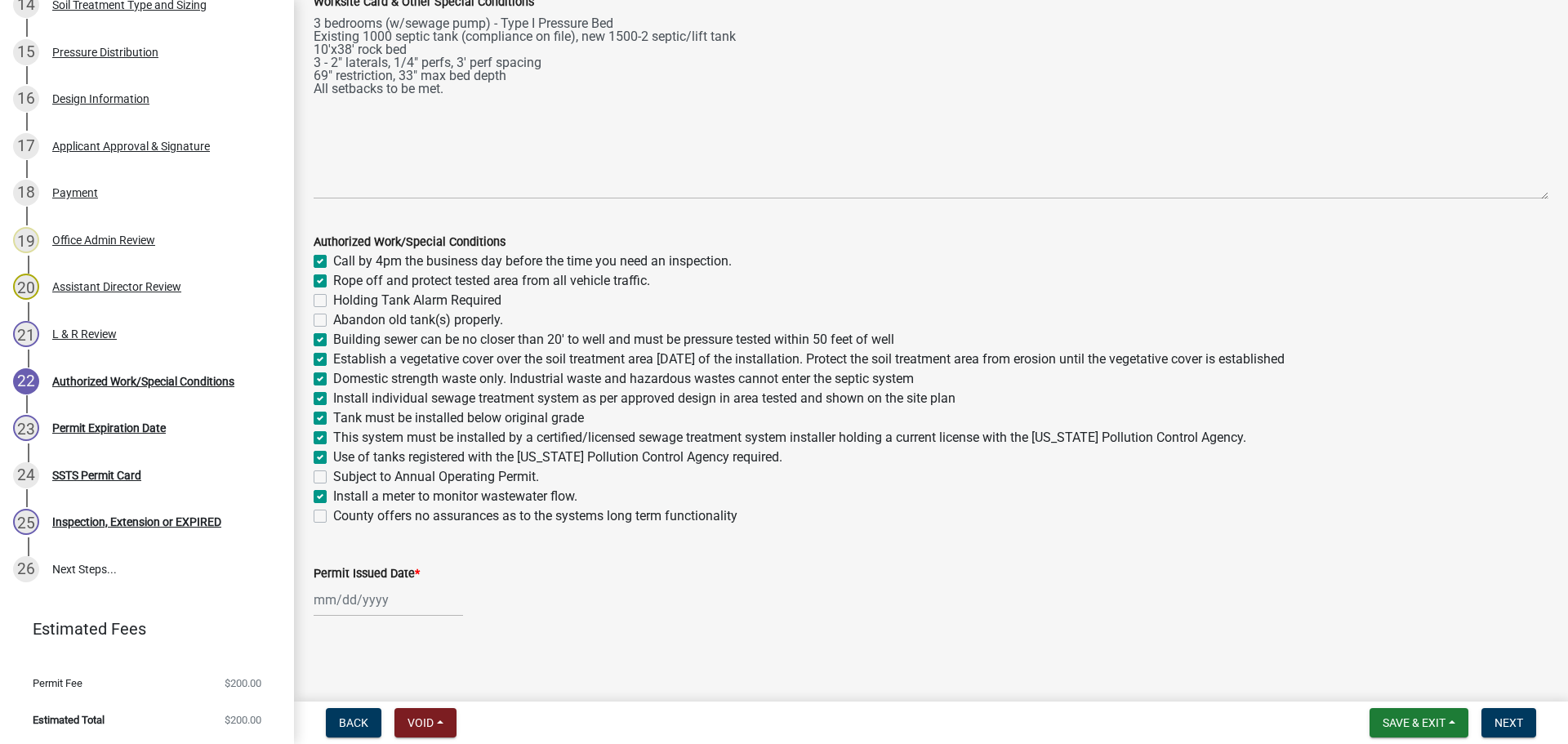
checkbox input "true"
checkbox input "false"
checkbox input "true"
checkbox input "false"
click at [366, 594] on div at bounding box center [388, 600] width 149 height 34
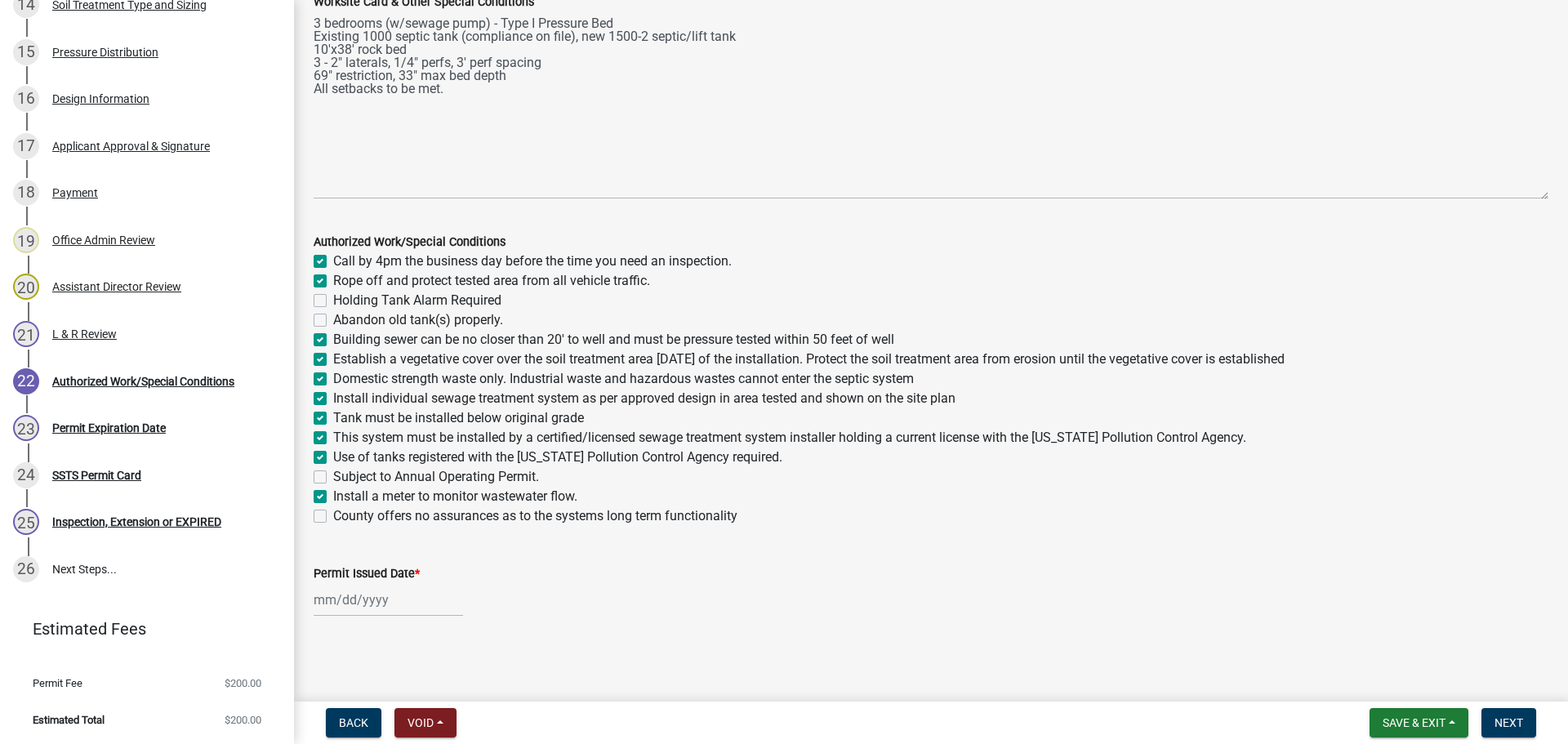
select select "9"
select select "2025"
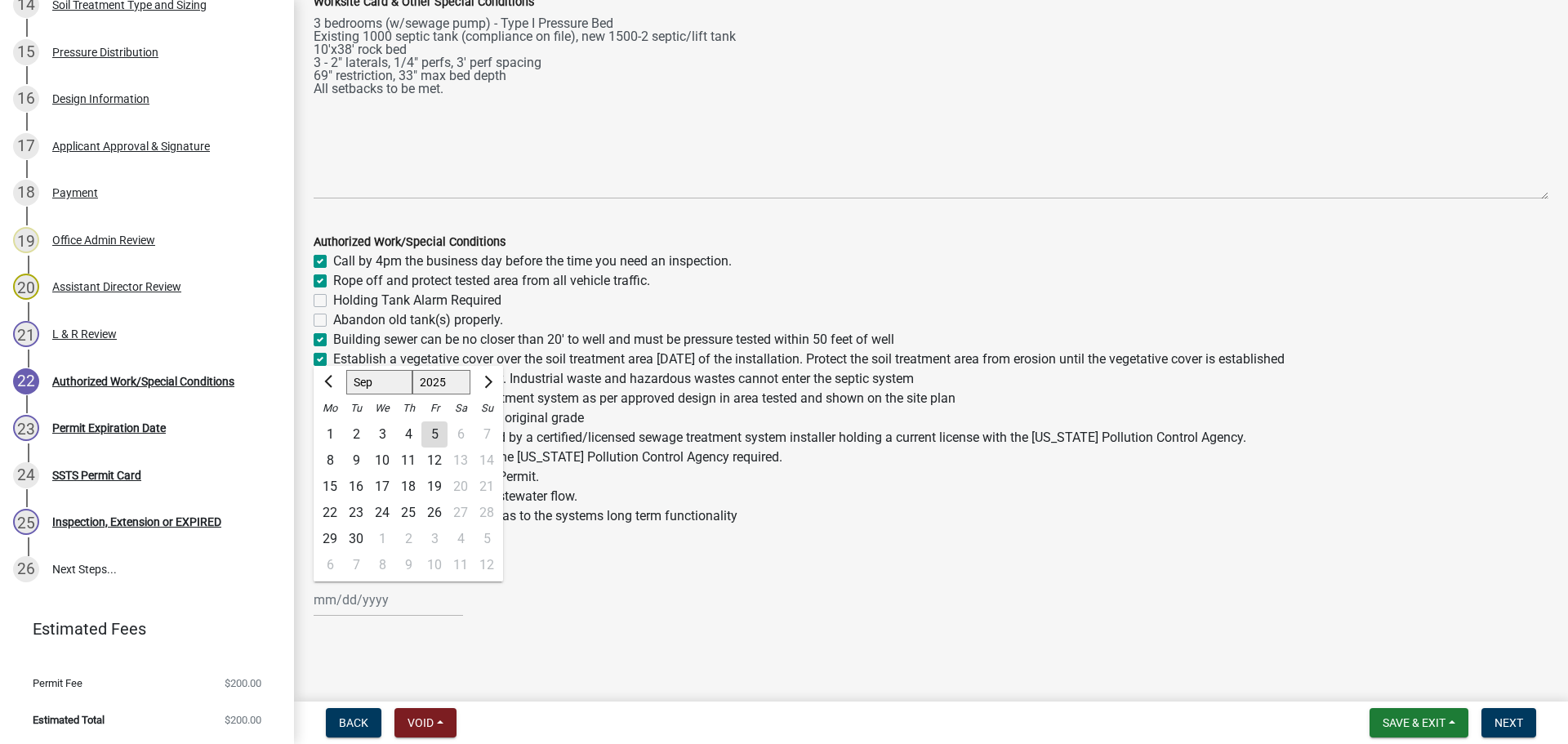
click at [430, 439] on div "5" at bounding box center [434, 434] width 26 height 26
type input "09/05/2025"
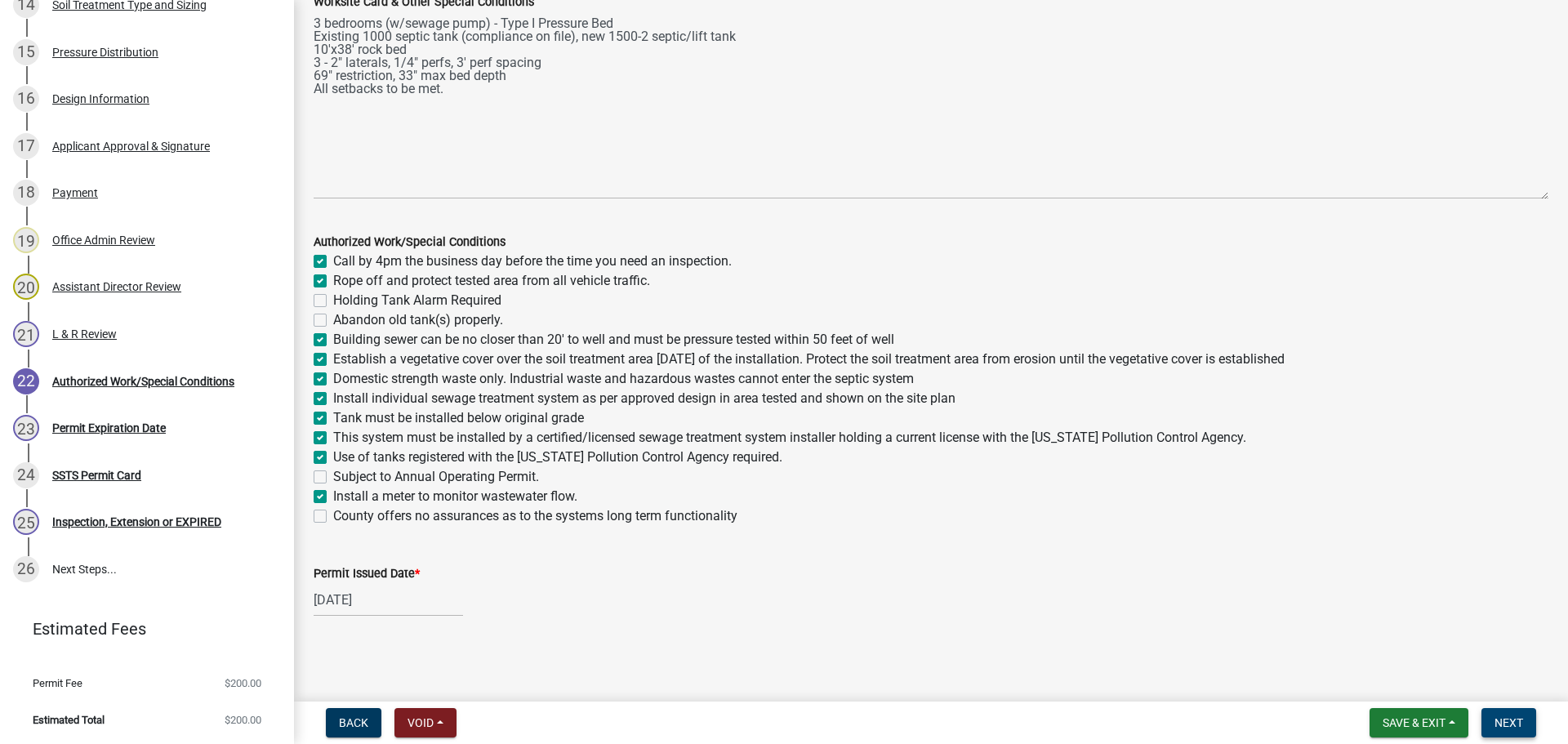
click at [1493, 720] on button "Next" at bounding box center [1508, 722] width 55 height 30
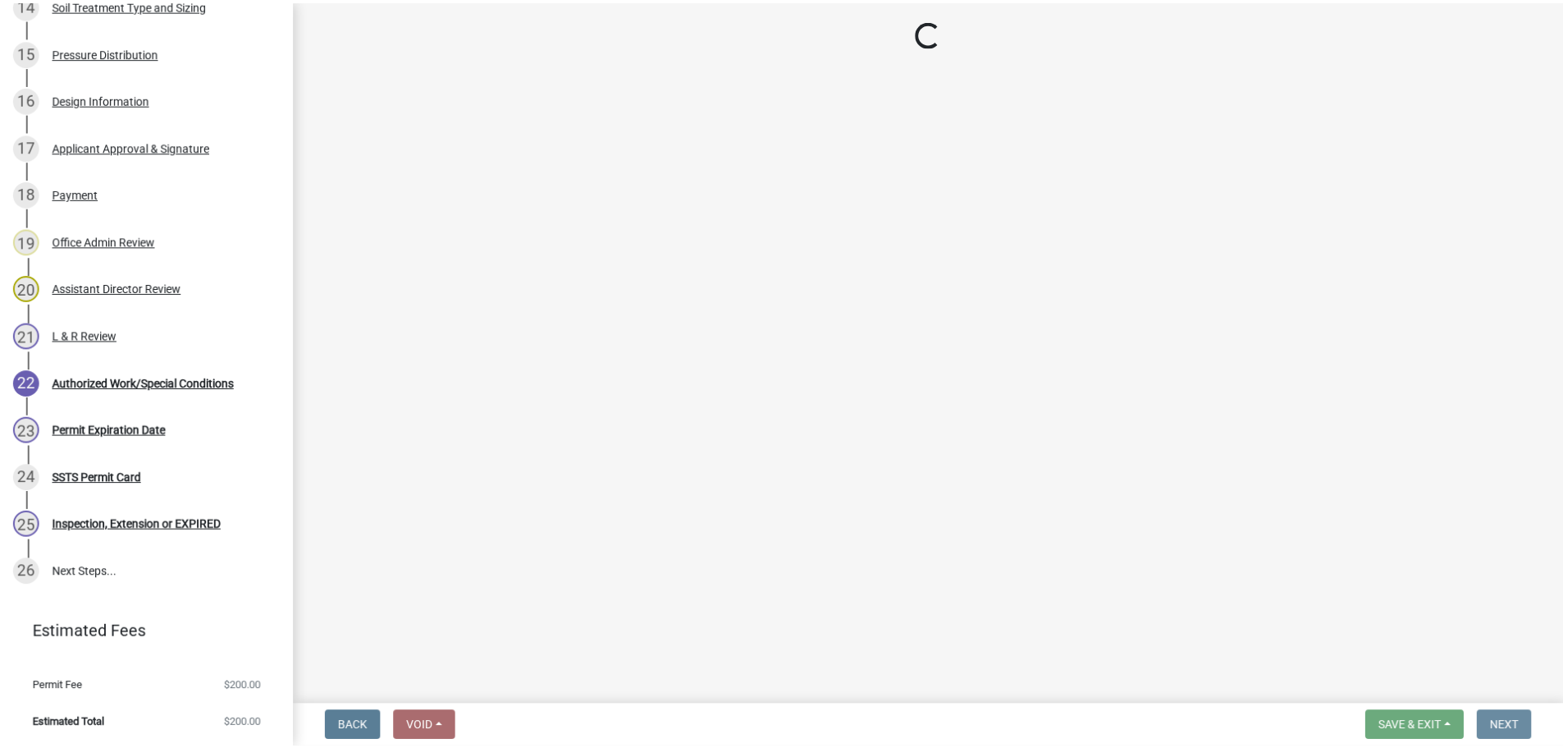
scroll to position [0, 0]
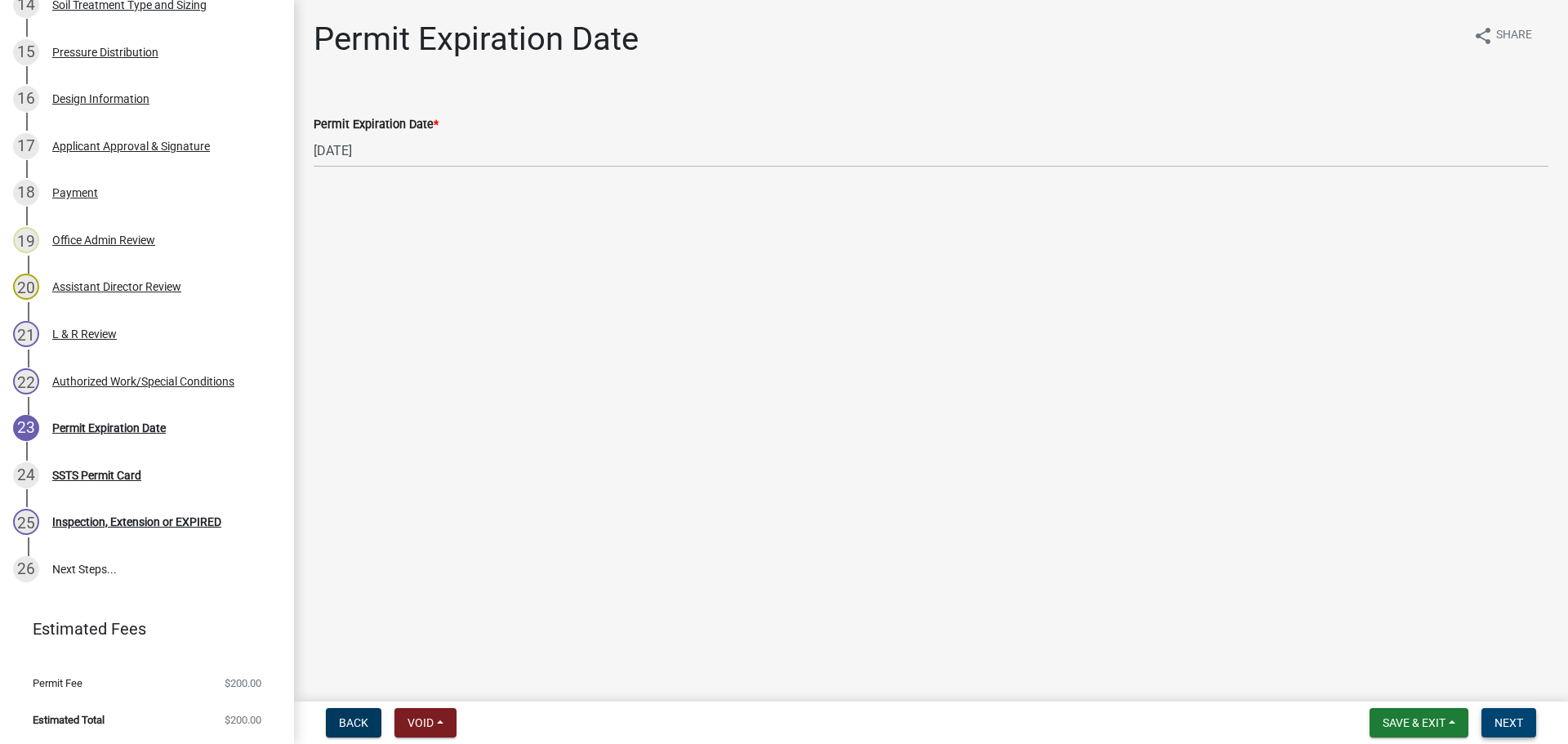
click at [1527, 717] on button "Next" at bounding box center [1508, 722] width 55 height 30
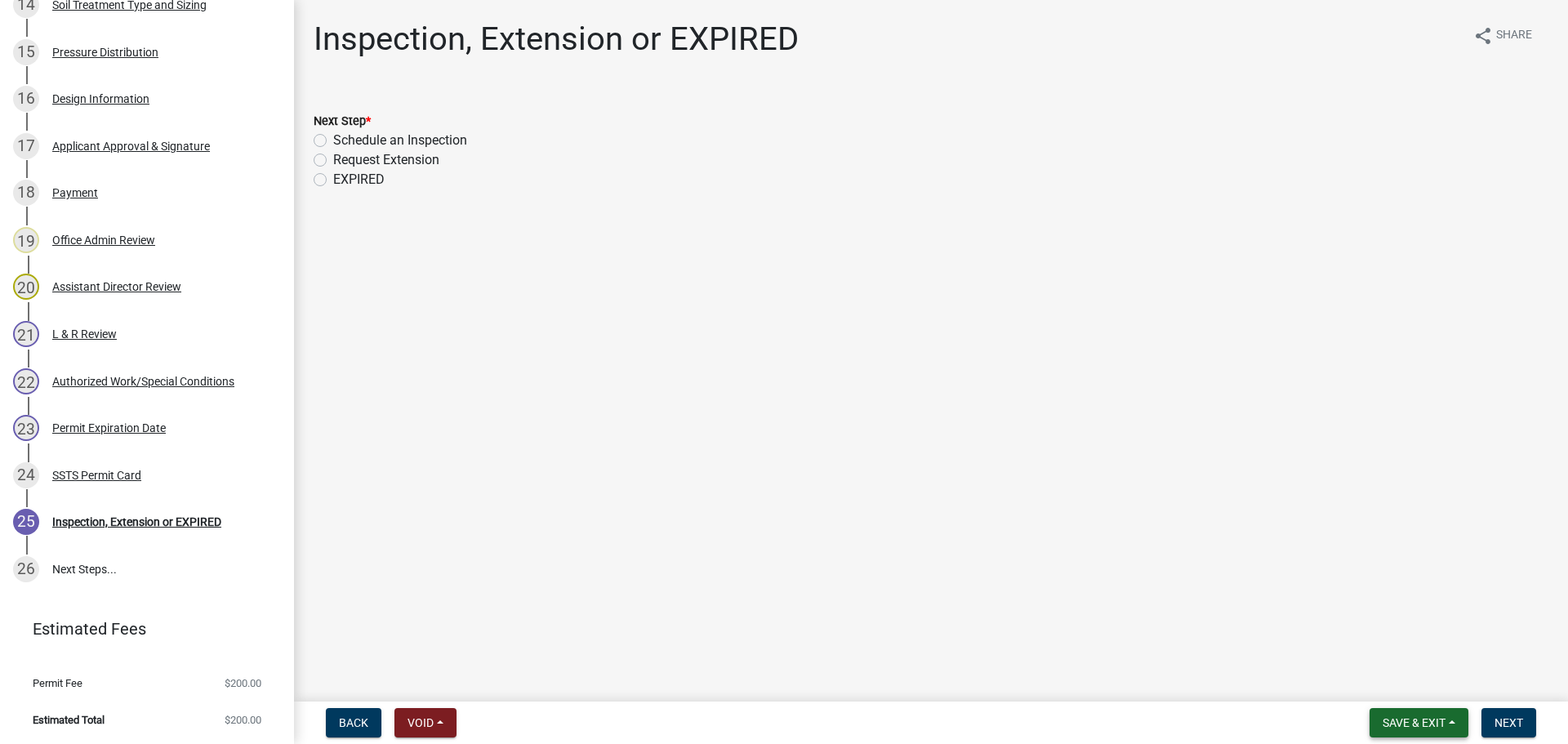
click at [1425, 716] on span "Save & Exit" at bounding box center [1413, 722] width 63 height 13
click at [1390, 671] on button "Save & Exit" at bounding box center [1402, 679] width 130 height 39
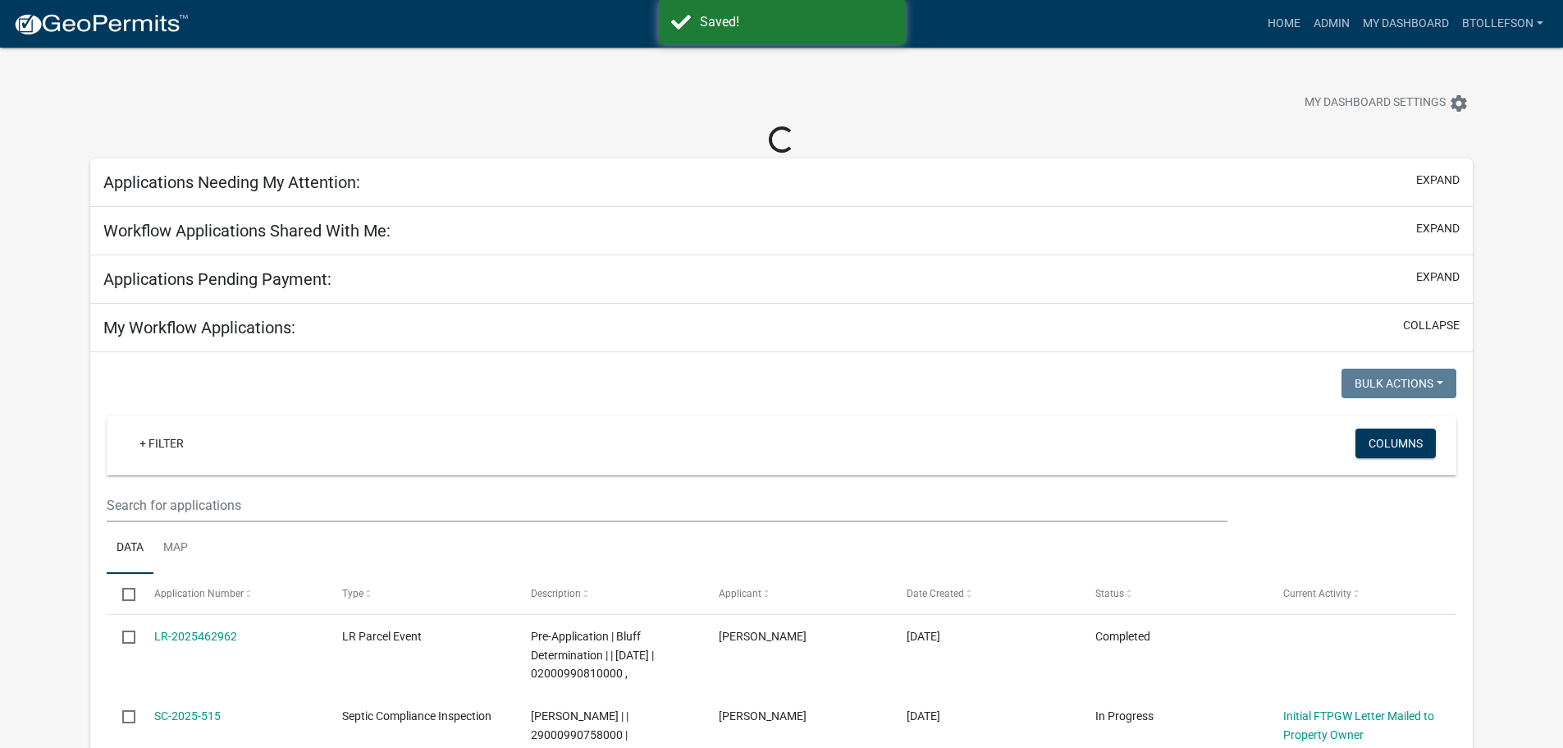
select select "3: 100"
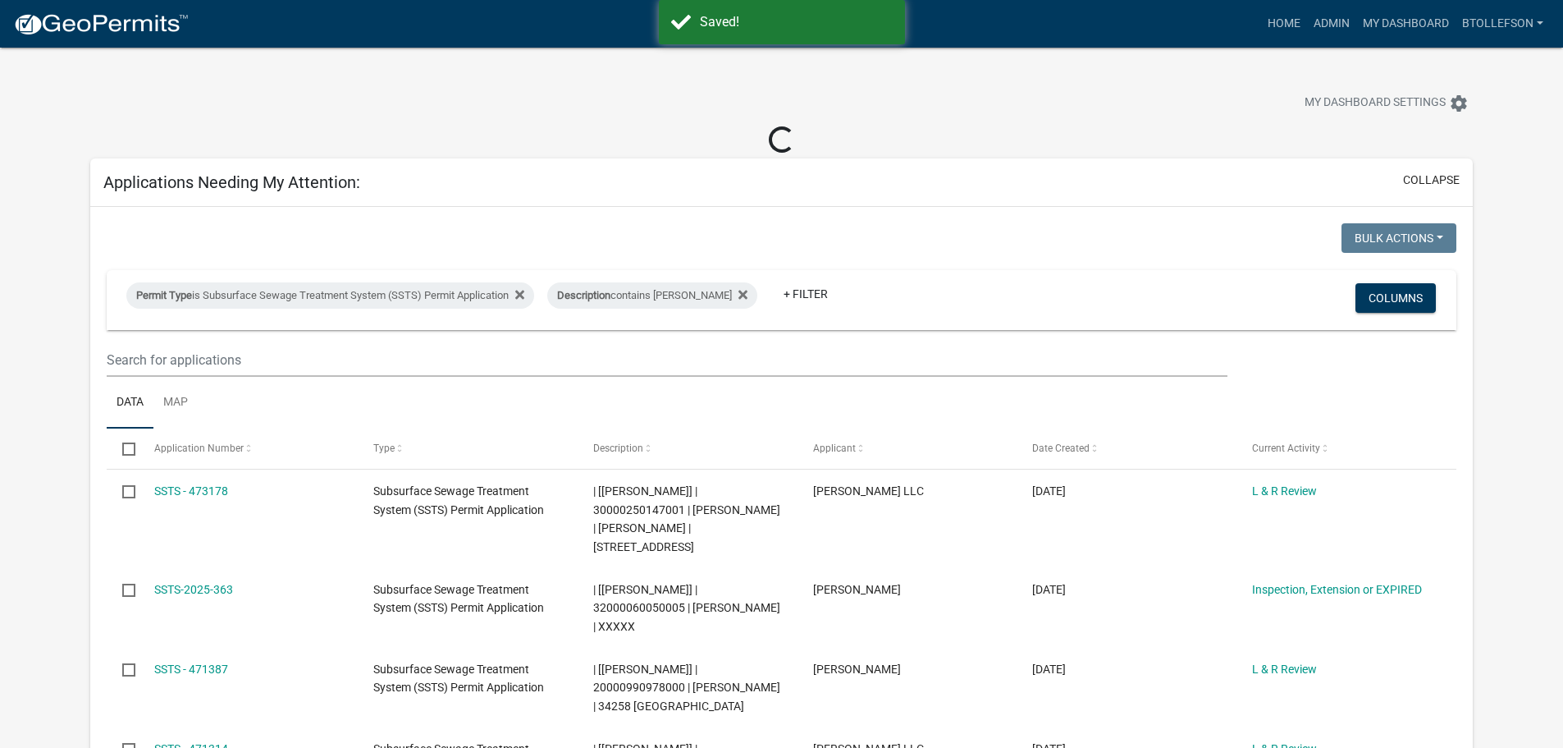
select select "3: 100"
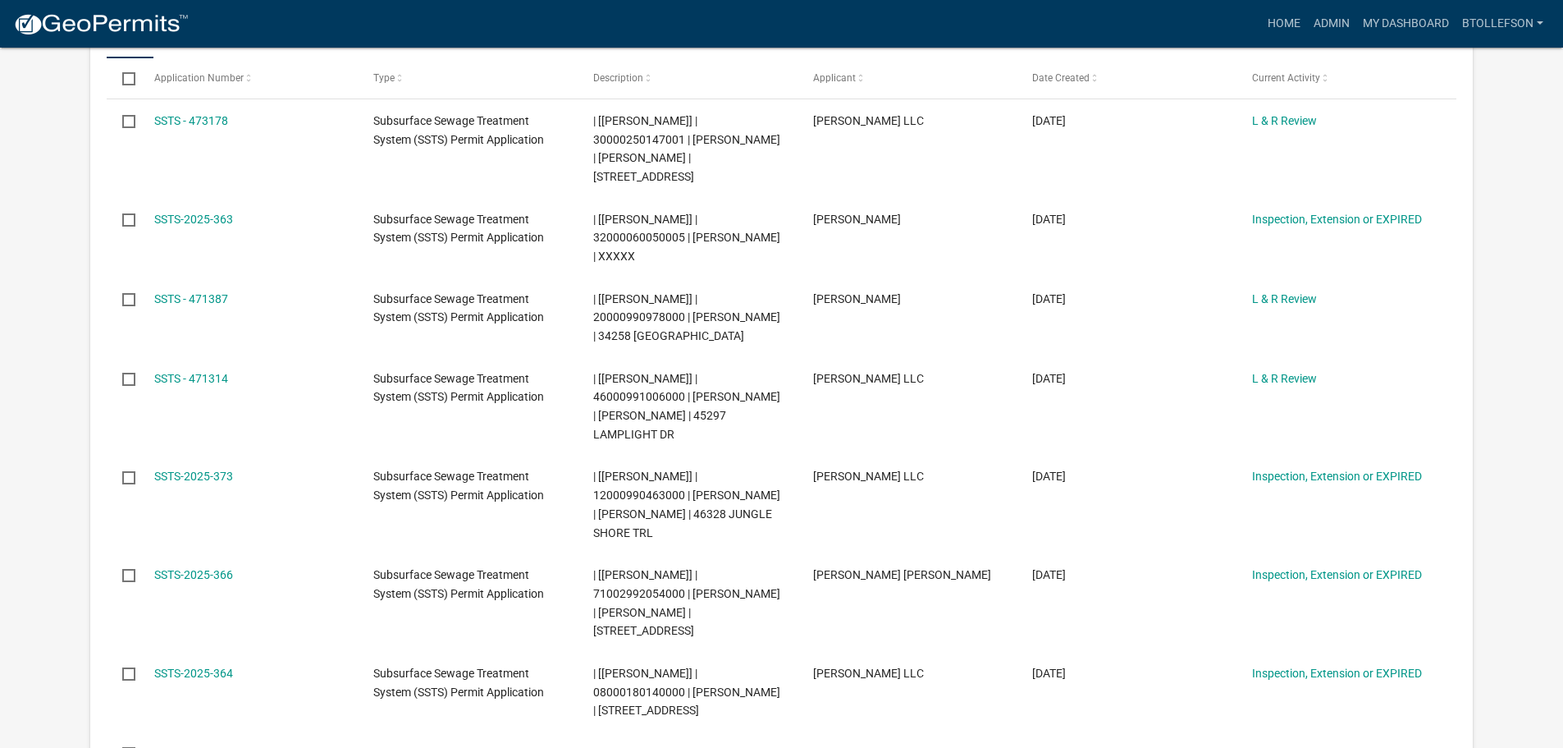
scroll to position [246, 0]
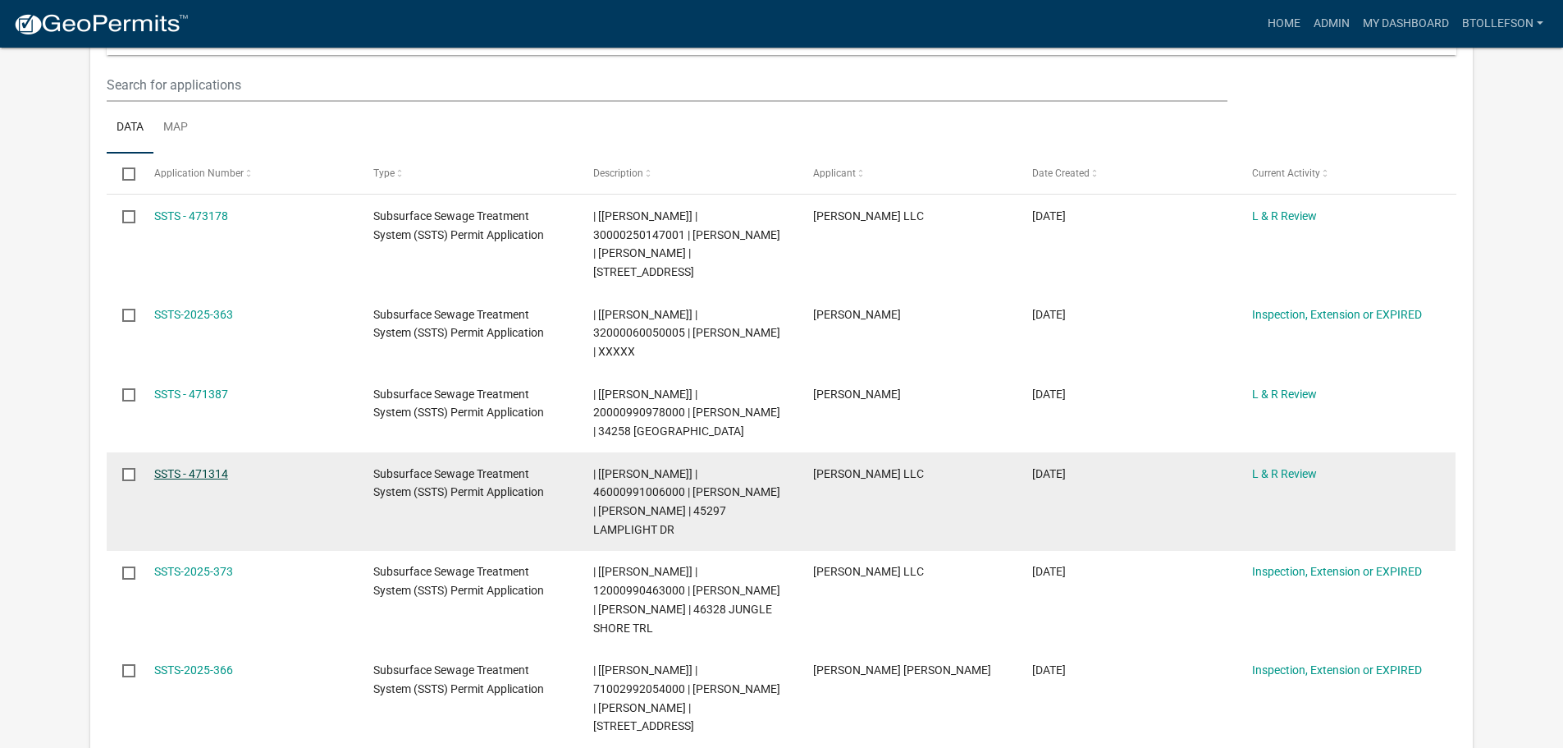
click at [228, 469] on link "SSTS - 471314" at bounding box center [191, 473] width 74 height 13
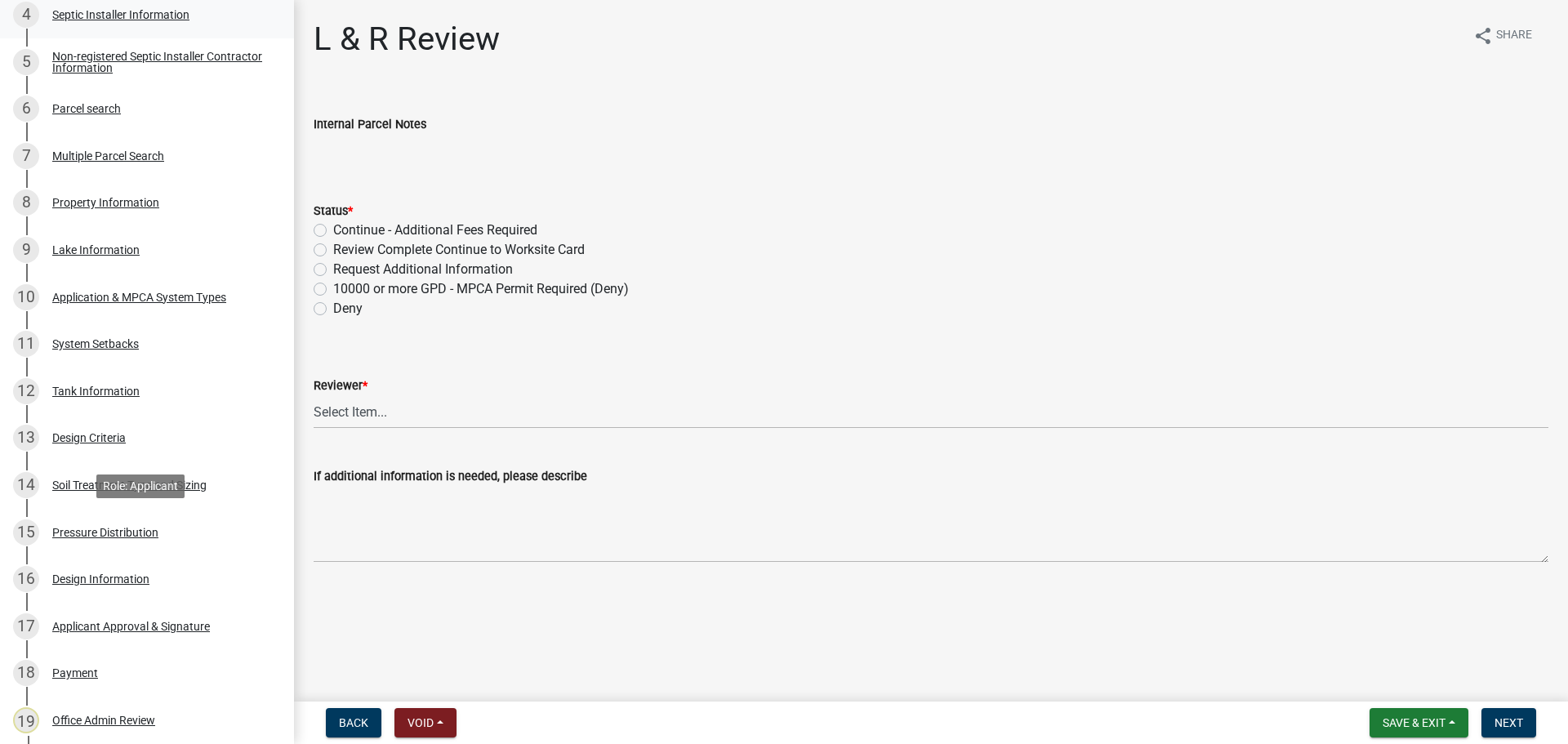
scroll to position [489, 0]
click at [86, 581] on div "Design Information" at bounding box center [101, 577] width 98 height 11
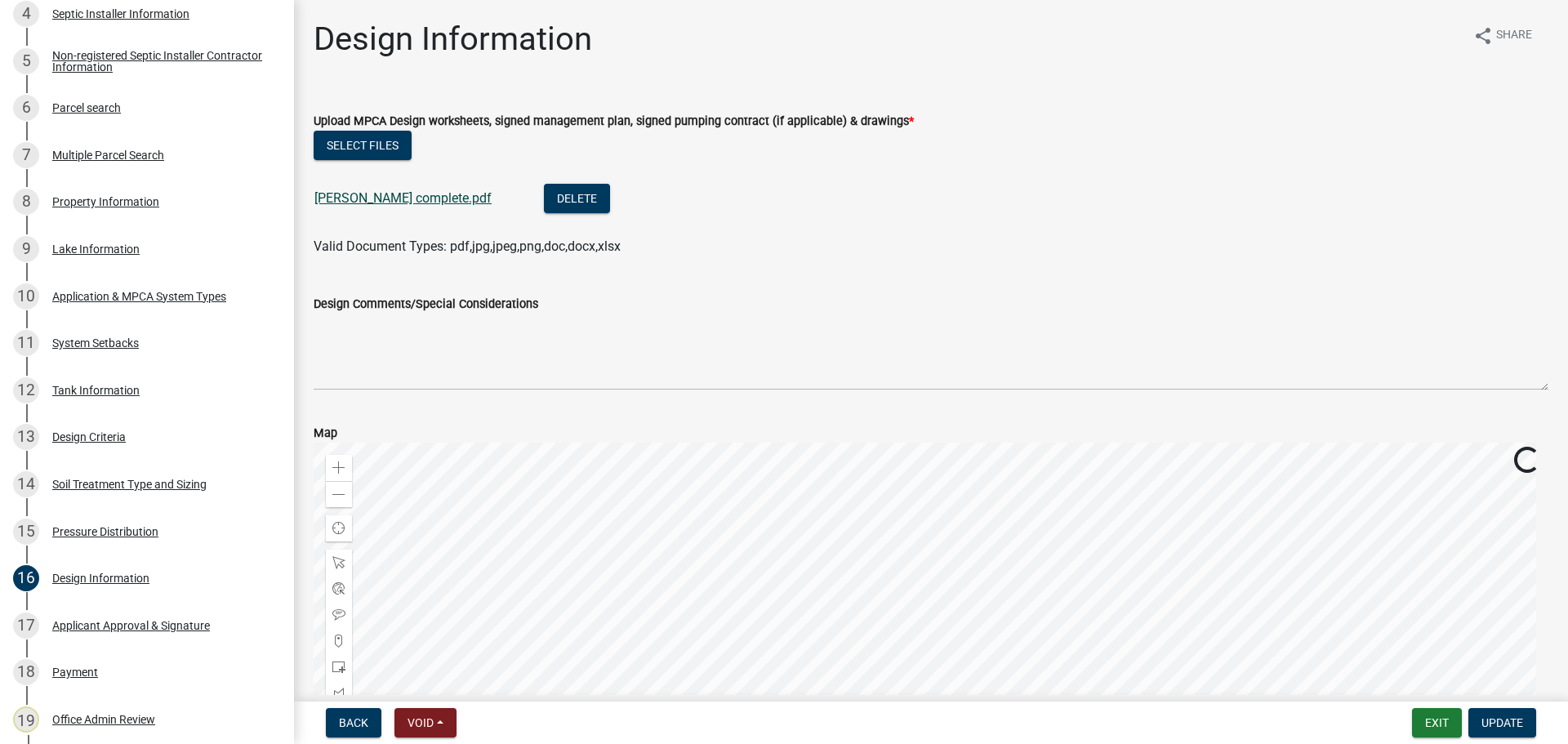
click at [394, 195] on link "Spillum complete.pdf" at bounding box center [403, 198] width 177 height 16
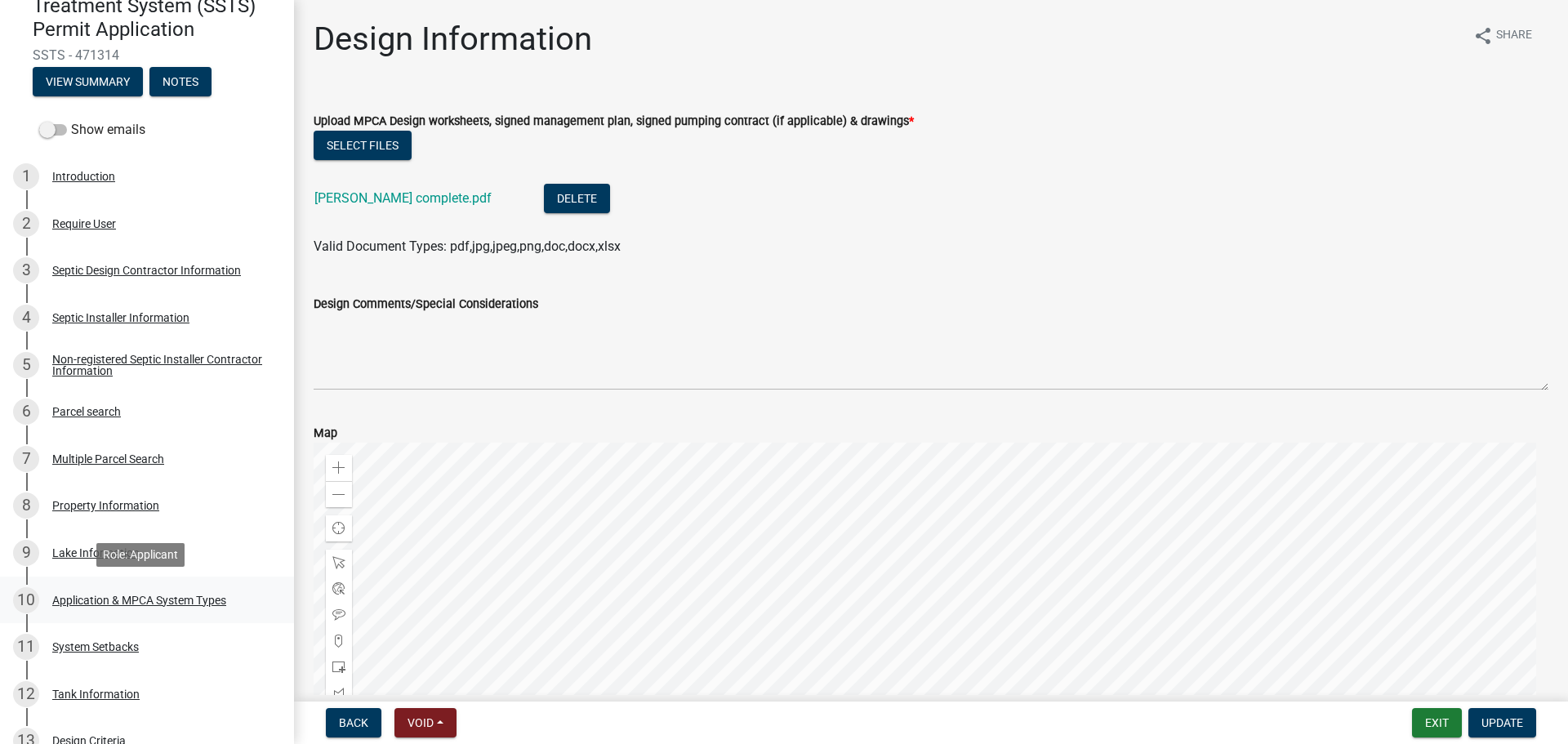
scroll to position [163, 0]
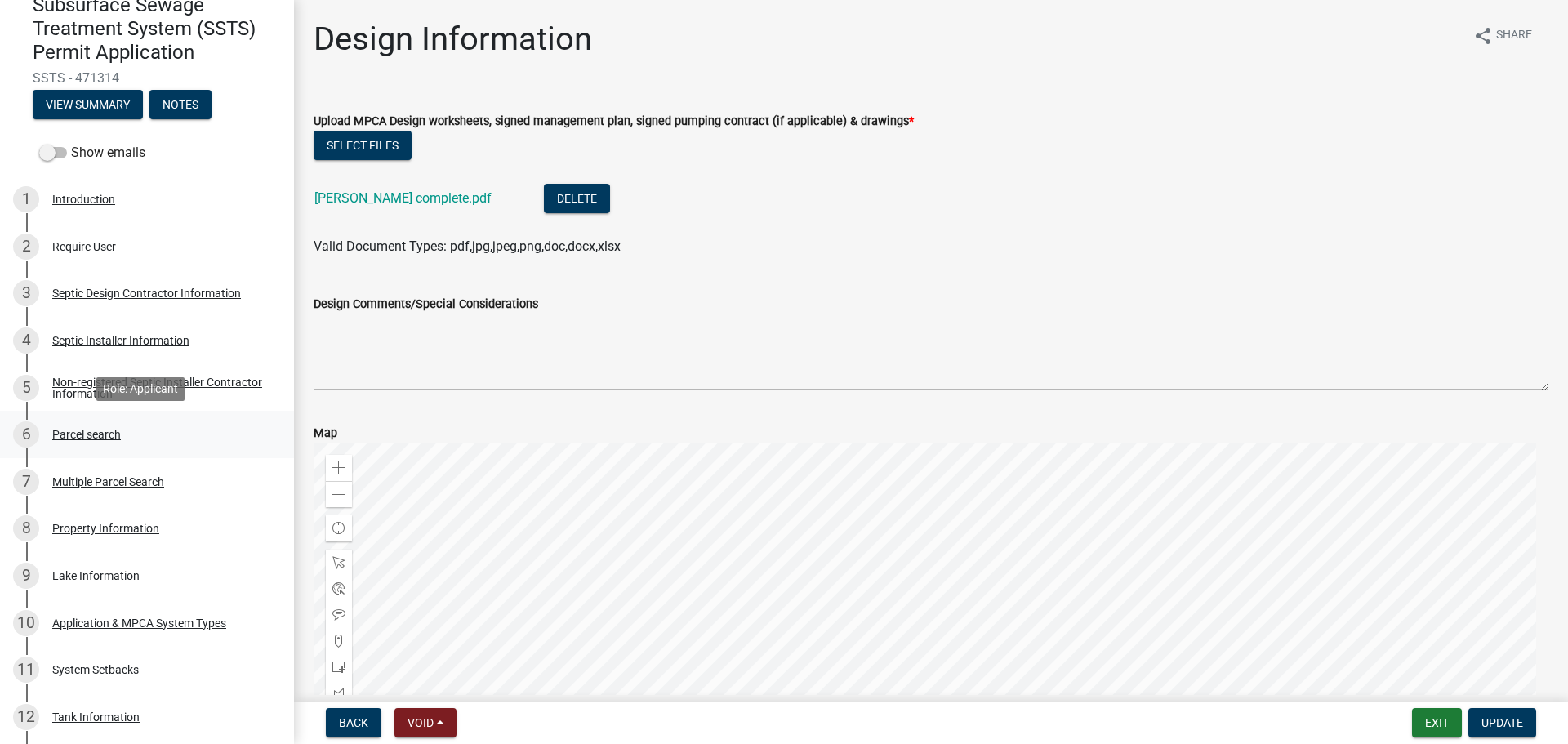
click at [83, 433] on div "Parcel search" at bounding box center [87, 434] width 69 height 11
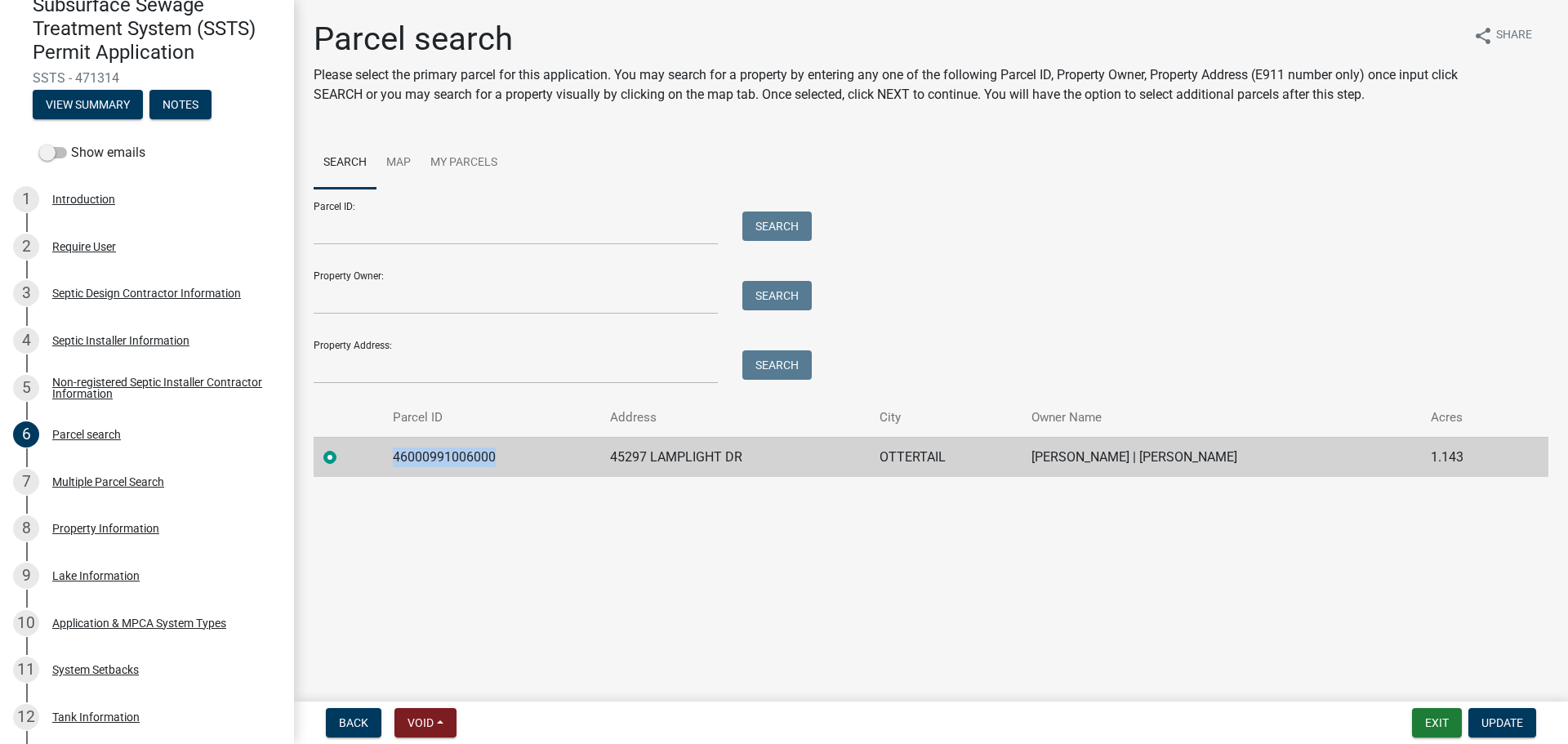
drag, startPoint x: 394, startPoint y: 458, endPoint x: 497, endPoint y: 453, distance: 103.1
click at [497, 453] on td "46000991006000" at bounding box center [491, 457] width 217 height 40
copy td "46000991006000"
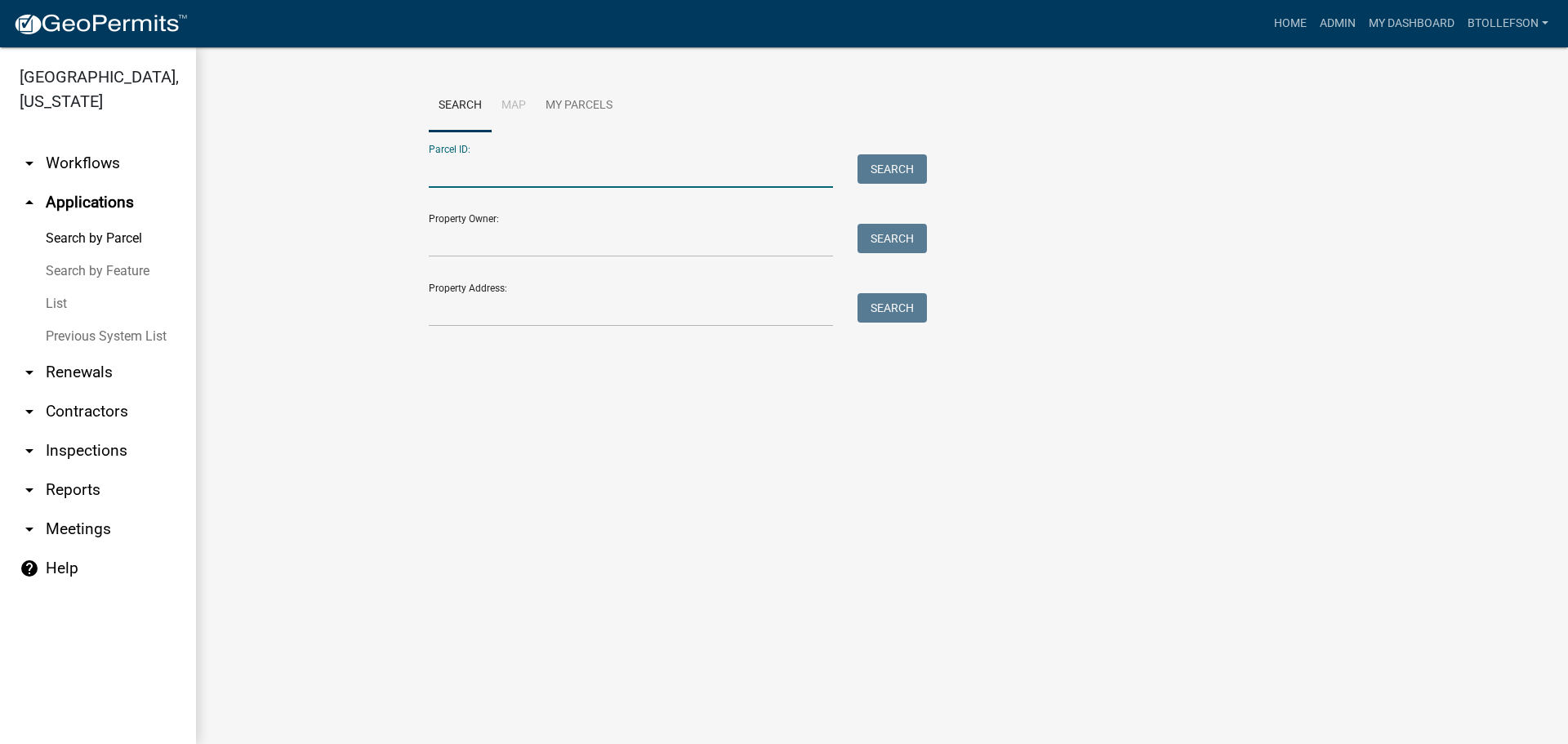
click at [651, 174] on input "Parcel ID:" at bounding box center [631, 171] width 404 height 34
paste input "12000990463000"
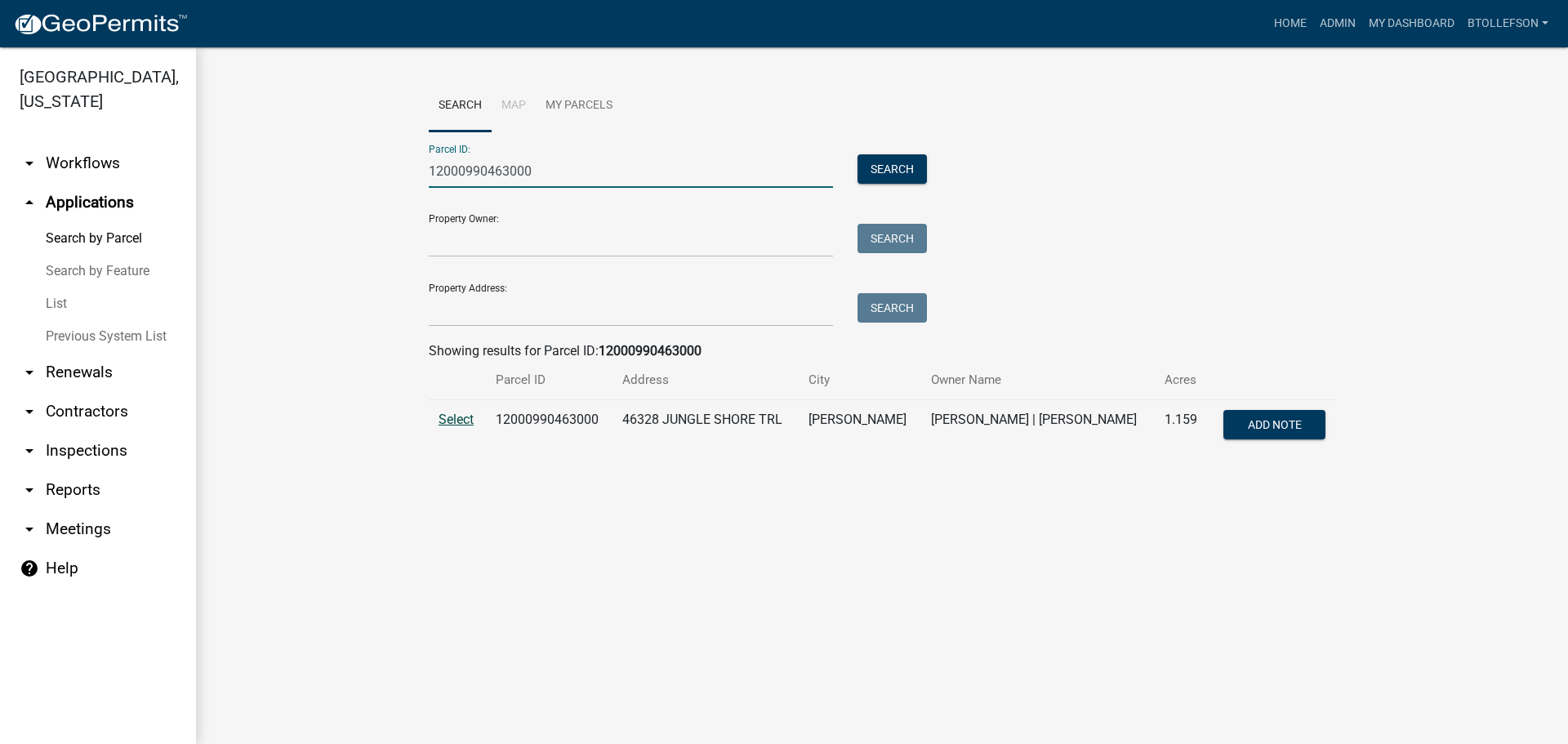
type input "12000990463000"
click at [467, 416] on span "Select" at bounding box center [456, 420] width 35 height 16
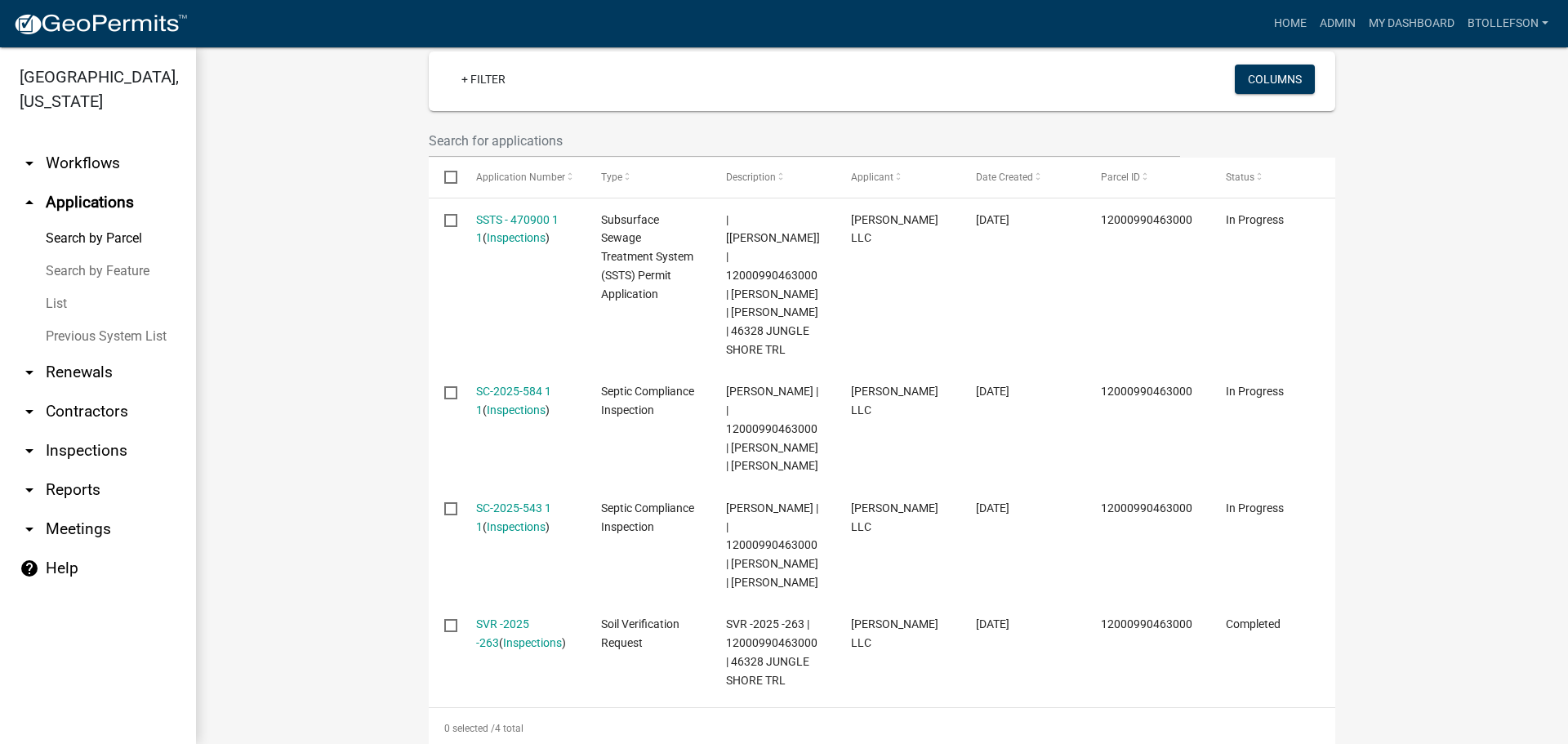
scroll to position [489, 0]
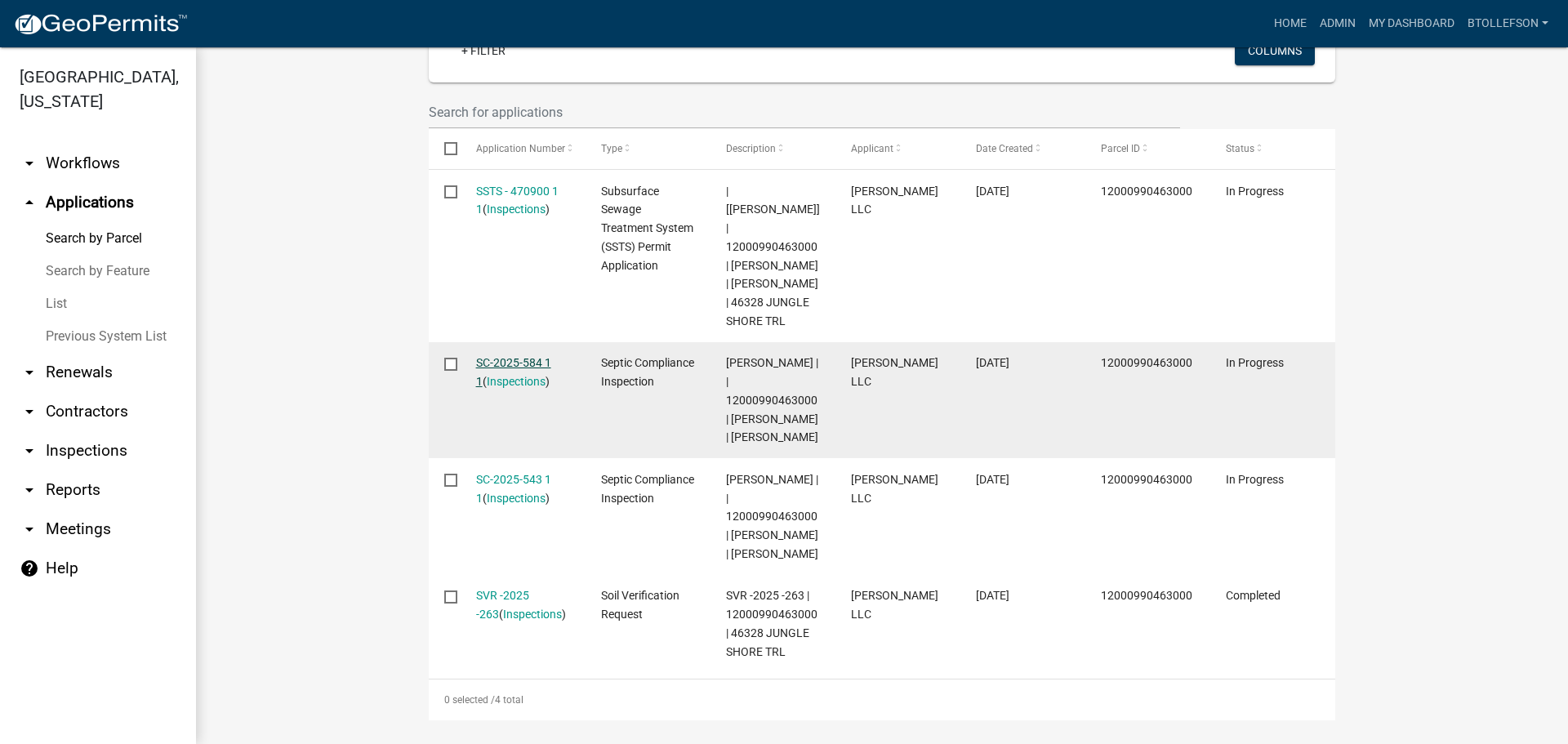
click at [483, 361] on link "SC-2025-584 1 1" at bounding box center [512, 372] width 75 height 32
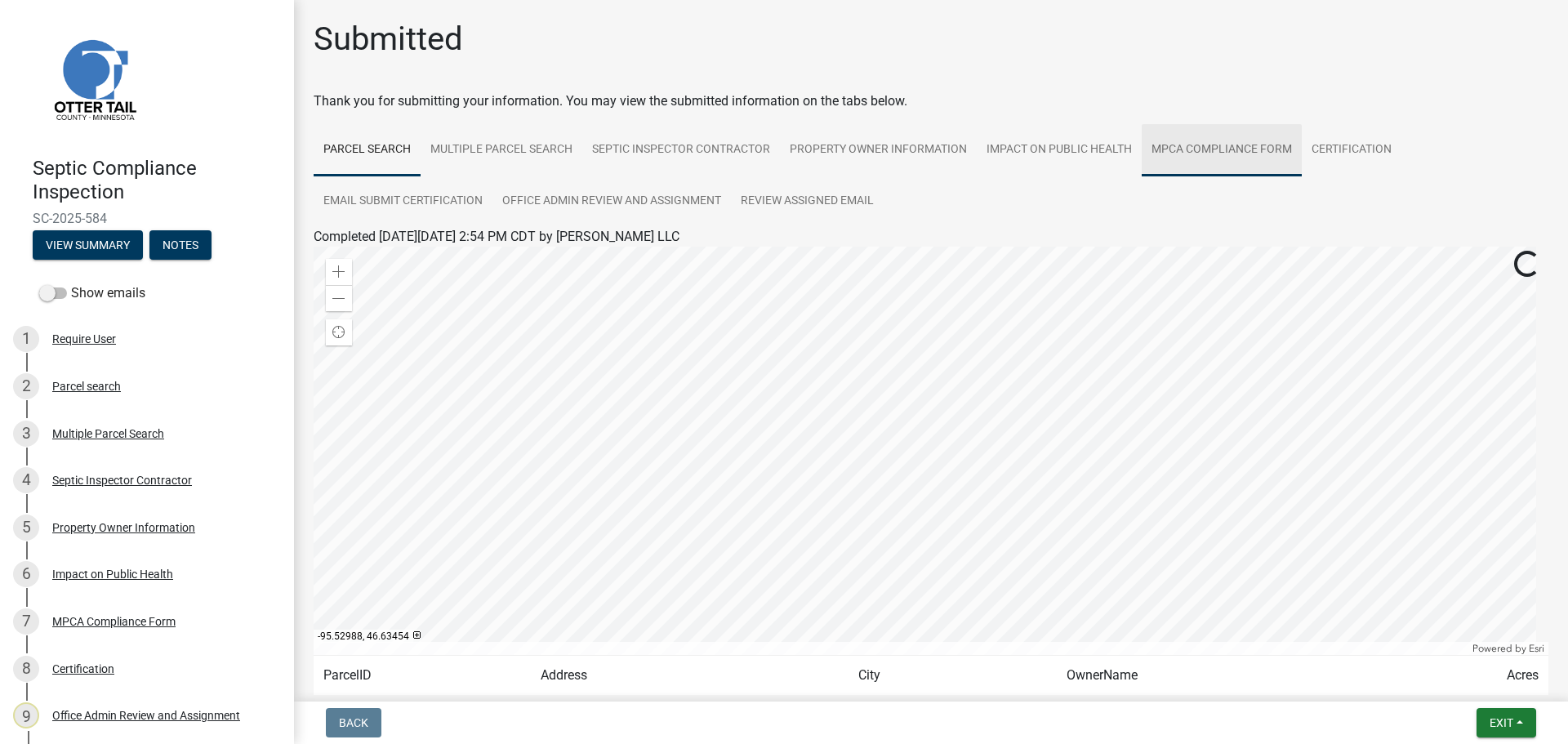
drag, startPoint x: 1273, startPoint y: 148, endPoint x: 1174, endPoint y: 224, distance: 124.8
click at [1272, 149] on link "MPCA Compliance Form" at bounding box center [1221, 150] width 160 height 53
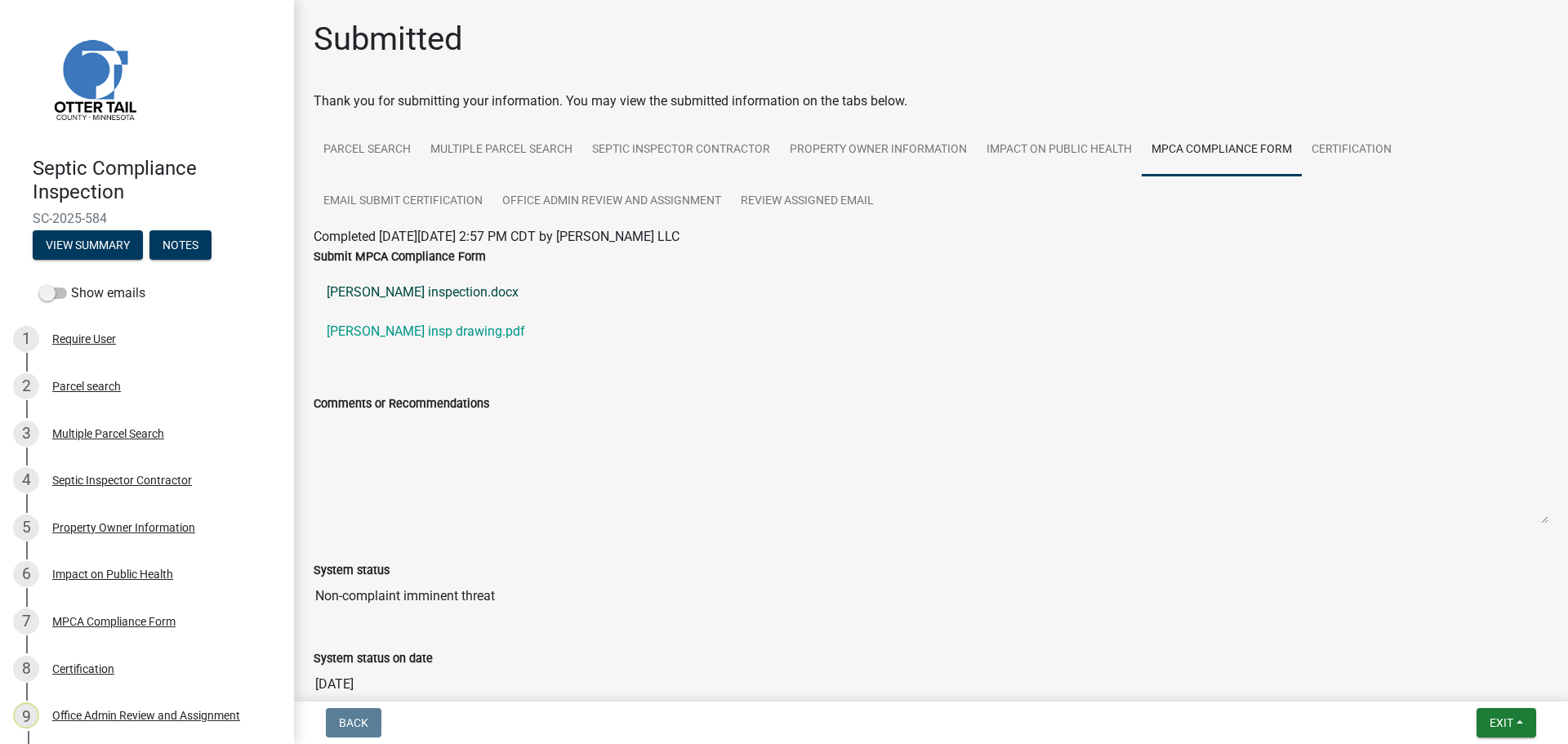
click at [448, 295] on link "[PERSON_NAME] inspection.docx" at bounding box center [930, 291] width 1235 height 39
click at [437, 332] on link "[PERSON_NAME] insp drawing.pdf" at bounding box center [930, 330] width 1235 height 39
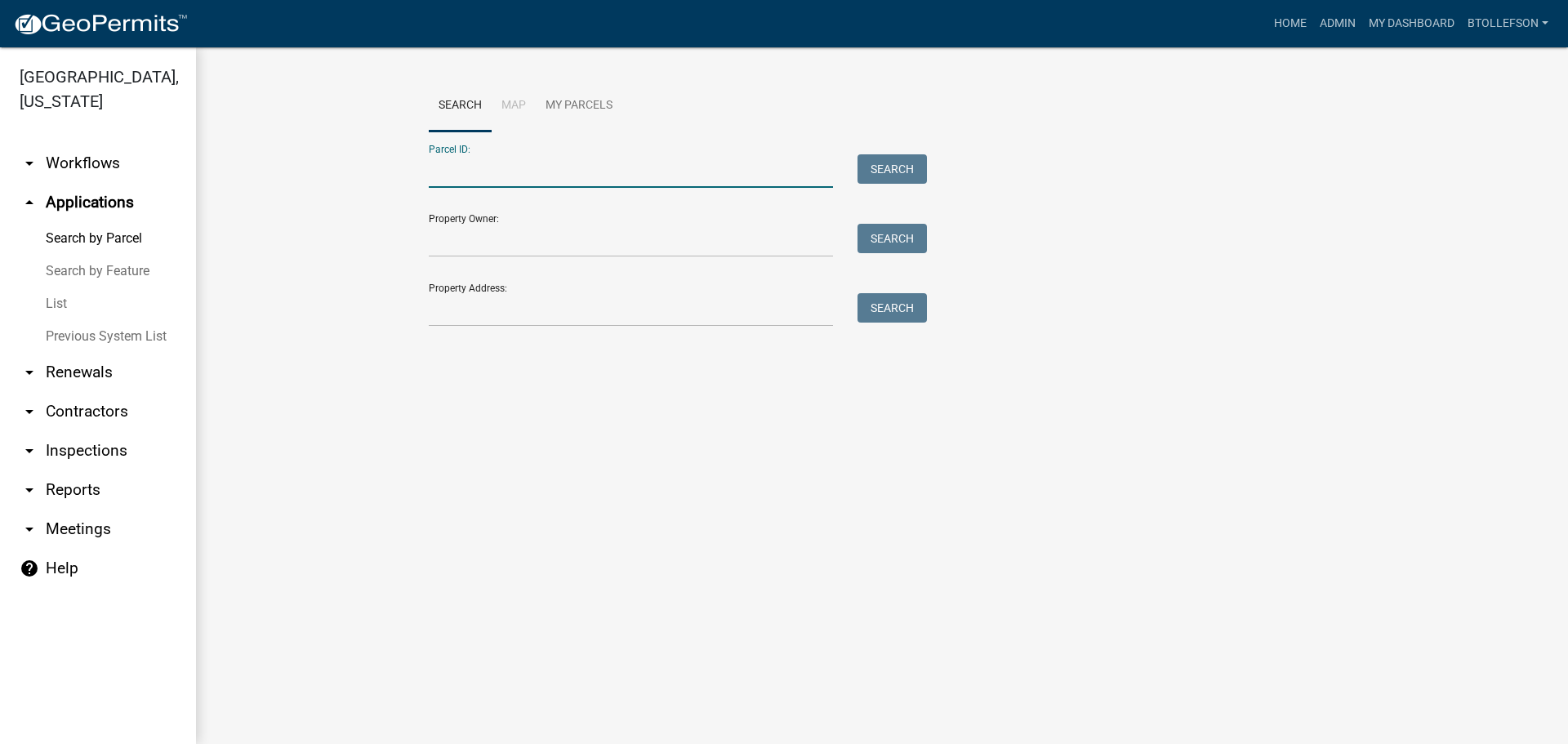
click at [471, 161] on input "Parcel ID:" at bounding box center [631, 171] width 404 height 34
paste input "46000991006000"
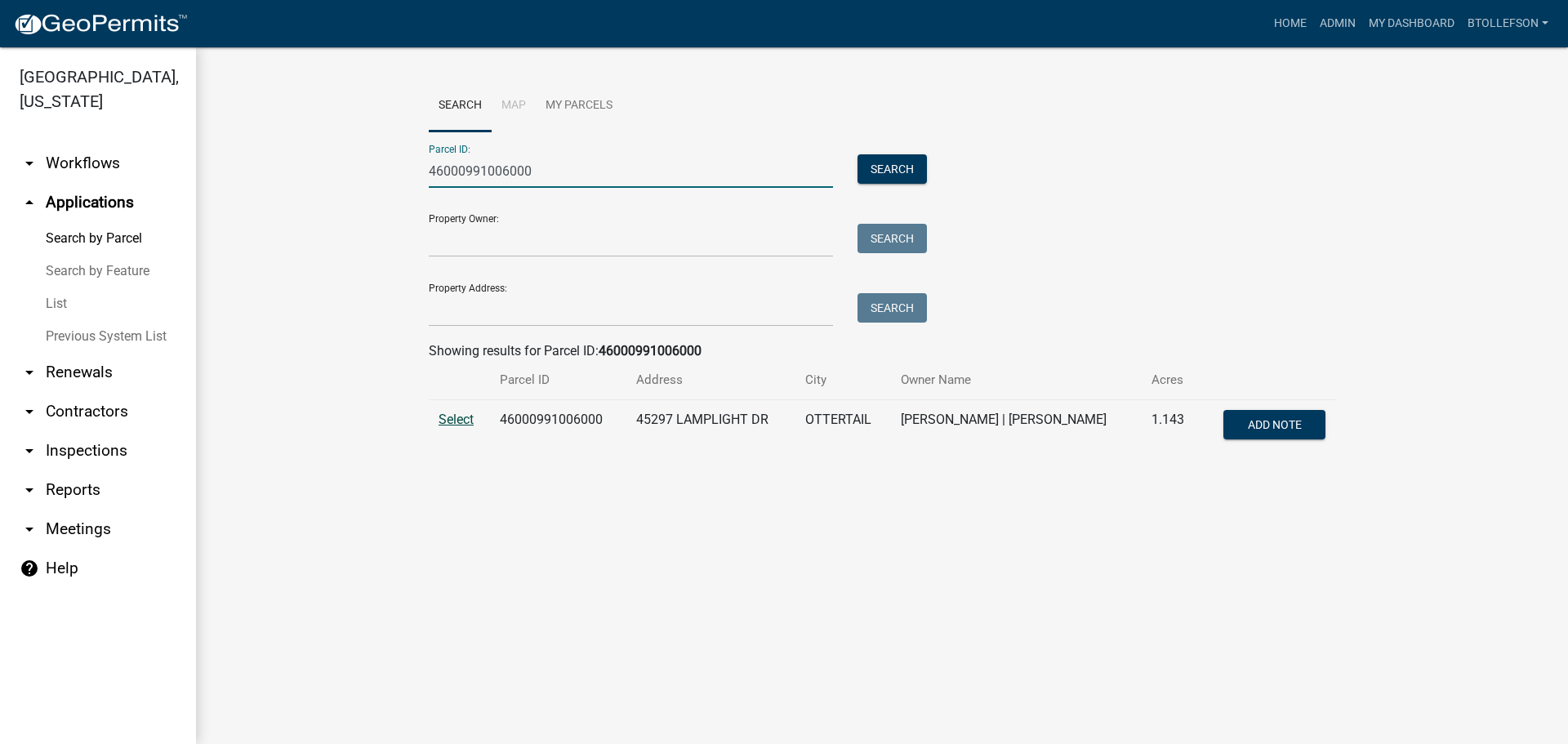
type input "46000991006000"
click at [469, 421] on span "Select" at bounding box center [456, 420] width 35 height 16
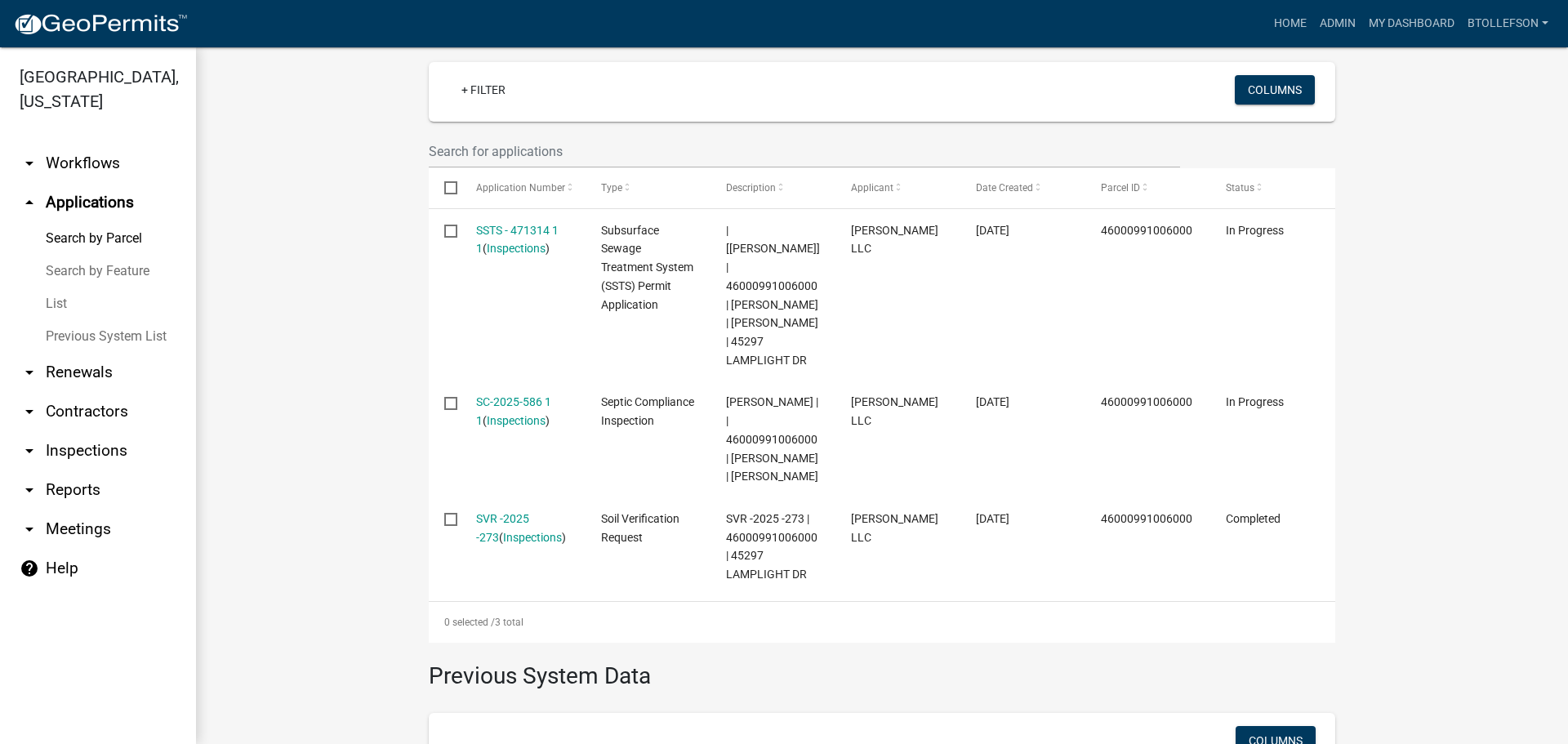
scroll to position [489, 0]
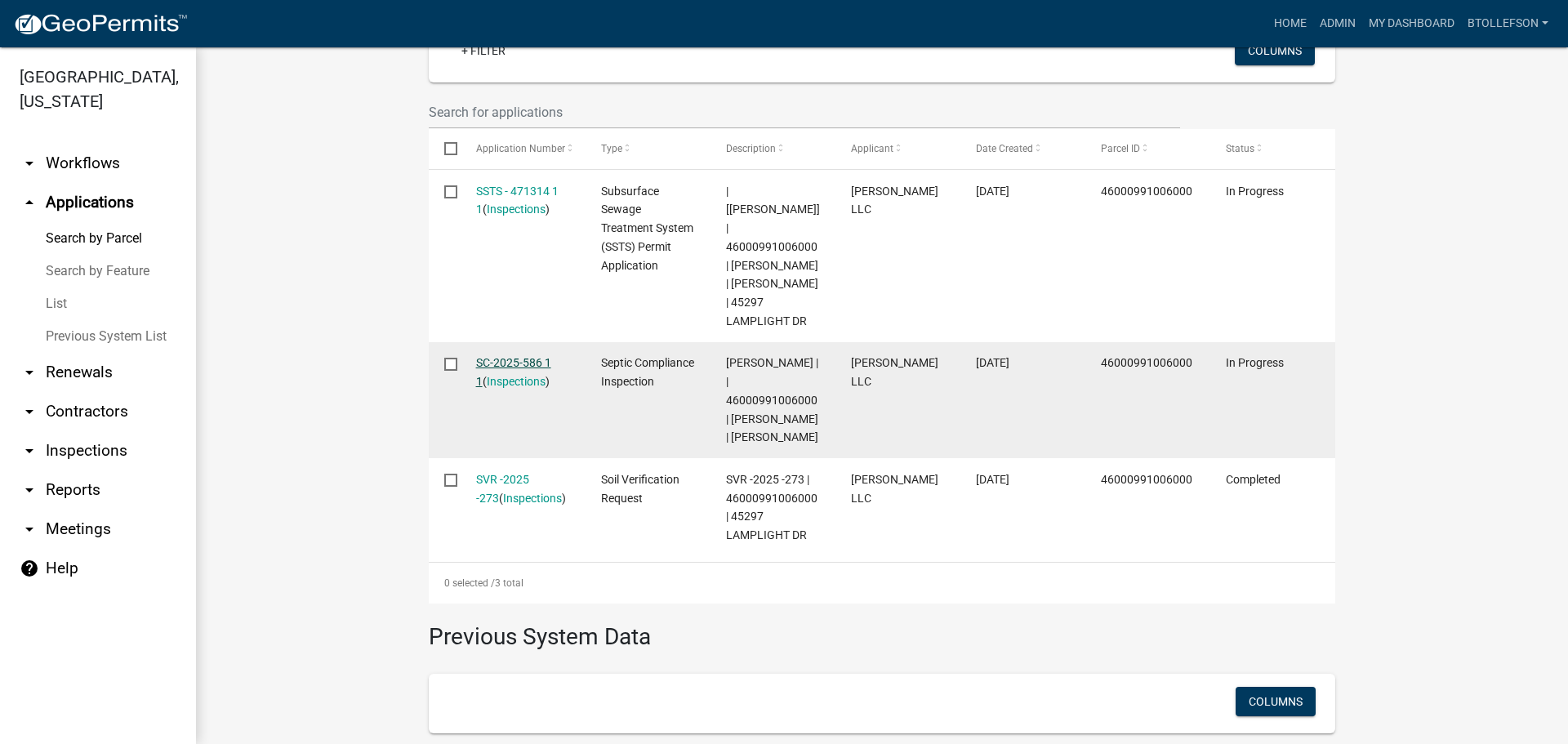
click at [508, 356] on link "SC-2025-586 1 1" at bounding box center [512, 372] width 75 height 32
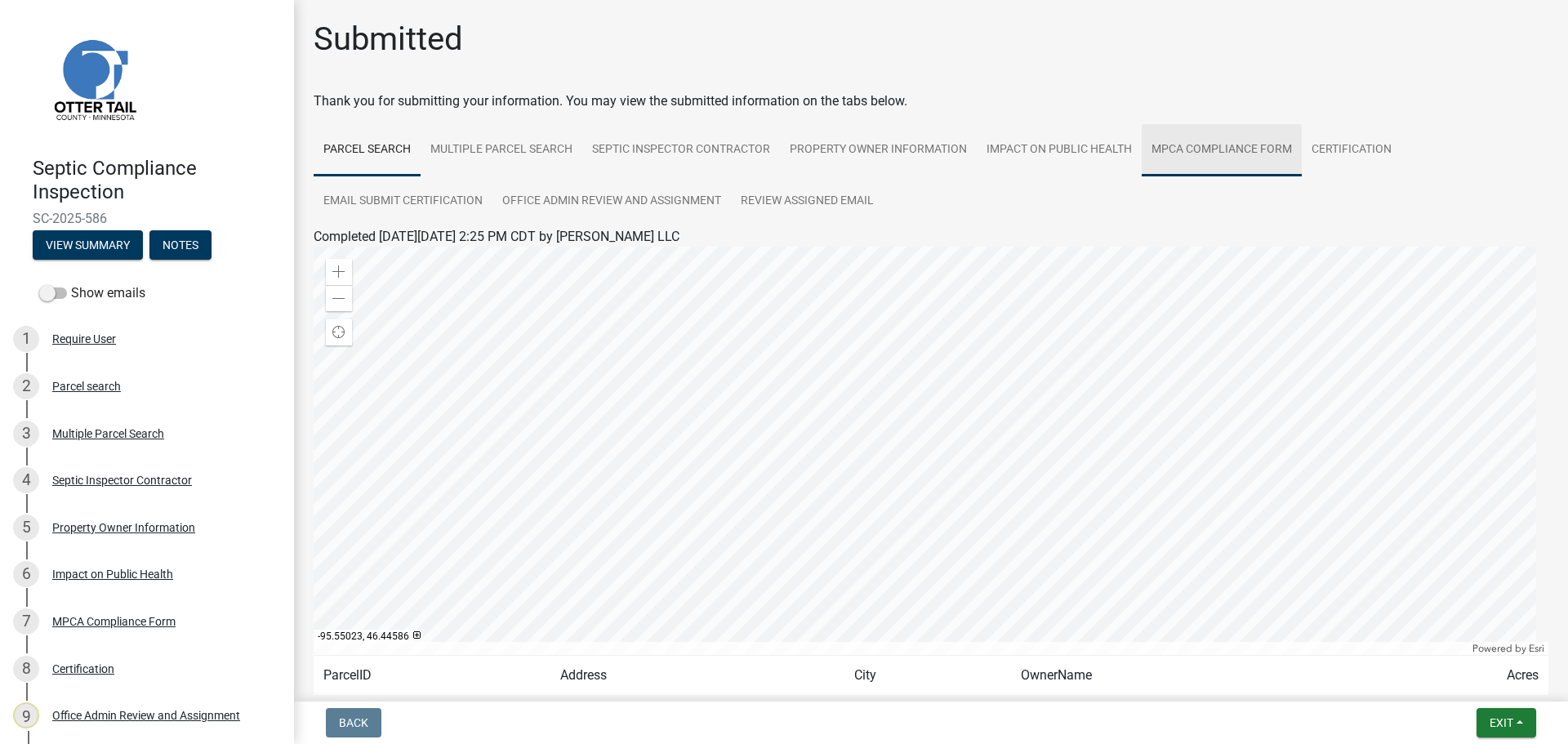
click at [1213, 158] on link "MPCA Compliance Form" at bounding box center [1221, 150] width 160 height 53
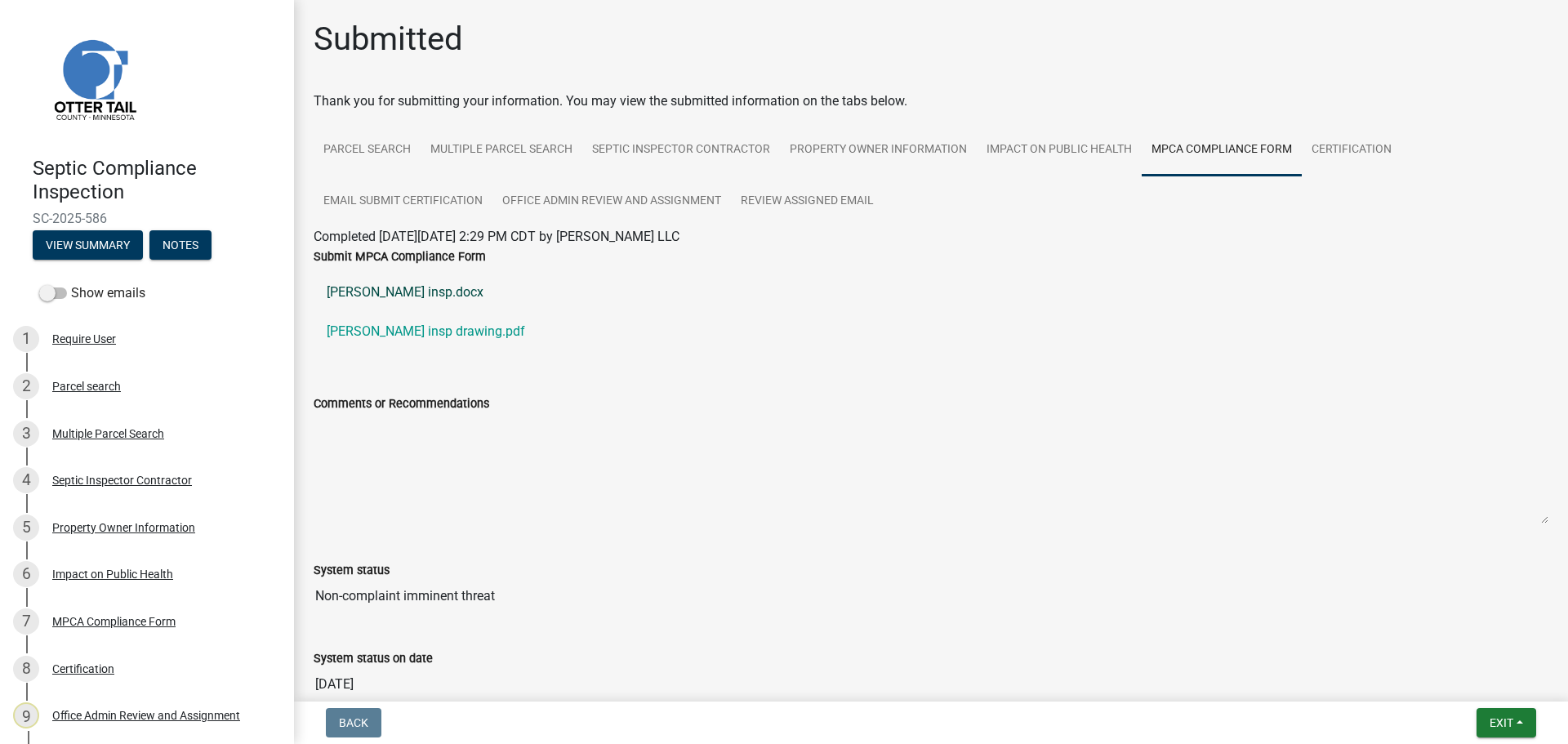
click at [385, 290] on link "[PERSON_NAME] insp.docx" at bounding box center [930, 291] width 1235 height 39
